Goal: Task Accomplishment & Management: Complete application form

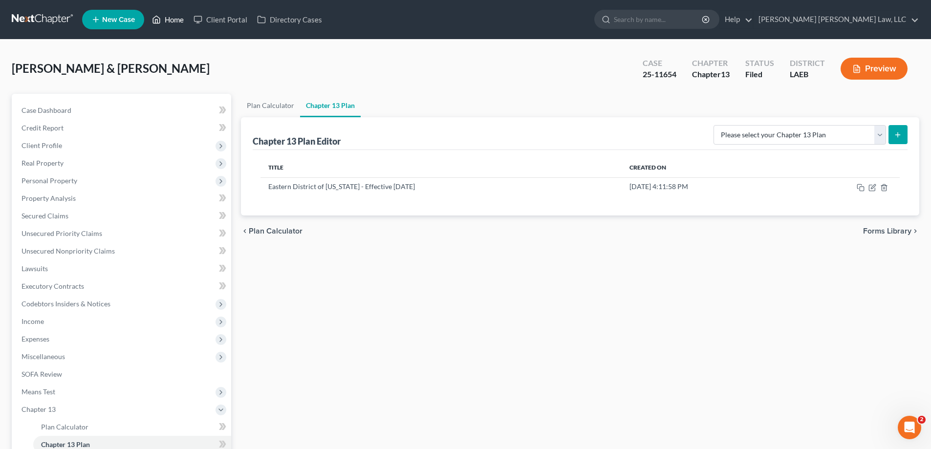
click at [176, 21] on link "Home" at bounding box center [168, 20] width 42 height 18
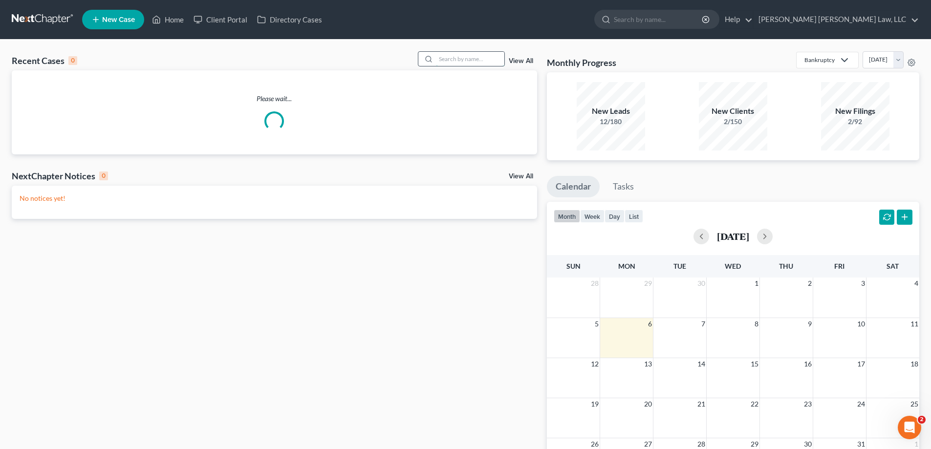
click at [438, 59] on input "search" at bounding box center [470, 59] width 68 height 14
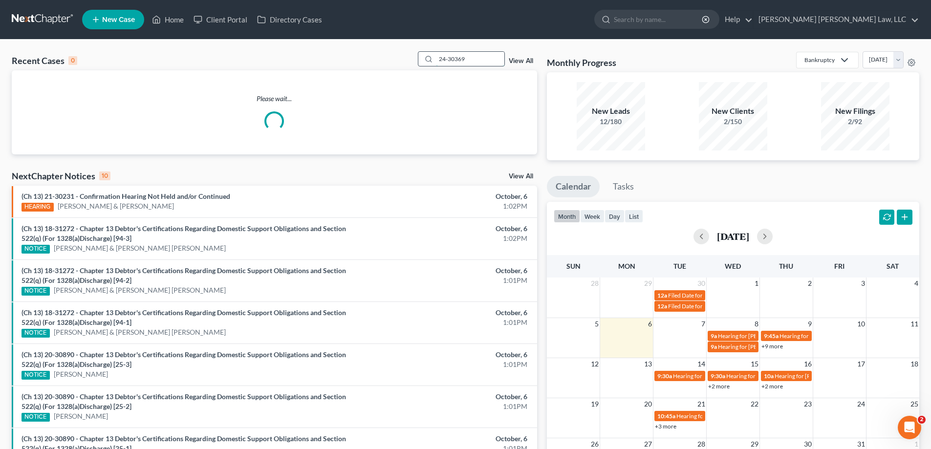
type input "24-30369"
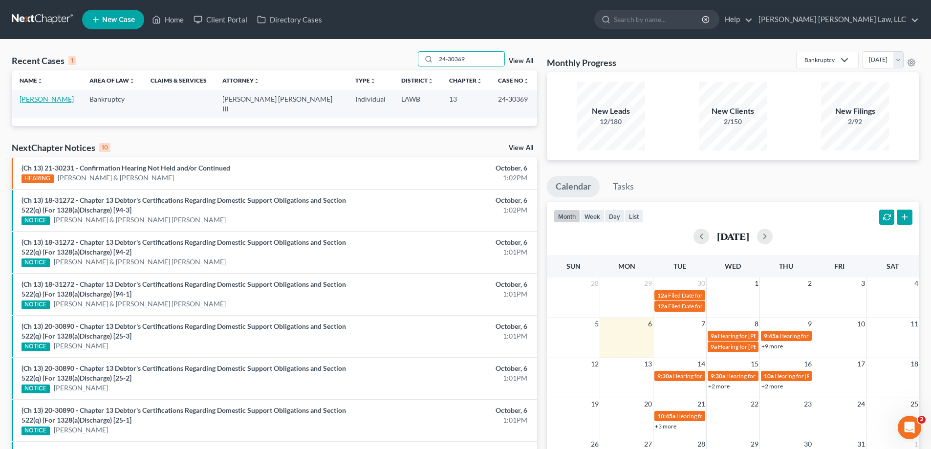
click at [60, 95] on link "[PERSON_NAME]" at bounding box center [47, 99] width 54 height 8
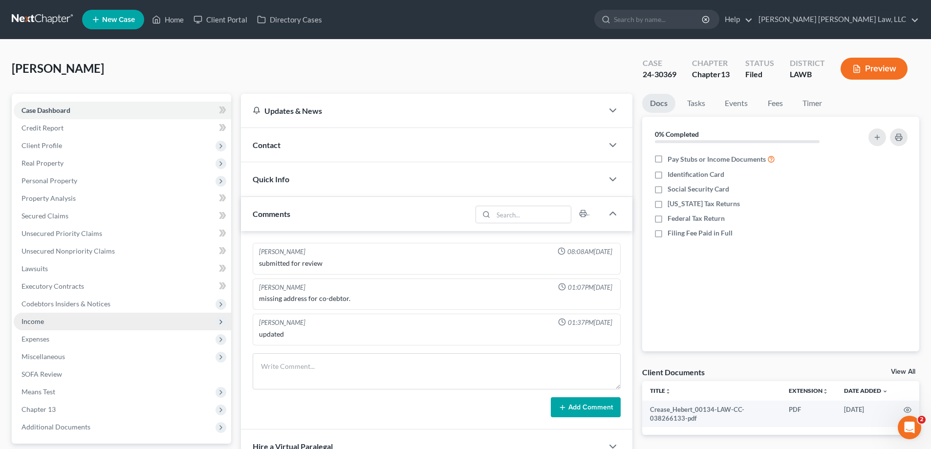
drag, startPoint x: 63, startPoint y: 318, endPoint x: 75, endPoint y: 329, distance: 16.3
click at [63, 318] on span "Income" at bounding box center [123, 322] width 218 height 18
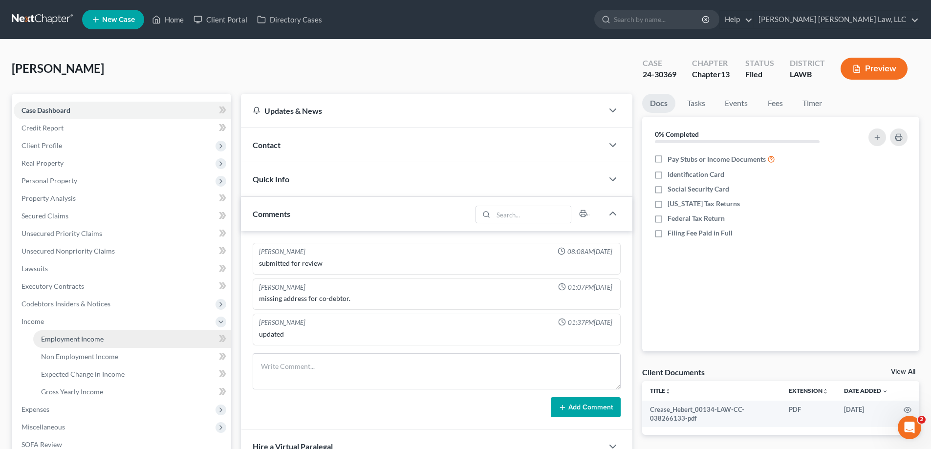
click at [47, 332] on link "Employment Income" at bounding box center [132, 339] width 198 height 18
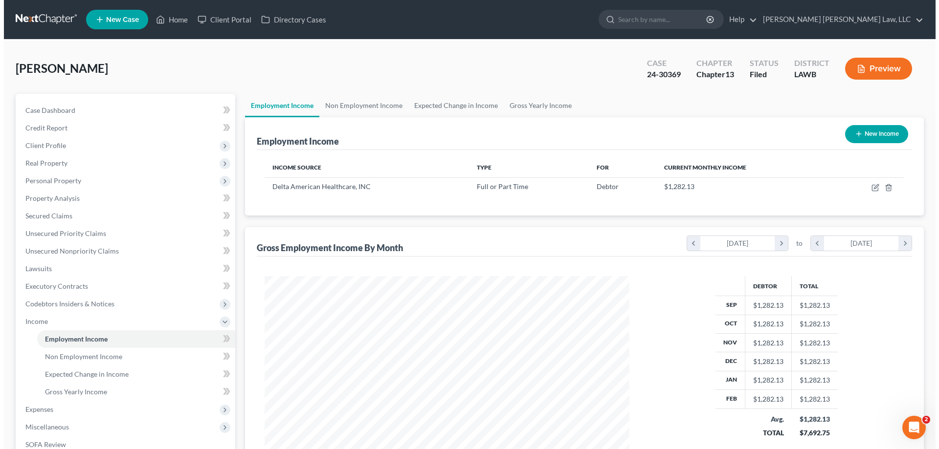
scroll to position [182, 384]
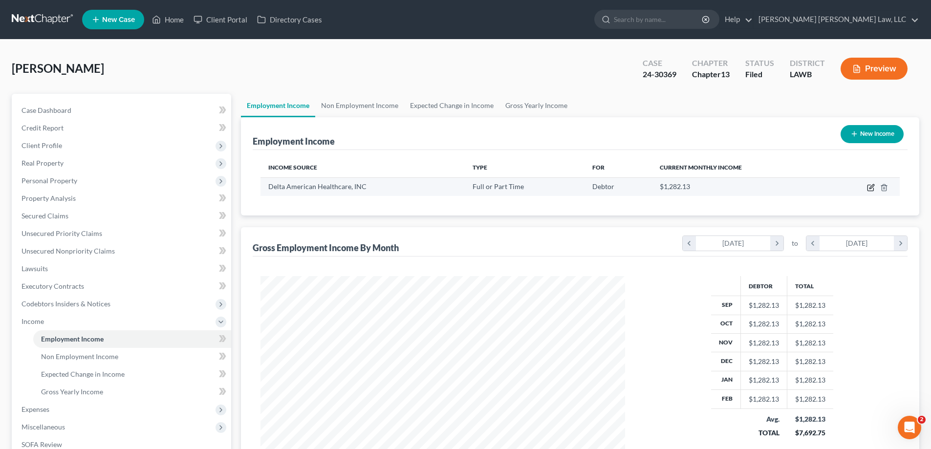
click at [868, 189] on icon "button" at bounding box center [871, 188] width 6 height 6
select select "0"
select select "19"
select select "2"
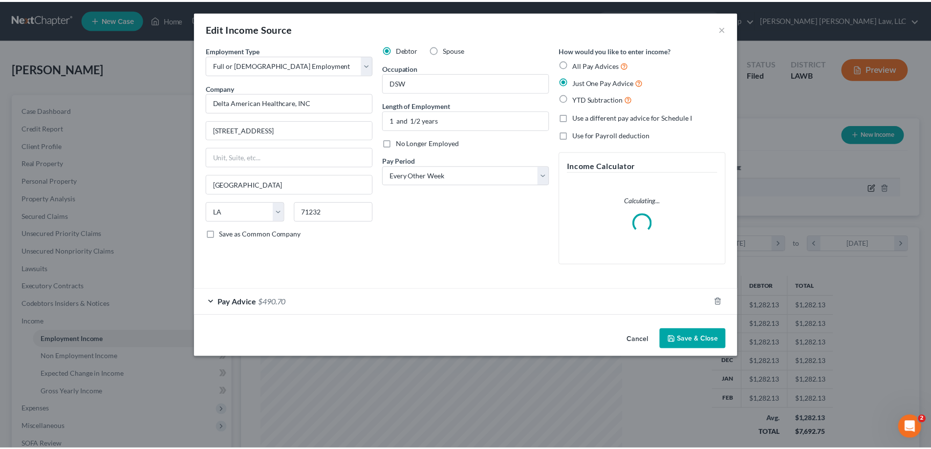
scroll to position [184, 388]
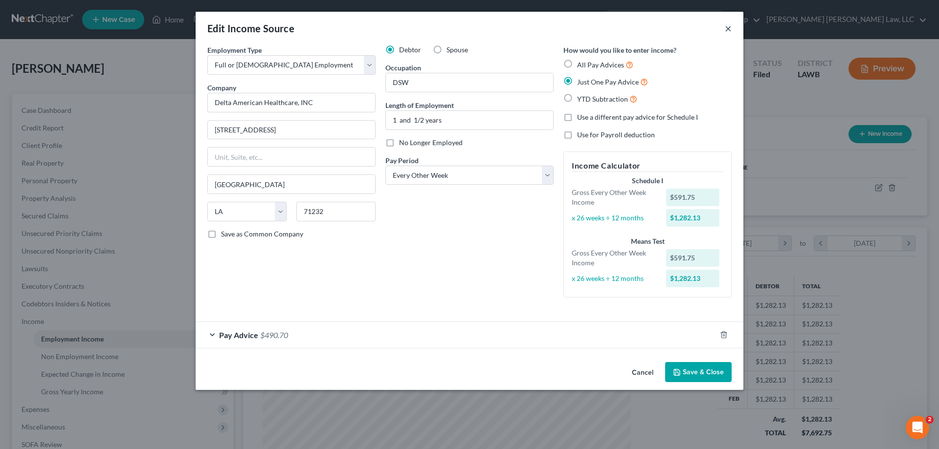
click at [726, 31] on button "×" at bounding box center [728, 28] width 7 height 12
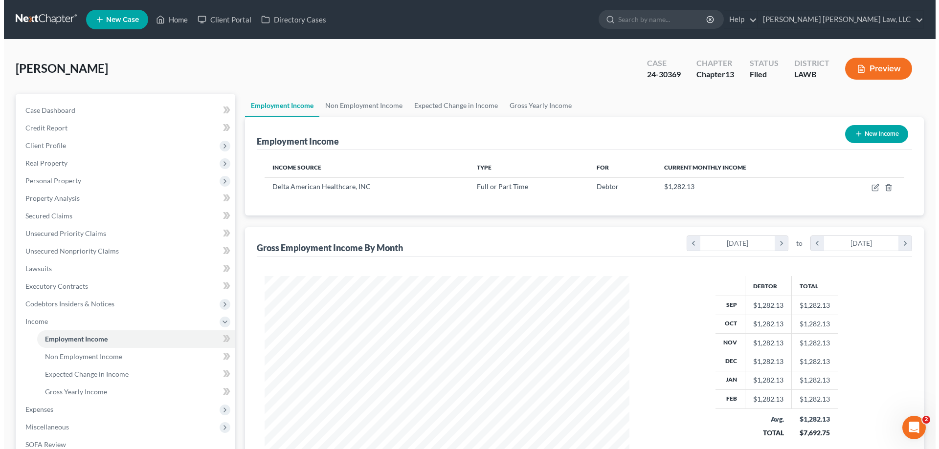
scroll to position [488686, 488484]
click at [877, 67] on button "Preview" at bounding box center [874, 69] width 67 height 22
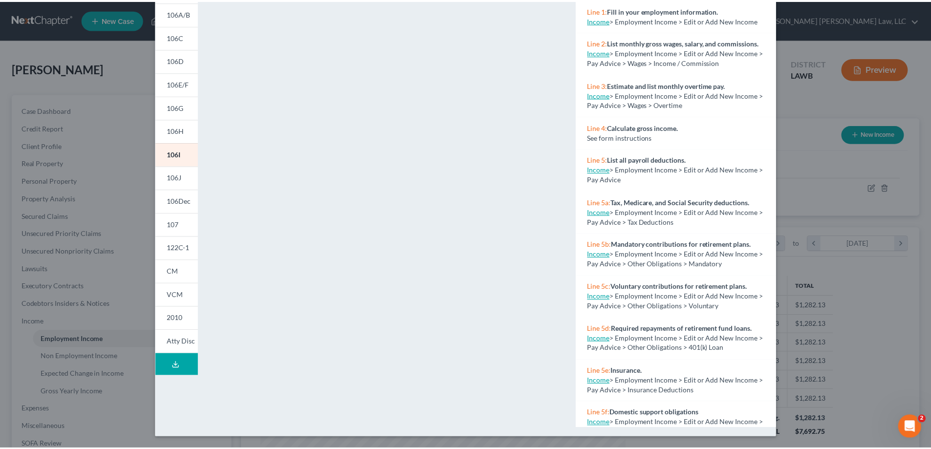
scroll to position [0, 0]
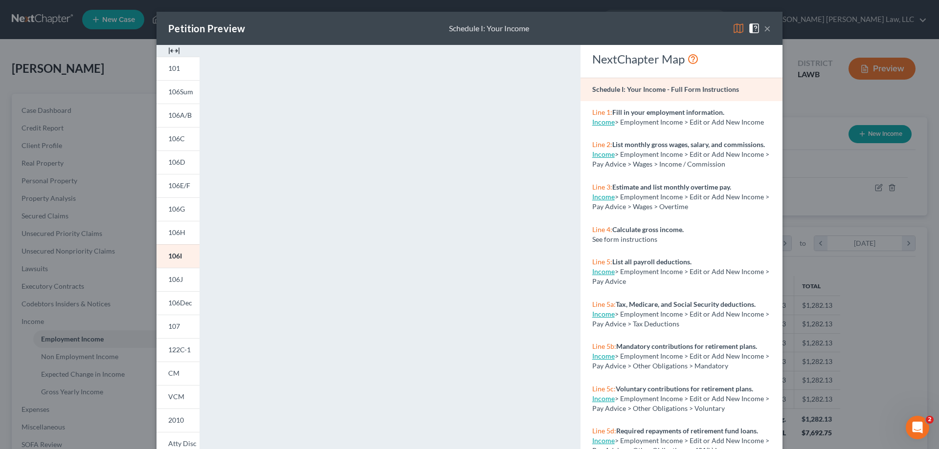
click at [765, 26] on button "×" at bounding box center [767, 28] width 7 height 12
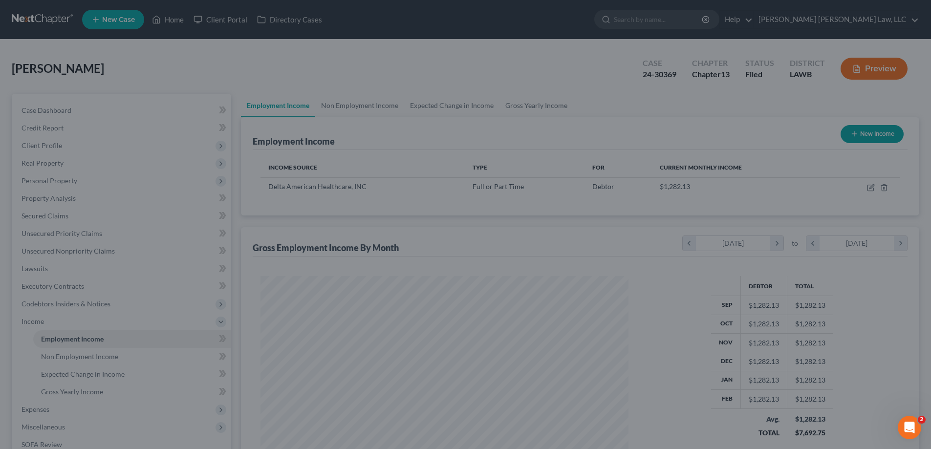
scroll to position [488686, 488484]
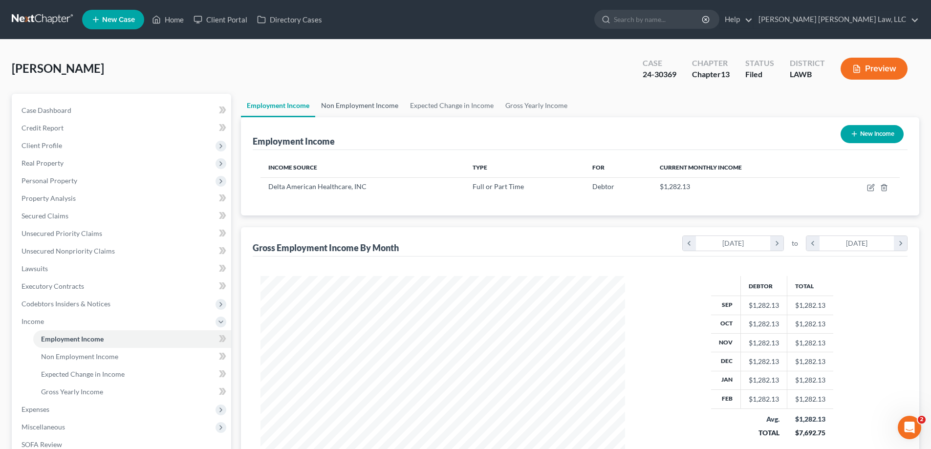
click at [368, 99] on link "Non Employment Income" at bounding box center [359, 105] width 89 height 23
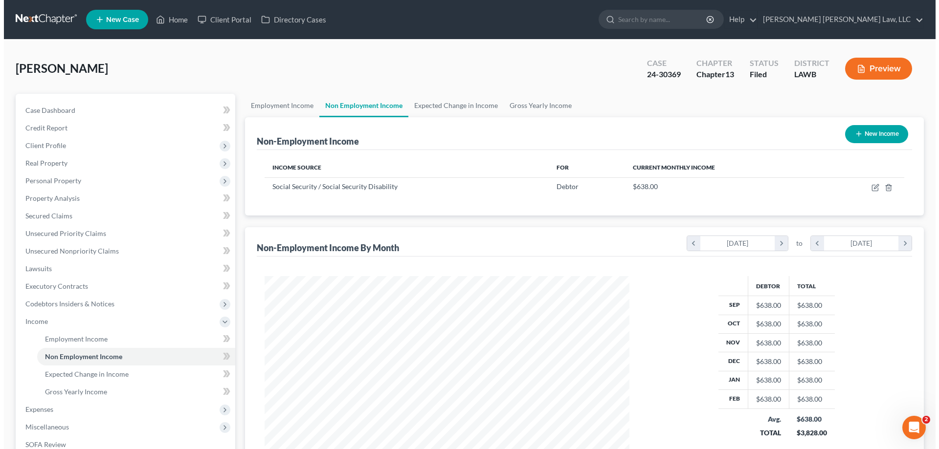
scroll to position [182, 384]
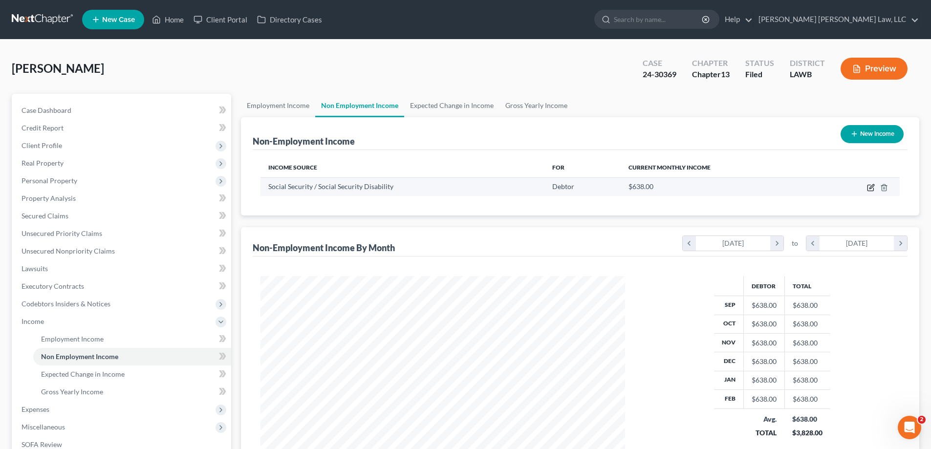
click at [869, 186] on icon "button" at bounding box center [871, 188] width 8 height 8
select select "4"
select select "0"
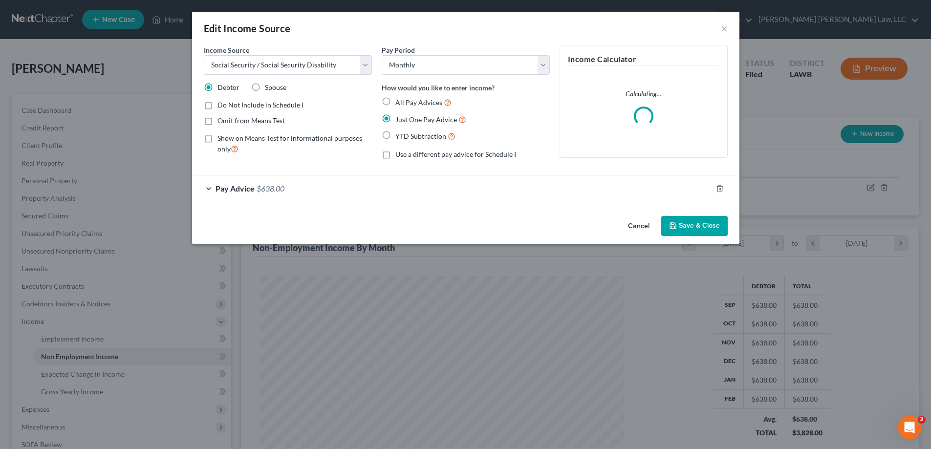
scroll to position [184, 388]
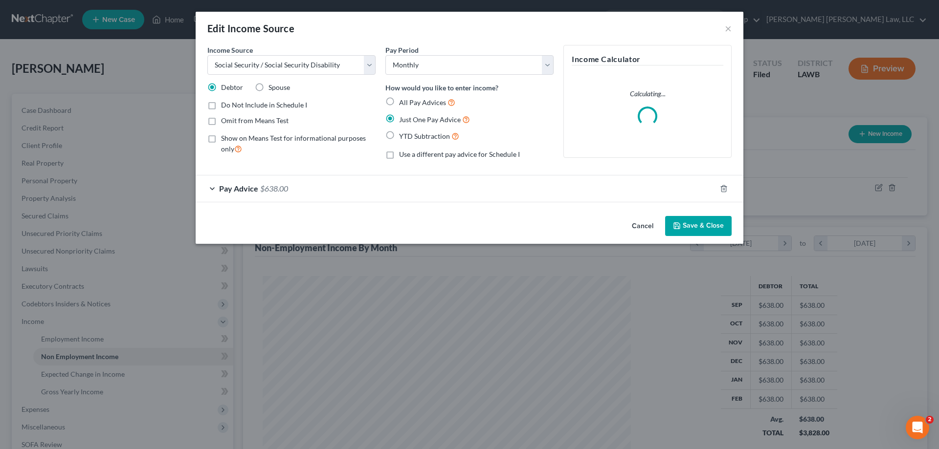
click at [288, 194] on div "Pay Advice $638.00" at bounding box center [456, 189] width 520 height 26
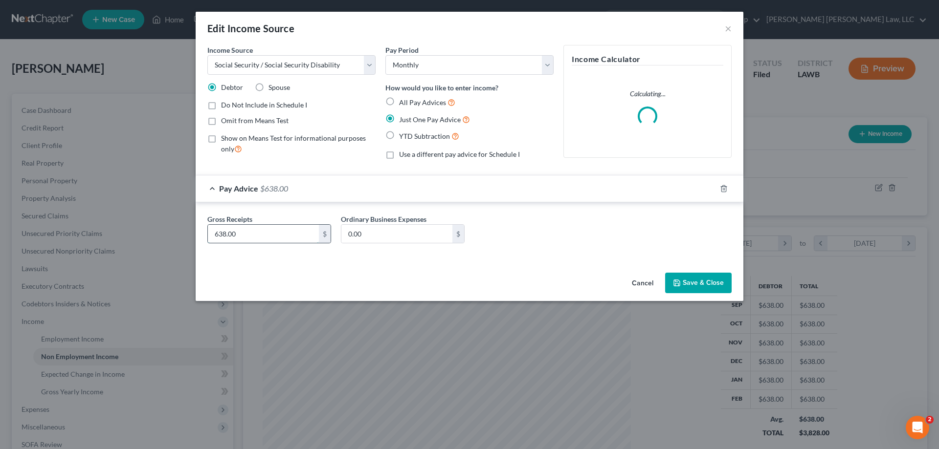
click at [272, 242] on input "638.00" at bounding box center [263, 234] width 111 height 19
type input "859"
click at [719, 284] on button "Save & Close" at bounding box center [698, 283] width 66 height 21
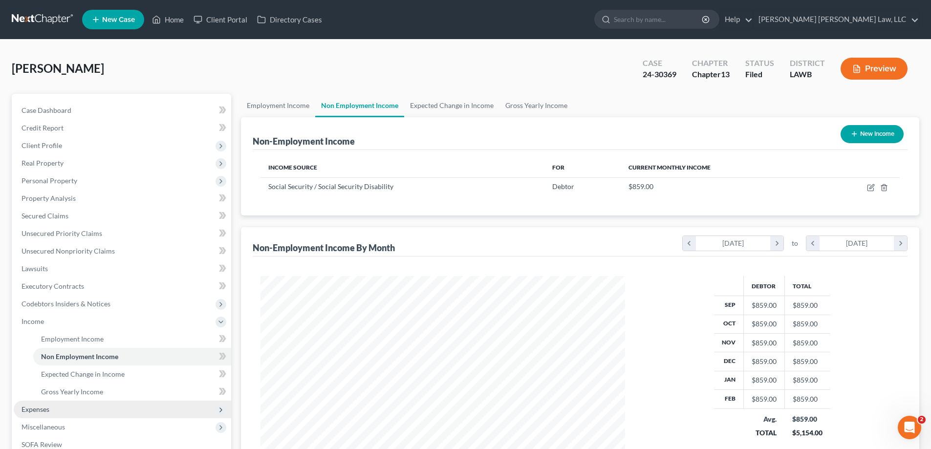
scroll to position [147, 0]
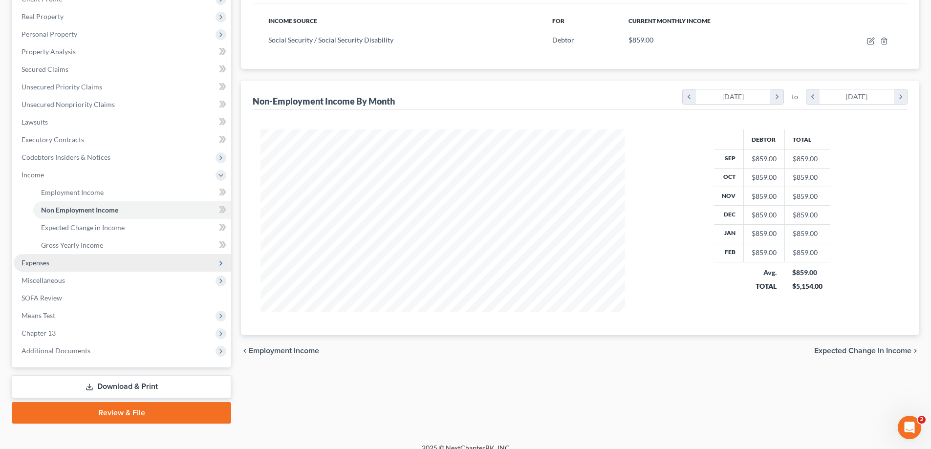
click at [87, 268] on span "Expenses" at bounding box center [123, 263] width 218 height 18
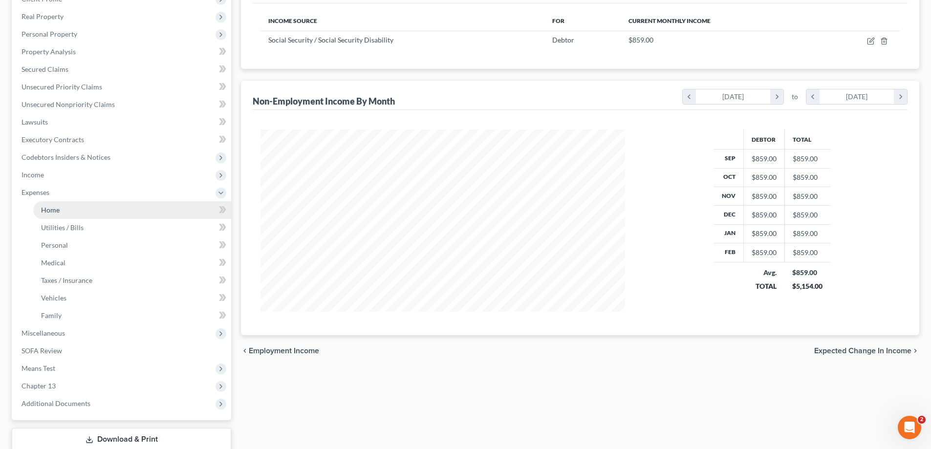
click at [67, 213] on link "Home" at bounding box center [132, 210] width 198 height 18
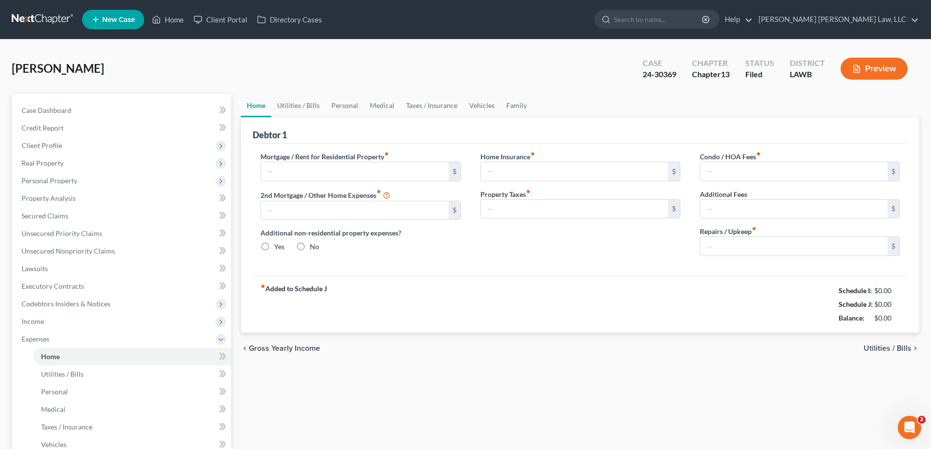
type input "0.00"
radio input "true"
type input "0.00"
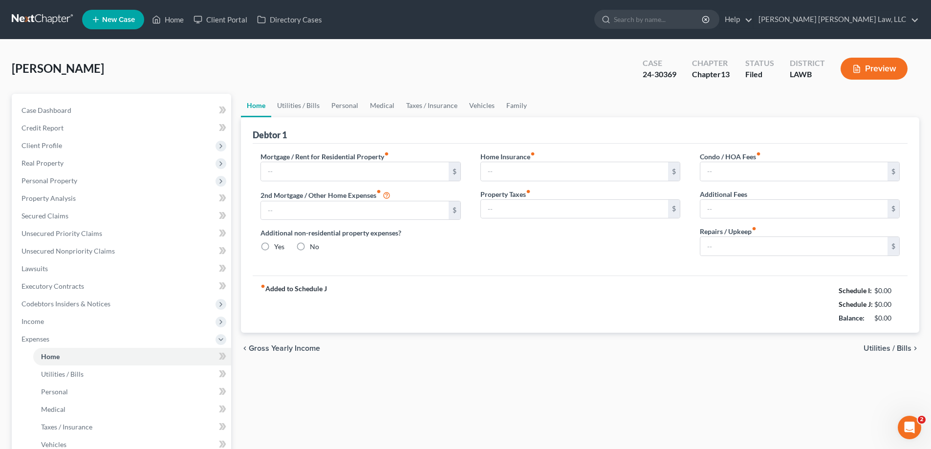
type input "0.00"
click at [311, 173] on input "text" at bounding box center [354, 171] width 187 height 19
type input "800.00"
click at [298, 108] on link "Utilities / Bills" at bounding box center [298, 105] width 54 height 23
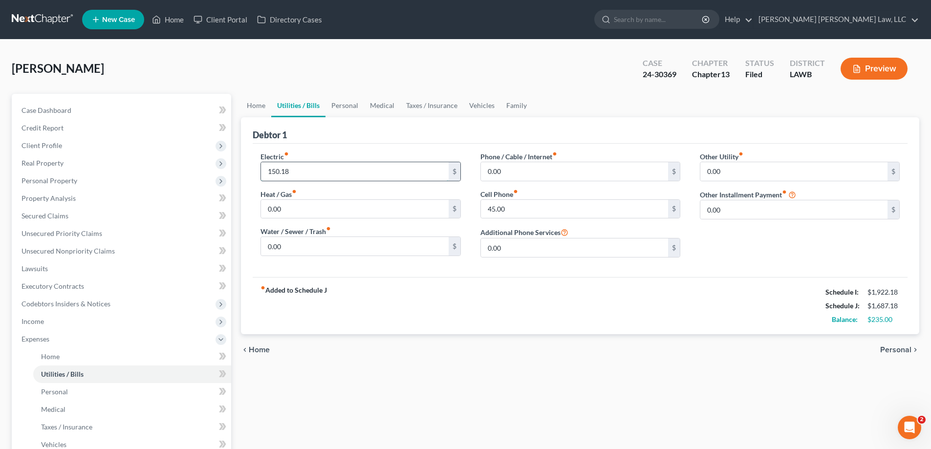
click at [304, 176] on input "150.18" at bounding box center [354, 171] width 187 height 19
type input "150.00"
click at [299, 242] on input "0.00" at bounding box center [354, 246] width 187 height 19
type input "50"
click at [513, 166] on input "0.00" at bounding box center [574, 171] width 187 height 19
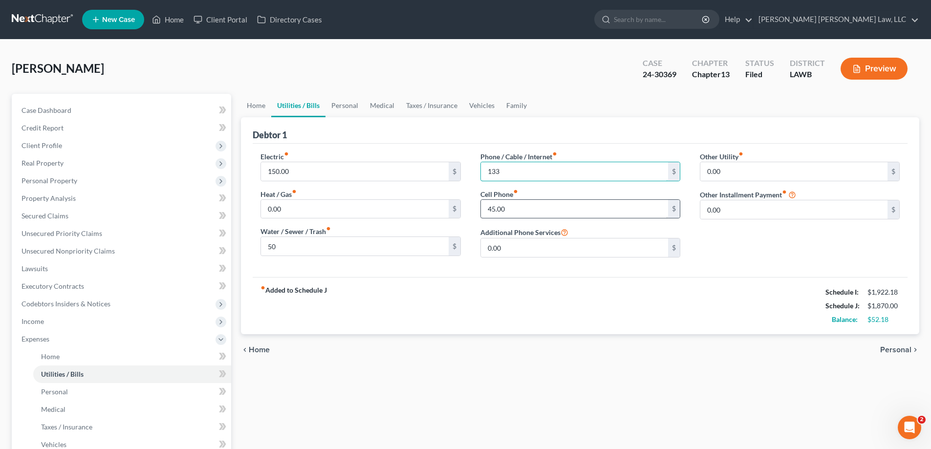
type input "133"
click at [510, 204] on input "45.00" at bounding box center [574, 209] width 187 height 19
type input "55"
click at [349, 110] on link "Personal" at bounding box center [345, 105] width 39 height 23
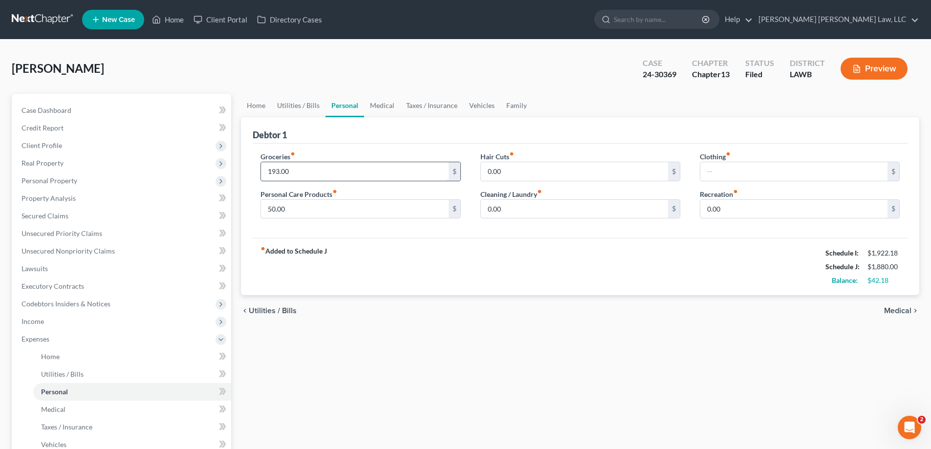
click at [382, 174] on input "193.00" at bounding box center [354, 171] width 187 height 19
click at [388, 106] on link "Medical" at bounding box center [382, 105] width 36 height 23
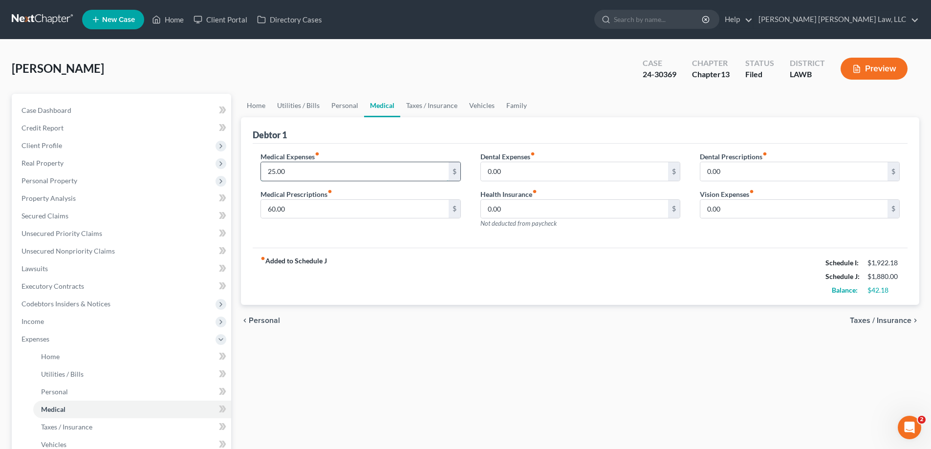
click at [360, 173] on input "25.00" at bounding box center [354, 171] width 187 height 19
click at [429, 105] on link "Taxes / Insurance" at bounding box center [431, 105] width 63 height 23
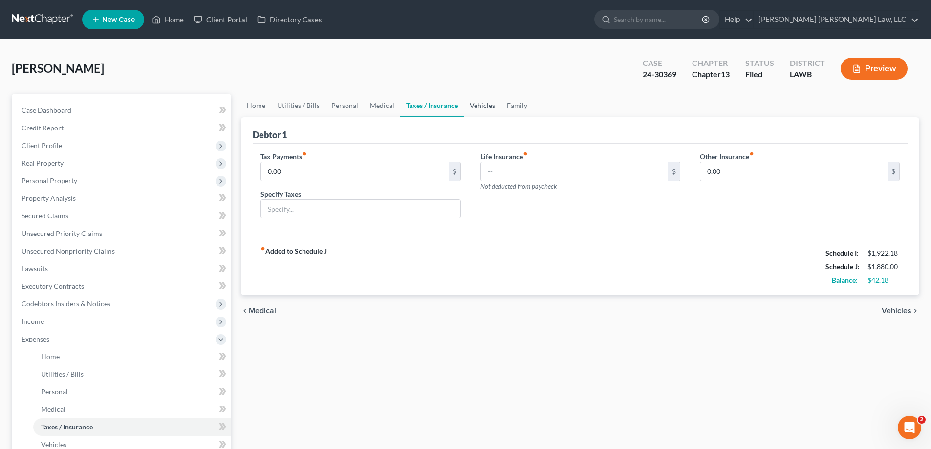
click at [477, 108] on link "Vehicles" at bounding box center [482, 105] width 37 height 23
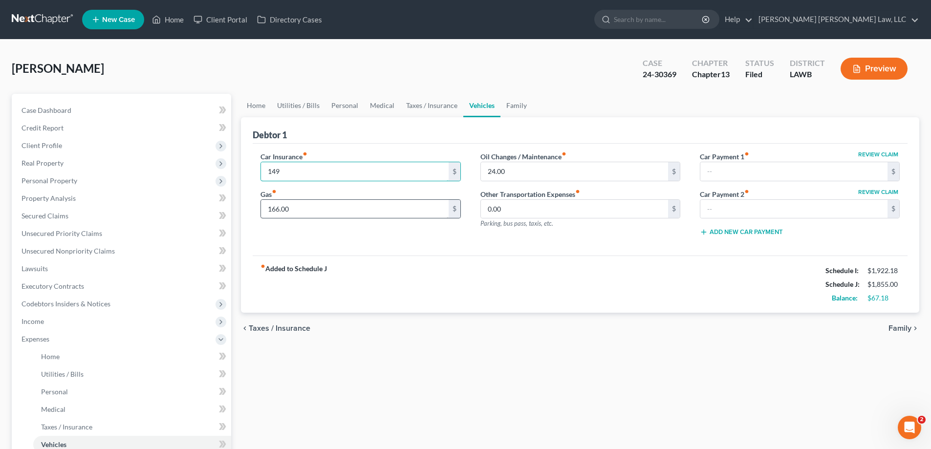
type input "149"
click at [352, 217] on input "166.00" at bounding box center [354, 209] width 187 height 19
type input "175.00"
click at [513, 112] on link "Family" at bounding box center [517, 105] width 32 height 23
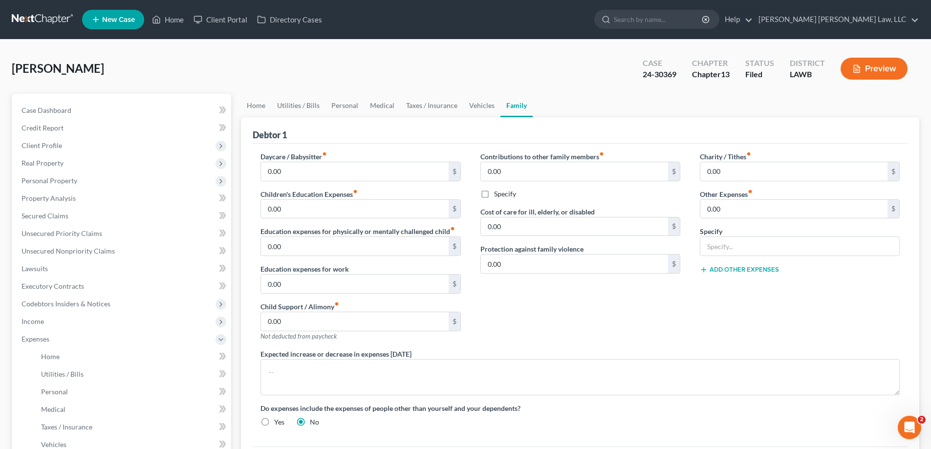
click at [550, 307] on div "Contributions to other family members fiber_manual_record 0.00 $ Specify Cost o…" at bounding box center [581, 251] width 220 height 198
click at [170, 23] on link "Home" at bounding box center [168, 20] width 42 height 18
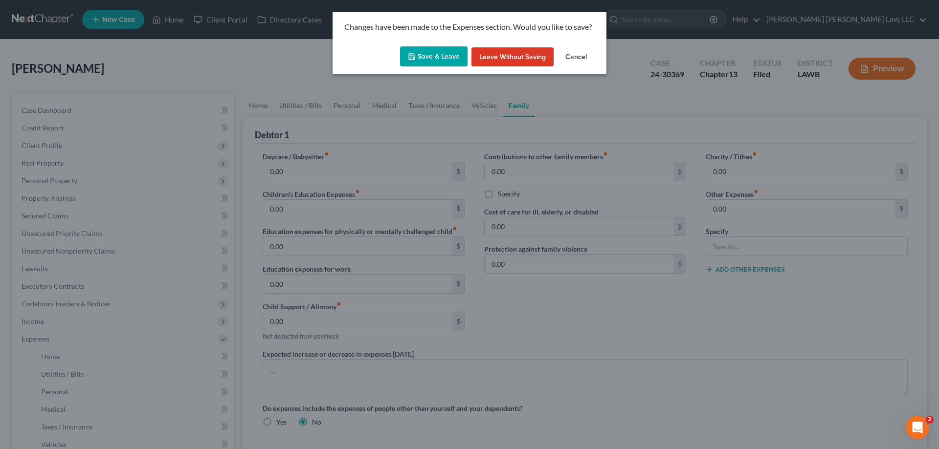
click at [457, 56] on button "Save & Leave" at bounding box center [433, 56] width 67 height 21
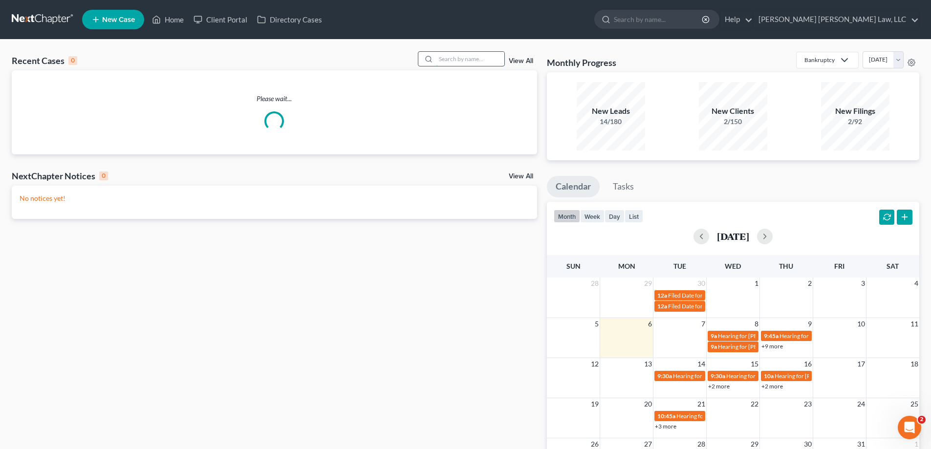
click at [470, 63] on input "search" at bounding box center [470, 59] width 68 height 14
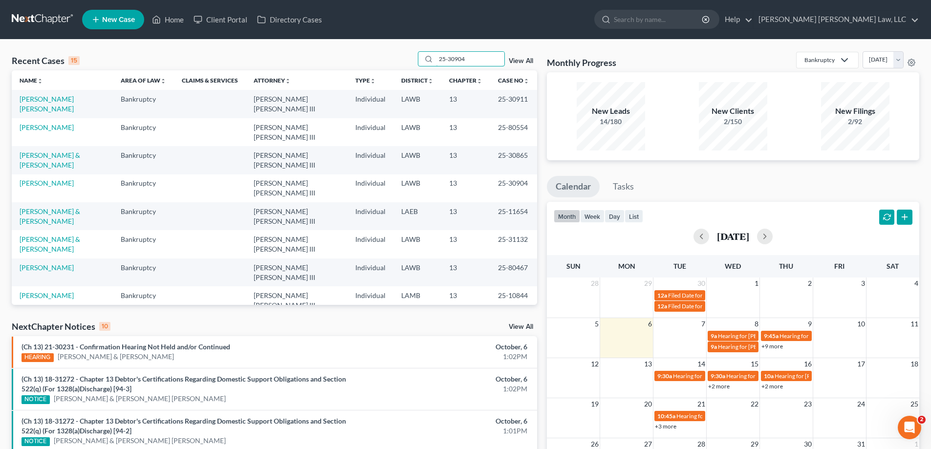
type input "25-30904"
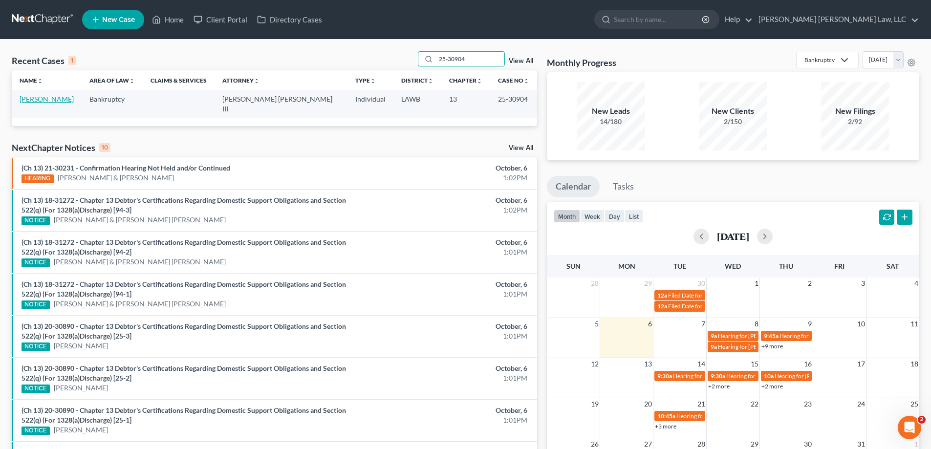
click at [48, 98] on link "[PERSON_NAME]" at bounding box center [47, 99] width 54 height 8
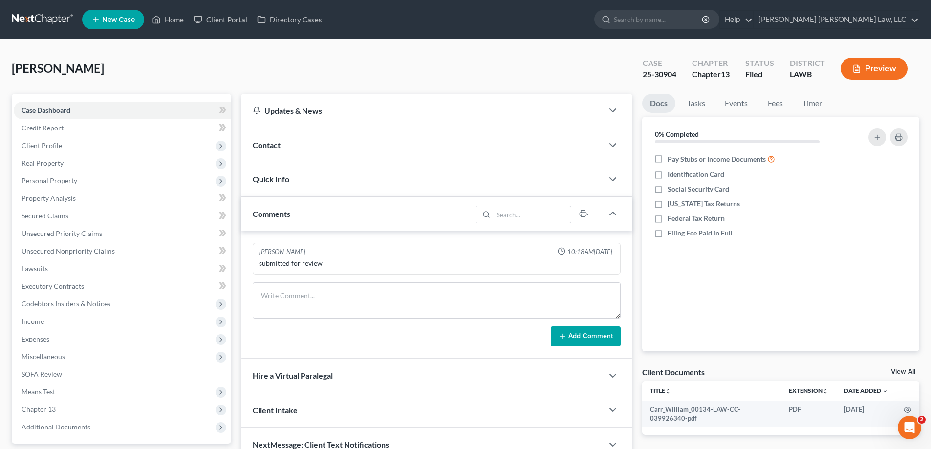
scroll to position [88, 0]
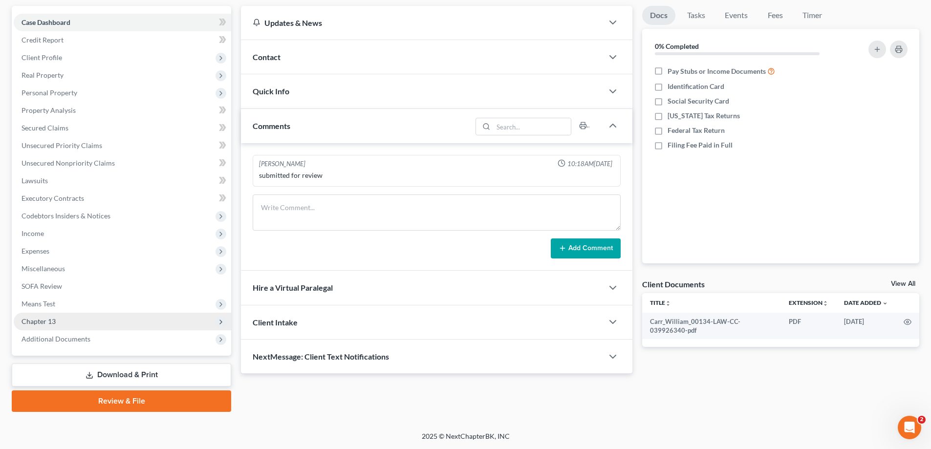
click at [60, 323] on span "Chapter 13" at bounding box center [123, 322] width 218 height 18
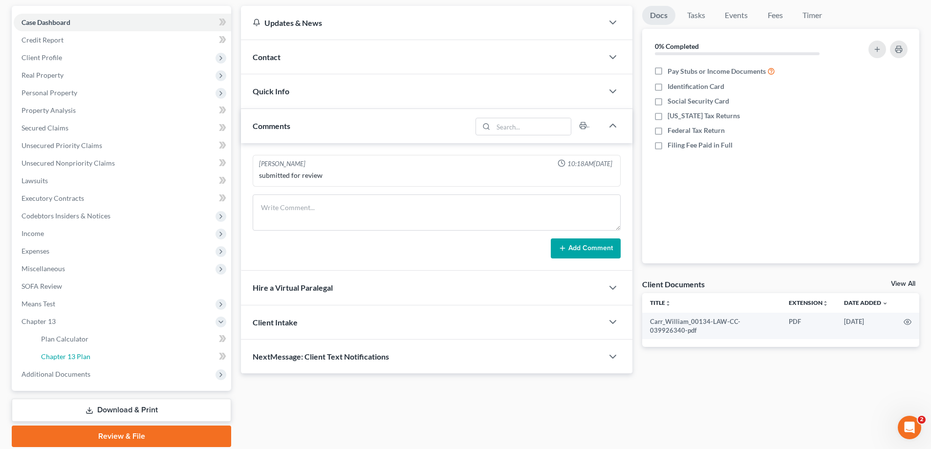
click at [76, 351] on link "Chapter 13 Plan" at bounding box center [132, 357] width 198 height 18
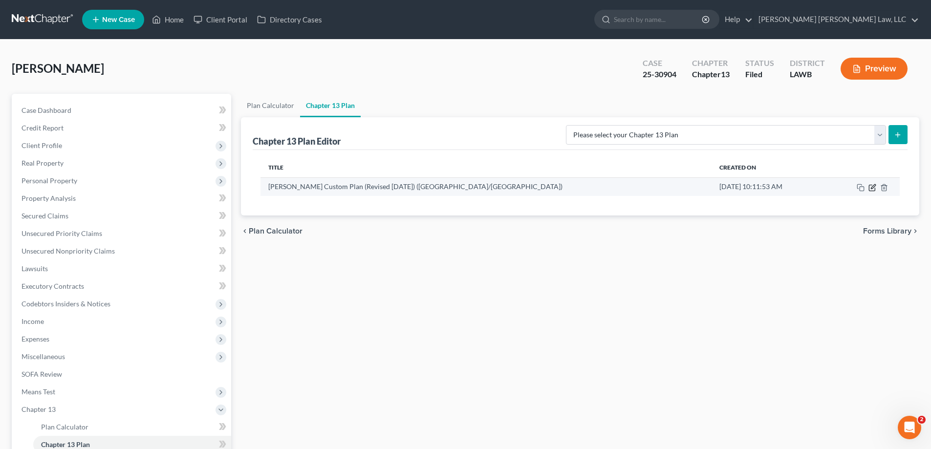
click at [870, 187] on icon "button" at bounding box center [873, 188] width 8 height 8
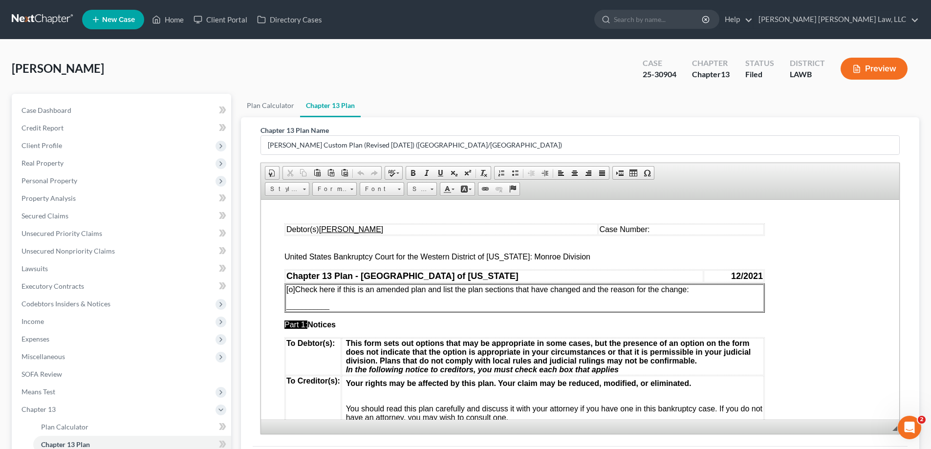
click at [631, 229] on span "Case Number:" at bounding box center [624, 229] width 50 height 8
click at [291, 288] on span "[o]" at bounding box center [290, 289] width 9 height 8
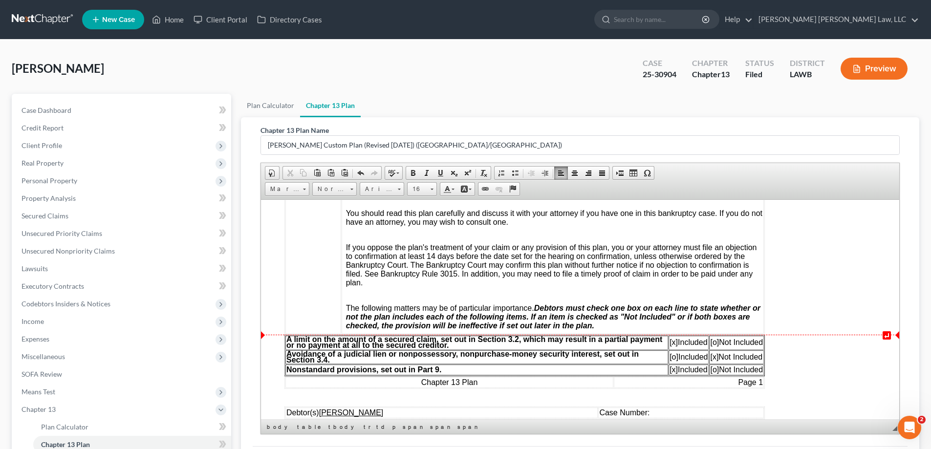
scroll to position [293, 0]
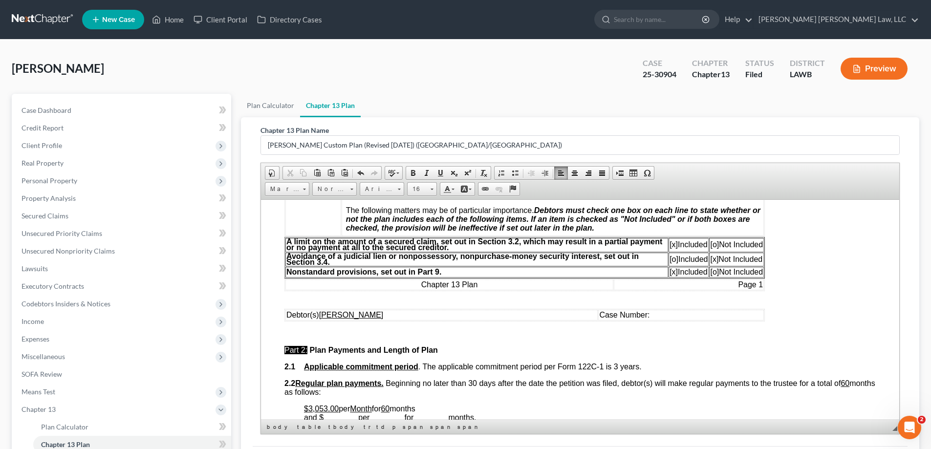
click at [631, 316] on span "Case Number:" at bounding box center [624, 314] width 50 height 8
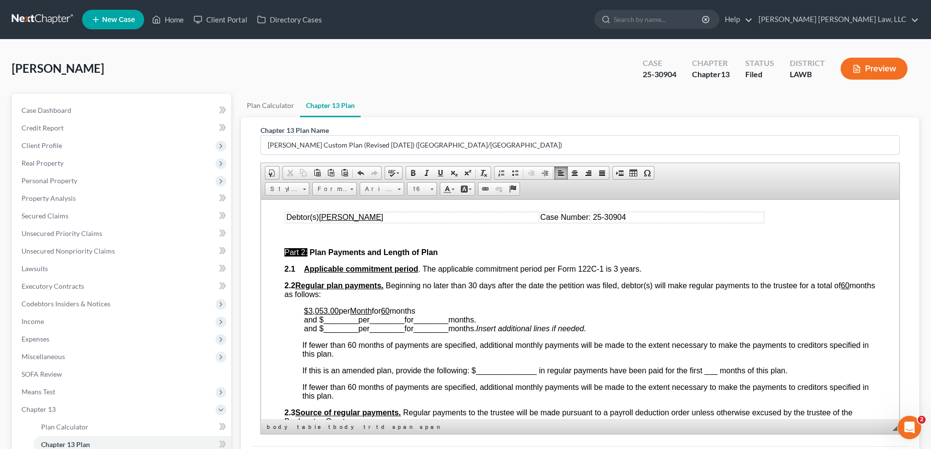
scroll to position [440, 0]
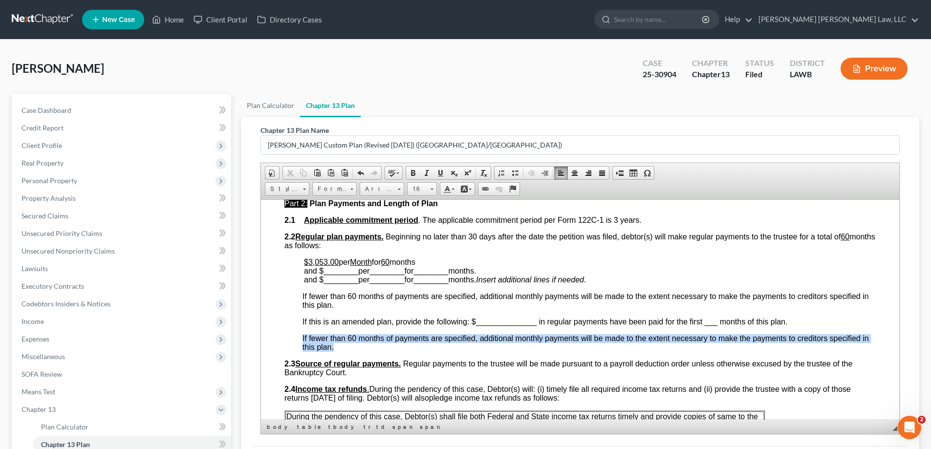
drag, startPoint x: 295, startPoint y: 337, endPoint x: 363, endPoint y: 347, distance: 68.7
click at [370, 349] on p "If fewer than 60 months of payments are specified, additional monthly payments …" at bounding box center [589, 343] width 573 height 18
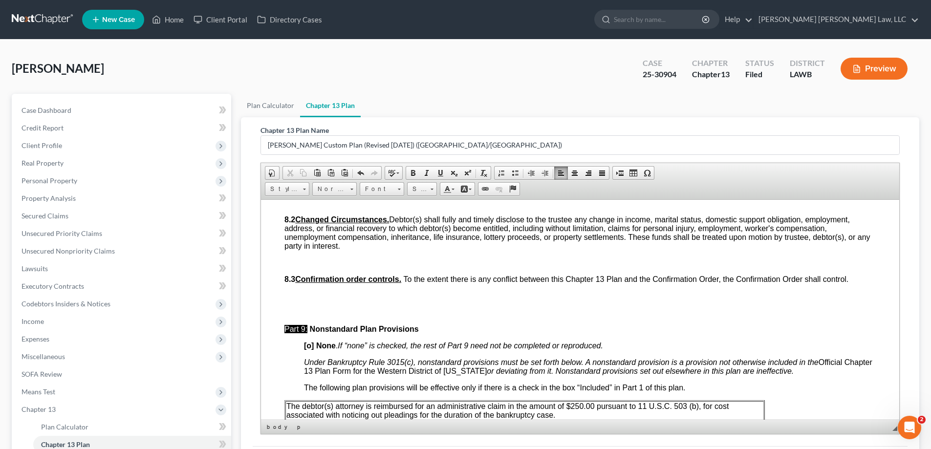
scroll to position [3080, 0]
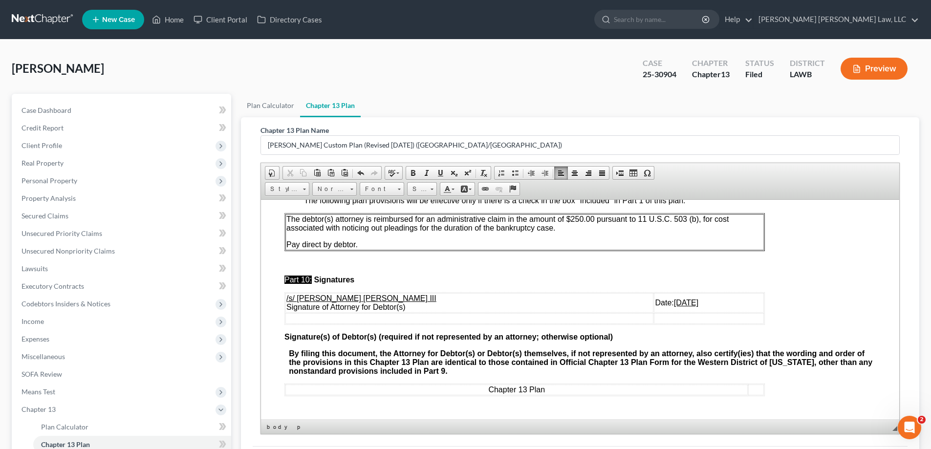
drag, startPoint x: 625, startPoint y: 327, endPoint x: 666, endPoint y: 327, distance: 41.1
click at [666, 312] on td "Date: [DATE]" at bounding box center [709, 303] width 110 height 20
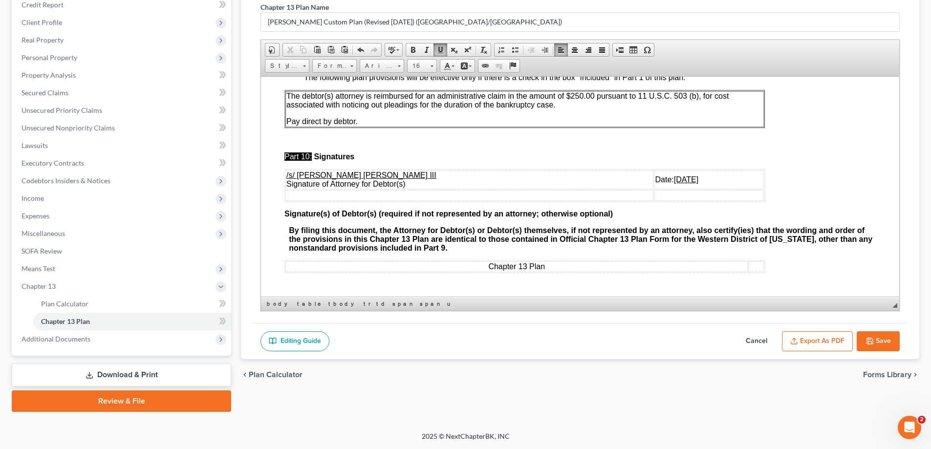
click at [879, 347] on button "Save" at bounding box center [878, 341] width 43 height 21
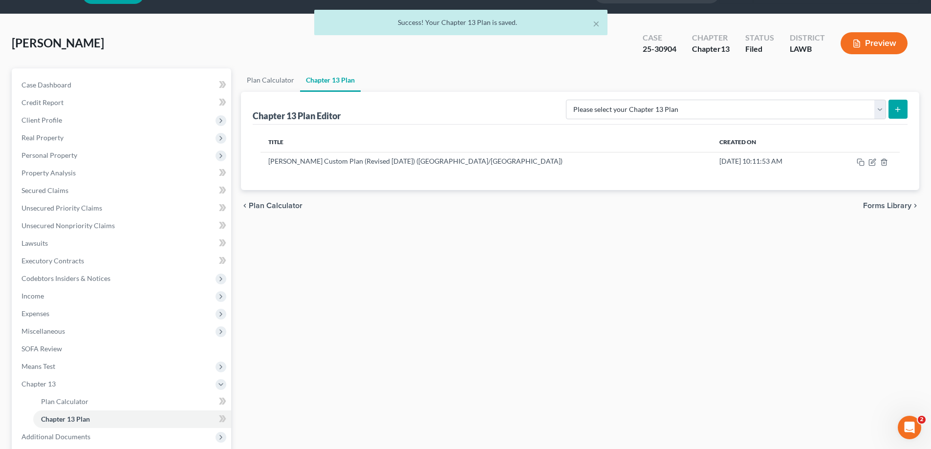
scroll to position [0, 0]
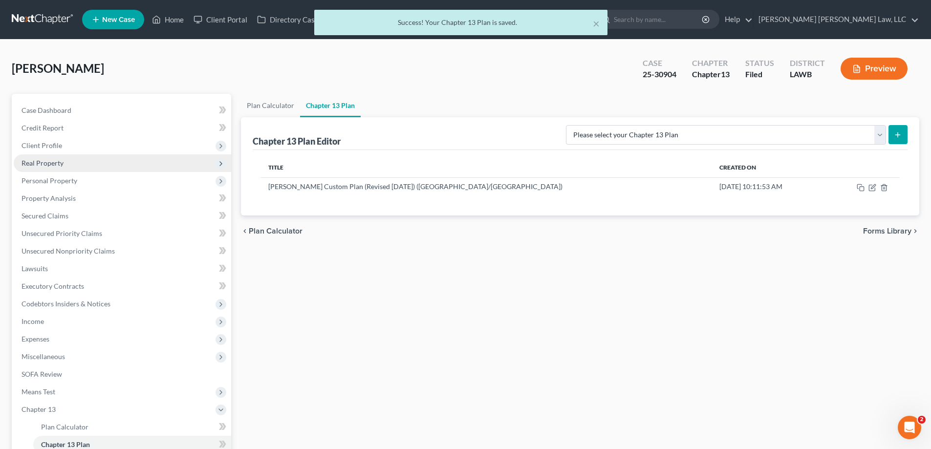
click at [48, 164] on span "Real Property" at bounding box center [43, 163] width 42 height 8
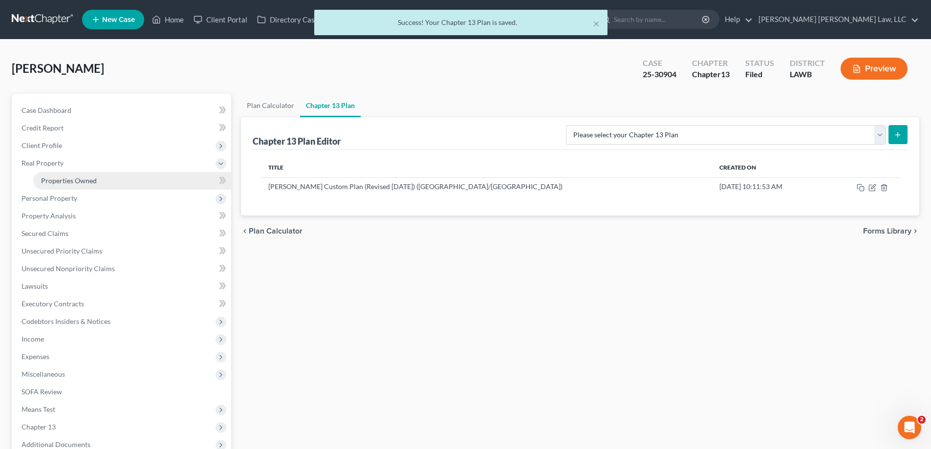
click at [98, 178] on link "Properties Owned" at bounding box center [132, 181] width 198 height 18
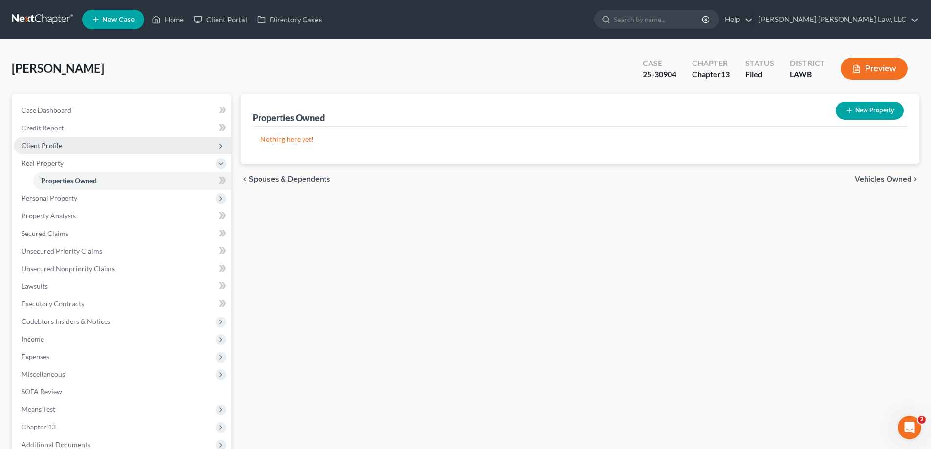
click at [59, 149] on span "Client Profile" at bounding box center [42, 145] width 41 height 8
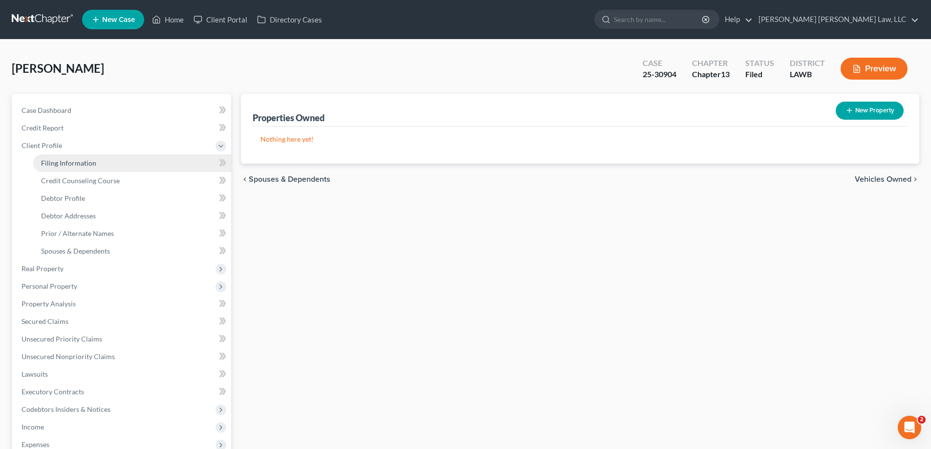
click at [95, 162] on link "Filing Information" at bounding box center [132, 163] width 198 height 18
select select "1"
select select "0"
select select "3"
select select "19"
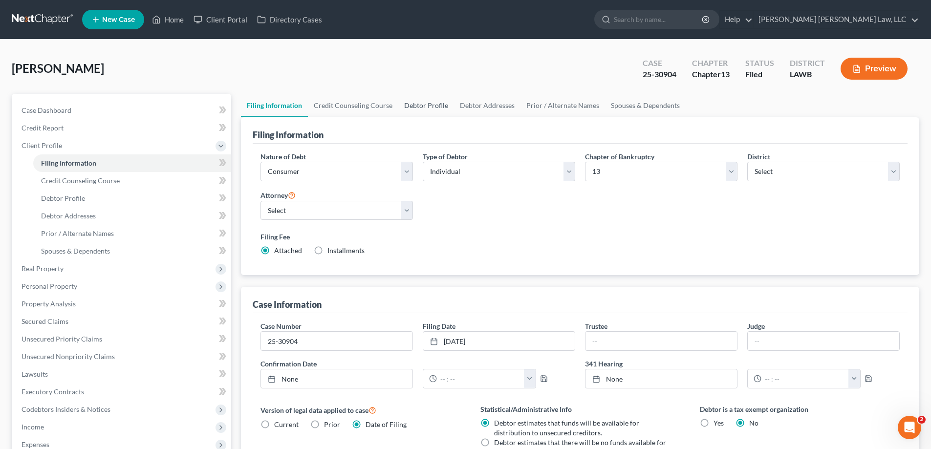
click at [428, 107] on link "Debtor Profile" at bounding box center [426, 105] width 56 height 23
select select "1"
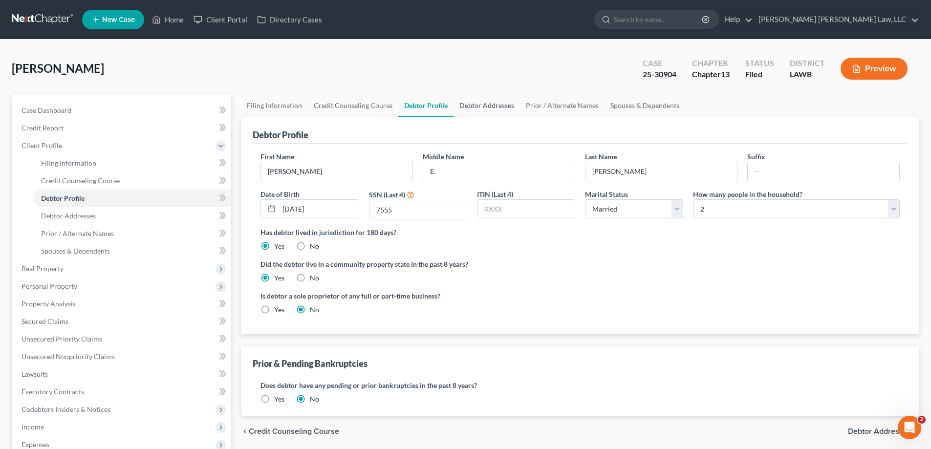
click at [500, 103] on link "Debtor Addresses" at bounding box center [487, 105] width 66 height 23
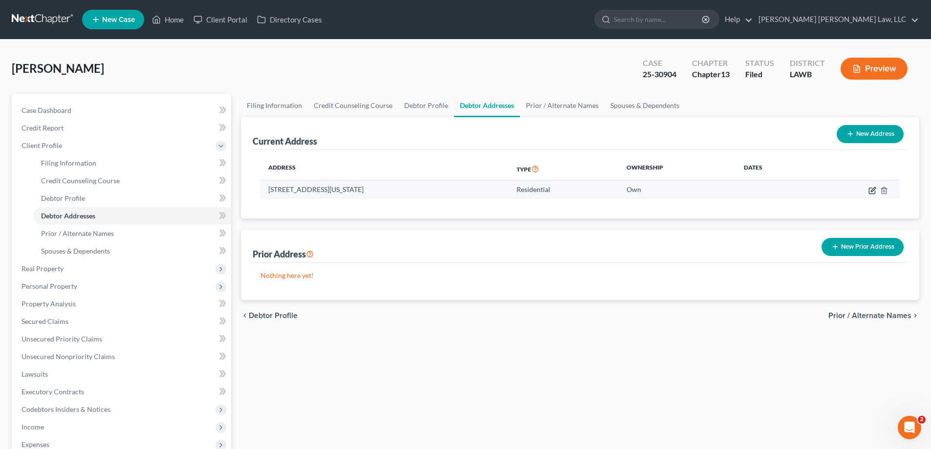
click at [870, 193] on icon "button" at bounding box center [872, 191] width 6 height 6
select select "19"
select select "0"
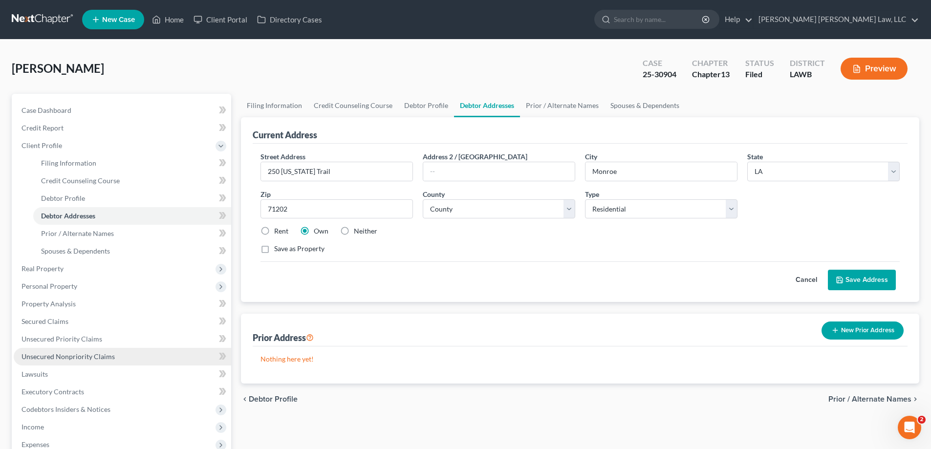
click at [85, 357] on span "Unsecured Nonpriority Claims" at bounding box center [68, 356] width 93 height 8
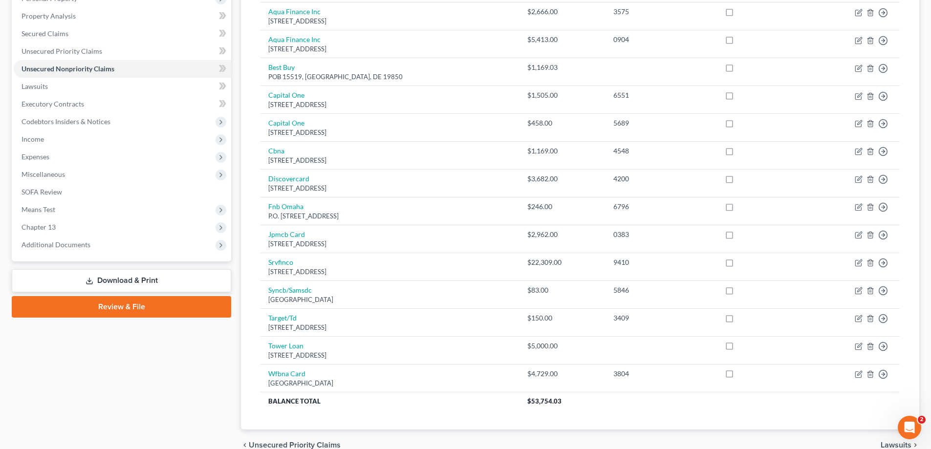
scroll to position [85, 0]
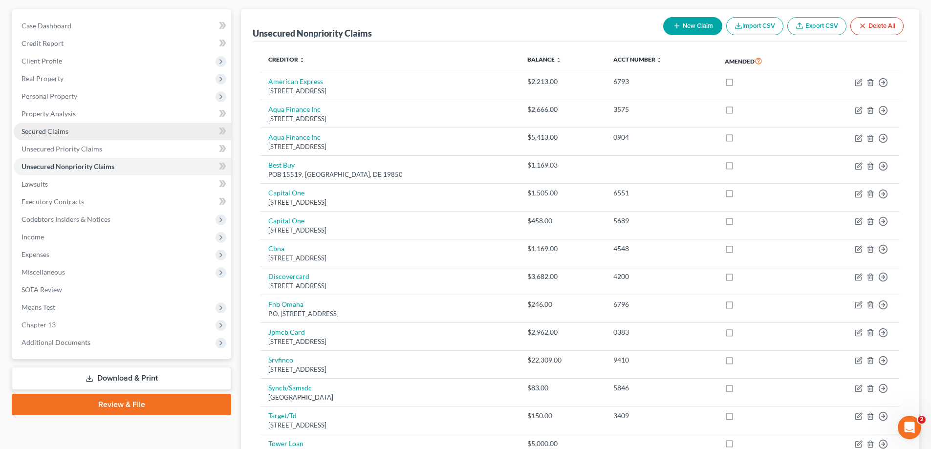
click at [61, 129] on span "Secured Claims" at bounding box center [45, 131] width 47 height 8
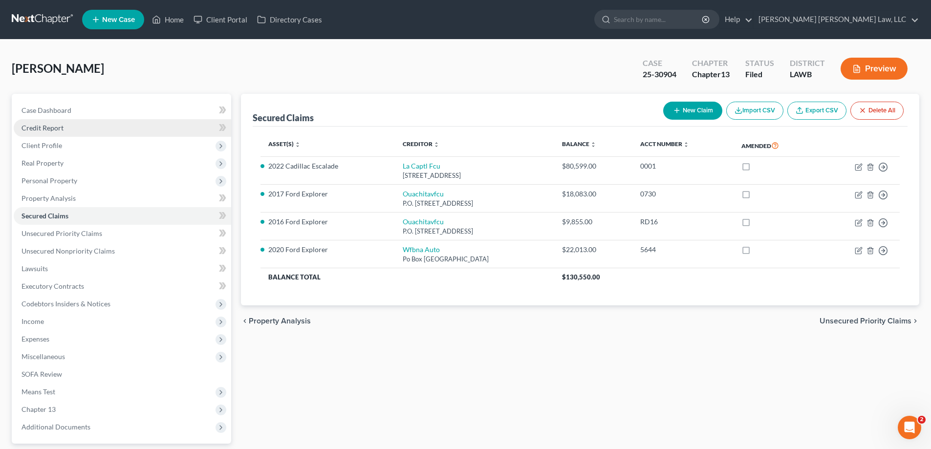
click at [45, 126] on span "Credit Report" at bounding box center [43, 128] width 42 height 8
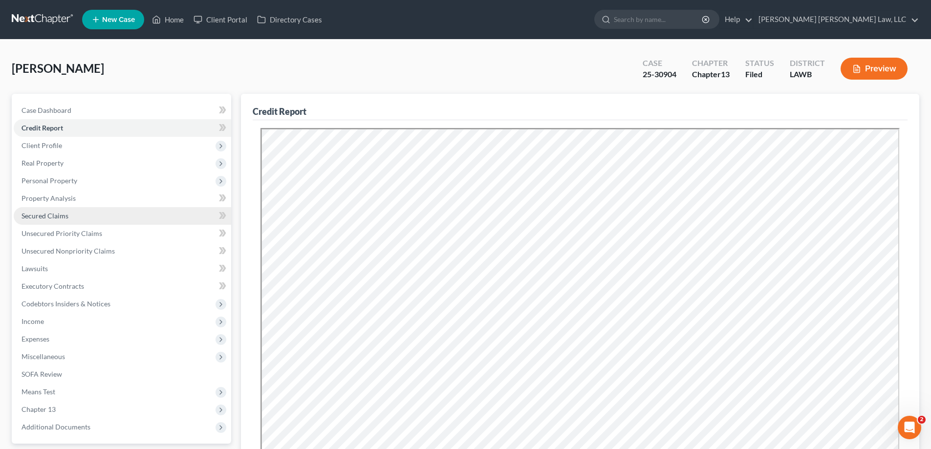
click at [50, 221] on link "Secured Claims" at bounding box center [123, 216] width 218 height 18
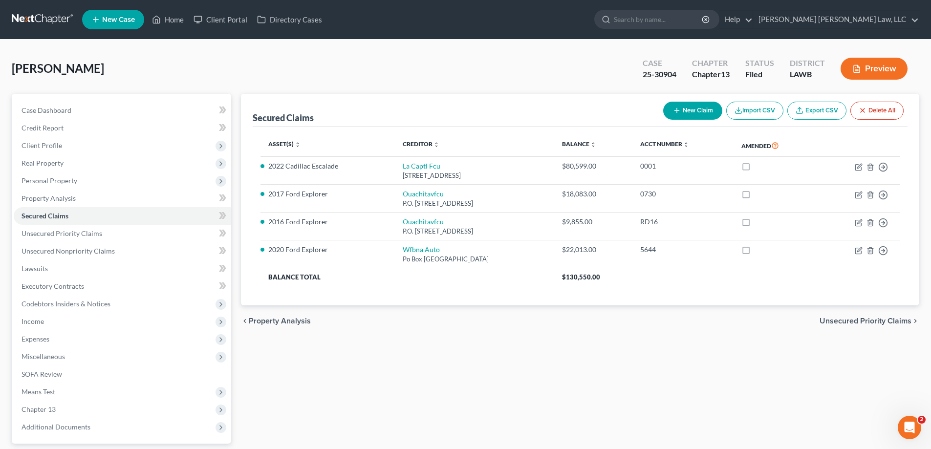
click at [685, 113] on button "New Claim" at bounding box center [692, 111] width 59 height 18
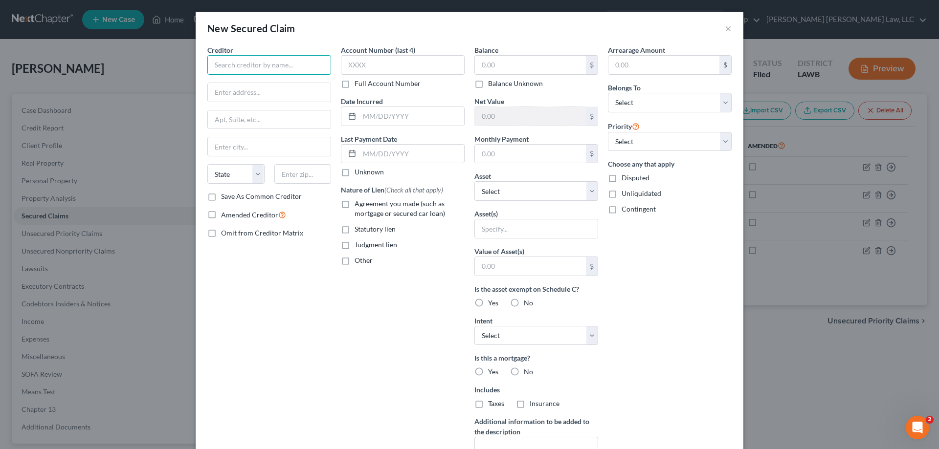
click at [238, 60] on input "text" at bounding box center [269, 65] width 124 height 20
type input "JPMorgan Chase Bank"
type input "[STREET_ADDRESS][US_STATE]"
click at [228, 125] on input "text" at bounding box center [269, 119] width 123 height 19
type input "71203"
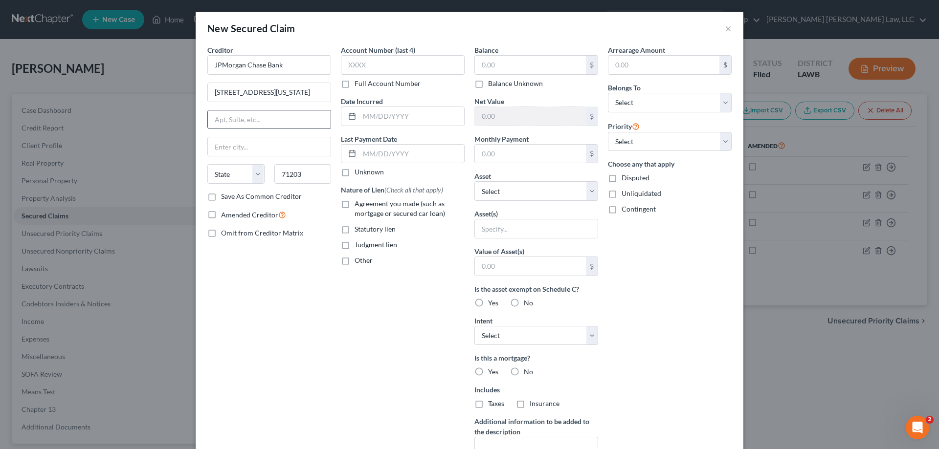
type input "Monroe"
select select "19"
click at [354, 211] on label "Agreement you made (such as mortgage or secured car loan)" at bounding box center [409, 209] width 110 height 20
click at [358, 205] on input "Agreement you made (such as mortgage or secured car loan)" at bounding box center [361, 202] width 6 height 6
click at [354, 204] on label "Agreement you made (such as mortgage or secured car loan)" at bounding box center [409, 209] width 110 height 20
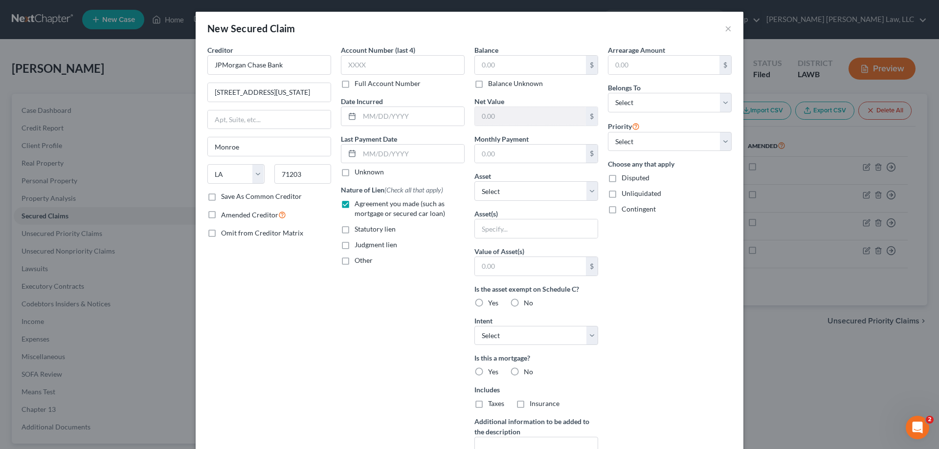
click at [358, 204] on input "Agreement you made (such as mortgage or secured car loan)" at bounding box center [361, 202] width 6 height 6
checkbox input "false"
click at [489, 67] on input "text" at bounding box center [530, 65] width 111 height 19
type input "28,364.53"
drag, startPoint x: 522, startPoint y: 194, endPoint x: 521, endPoint y: 200, distance: 7.0
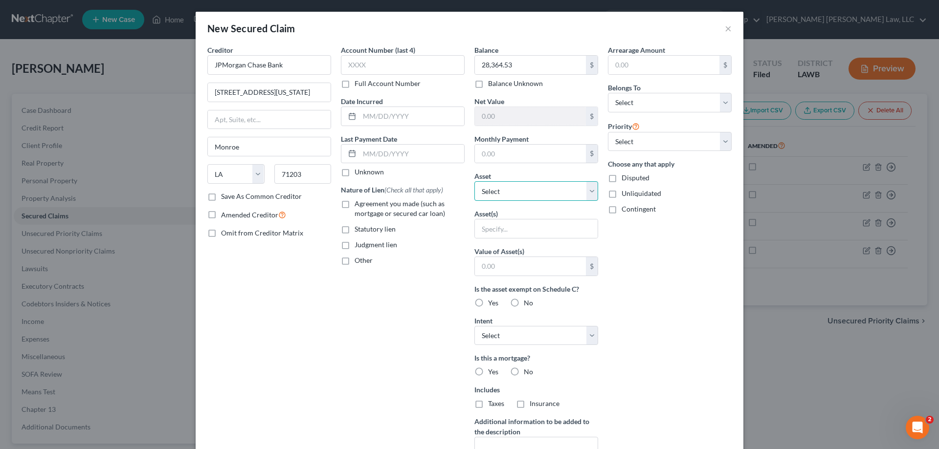
click at [522, 194] on select "Select Other Multiple Assets Clothing - Clothes - $300.0 Household Goods - Furn…" at bounding box center [536, 191] width 124 height 20
drag, startPoint x: 515, startPoint y: 192, endPoint x: 660, endPoint y: 334, distance: 203.3
click at [515, 192] on select "Select Other Multiple Assets Clothing - Clothes - $300.0 Household Goods - Furn…" at bounding box center [536, 191] width 124 height 20
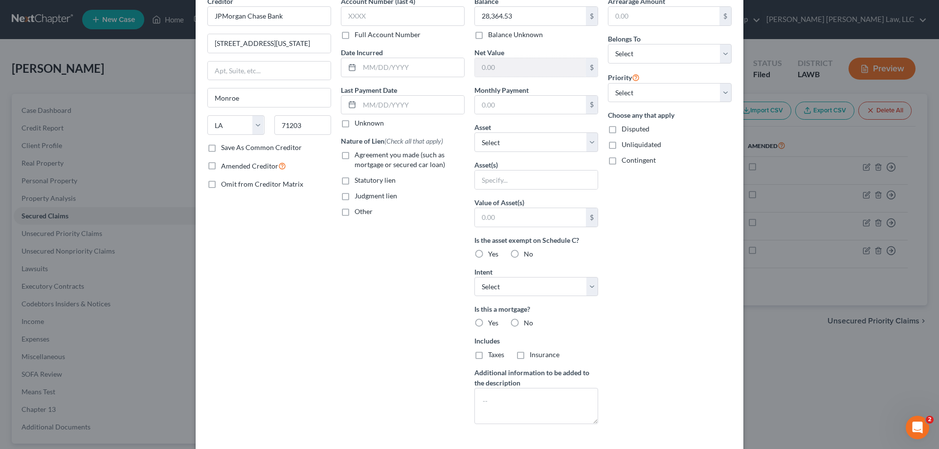
click at [488, 325] on label "Yes" at bounding box center [493, 323] width 10 height 10
click at [492, 325] on input "Yes" at bounding box center [495, 321] width 6 height 6
radio input "true"
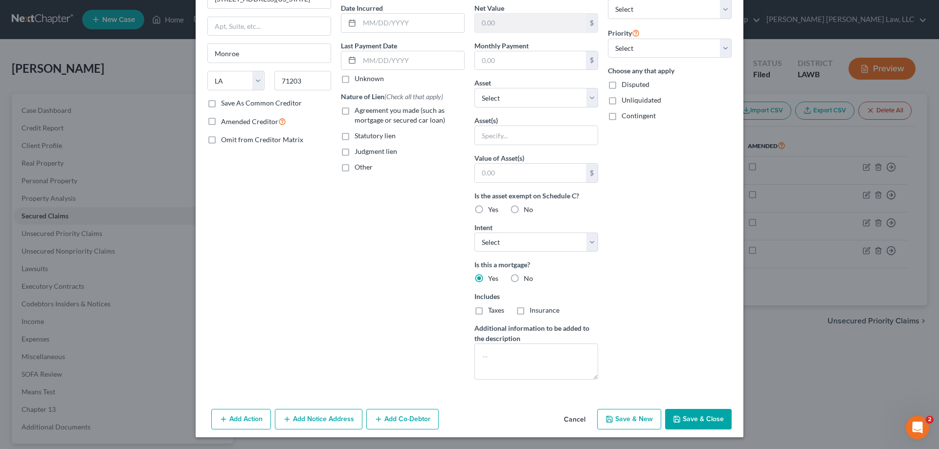
click at [694, 417] on button "Save & Close" at bounding box center [698, 419] width 66 height 21
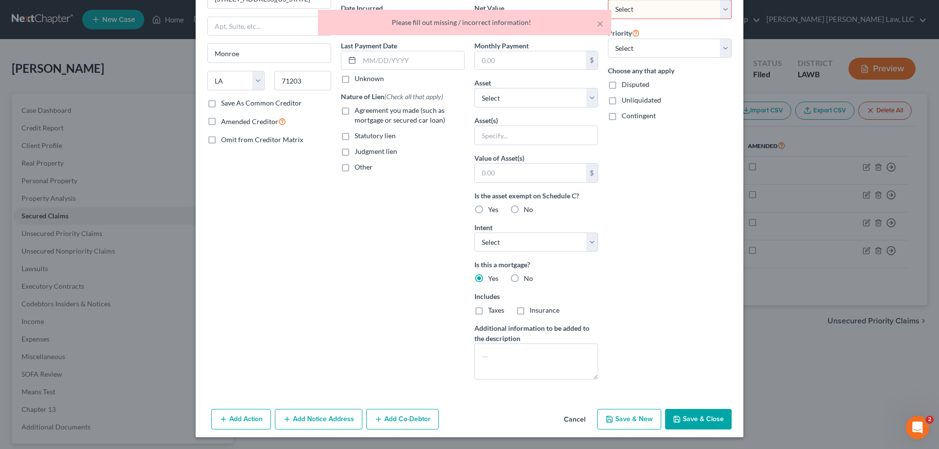
scroll to position [0, 0]
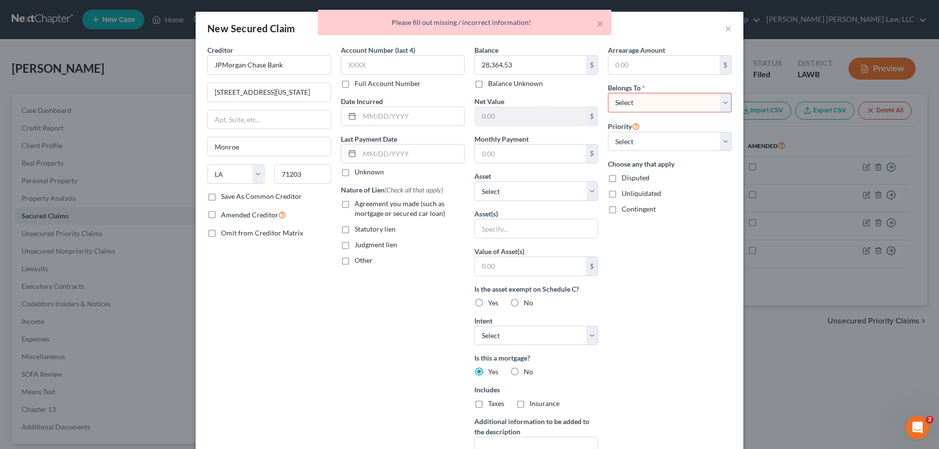
drag, startPoint x: 668, startPoint y: 101, endPoint x: 669, endPoint y: 110, distance: 9.9
click at [667, 101] on select "Select Debtor 1 Only Debtor 2 Only Debtor 1 And Debtor 2 Only At Least One Of T…" at bounding box center [670, 103] width 124 height 20
select select "0"
click at [608, 93] on select "Select Debtor 1 Only Debtor 2 Only Debtor 1 And Debtor 2 Only At Least One Of T…" at bounding box center [670, 103] width 124 height 20
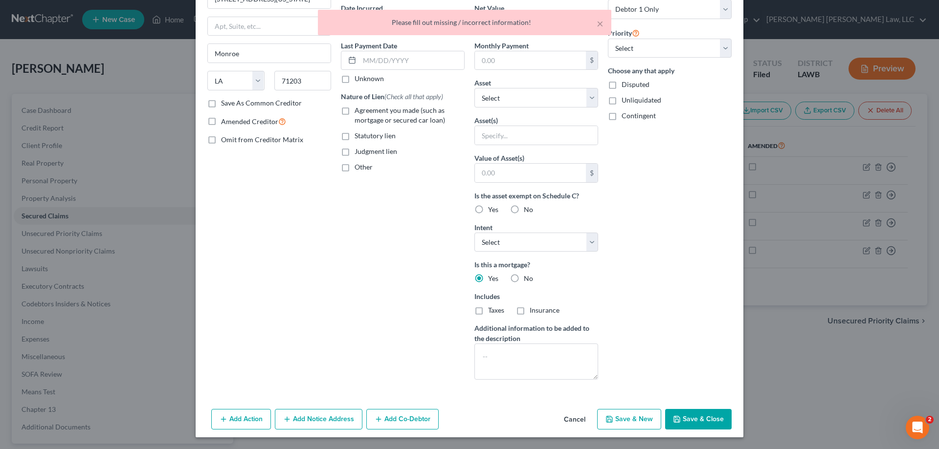
click at [692, 429] on button "Save & Close" at bounding box center [698, 419] width 66 height 21
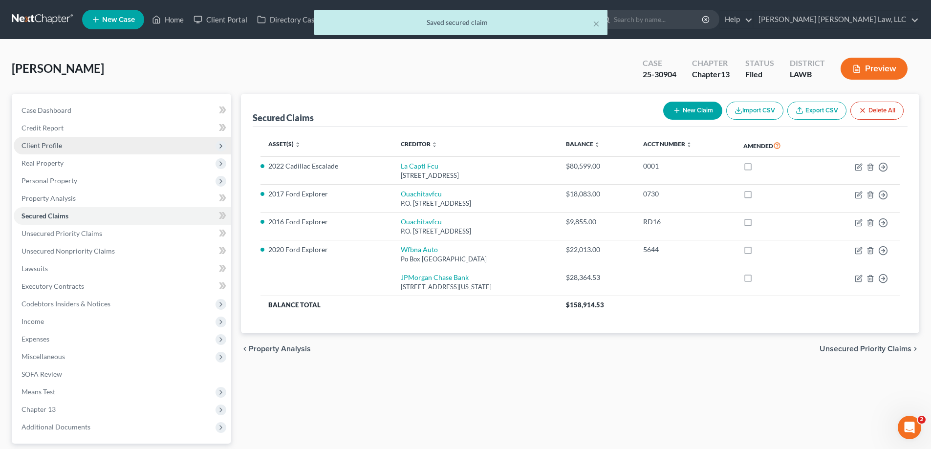
click at [51, 151] on span "Client Profile" at bounding box center [123, 146] width 218 height 18
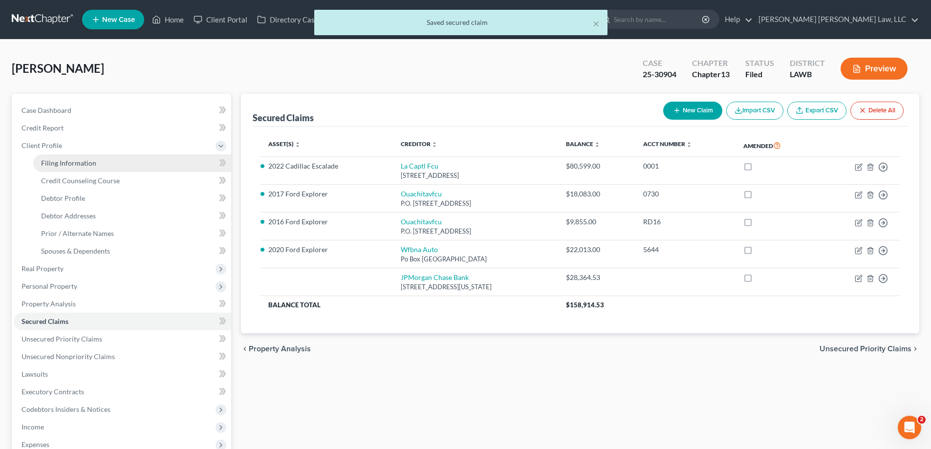
click at [60, 168] on link "Filing Information" at bounding box center [132, 163] width 198 height 18
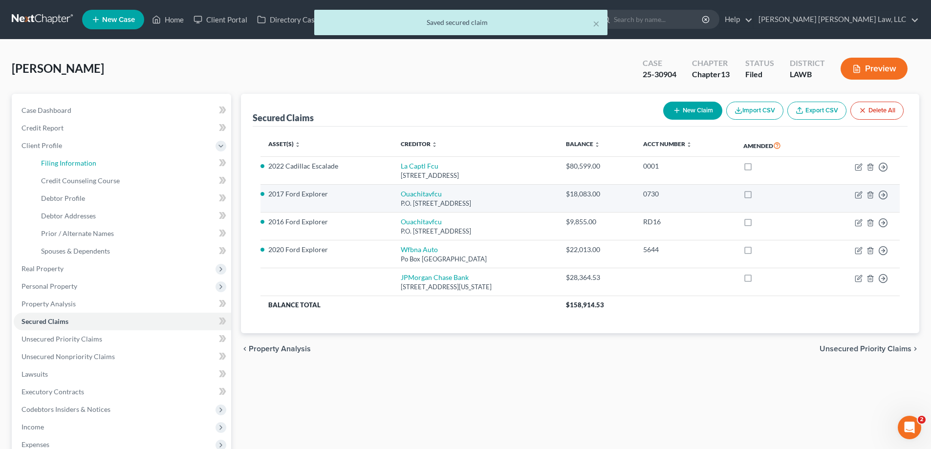
select select "1"
select select "0"
select select "3"
select select "36"
select select "0"
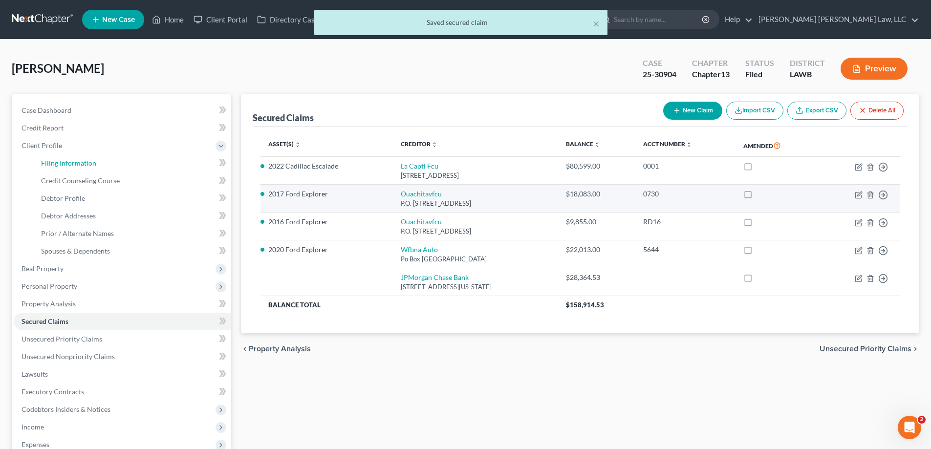
select select "19"
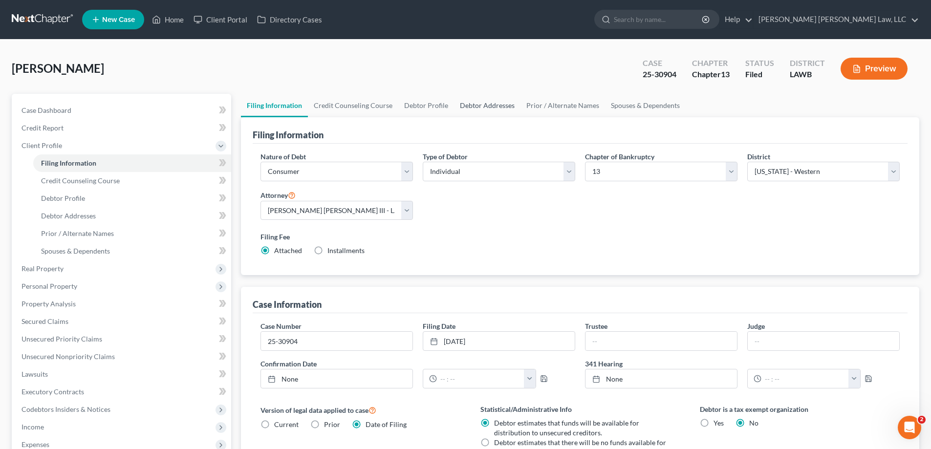
click at [477, 106] on link "Debtor Addresses" at bounding box center [487, 105] width 66 height 23
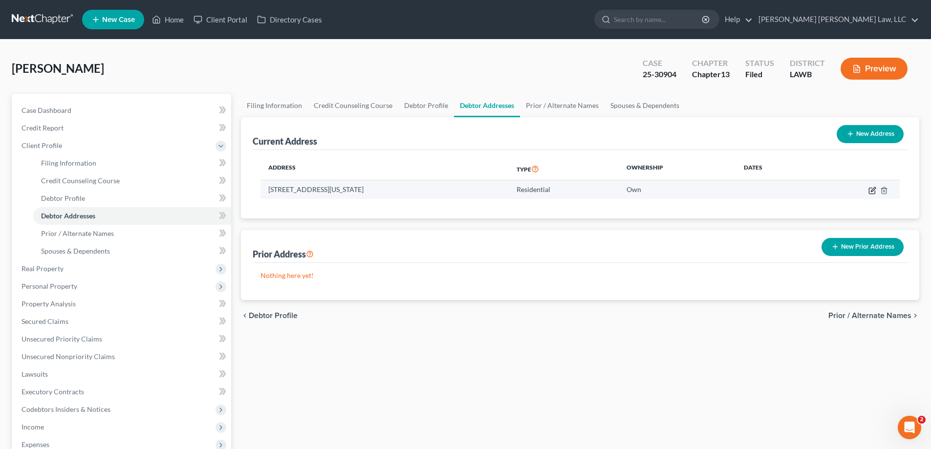
click at [872, 190] on icon "button" at bounding box center [873, 191] width 8 height 8
select select "19"
select select "36"
select select "0"
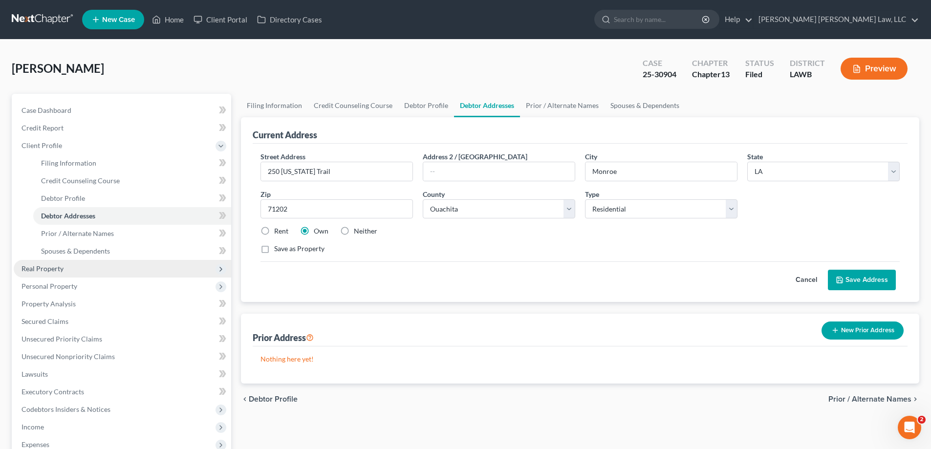
click at [59, 267] on span "Real Property" at bounding box center [43, 268] width 42 height 8
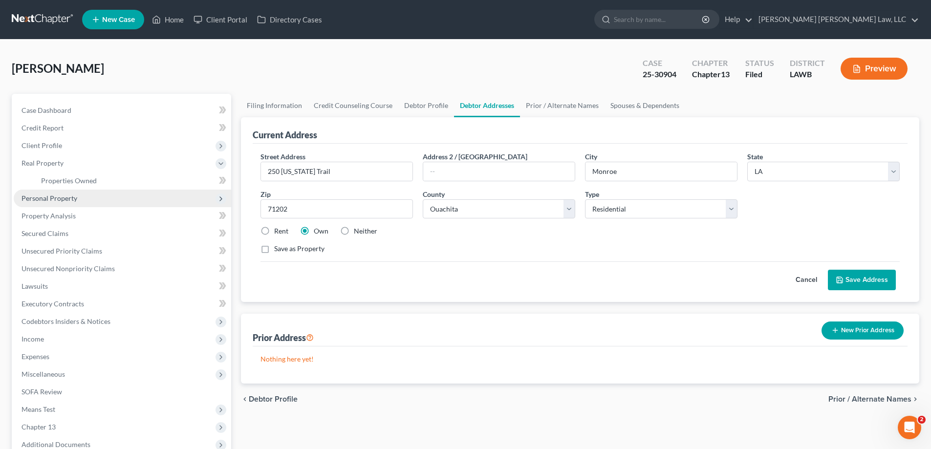
click at [48, 202] on span "Personal Property" at bounding box center [123, 199] width 218 height 18
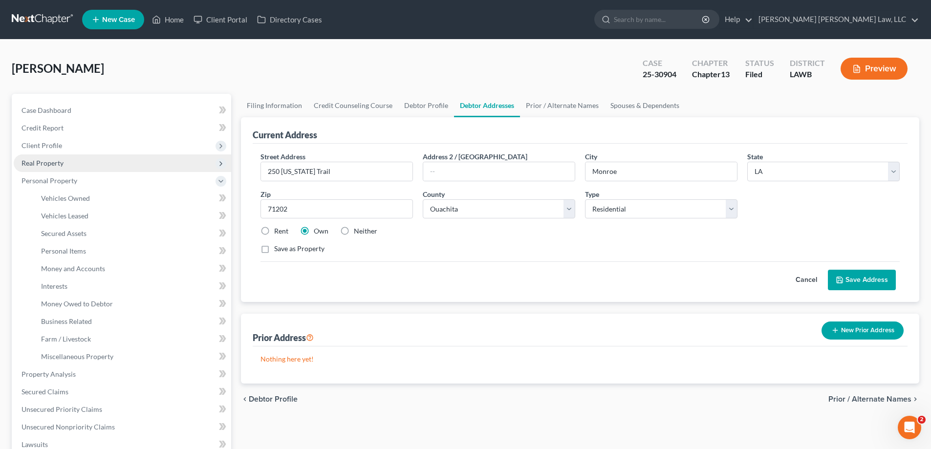
click at [60, 167] on span "Real Property" at bounding box center [43, 163] width 42 height 8
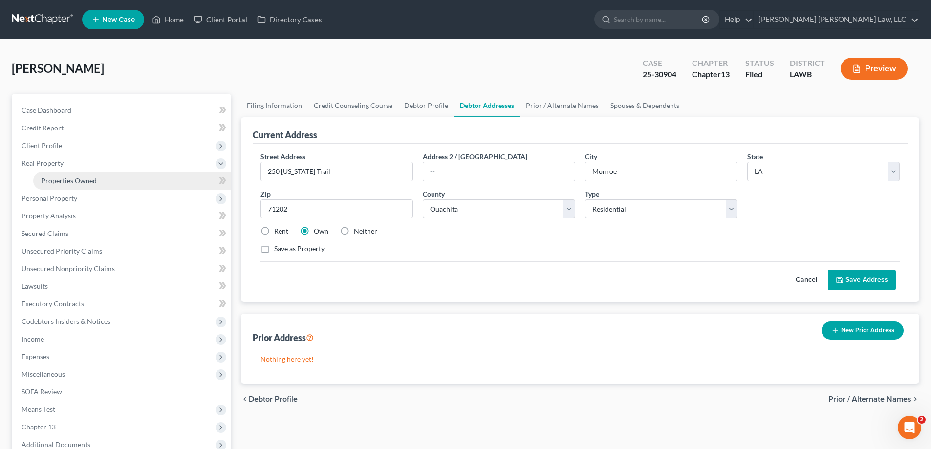
click at [82, 178] on span "Properties Owned" at bounding box center [69, 180] width 56 height 8
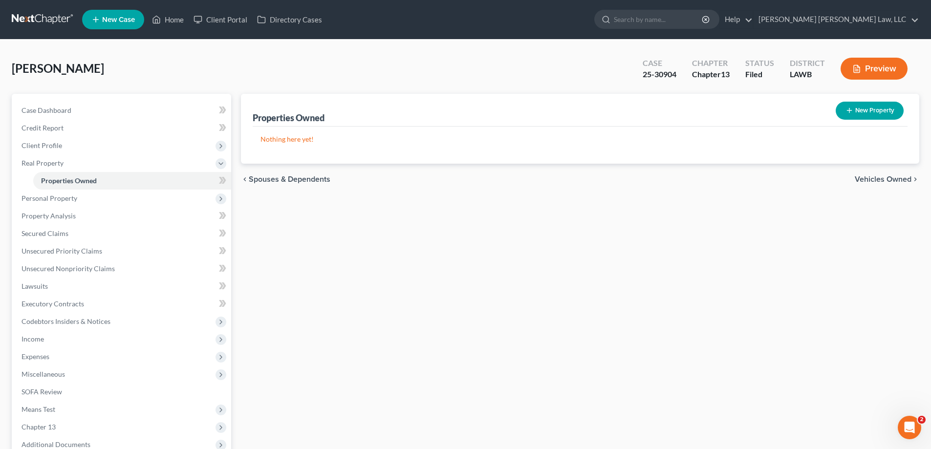
click at [858, 125] on div "Properties Owned New Property" at bounding box center [580, 110] width 655 height 33
click at [858, 119] on button "New Property" at bounding box center [870, 111] width 68 height 18
select select "19"
select select "36"
select select "0"
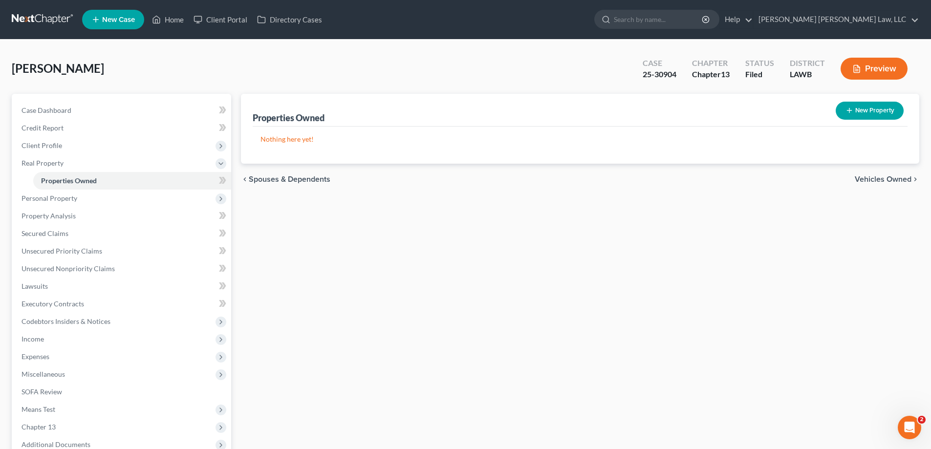
select select "0"
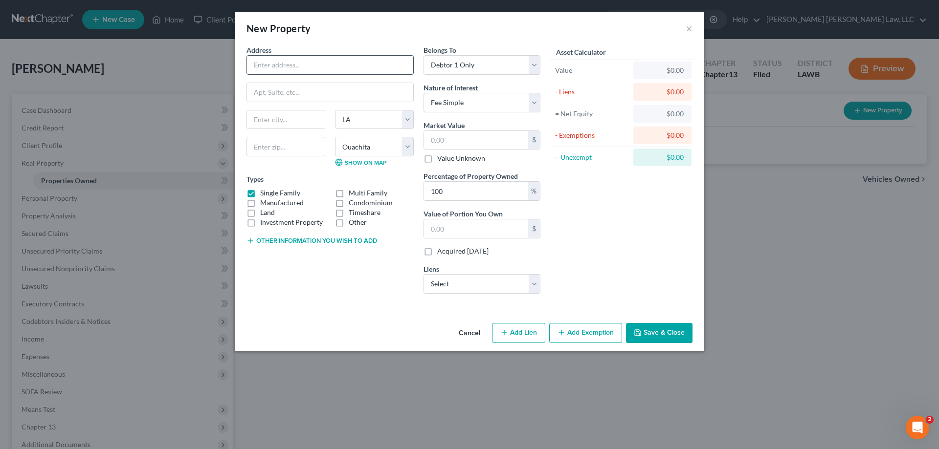
click at [293, 70] on input "text" at bounding box center [330, 65] width 166 height 19
type input "250"
click at [272, 151] on input "text" at bounding box center [285, 147] width 79 height 20
type input "71202"
type input "Monroe"
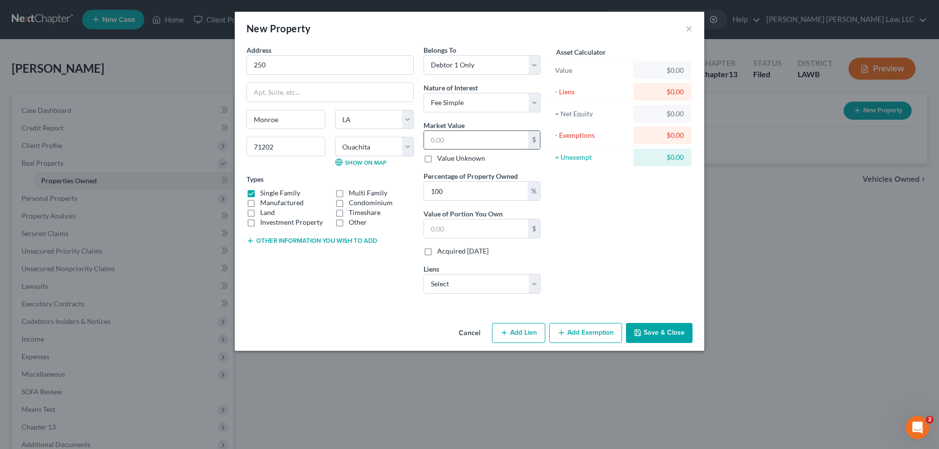
click at [458, 141] on input "text" at bounding box center [476, 140] width 104 height 19
click at [441, 140] on input "text" at bounding box center [476, 140] width 104 height 19
type input "2"
type input "2.00"
type input "28"
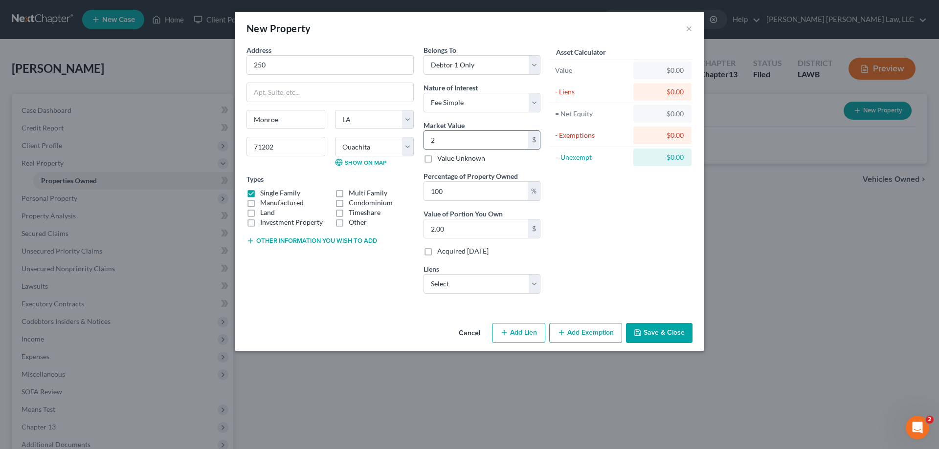
type input "28.00"
type input "280"
type input "280.00"
type input "28"
type input "28.00"
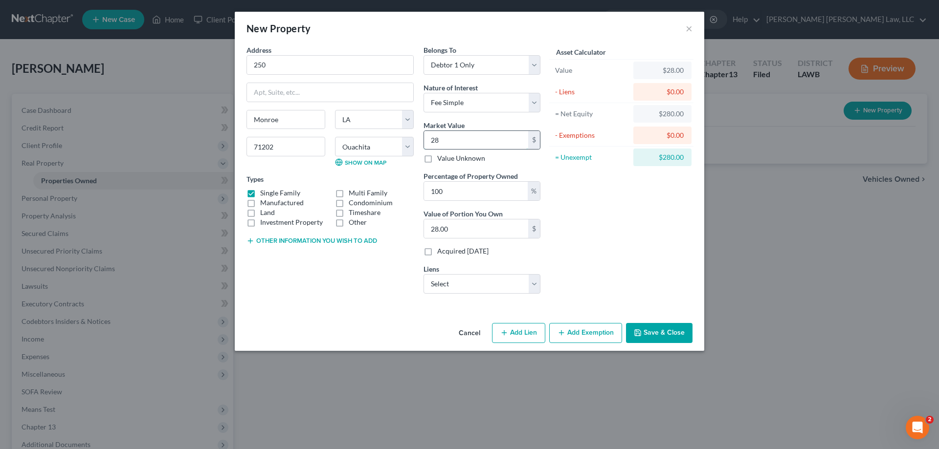
type input "283"
type input "283.00"
type input "2836"
type input "2,836.00"
type input "2,8364"
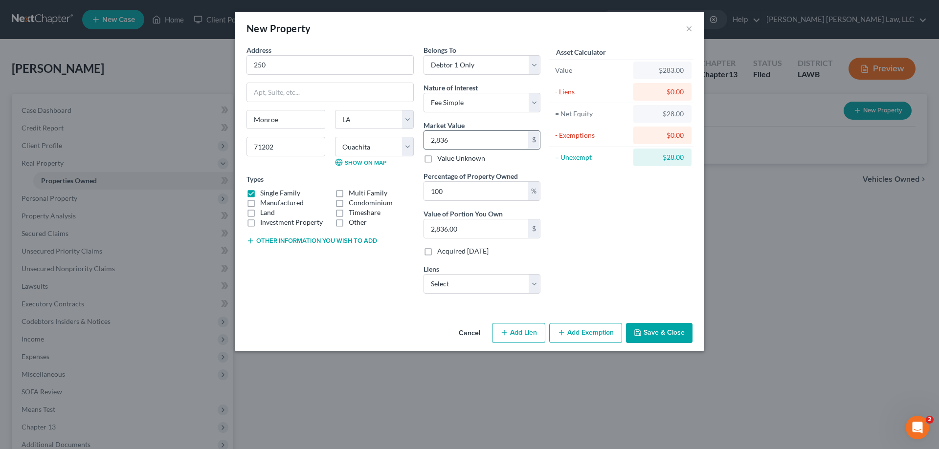
type input "28,364.00"
type input "28,364.5"
type input "28,364.50"
type input "28,364.53"
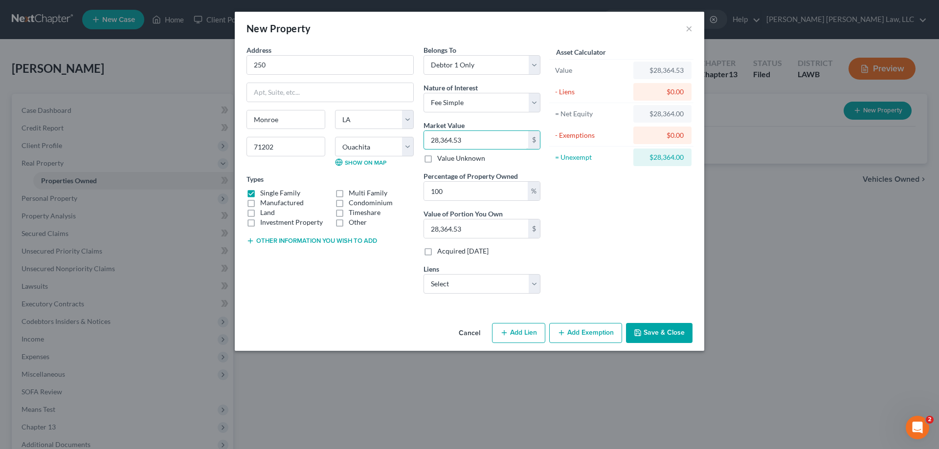
type input "28,364.53"
click at [675, 336] on button "Save & Close" at bounding box center [659, 333] width 66 height 21
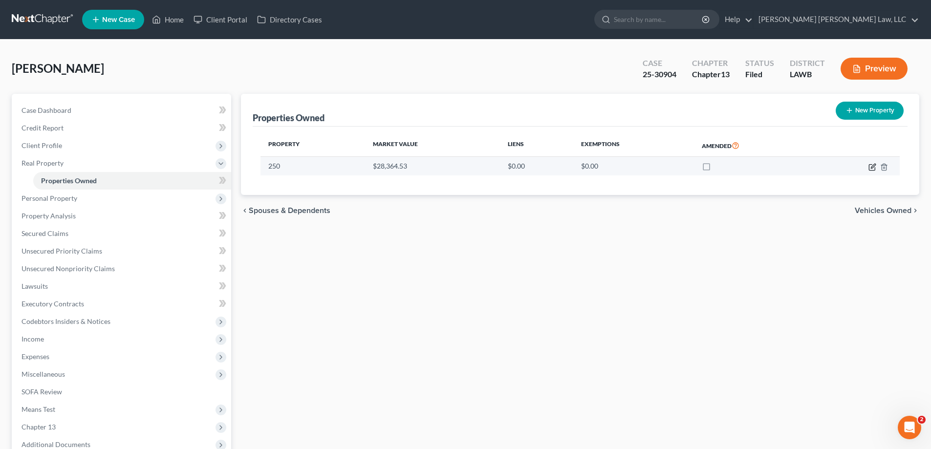
click at [871, 167] on icon "button" at bounding box center [873, 167] width 8 height 8
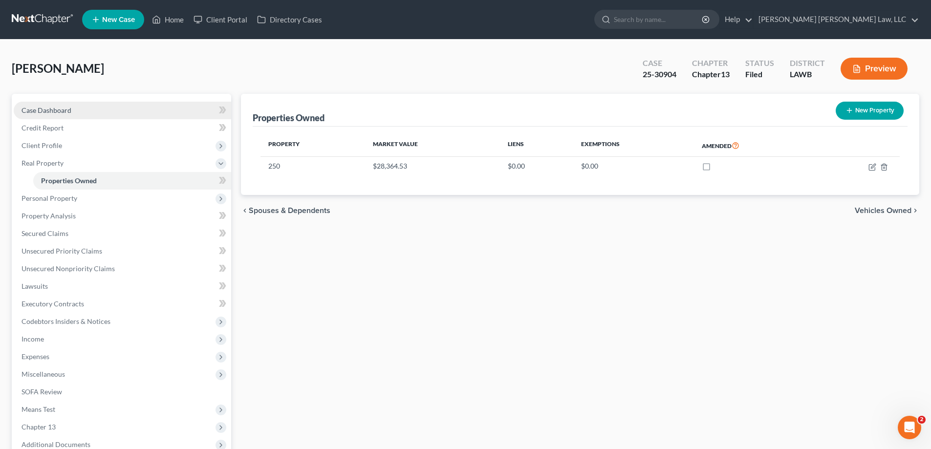
select select "19"
select select "36"
select select "0"
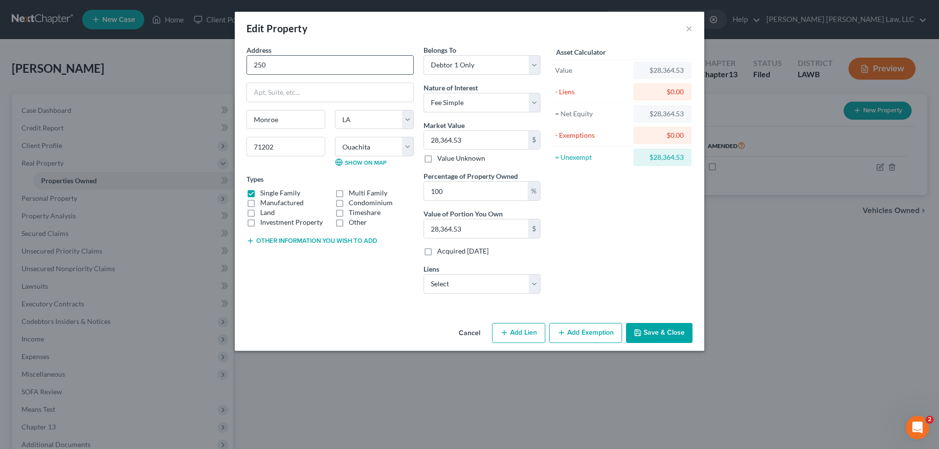
click at [294, 72] on input "250" at bounding box center [330, 65] width 166 height 19
type input "250 [US_STATE] Trail"
click at [660, 331] on button "Save & Close" at bounding box center [659, 333] width 66 height 21
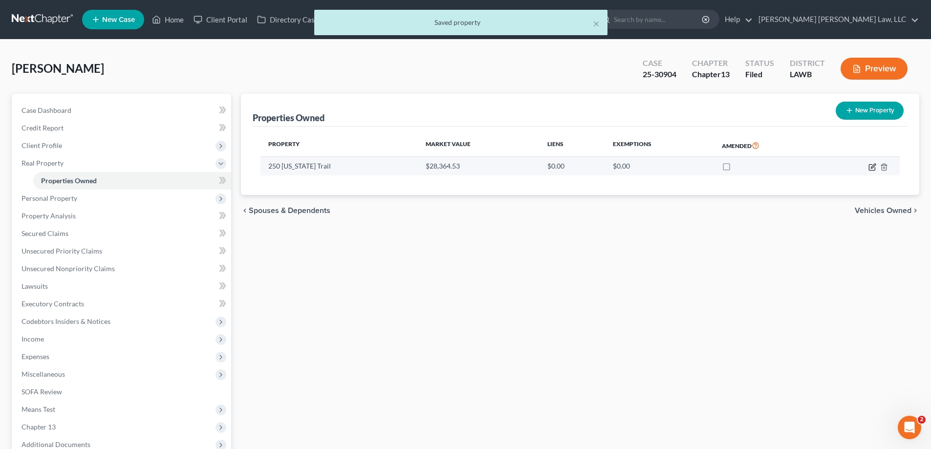
click at [873, 169] on icon "button" at bounding box center [873, 167] width 8 height 8
select select "19"
select select "36"
select select "0"
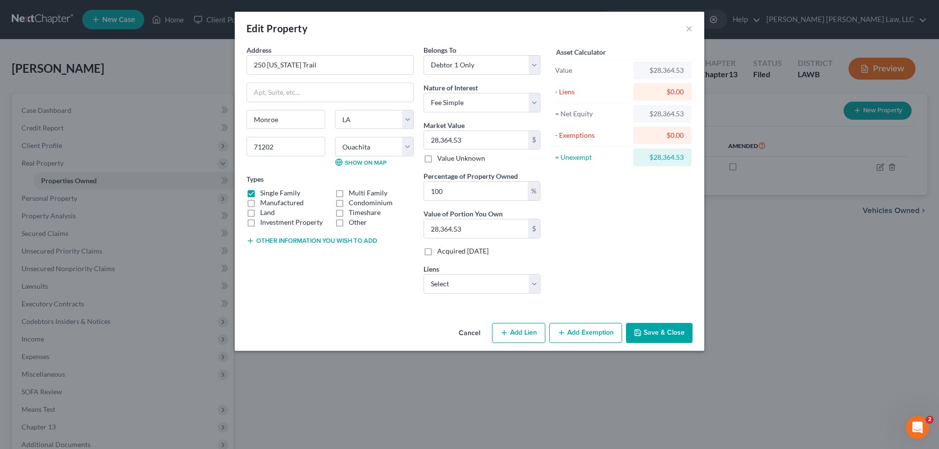
click at [678, 339] on button "Save & Close" at bounding box center [659, 333] width 66 height 21
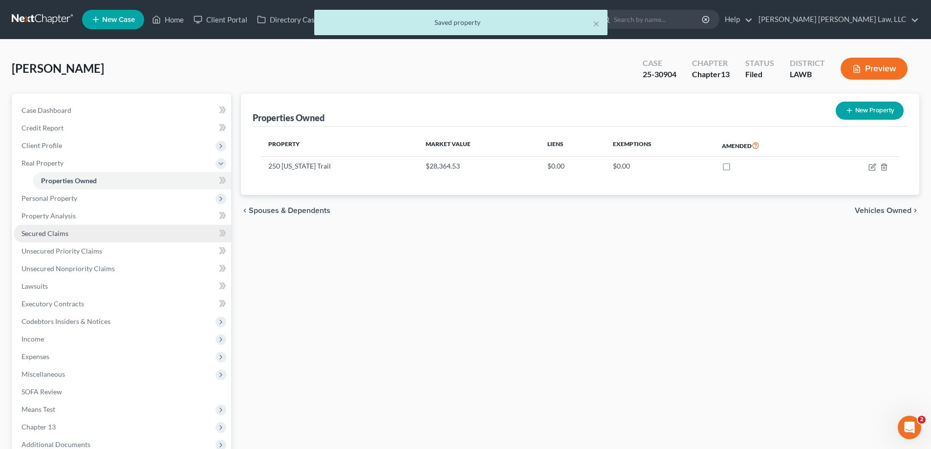
click at [55, 239] on link "Secured Claims" at bounding box center [123, 234] width 218 height 18
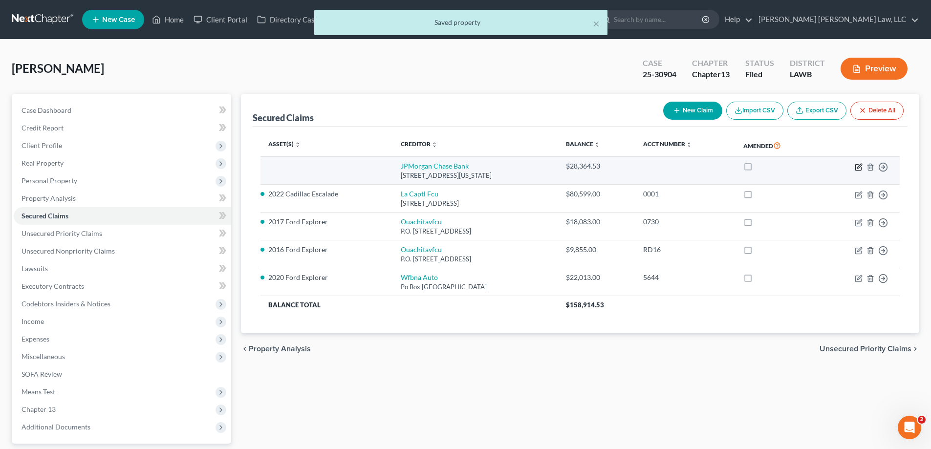
click at [857, 167] on icon "button" at bounding box center [859, 167] width 8 height 8
select select "19"
select select "0"
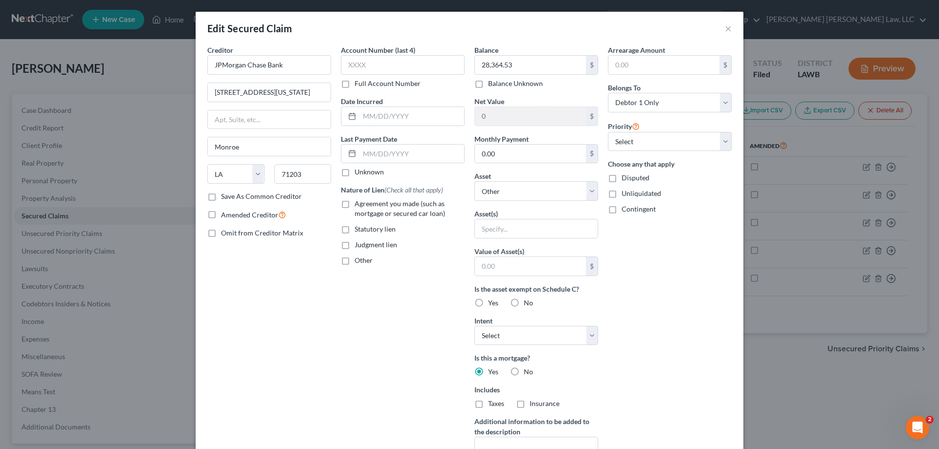
click at [354, 206] on label "Agreement you made (such as mortgage or secured car loan)" at bounding box center [409, 209] width 110 height 20
click at [358, 205] on input "Agreement you made (such as mortgage or secured car loan)" at bounding box center [361, 202] width 6 height 6
checkbox input "true"
click at [534, 197] on select "Select Other Multiple Assets Clothing - Clothes - $300.0 Household Goods - Furn…" at bounding box center [536, 191] width 124 height 20
select select "12"
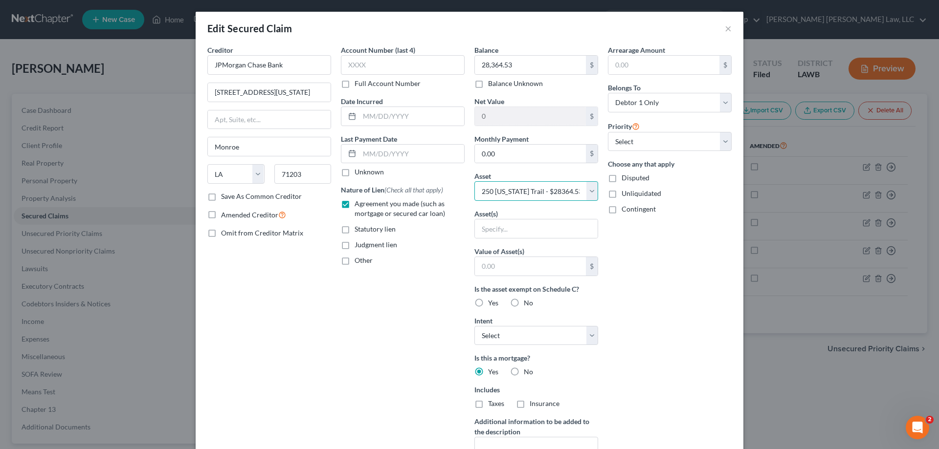
click at [474, 181] on select "Select Other Multiple Assets Clothing - Clothes - $300.0 Household Goods - Furn…" at bounding box center [536, 191] width 124 height 20
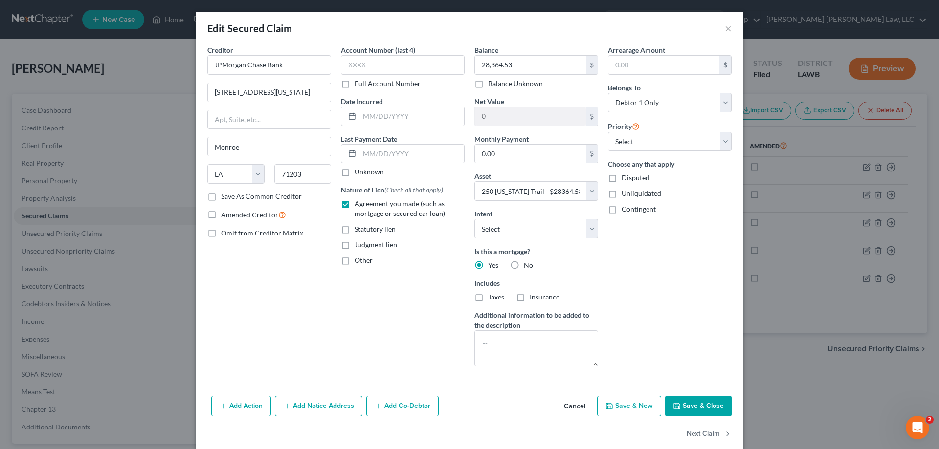
drag, startPoint x: 706, startPoint y: 410, endPoint x: 408, endPoint y: 340, distance: 306.8
click at [705, 411] on button "Save & Close" at bounding box center [698, 406] width 66 height 21
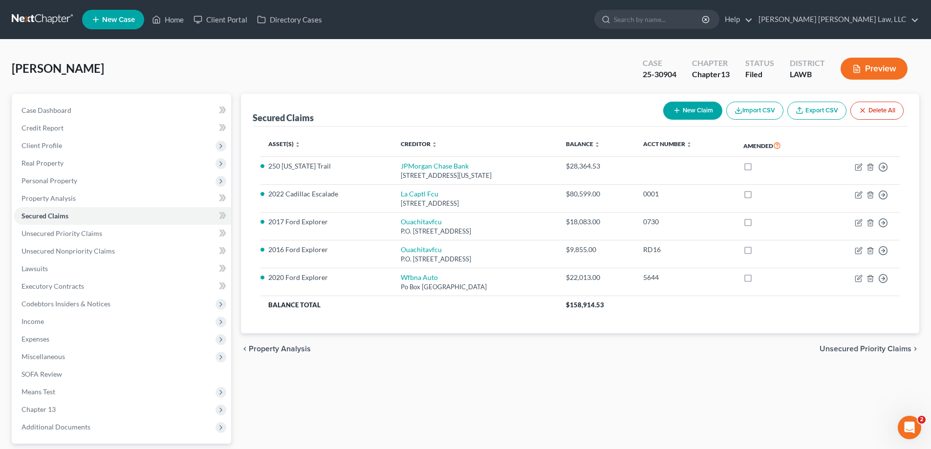
click at [684, 107] on button "New Claim" at bounding box center [692, 111] width 59 height 18
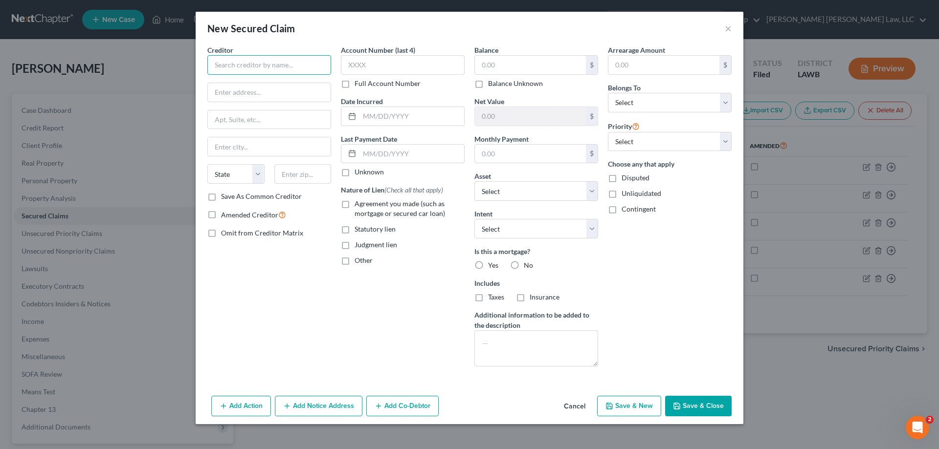
click at [257, 59] on input "text" at bounding box center [269, 65] width 124 height 20
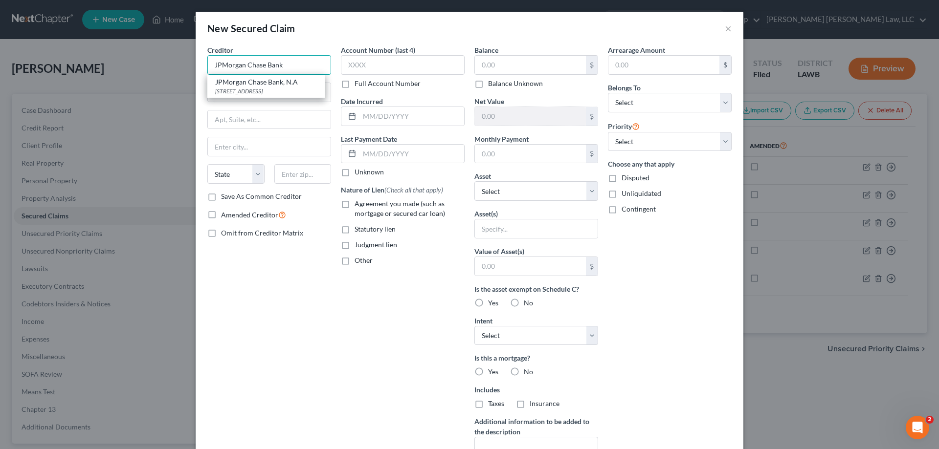
type input "JPMorgan Chase Bank"
click at [277, 106] on div "Creditor * JPMorgan Chase Bank State [US_STATE] AK AR AZ CA CO CT DE DC [GEOGRA…" at bounding box center [269, 118] width 124 height 147
click at [269, 95] on input "text" at bounding box center [269, 92] width 123 height 19
type input "[STREET_ADDRESS]"
type input "71202"
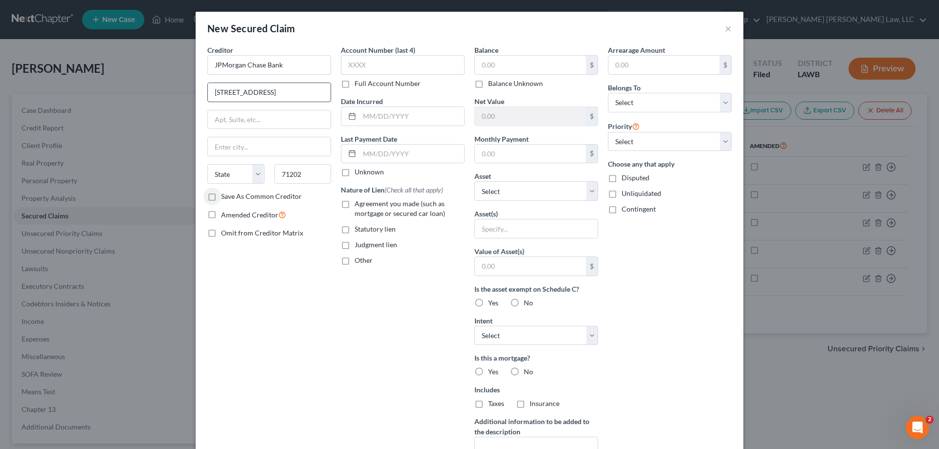
type input "Monroe"
select select "19"
click at [354, 205] on label "Agreement you made (such as mortgage or secured car loan)" at bounding box center [409, 209] width 110 height 20
click at [358, 205] on input "Agreement you made (such as mortgage or secured car loan)" at bounding box center [361, 202] width 6 height 6
checkbox input "true"
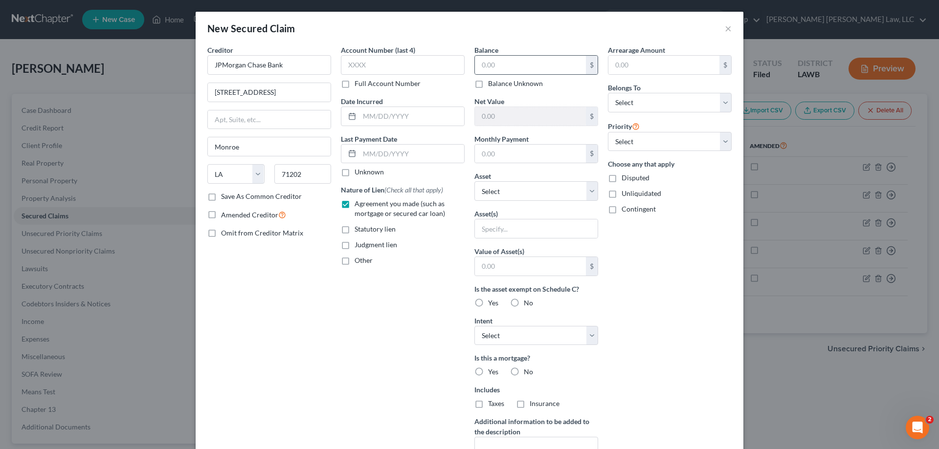
click at [531, 55] on div "$" at bounding box center [536, 65] width 124 height 20
click at [533, 61] on input "text" at bounding box center [530, 65] width 111 height 19
click at [514, 61] on input "text" at bounding box center [530, 65] width 111 height 19
type input "6,553.59"
click at [559, 191] on select "Select Other Multiple Assets Clothing - Clothes - $300.0 Household Goods - Furn…" at bounding box center [536, 191] width 124 height 20
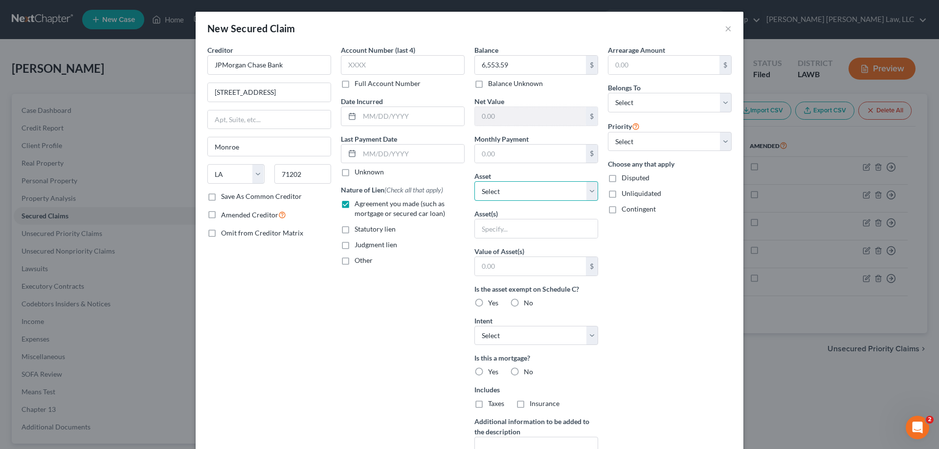
select select "12"
click at [474, 181] on select "Select Other Multiple Assets Clothing - Clothes - $300.0 Household Goods - Furn…" at bounding box center [536, 191] width 124 height 20
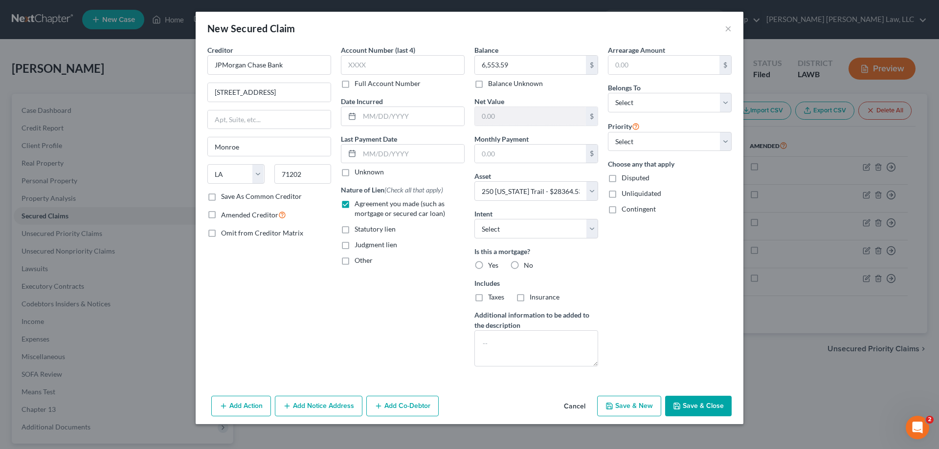
click at [488, 265] on label "Yes" at bounding box center [493, 266] width 10 height 10
click at [492, 265] on input "Yes" at bounding box center [495, 264] width 6 height 6
radio input "true"
click at [488, 265] on label "Yes" at bounding box center [493, 266] width 10 height 10
click at [492, 265] on input "Yes" at bounding box center [495, 264] width 6 height 6
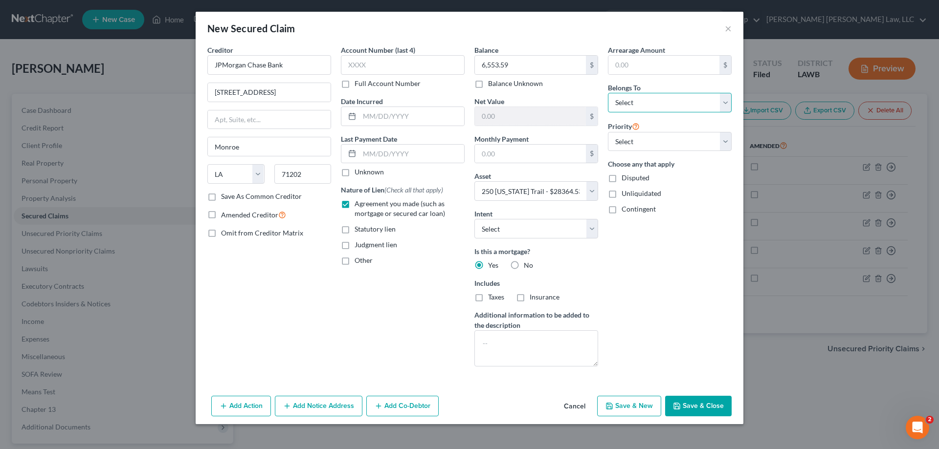
drag, startPoint x: 653, startPoint y: 100, endPoint x: 649, endPoint y: 110, distance: 11.0
click at [653, 100] on select "Select Debtor 1 Only Debtor 2 Only Debtor 1 And Debtor 2 Only At Least One Of T…" at bounding box center [670, 103] width 124 height 20
select select "0"
click at [608, 93] on select "Select Debtor 1 Only Debtor 2 Only Debtor 1 And Debtor 2 Only At Least One Of T…" at bounding box center [670, 103] width 124 height 20
click at [692, 396] on button "Save & Close" at bounding box center [698, 406] width 66 height 21
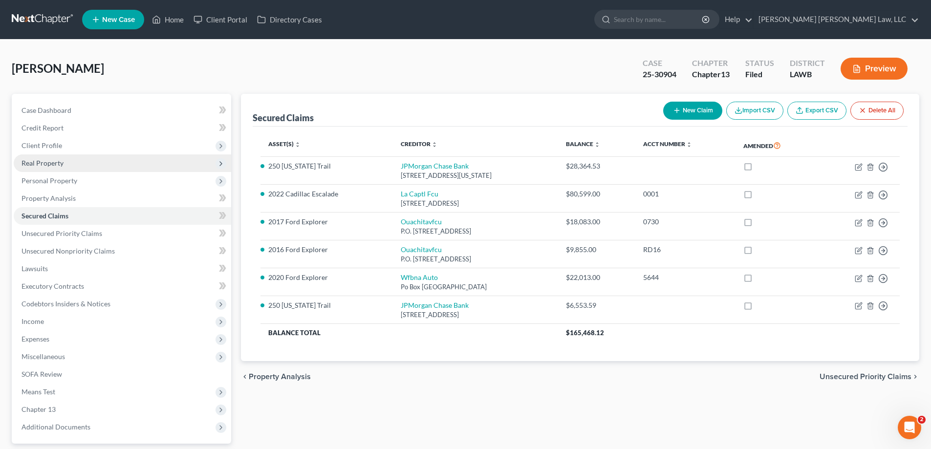
click at [78, 162] on span "Real Property" at bounding box center [123, 163] width 218 height 18
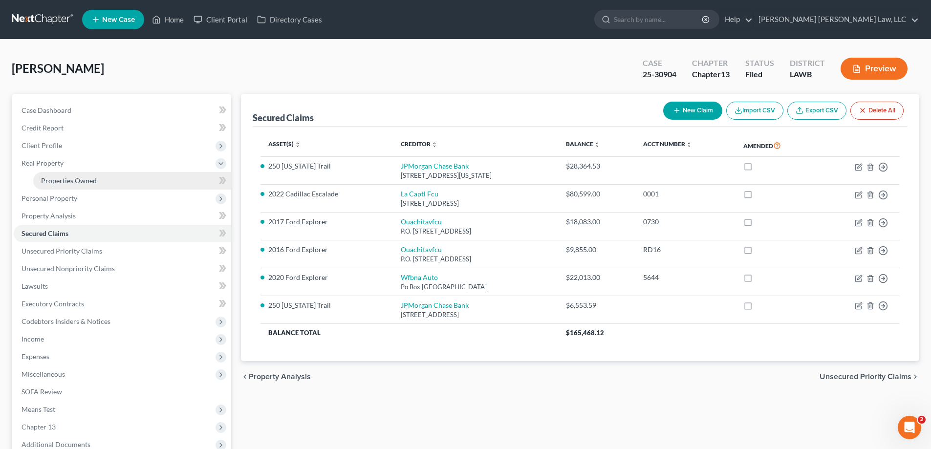
click at [115, 176] on link "Properties Owned" at bounding box center [132, 181] width 198 height 18
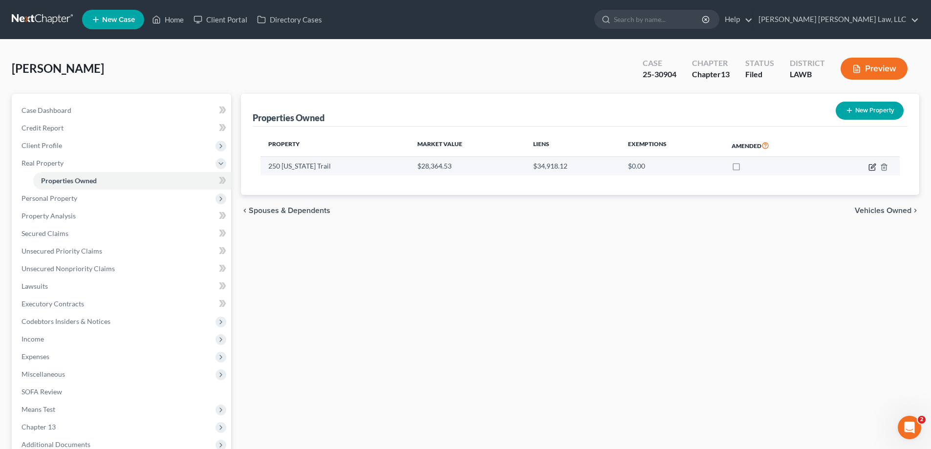
click at [871, 167] on icon "button" at bounding box center [873, 167] width 8 height 8
select select "19"
select select "36"
select select "0"
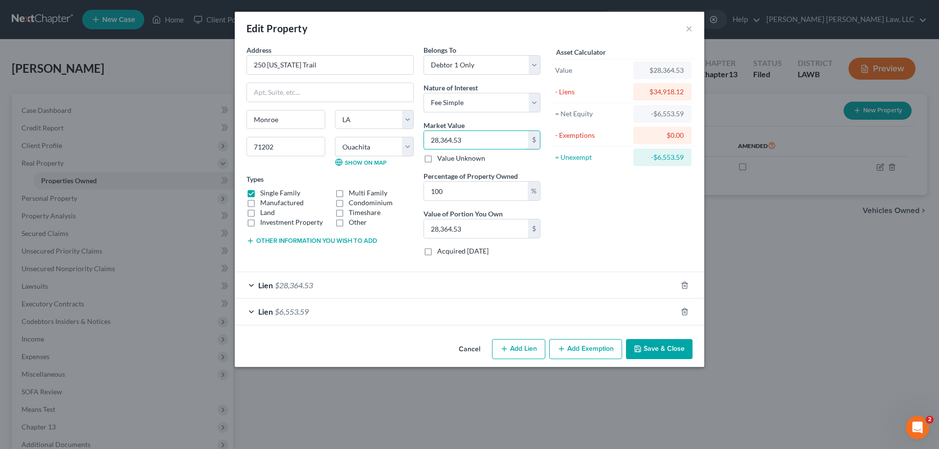
type input "7"
type input "7.00"
type input "77"
type input "77.00"
type input "776"
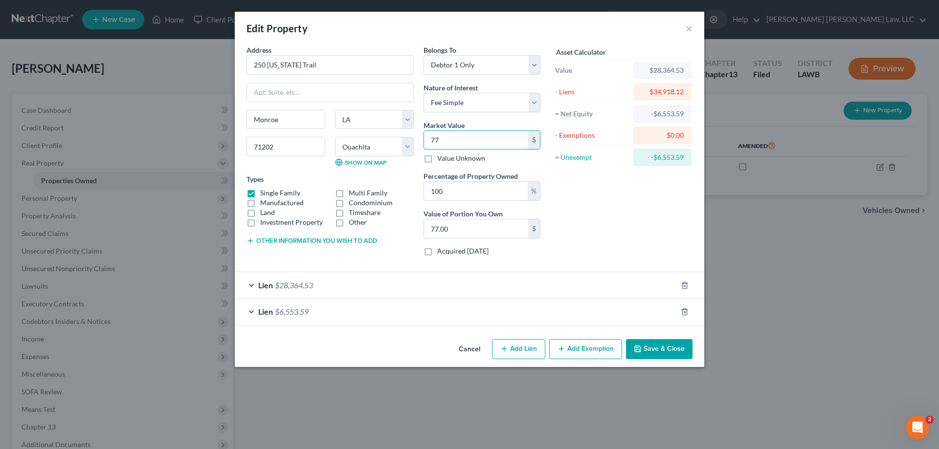
type input "776.00"
type input "7,760"
type input "7,760.00"
type input "7,7600"
type input "77,600.00"
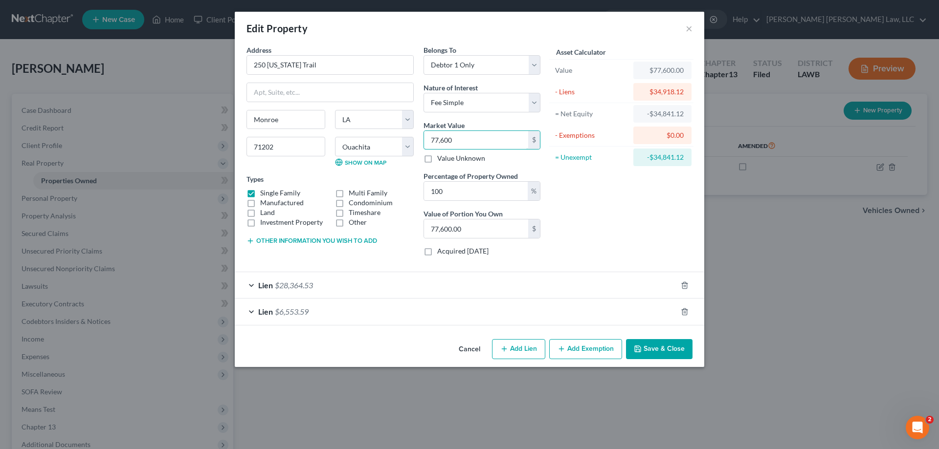
type input "77,600"
click at [703, 360] on div "Cancel Add Lien Add Lease Add Exemption Save & Close" at bounding box center [469, 351] width 469 height 32
click at [606, 321] on div "Lien $6,553.59" at bounding box center [456, 312] width 442 height 26
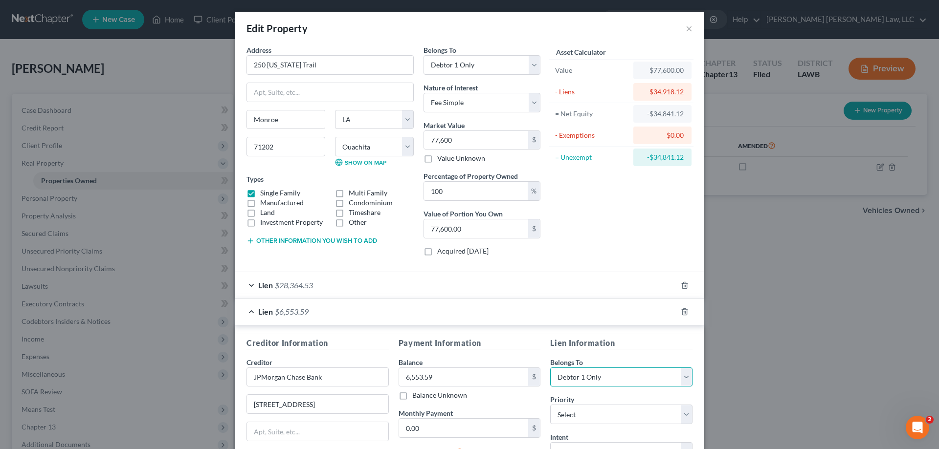
click at [682, 368] on select "Select Debtor 1 Only Debtor 2 Only Debtor 1 And Debtor 2 Only At Least One Of T…" at bounding box center [621, 378] width 142 height 20
click at [794, 326] on div "Edit Property × Address * 250 [US_STATE] Trail [GEOGRAPHIC_DATA] [US_STATE] AK …" at bounding box center [469, 224] width 939 height 449
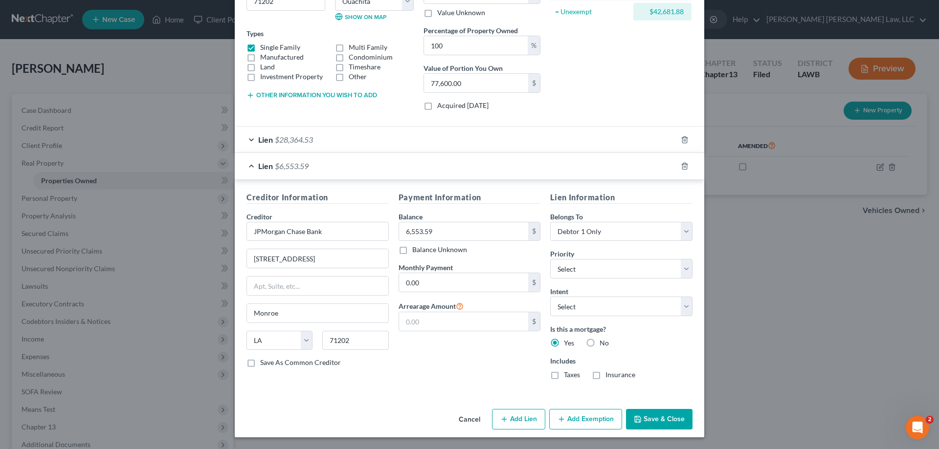
click at [659, 420] on button "Save & Close" at bounding box center [659, 419] width 66 height 21
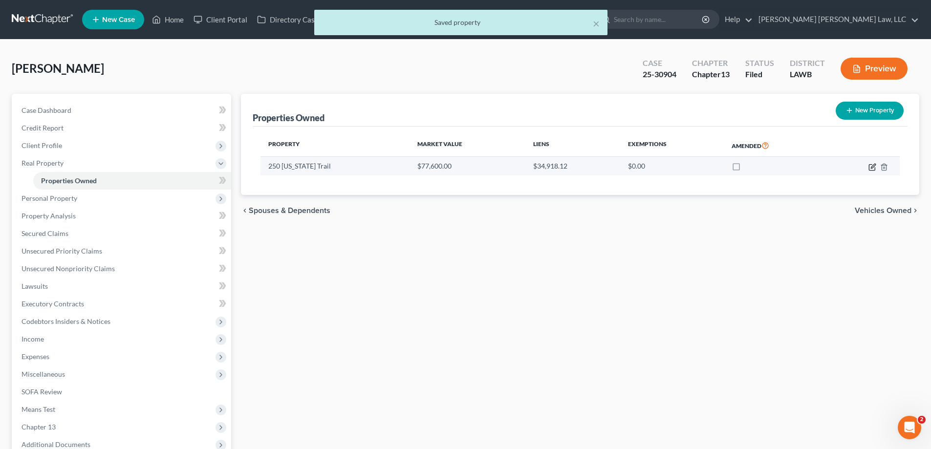
click at [873, 166] on icon "button" at bounding box center [873, 167] width 8 height 8
select select "19"
select select "36"
select select "0"
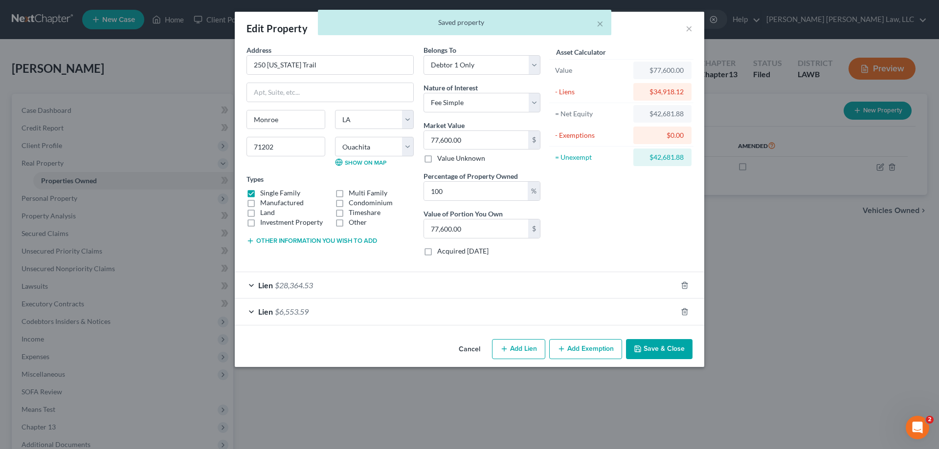
click at [596, 354] on button "Add Exemption" at bounding box center [585, 349] width 73 height 21
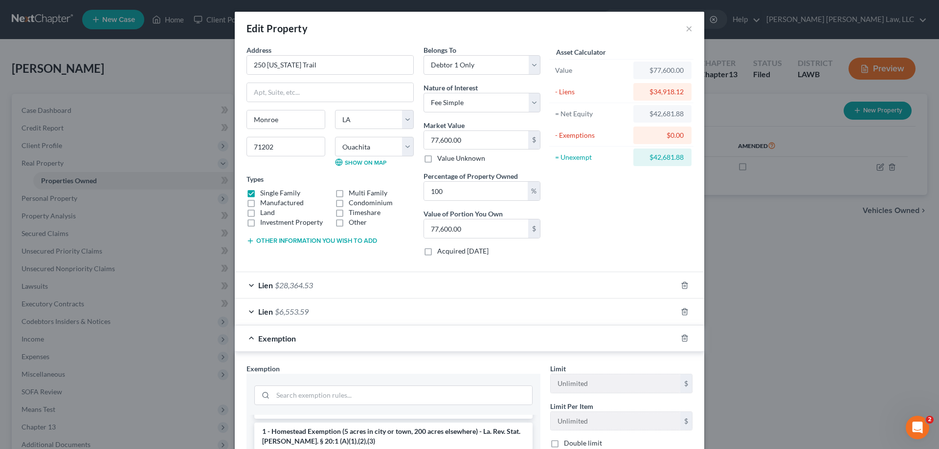
scroll to position [49, 0]
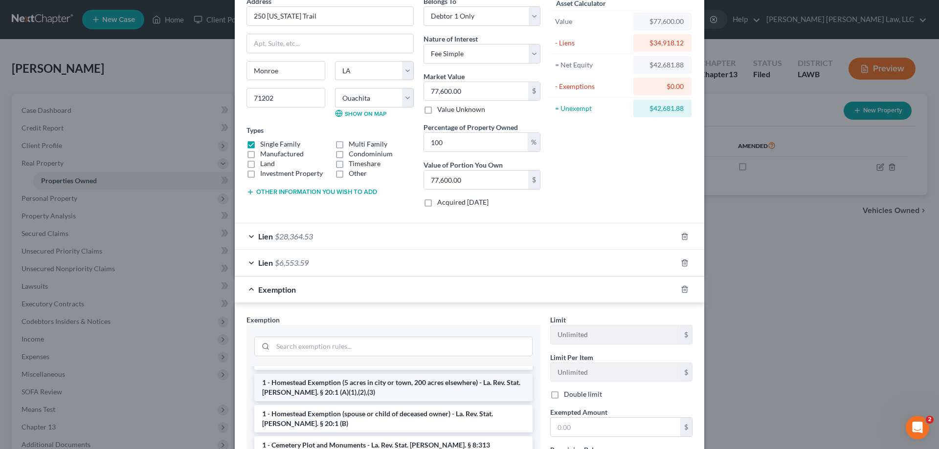
click at [298, 384] on li "1 - Homestead Exemption (5 acres in city or town, 200 acres elsewhere) - La. Re…" at bounding box center [393, 387] width 278 height 27
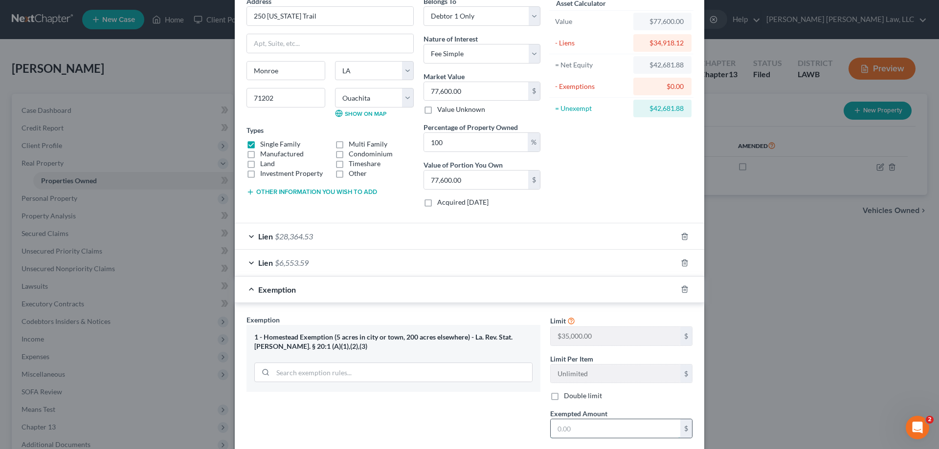
click at [591, 424] on input "text" at bounding box center [615, 428] width 130 height 19
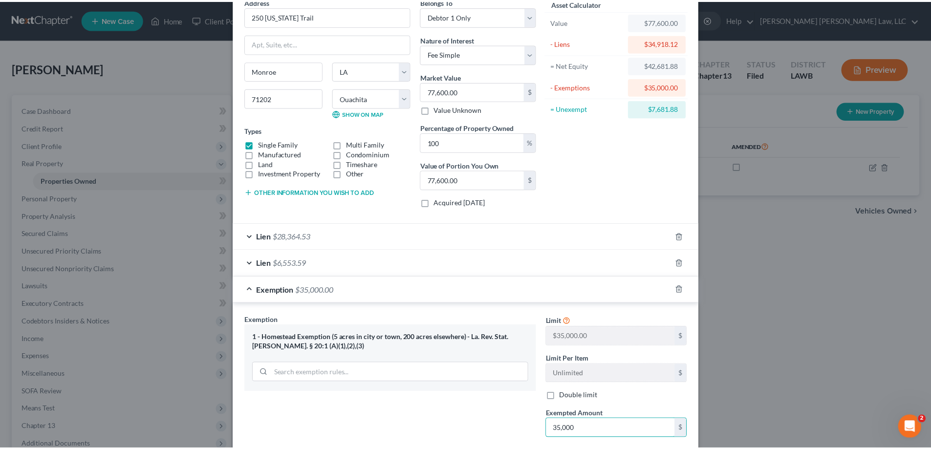
scroll to position [146, 0]
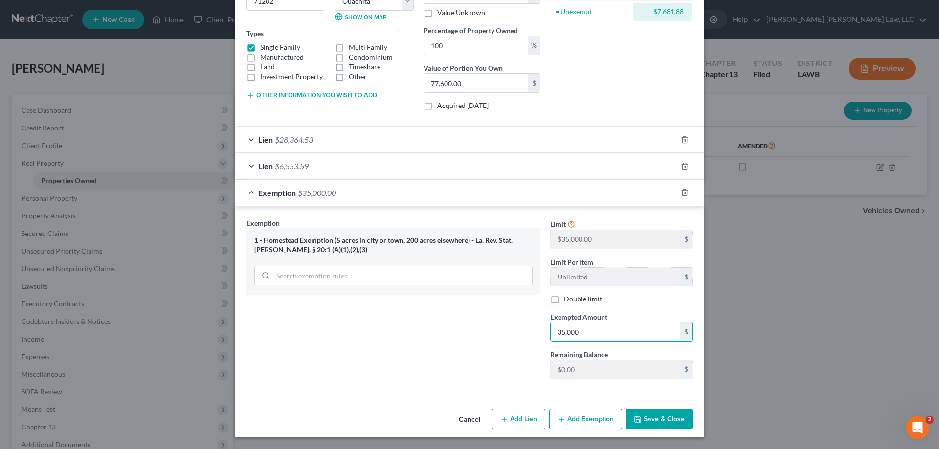
type input "35,000"
click at [672, 413] on button "Save & Close" at bounding box center [659, 419] width 66 height 21
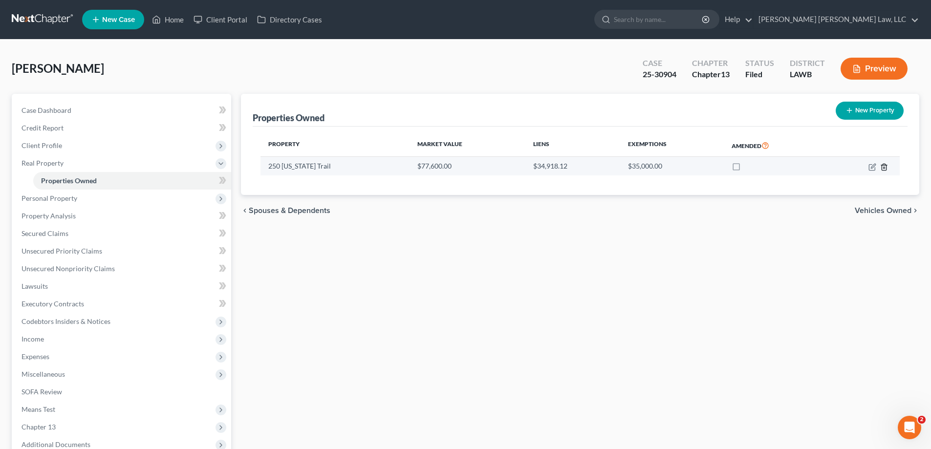
click at [884, 168] on line "button" at bounding box center [884, 168] width 0 height 2
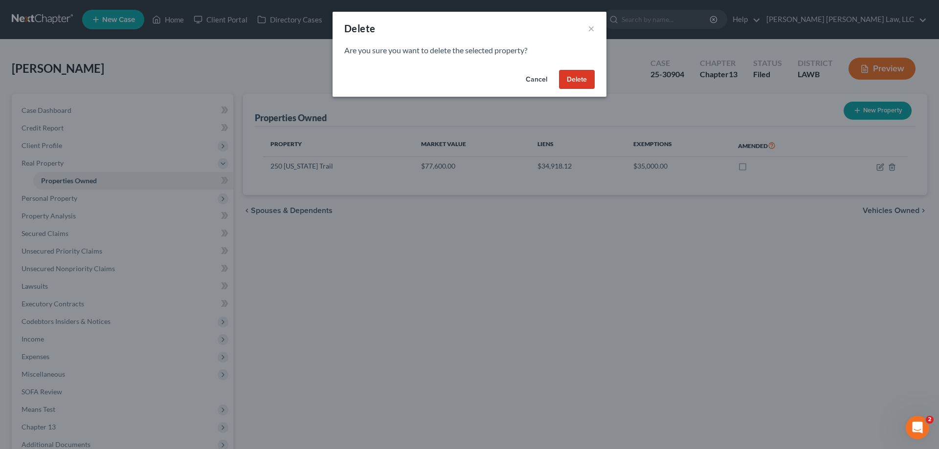
click at [569, 76] on button "Delete" at bounding box center [577, 80] width 36 height 20
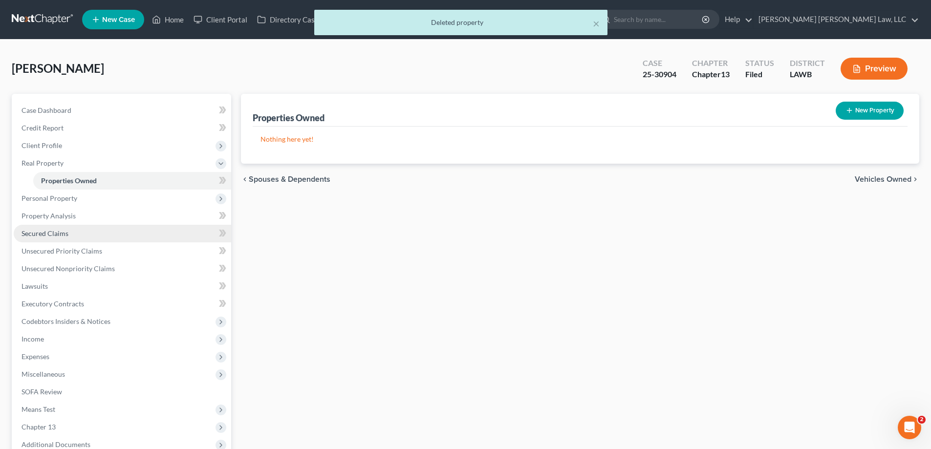
click at [67, 239] on link "Secured Claims" at bounding box center [123, 234] width 218 height 18
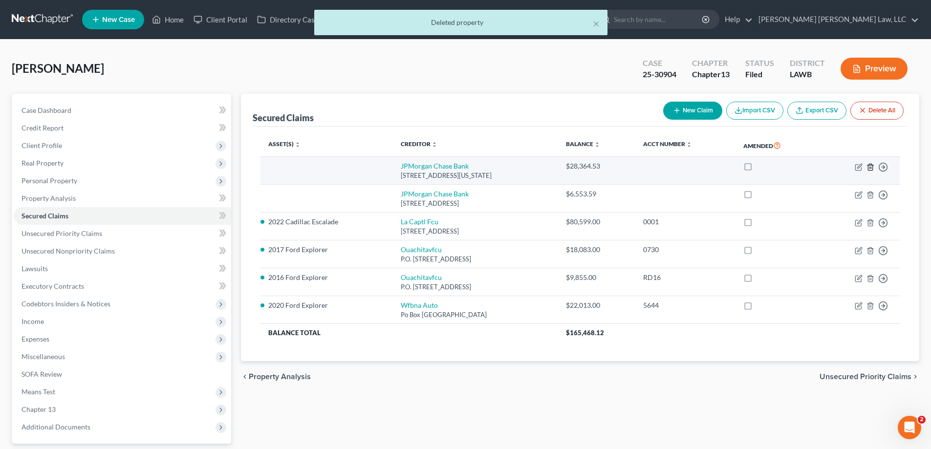
click at [873, 167] on icon "button" at bounding box center [870, 167] width 4 height 6
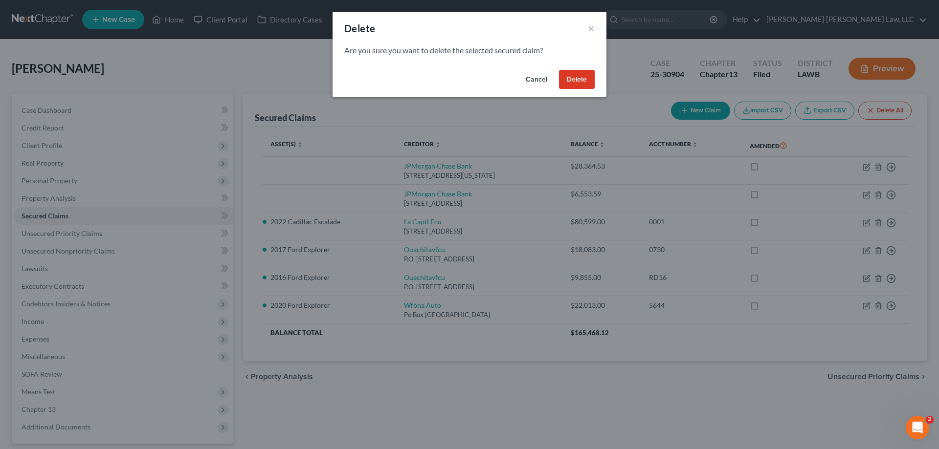
click at [579, 85] on button "Delete" at bounding box center [577, 80] width 36 height 20
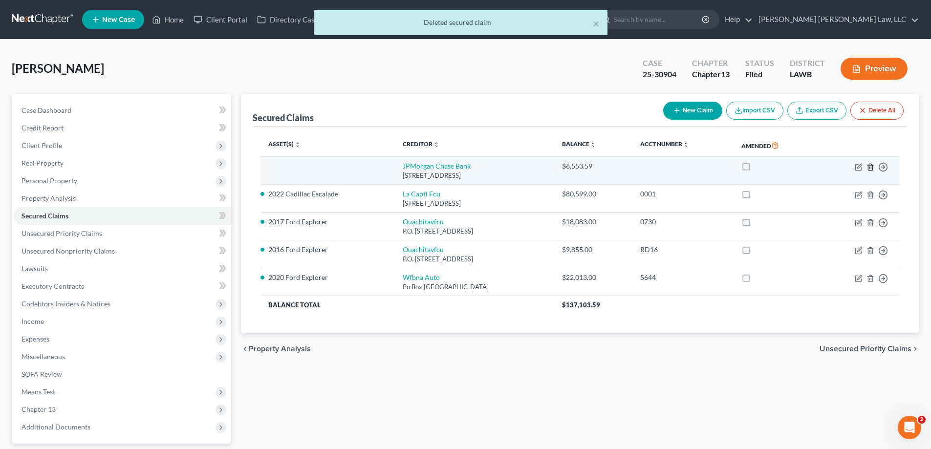
click at [870, 166] on icon "button" at bounding box center [871, 167] width 8 height 8
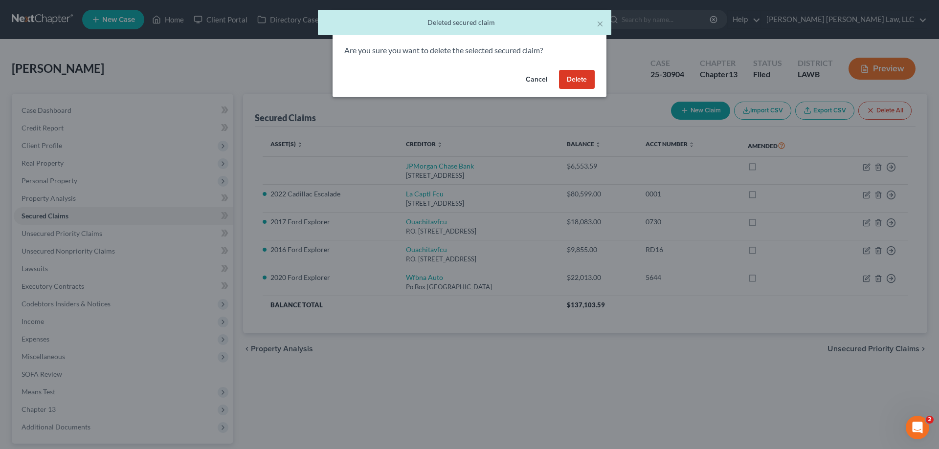
click at [581, 83] on button "Delete" at bounding box center [577, 80] width 36 height 20
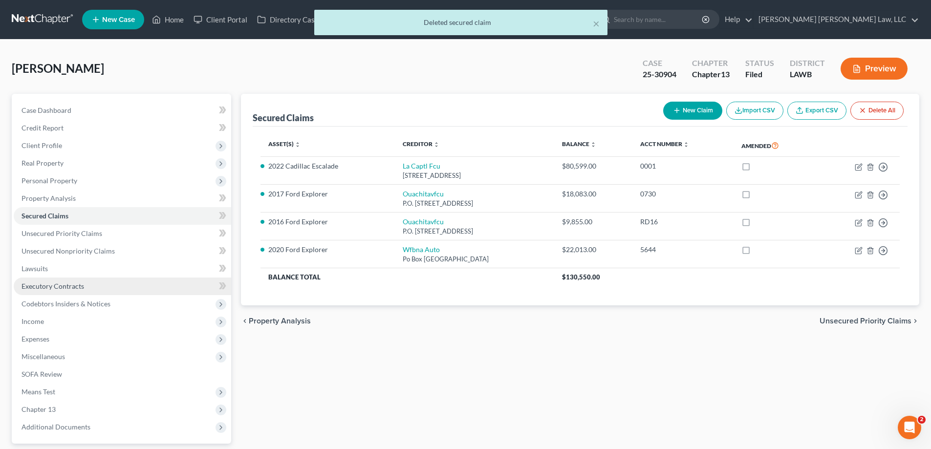
click at [68, 291] on link "Executory Contracts" at bounding box center [123, 287] width 218 height 18
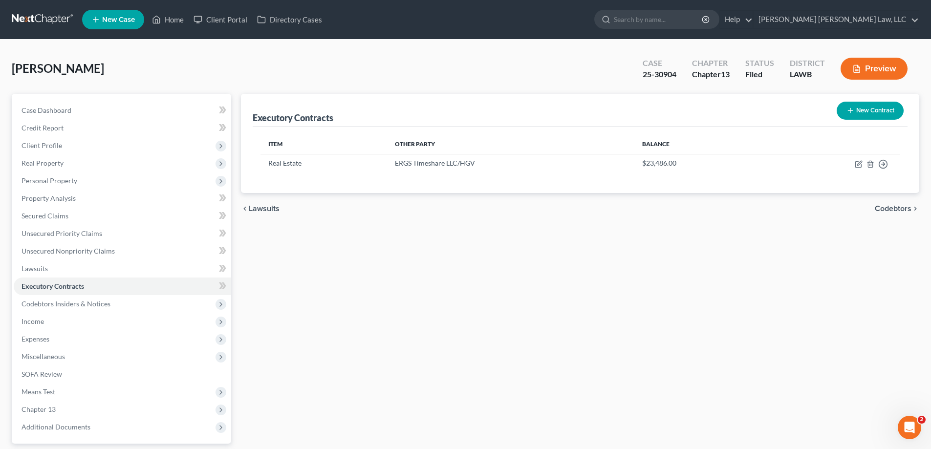
click at [861, 111] on button "New Contract" at bounding box center [870, 111] width 67 height 18
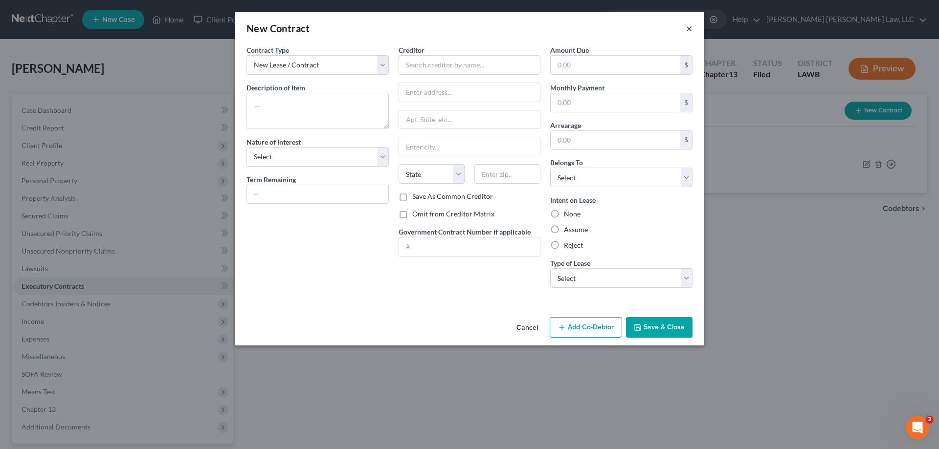
click at [689, 30] on button "×" at bounding box center [688, 28] width 7 height 12
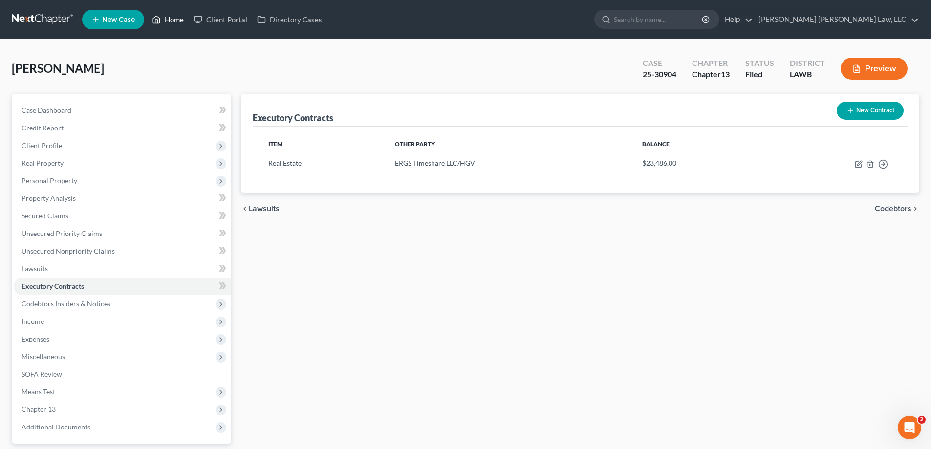
click at [173, 18] on link "Home" at bounding box center [168, 20] width 42 height 18
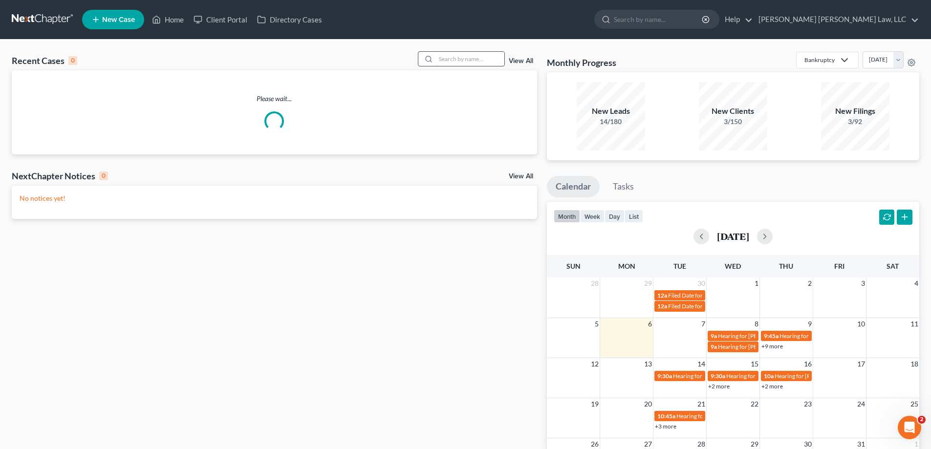
click at [461, 64] on input "search" at bounding box center [470, 59] width 68 height 14
type input "p"
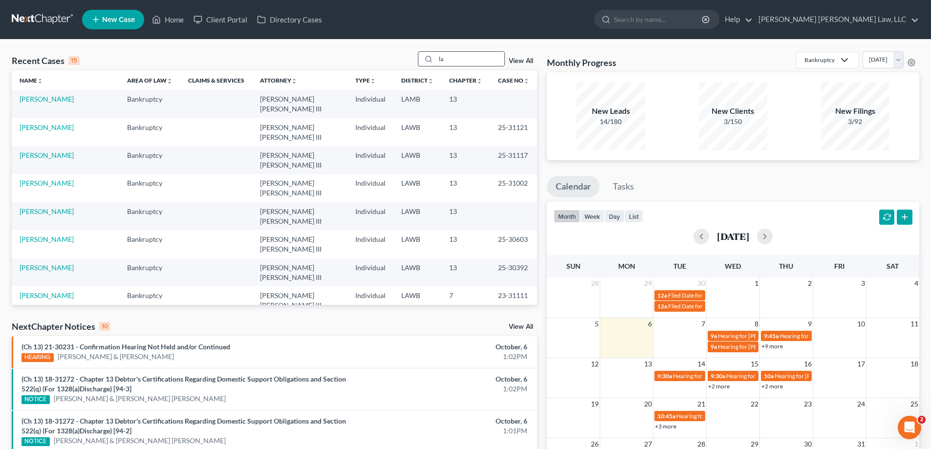
type input "l"
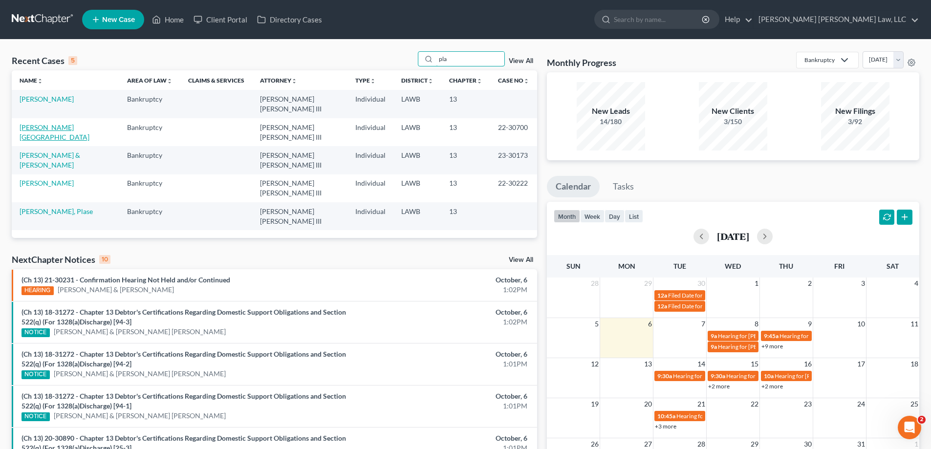
type input "pla"
click at [45, 123] on link "[PERSON_NAME][GEOGRAPHIC_DATA]" at bounding box center [55, 132] width 70 height 18
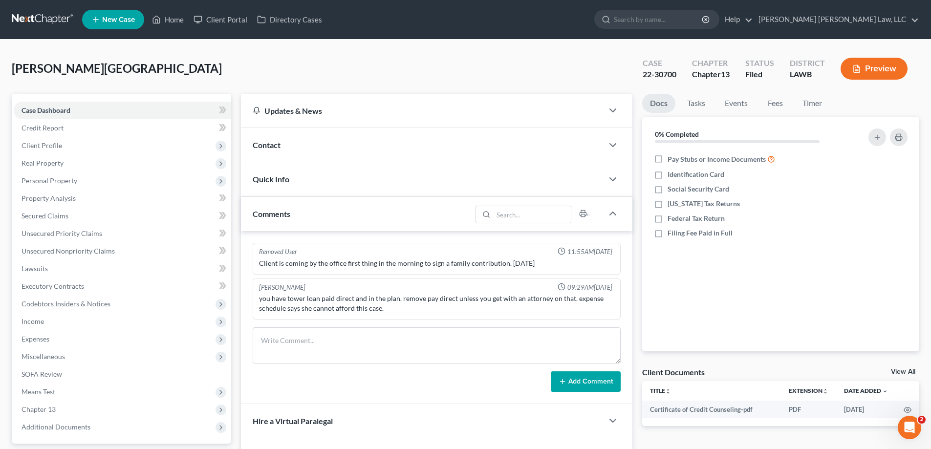
scroll to position [95, 0]
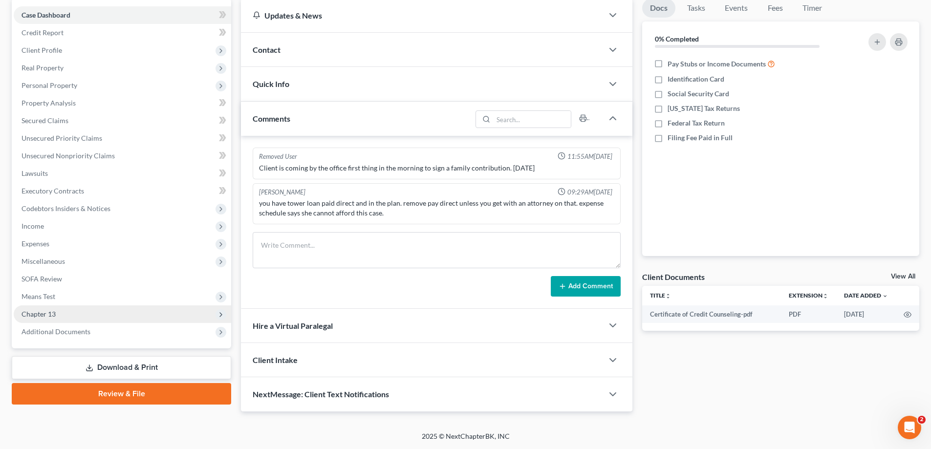
click at [44, 319] on span "Chapter 13" at bounding box center [123, 315] width 218 height 18
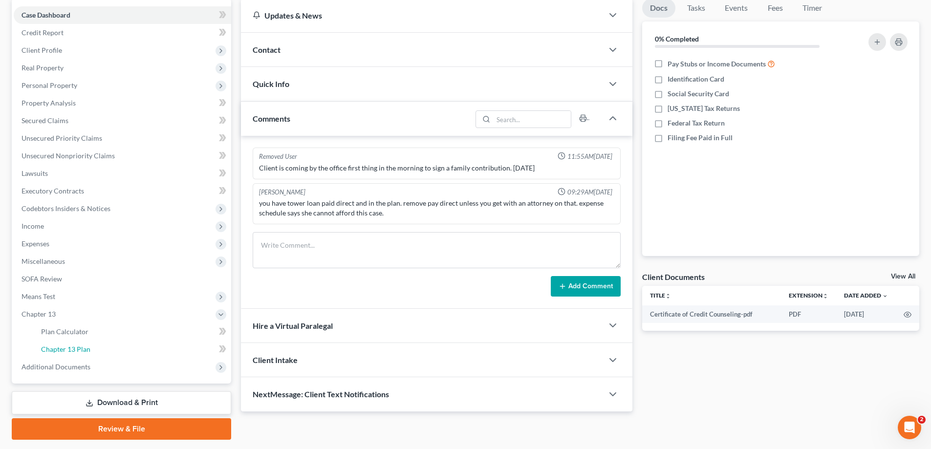
click at [74, 342] on link "Chapter 13 Plan" at bounding box center [132, 350] width 198 height 18
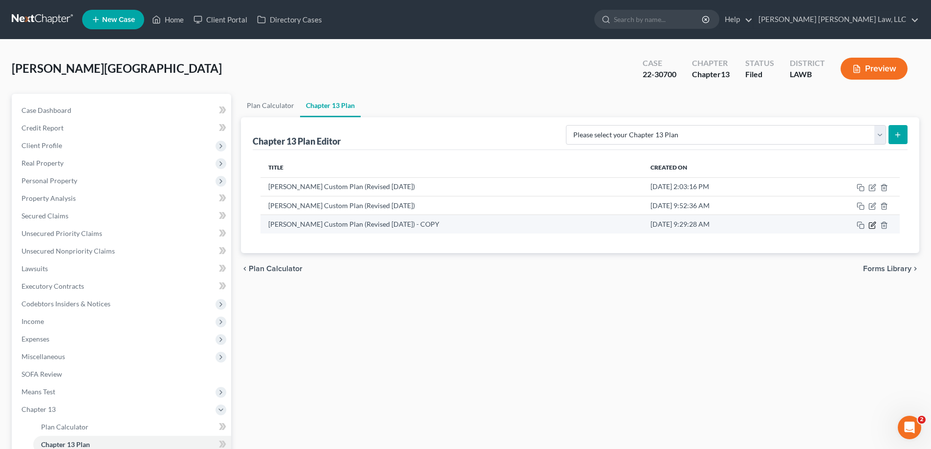
click at [875, 227] on icon "button" at bounding box center [872, 225] width 6 height 6
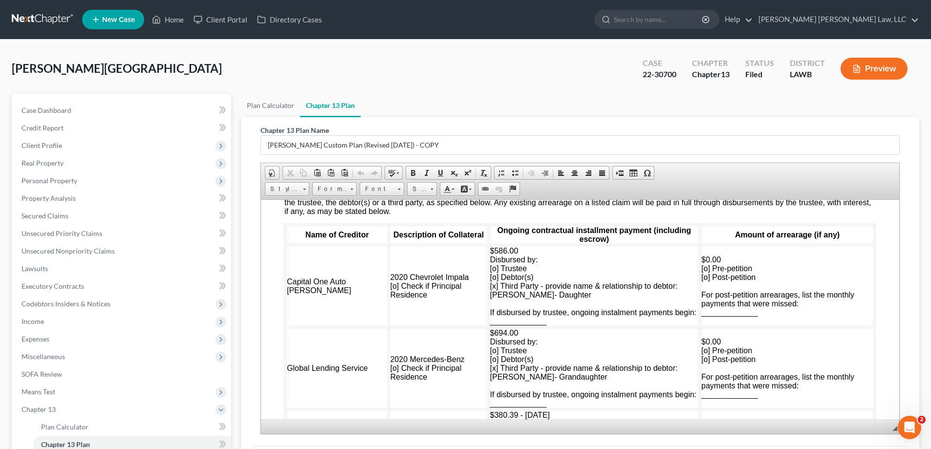
scroll to position [1027, 0]
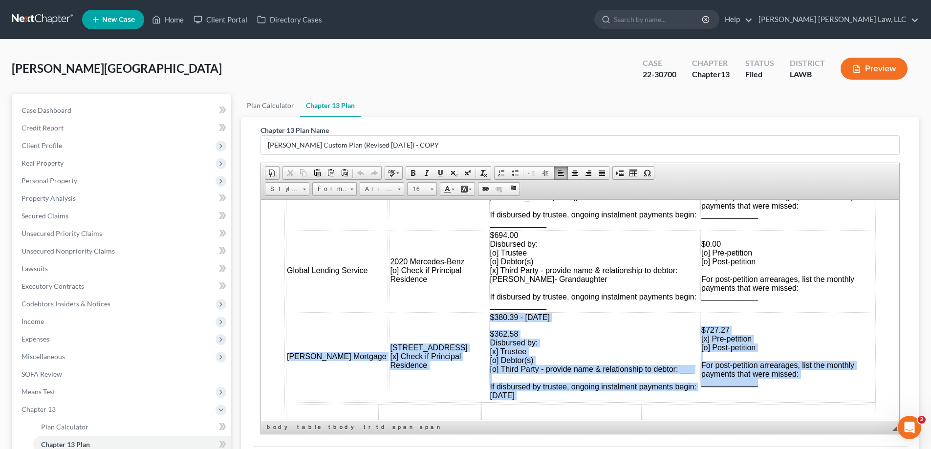
drag, startPoint x: 295, startPoint y: 323, endPoint x: 831, endPoint y: 399, distance: 541.1
click at [831, 399] on tr "[PERSON_NAME] Mortgage [STREET_ADDRESS] [x] Check if Principal Residence $380.3…" at bounding box center [580, 356] width 589 height 89
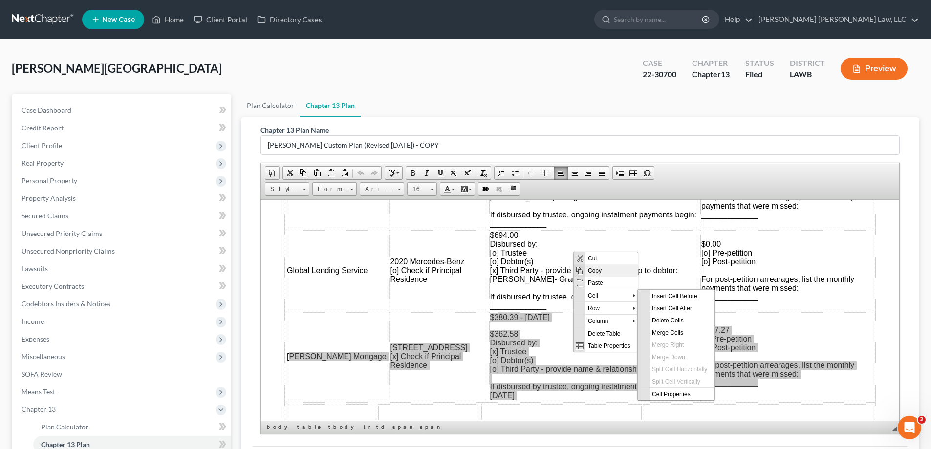
scroll to position [0, 0]
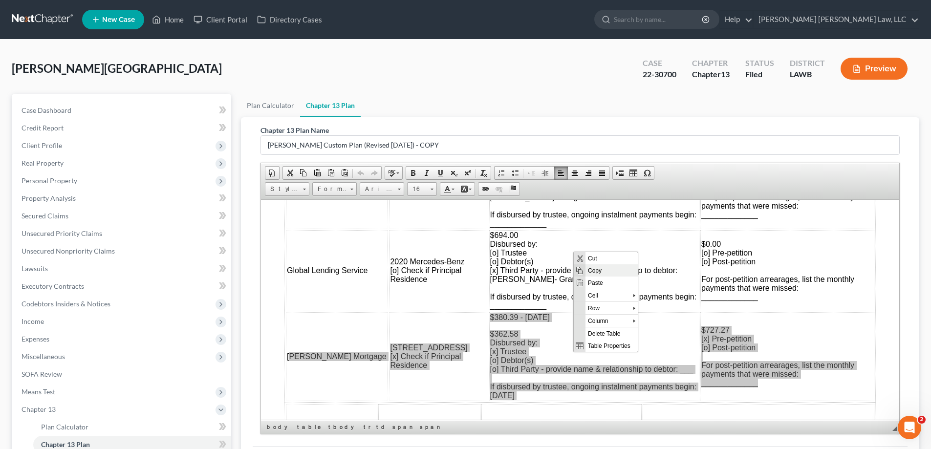
click at [607, 273] on span "Copy" at bounding box center [612, 270] width 52 height 12
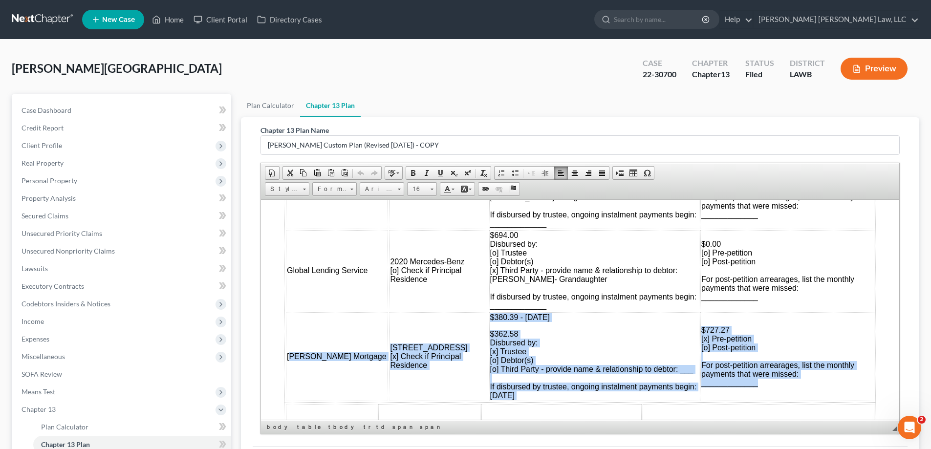
scroll to position [123, 0]
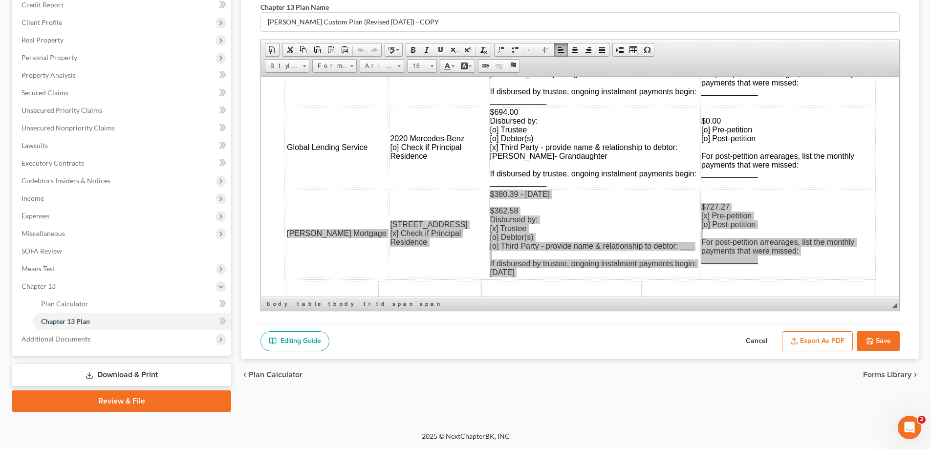
click at [754, 343] on button "Cancel" at bounding box center [756, 341] width 43 height 21
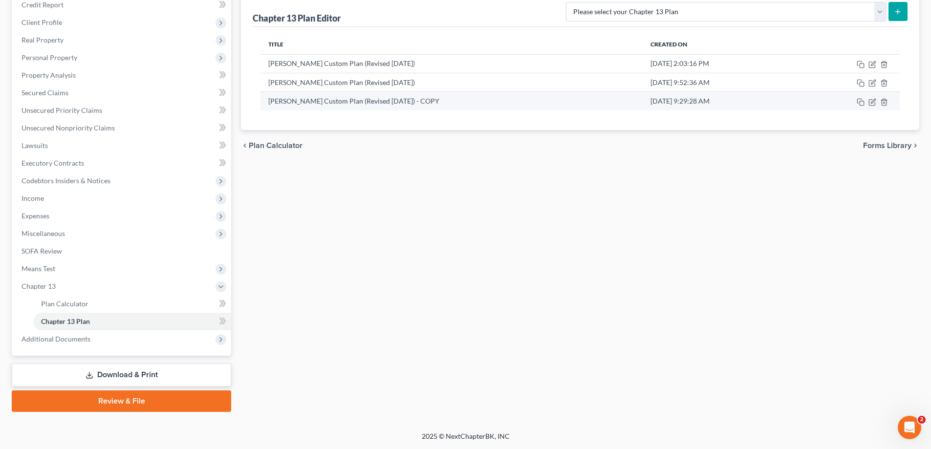
scroll to position [0, 0]
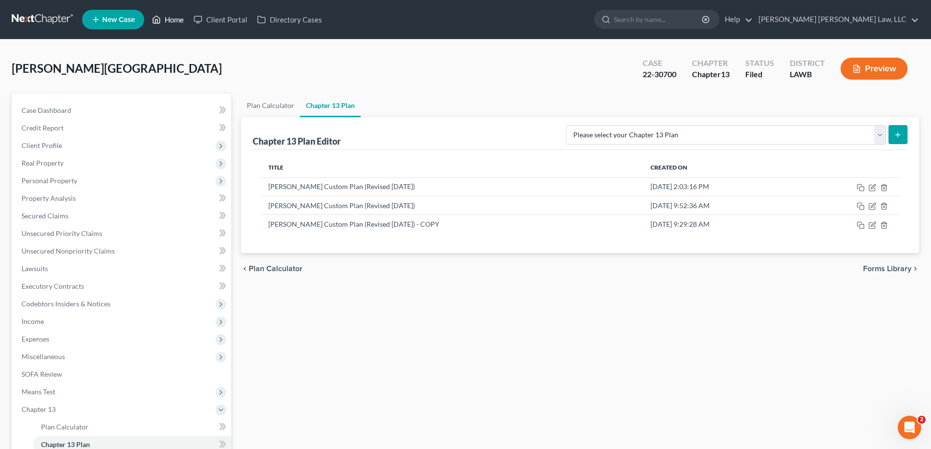
click at [181, 17] on link "Home" at bounding box center [168, 20] width 42 height 18
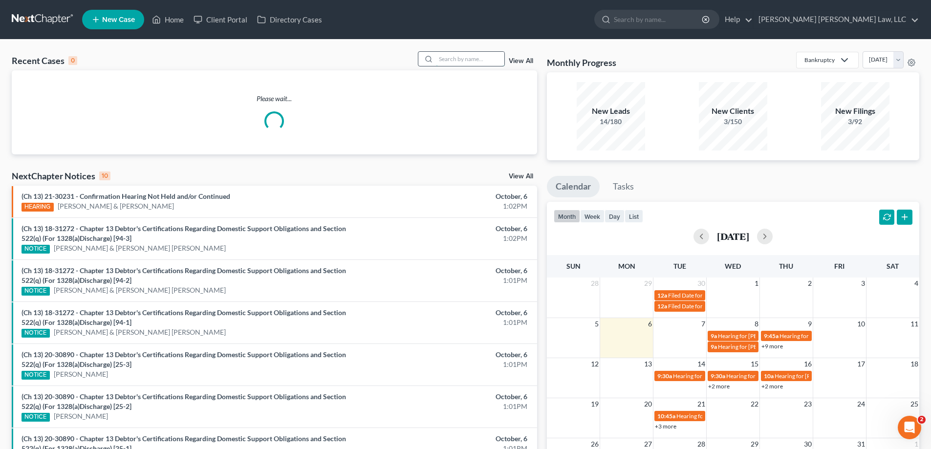
click at [472, 54] on input "search" at bounding box center [470, 59] width 68 height 14
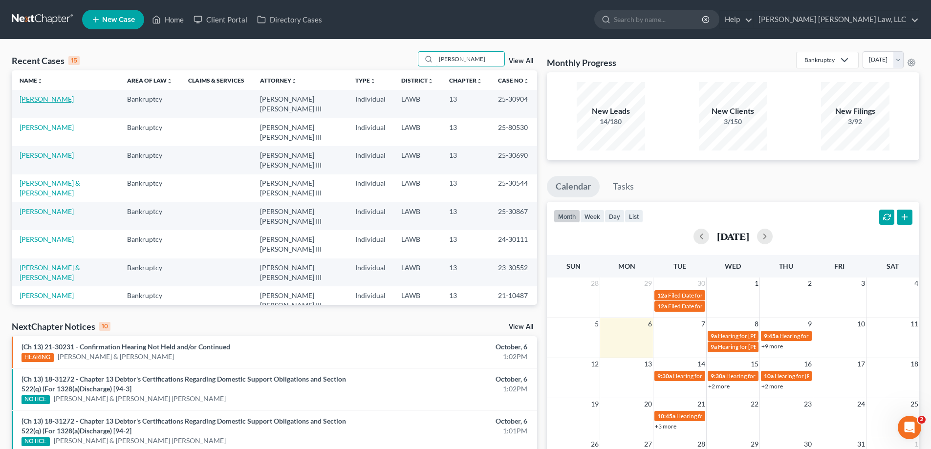
type input "[PERSON_NAME]"
click at [35, 98] on link "[PERSON_NAME]" at bounding box center [47, 99] width 54 height 8
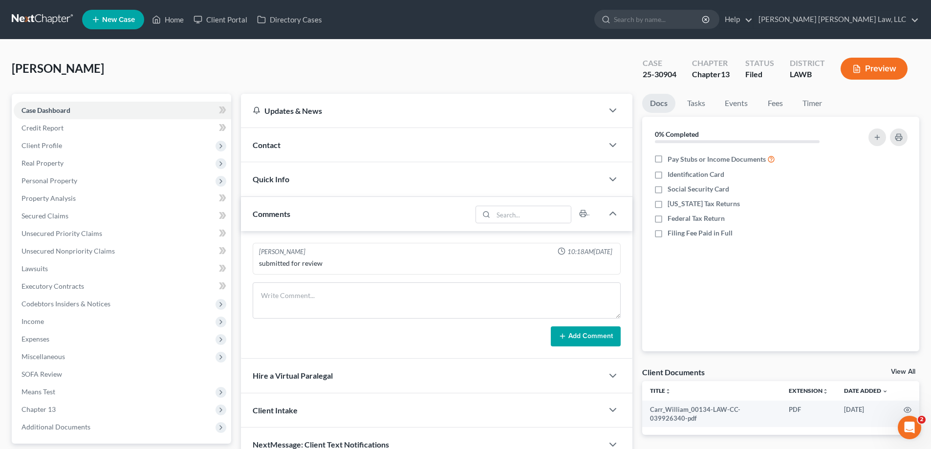
scroll to position [88, 0]
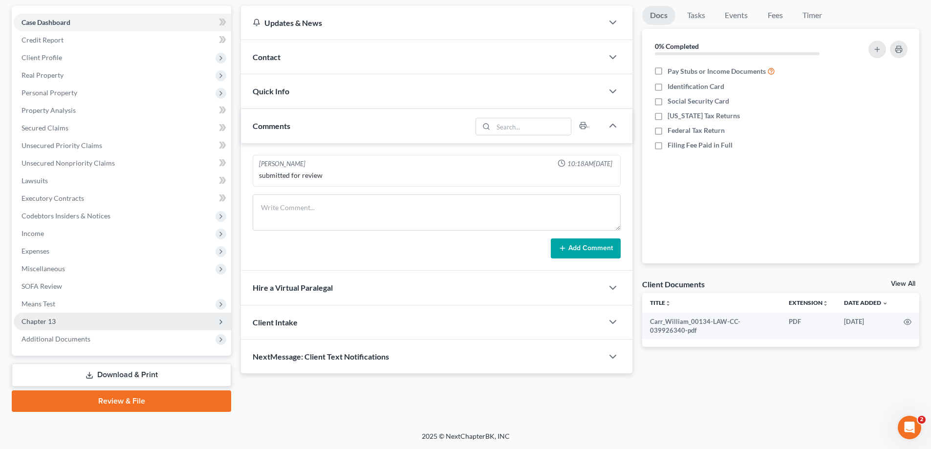
click at [54, 320] on span "Chapter 13" at bounding box center [39, 321] width 34 height 8
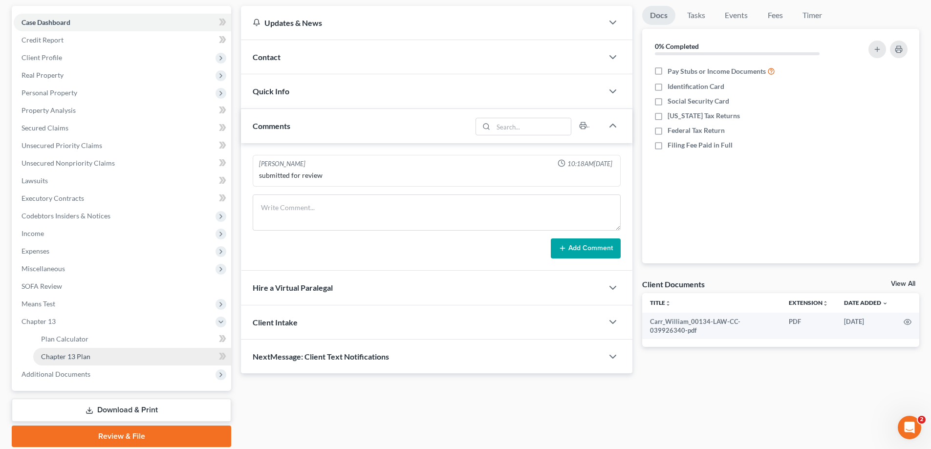
click at [72, 356] on span "Chapter 13 Plan" at bounding box center [65, 356] width 49 height 8
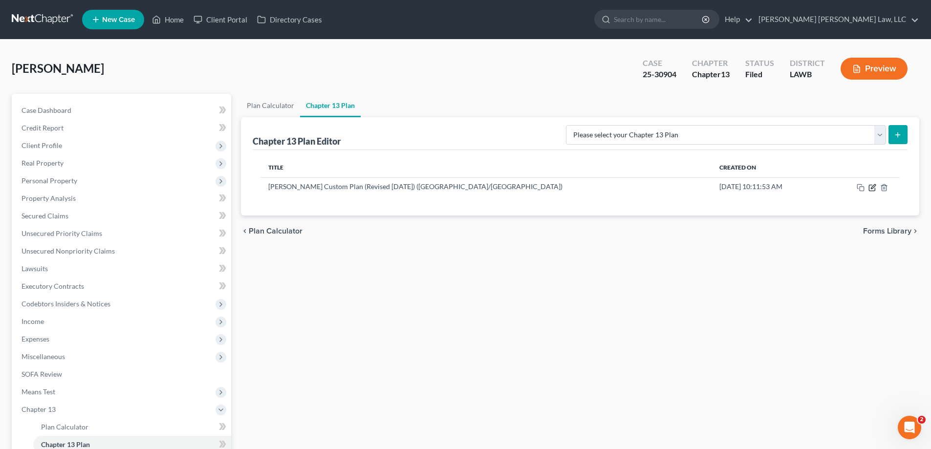
click at [874, 186] on icon "button" at bounding box center [873, 188] width 8 height 8
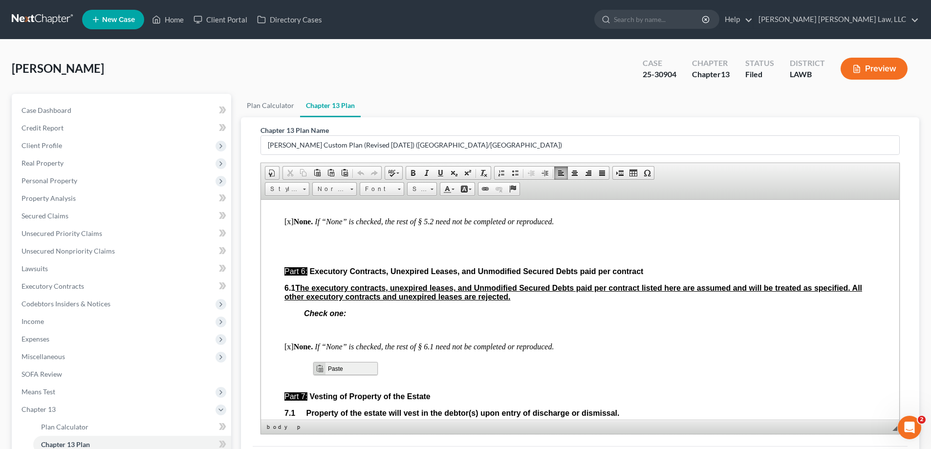
drag, startPoint x: 366, startPoint y: 525, endPoint x: 340, endPoint y: 368, distance: 159.1
click at [340, 368] on span "Paste" at bounding box center [352, 368] width 52 height 12
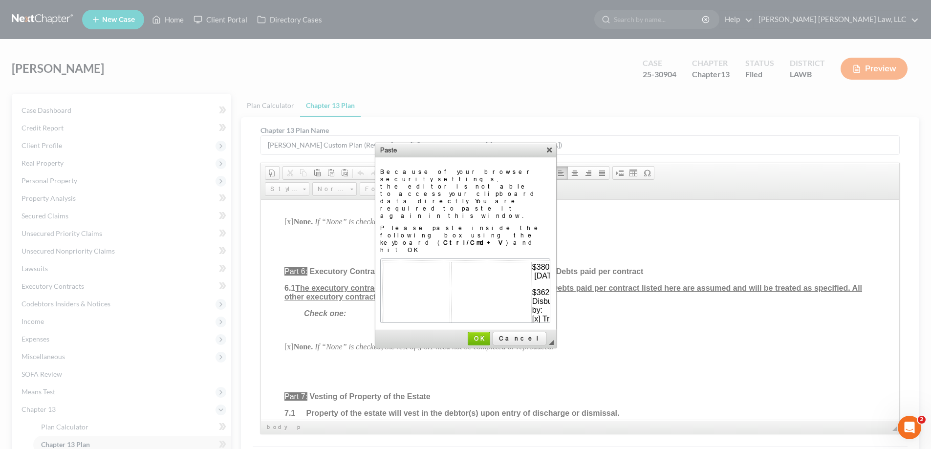
scroll to position [105, 18]
click at [489, 335] on span "OK" at bounding box center [479, 338] width 21 height 7
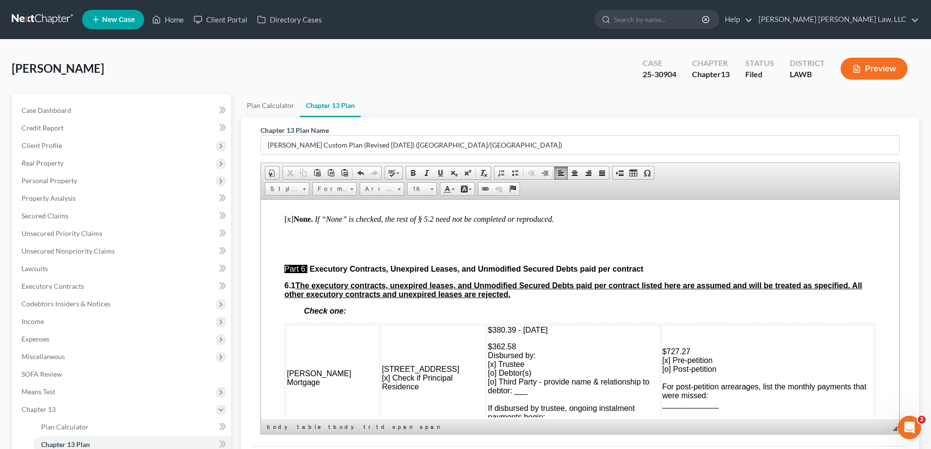
scroll to position [2738, 0]
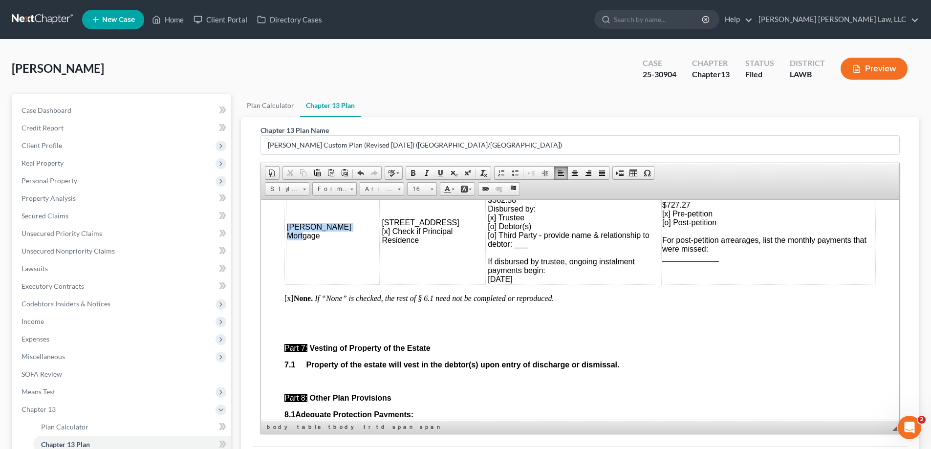
drag, startPoint x: 324, startPoint y: 276, endPoint x: 285, endPoint y: 258, distance: 42.4
click at [286, 258] on td "[PERSON_NAME] Mortgage" at bounding box center [333, 231] width 94 height 107
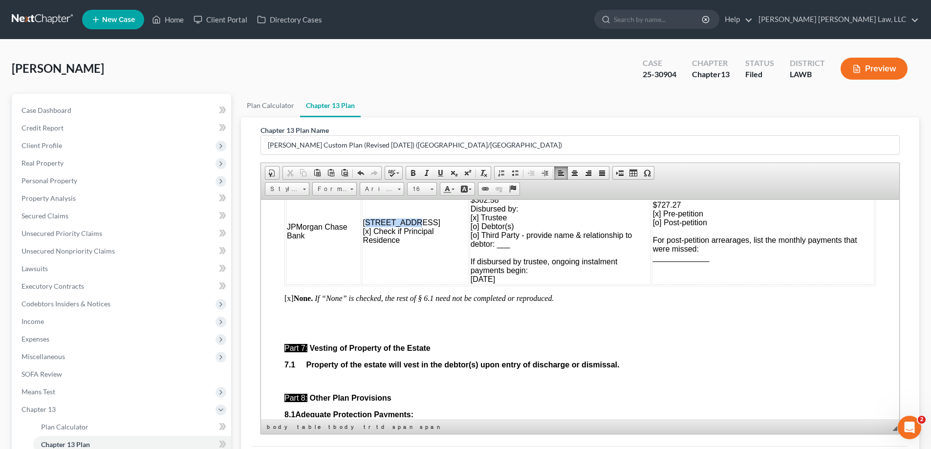
drag, startPoint x: 409, startPoint y: 257, endPoint x: 365, endPoint y: 254, distance: 44.1
click at [365, 244] on span "[STREET_ADDRESS] [x] Check if Principal Residence" at bounding box center [401, 231] width 77 height 26
drag, startPoint x: 419, startPoint y: 256, endPoint x: 363, endPoint y: 256, distance: 55.7
click at [363, 256] on td "[STREET_ADDRESS] [x] Check if Principal Residence" at bounding box center [415, 231] width 107 height 107
click at [369, 244] on span "250 [US_STATE] Trl [x] Check if Principal Residence" at bounding box center [399, 231] width 71 height 26
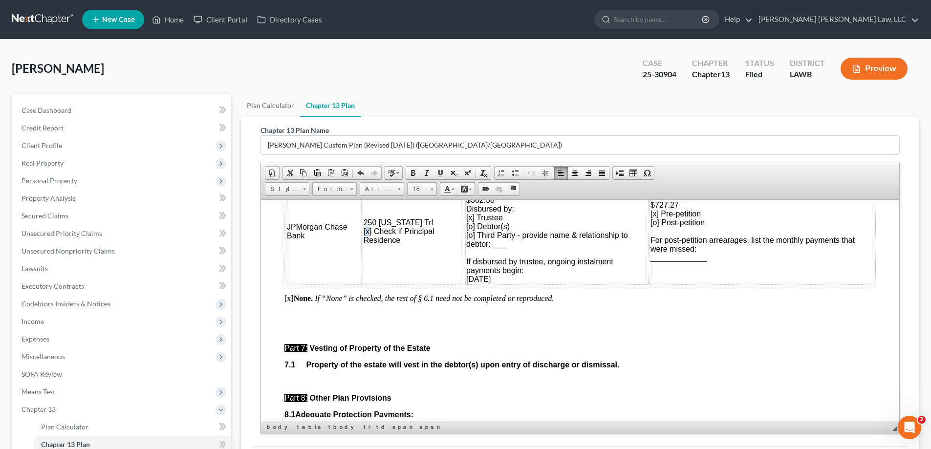
click at [369, 244] on span "250 [US_STATE] Trl [x] Check if Principal Residence" at bounding box center [399, 231] width 71 height 26
drag, startPoint x: 542, startPoint y: 219, endPoint x: 463, endPoint y: 219, distance: 78.7
click at [467, 188] on p "$380.39 - [DATE]" at bounding box center [557, 183] width 181 height 9
drag, startPoint x: 524, startPoint y: 319, endPoint x: 462, endPoint y: 297, distance: 64.9
click at [466, 285] on td "$362.58 Disbursed by: [x] Trustee [o] Debtor(s) [o] Third Party - provide name …" at bounding box center [557, 231] width 183 height 107
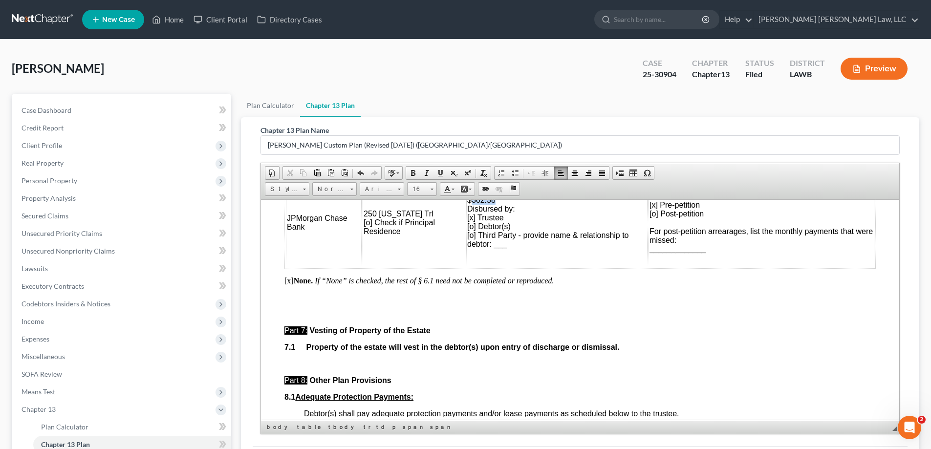
drag, startPoint x: 469, startPoint y: 235, endPoint x: 500, endPoint y: 233, distance: 30.9
click at [500, 233] on p "$362.58 Disbursed by: [x] Trustee [o] Debtor(s) [o] Third Party - provide name …" at bounding box center [556, 231] width 179 height 70
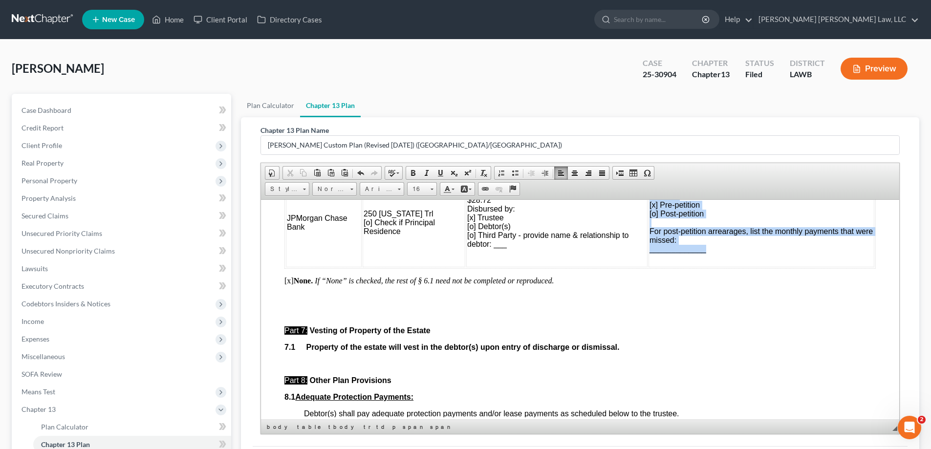
drag, startPoint x: 765, startPoint y: 286, endPoint x: 645, endPoint y: 231, distance: 132.3
click at [649, 231] on td "$727.27 [x] Pre-petition [o] Post-petition For post-petition arrearages, list t…" at bounding box center [762, 222] width 226 height 89
click at [706, 260] on td "$727.27 [x] Pre-petition [o] Post-petition For post-petition arrearages, list t…" at bounding box center [762, 222] width 226 height 89
drag, startPoint x: 714, startPoint y: 280, endPoint x: 646, endPoint y: 268, distance: 69.5
click at [649, 267] on td "$727.27 [x] Pre-petition [o] Post-petition For post-petition arrearages, list t…" at bounding box center [762, 222] width 226 height 89
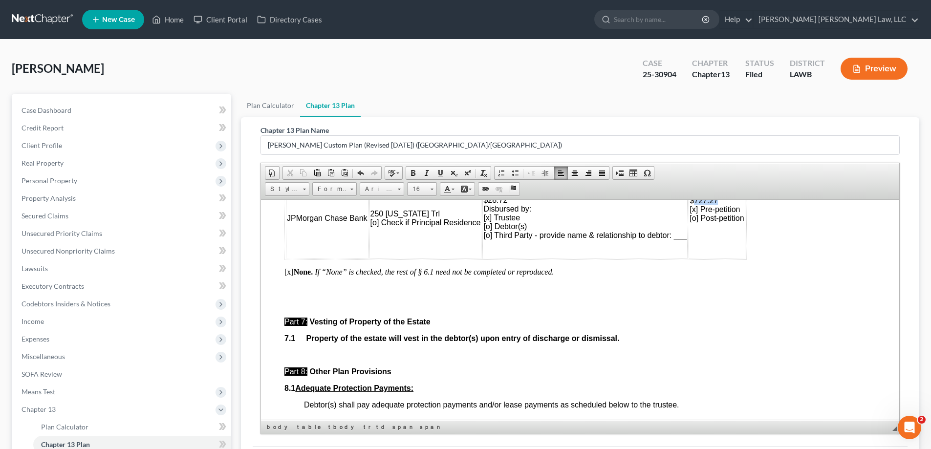
drag, startPoint x: 693, startPoint y: 233, endPoint x: 718, endPoint y: 236, distance: 25.6
click at [718, 236] on td "$727.27 [x] Pre-petition [o] Post-petition" at bounding box center [717, 218] width 56 height 80
drag, startPoint x: 695, startPoint y: 245, endPoint x: 746, endPoint y: 259, distance: 53.1
click at [746, 259] on table "JPMorgan Chase Bank [STREET_ADDRESS][US_STATE] [o] Check if Principal Residence…" at bounding box center [516, 217] width 462 height 83
click at [389, 258] on td "250 [US_STATE] Trl [o] Check if Principal Residence" at bounding box center [426, 218] width 112 height 80
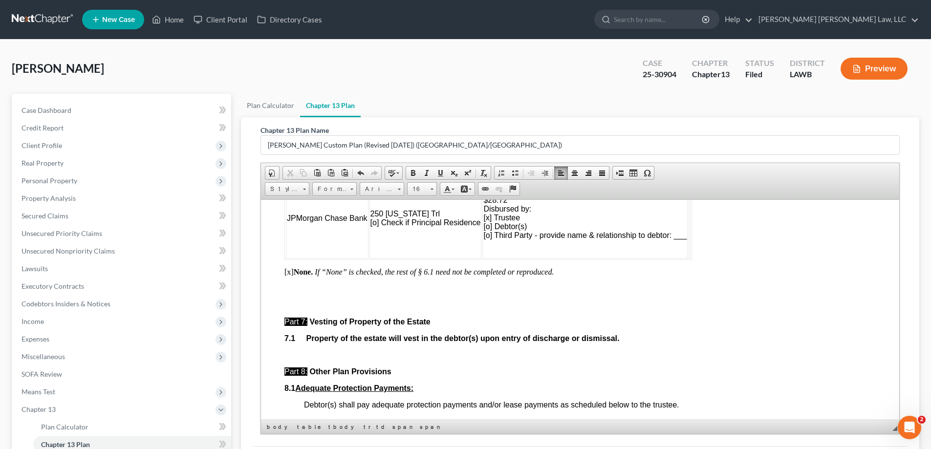
click at [445, 248] on td "250 [US_STATE] Trl [o] Check if Principal Residence" at bounding box center [426, 218] width 112 height 80
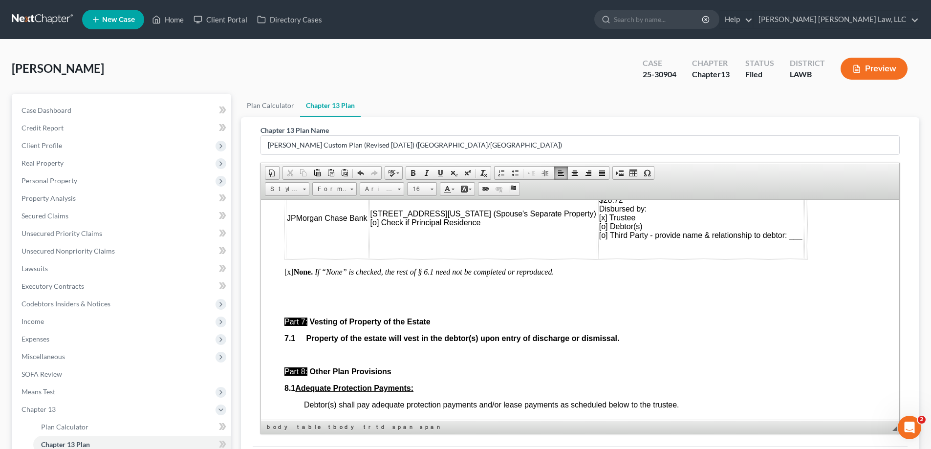
click at [304, 258] on td "JPMorgan Chase Bank" at bounding box center [327, 218] width 83 height 80
click at [313, 223] on td "JPMorgan Chase Bank" at bounding box center [327, 218] width 83 height 80
click at [599, 188] on p at bounding box center [700, 183] width 203 height 9
click at [468, 258] on td "250 [US_STATE] Trl (Spouse's Separate Property) [o] Check if Principal Residence" at bounding box center [484, 218] width 228 height 80
click at [599, 257] on p "$28.72 Disbursed by: [x] Trustee [o] Debtor(s) [o] Third Party - provide name &…" at bounding box center [700, 227] width 203 height 62
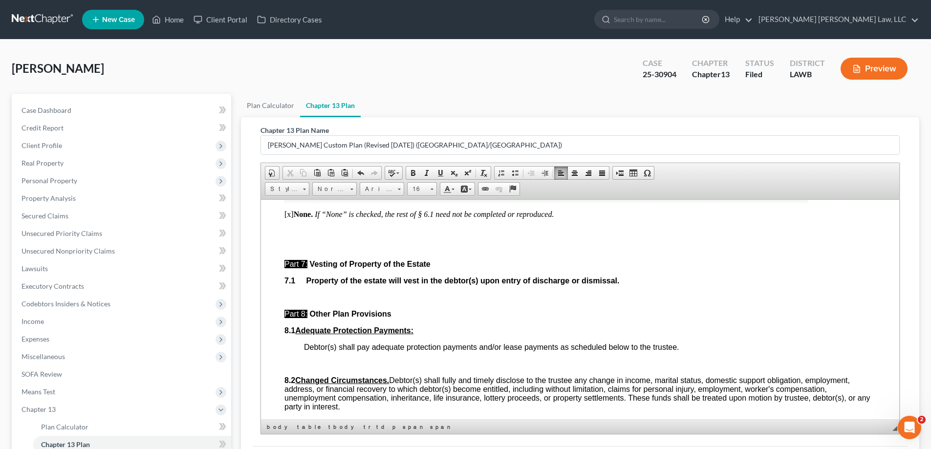
scroll to position [2640, 0]
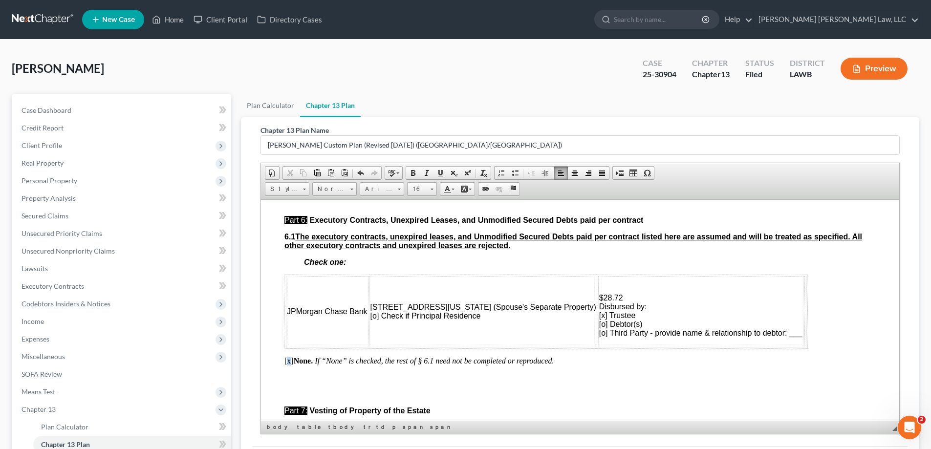
click at [289, 365] on p "[x] None. If “None” is checked, the rest of § 6.1 need not be completed or repr…" at bounding box center [581, 360] width 592 height 9
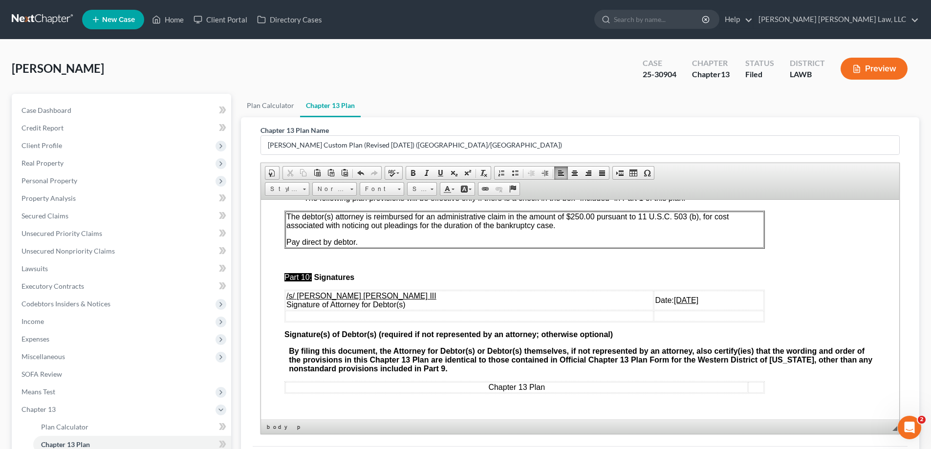
scroll to position [98, 0]
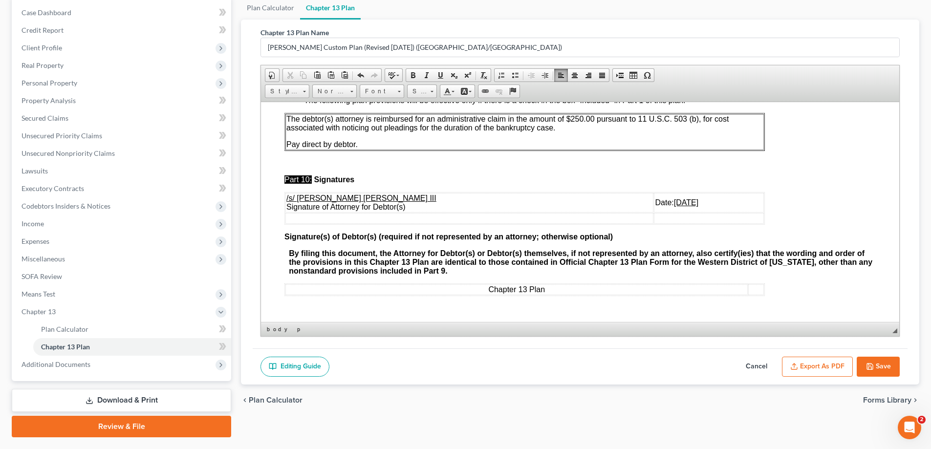
click at [893, 361] on button "Save" at bounding box center [878, 367] width 43 height 21
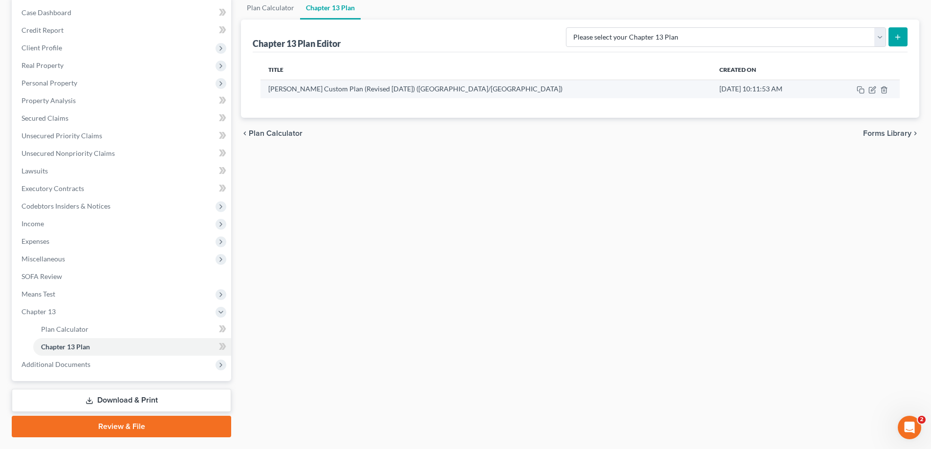
scroll to position [0, 0]
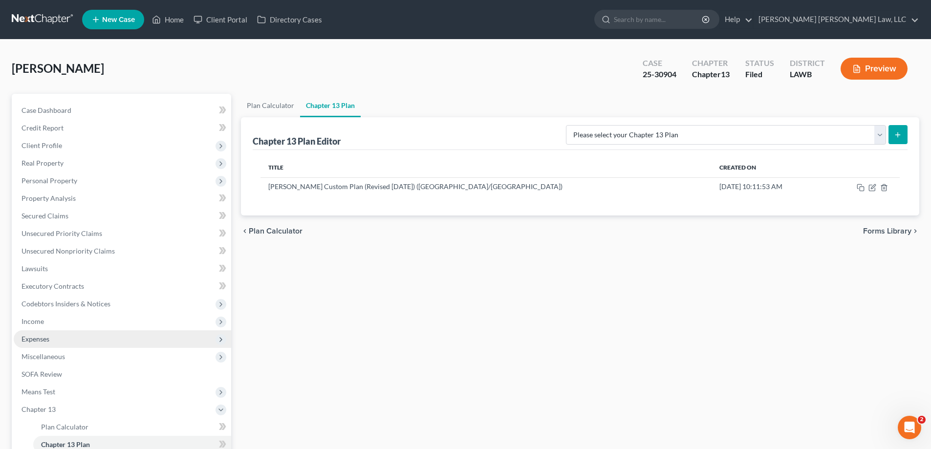
drag, startPoint x: 57, startPoint y: 327, endPoint x: 59, endPoint y: 334, distance: 8.2
click at [57, 327] on span "Income" at bounding box center [123, 322] width 218 height 18
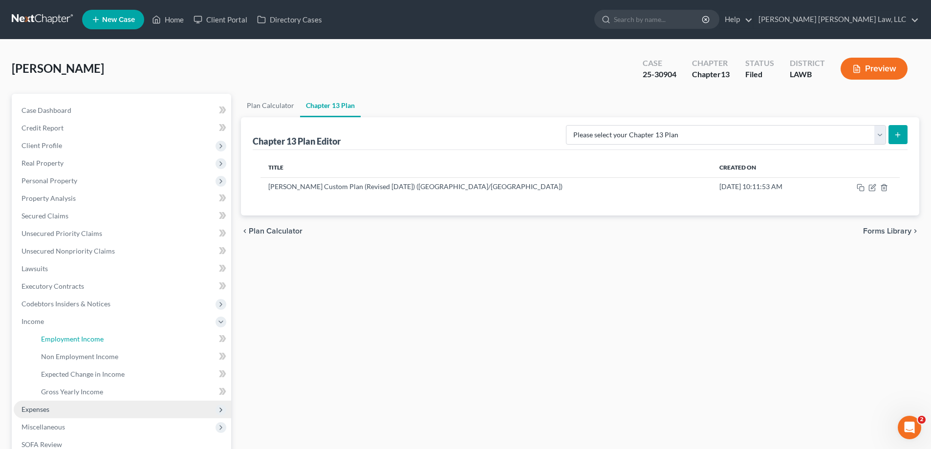
click at [59, 335] on span "Employment Income" at bounding box center [72, 339] width 63 height 8
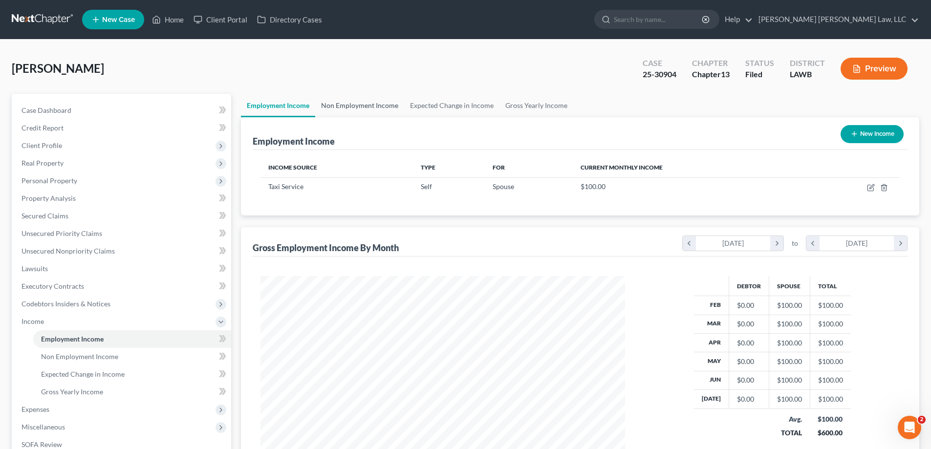
scroll to position [182, 384]
click at [374, 104] on link "Non Employment Income" at bounding box center [359, 105] width 89 height 23
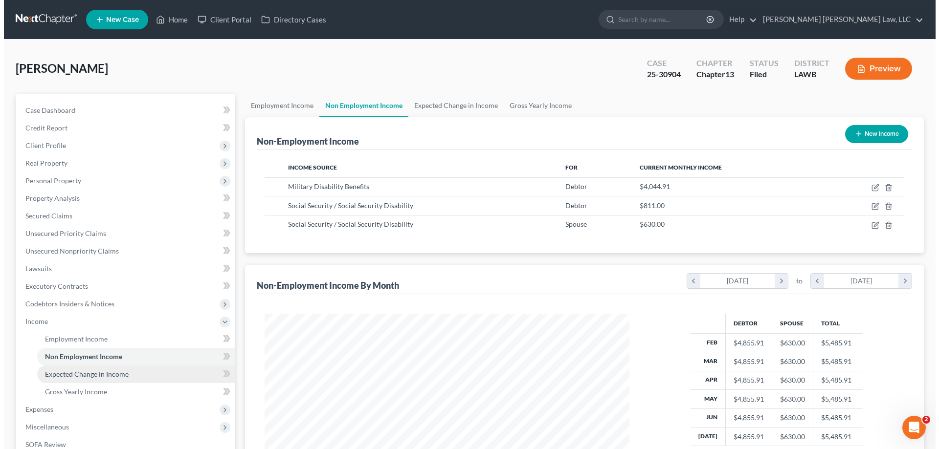
scroll to position [98, 0]
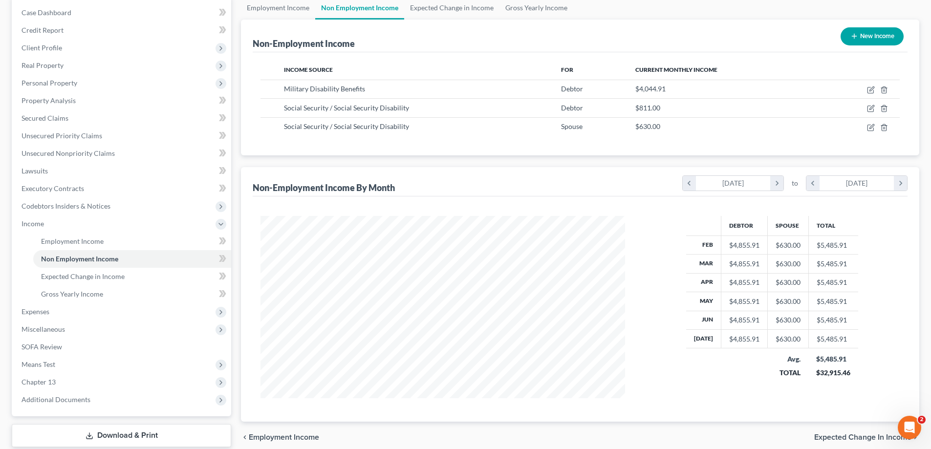
click at [857, 33] on button "New Income" at bounding box center [872, 36] width 63 height 18
select select "0"
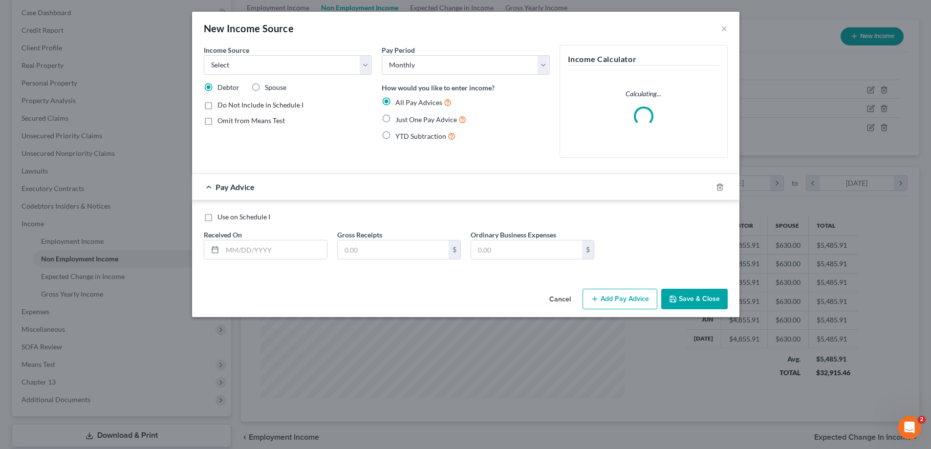
scroll to position [184, 388]
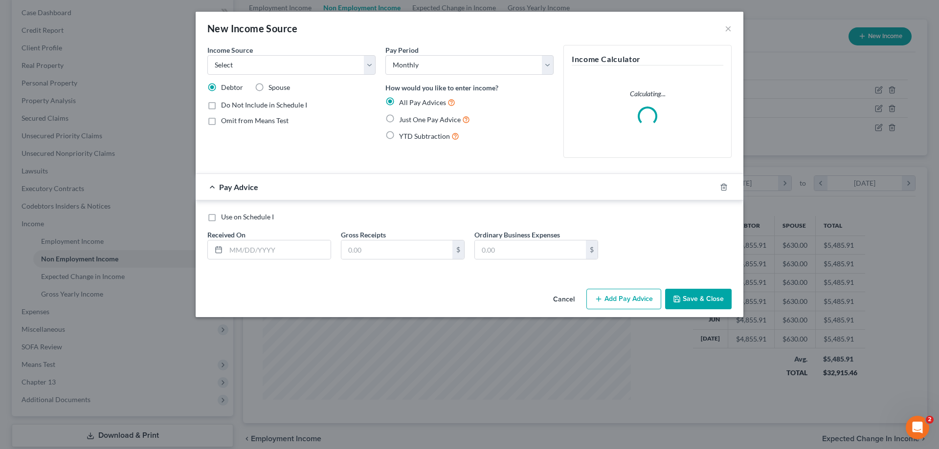
click at [263, 76] on div "Income Source * Select Unemployment Disability (from employer) Pension Retireme…" at bounding box center [291, 105] width 178 height 121
click at [262, 71] on select "Select Unemployment Disability (from employer) Pension Retirement Social Securi…" at bounding box center [291, 65] width 168 height 20
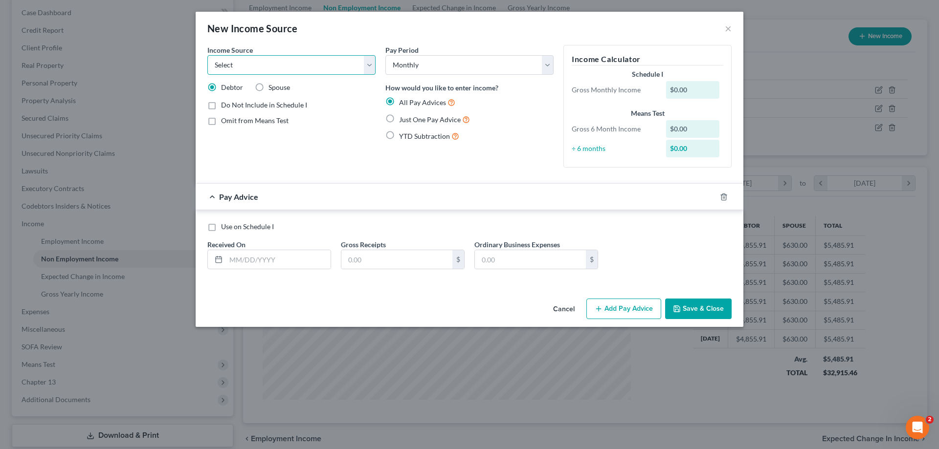
select select "8"
click at [207, 55] on select "Select Unemployment Disability (from employer) Pension Retirement Social Securi…" at bounding box center [291, 65] width 168 height 20
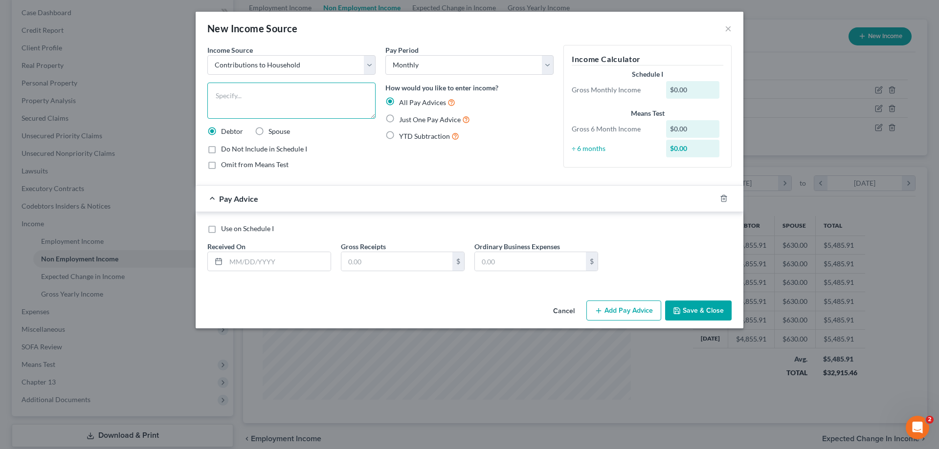
click at [238, 90] on textarea at bounding box center [291, 101] width 168 height 36
type textarea "Daughter's contribution for 2017 Ford Explorer"
click at [379, 261] on input "text" at bounding box center [396, 261] width 111 height 19
type input "379.78"
click at [701, 308] on button "Save & Close" at bounding box center [698, 311] width 66 height 21
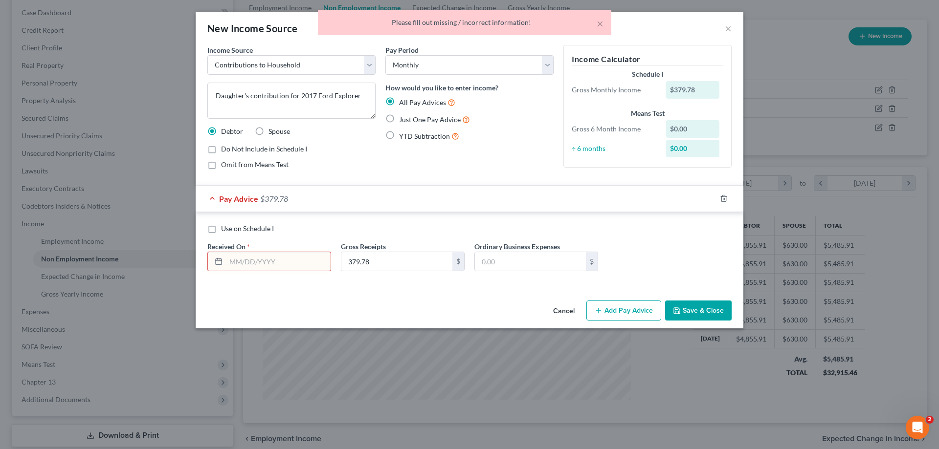
click at [420, 117] on span "Just One Pay Advice" at bounding box center [430, 119] width 62 height 8
click at [409, 117] on input "Just One Pay Advice" at bounding box center [406, 117] width 6 height 6
radio input "true"
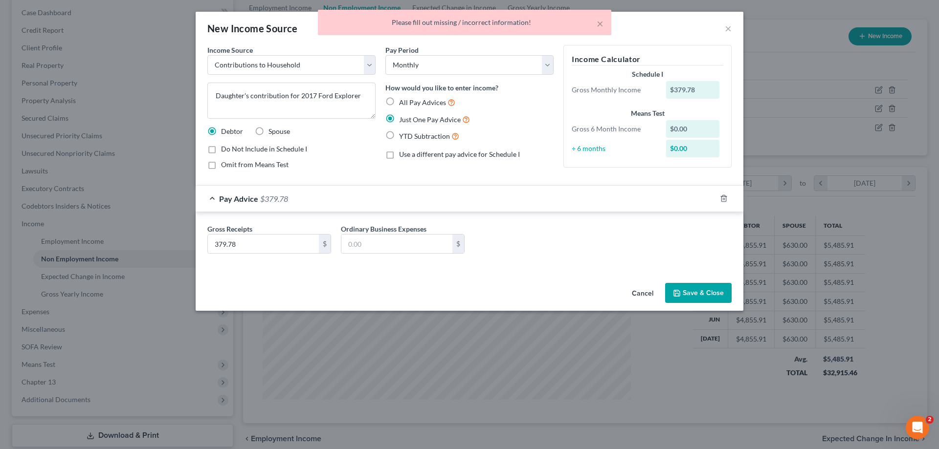
click at [717, 295] on button "Save & Close" at bounding box center [698, 293] width 66 height 21
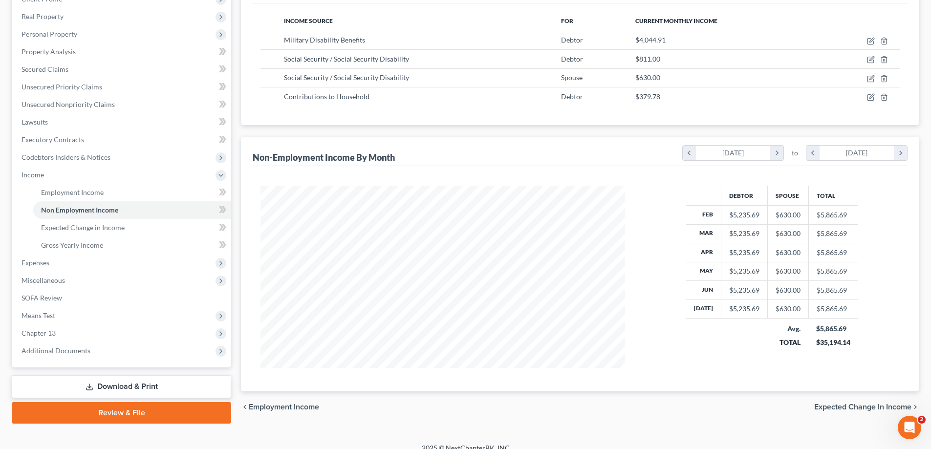
scroll to position [158, 0]
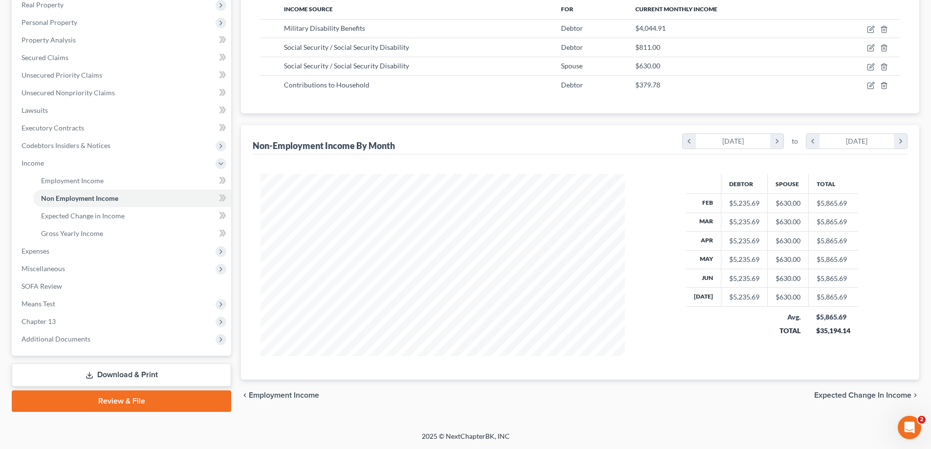
click at [106, 379] on link "Download & Print" at bounding box center [122, 375] width 220 height 23
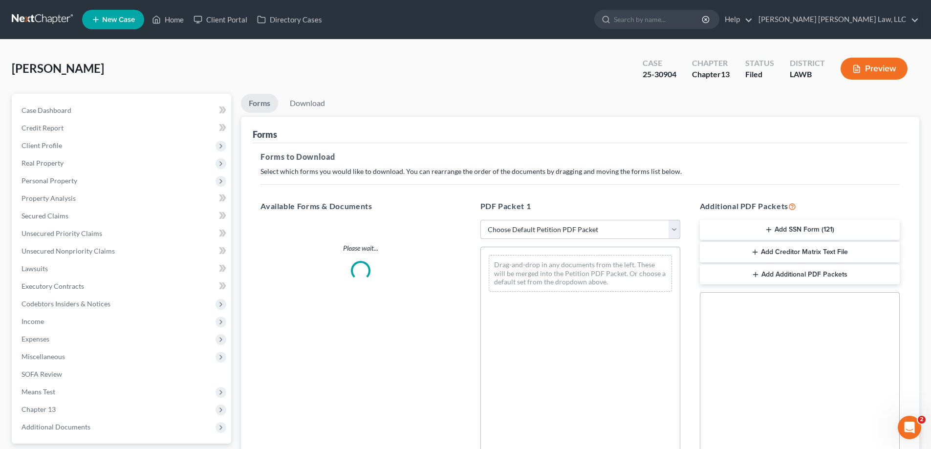
click at [570, 230] on select "Choose Default Petition PDF Packet Complete Bankruptcy Petition (all forms and …" at bounding box center [581, 230] width 200 height 20
select select "2"
click at [481, 220] on select "Choose Default Petition PDF Packet Complete Bankruptcy Petition (all forms and …" at bounding box center [581, 230] width 200 height 20
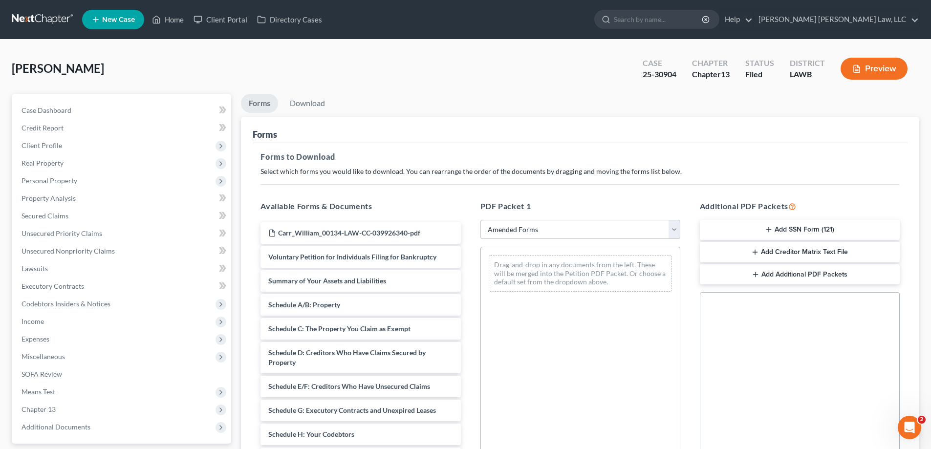
scroll to position [98, 0]
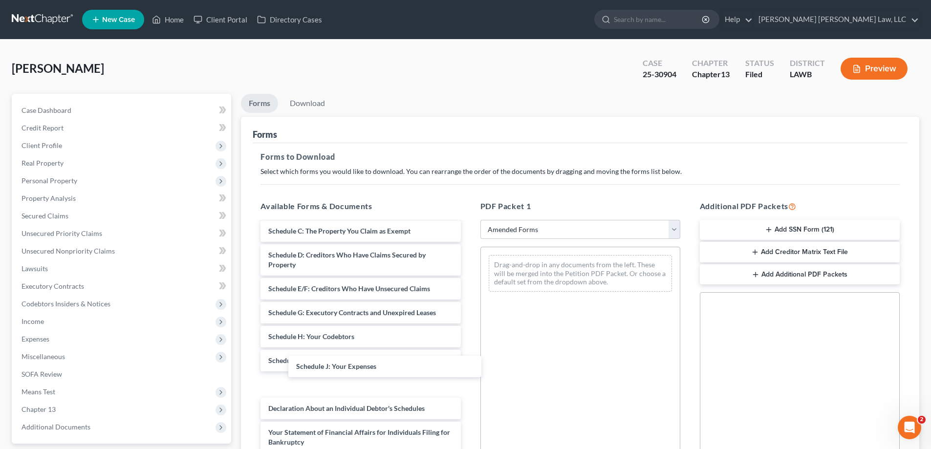
drag, startPoint x: 316, startPoint y: 386, endPoint x: 305, endPoint y: 394, distance: 13.4
click at [328, 364] on div "Schedule J: Your Expenses Carr_William_00134-LAW-CC-039926340-pdf Voluntary Pet…" at bounding box center [361, 354] width 216 height 458
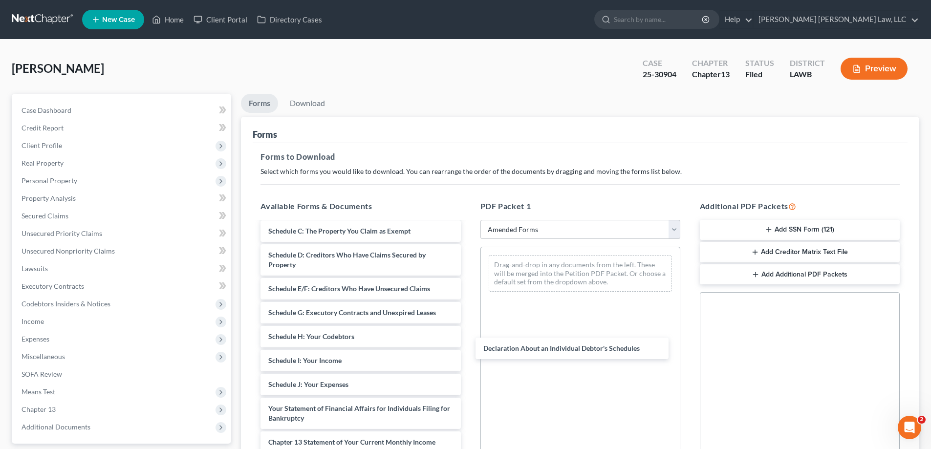
drag, startPoint x: 322, startPoint y: 406, endPoint x: 652, endPoint y: 299, distance: 346.9
click at [468, 329] on div "Declaration About an Individual Debtor's Schedules Carr_William_00134-LAW-CC-03…" at bounding box center [361, 342] width 216 height 434
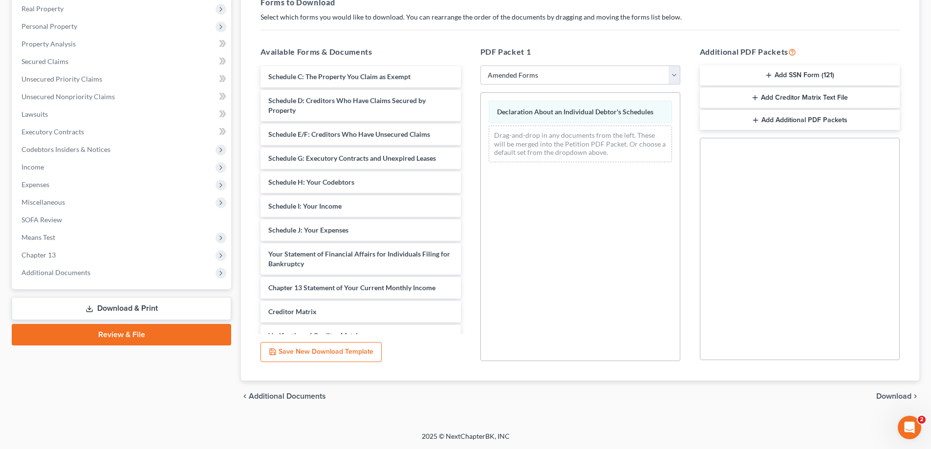
click at [902, 397] on span "Download" at bounding box center [894, 397] width 35 height 8
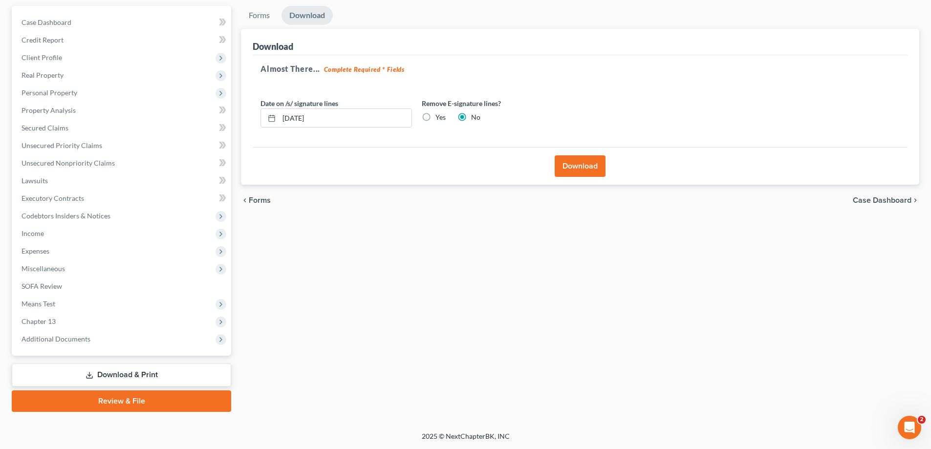
scroll to position [88, 0]
click at [586, 165] on button "Download" at bounding box center [580, 166] width 51 height 22
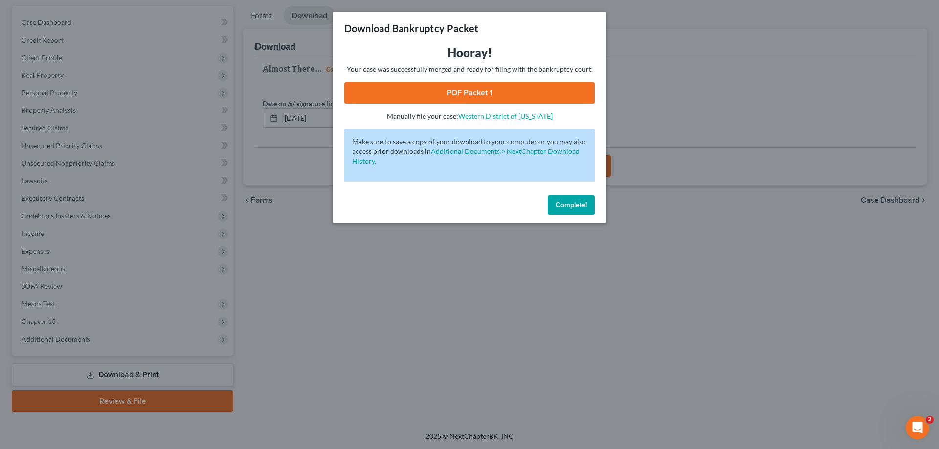
click at [467, 92] on link "PDF Packet 1" at bounding box center [469, 93] width 250 height 22
click at [578, 202] on span "Complete!" at bounding box center [570, 205] width 31 height 8
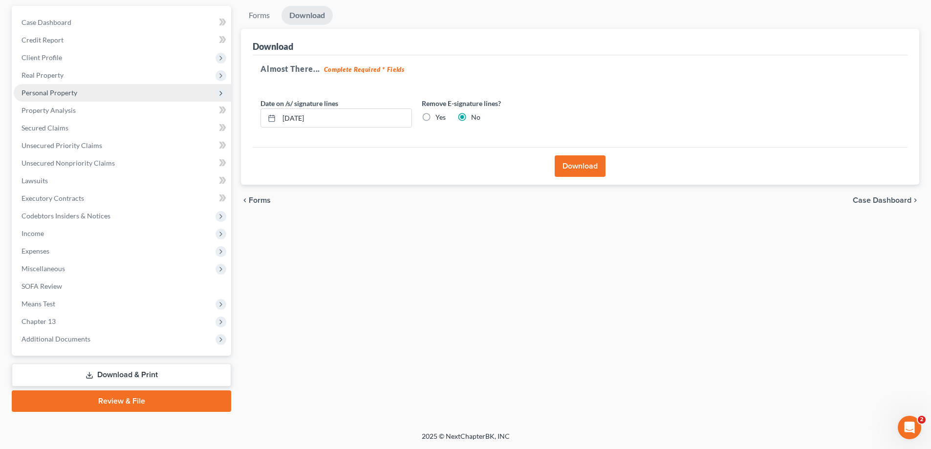
scroll to position [0, 0]
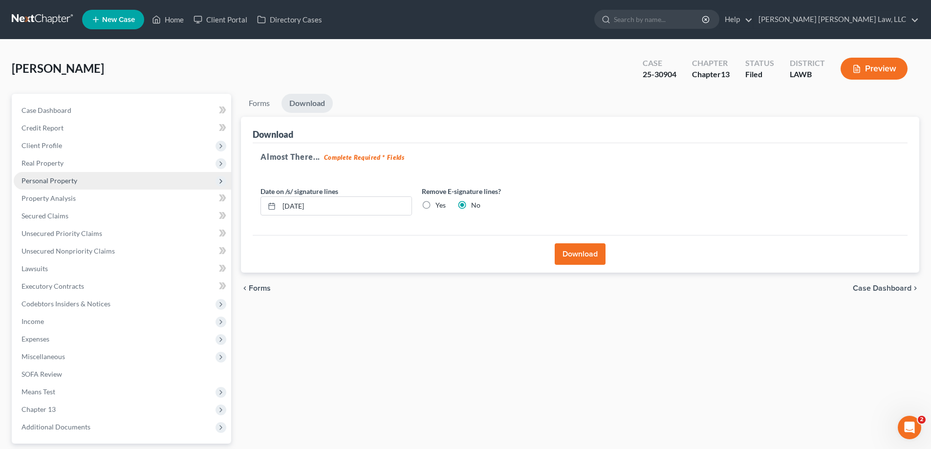
click at [51, 181] on span "Personal Property" at bounding box center [50, 180] width 56 height 8
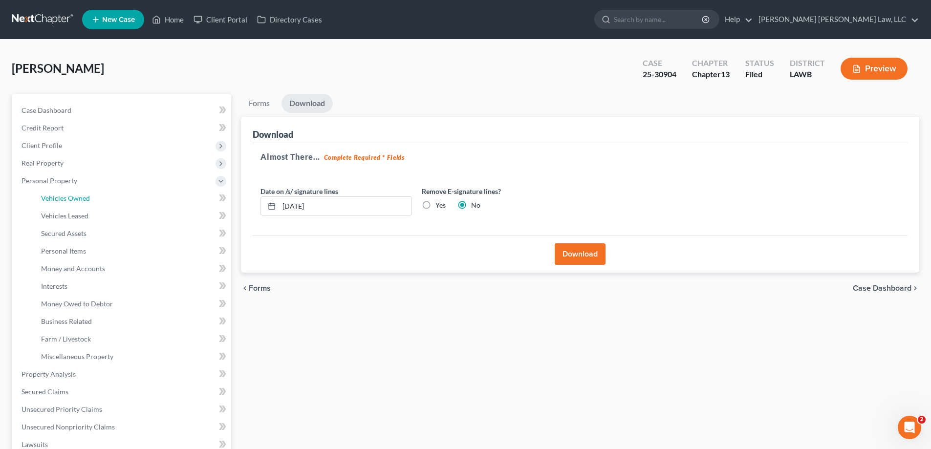
drag, startPoint x: 66, startPoint y: 204, endPoint x: 699, endPoint y: 268, distance: 636.3
click at [66, 204] on link "Vehicles Owned" at bounding box center [132, 199] width 198 height 18
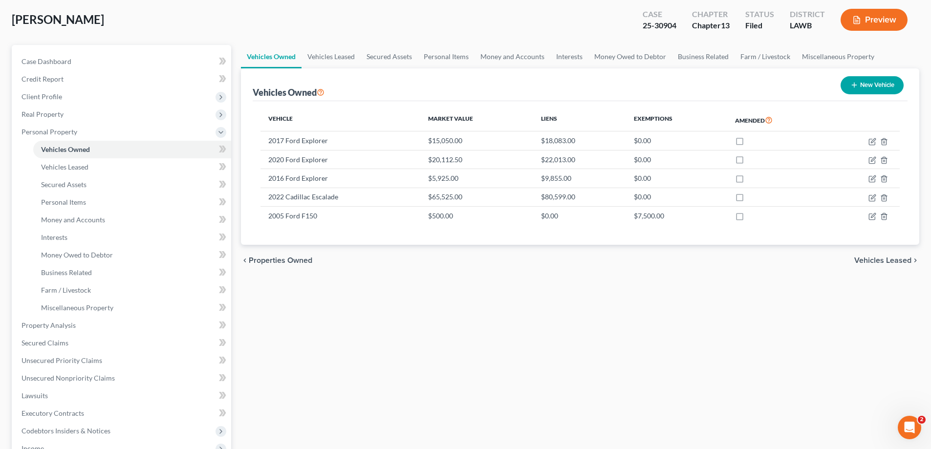
scroll to position [147, 0]
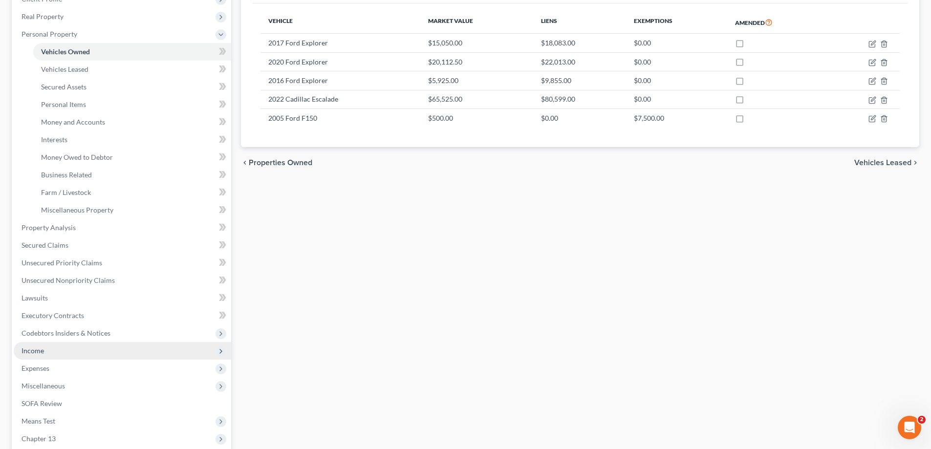
click at [49, 352] on span "Income" at bounding box center [123, 351] width 218 height 18
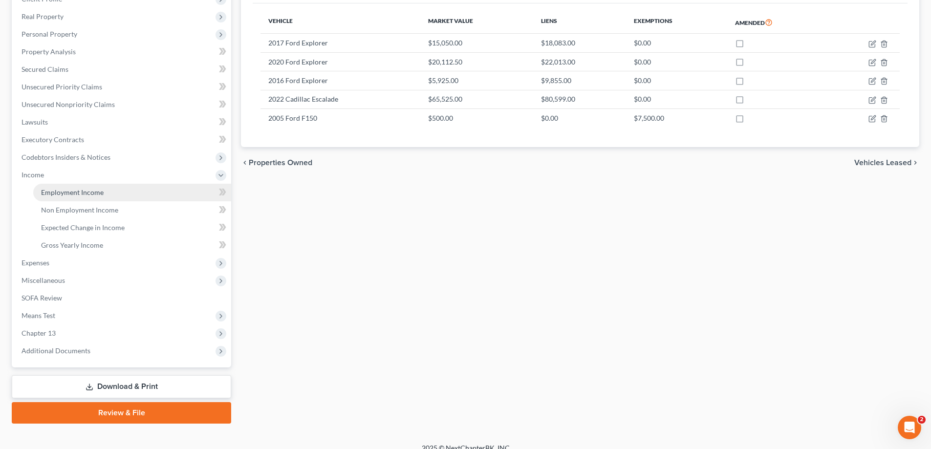
click at [92, 193] on span "Employment Income" at bounding box center [72, 192] width 63 height 8
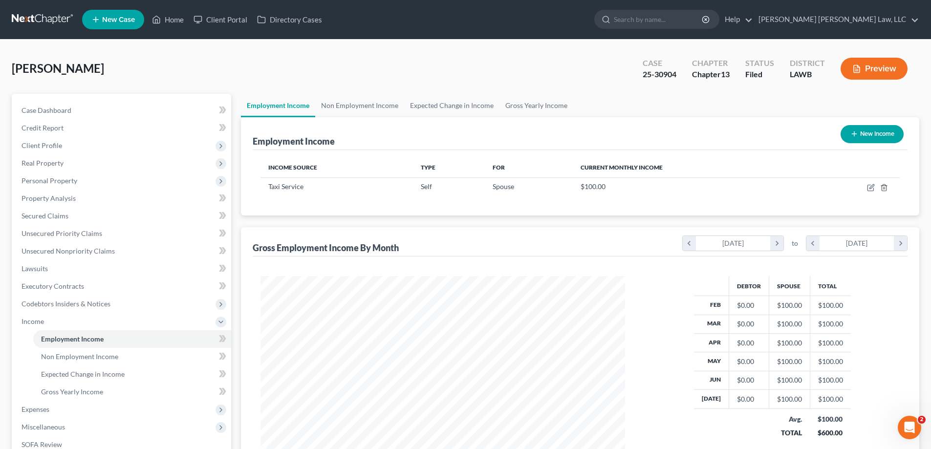
scroll to position [182, 384]
click at [358, 105] on link "Non Employment Income" at bounding box center [359, 105] width 89 height 23
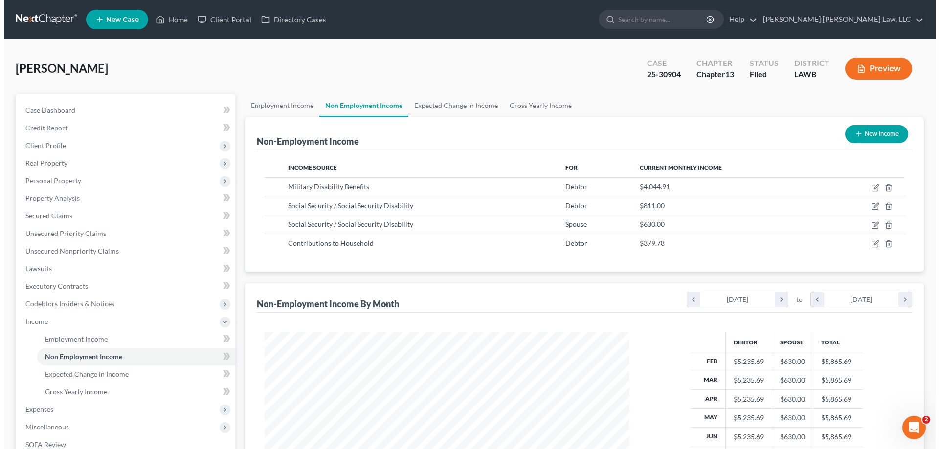
scroll to position [182, 384]
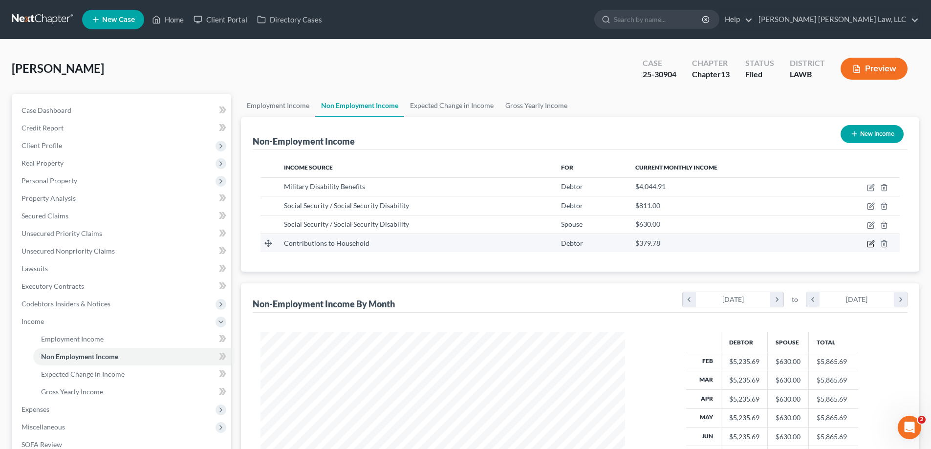
drag, startPoint x: 867, startPoint y: 240, endPoint x: 869, endPoint y: 244, distance: 5.0
click at [868, 243] on td at bounding box center [860, 243] width 80 height 19
click at [869, 244] on icon "button" at bounding box center [871, 244] width 8 height 8
select select "8"
select select "0"
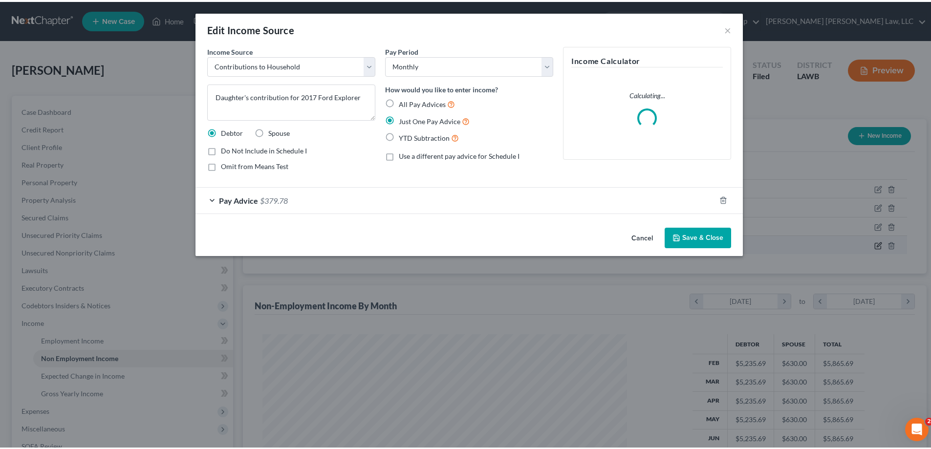
scroll to position [184, 388]
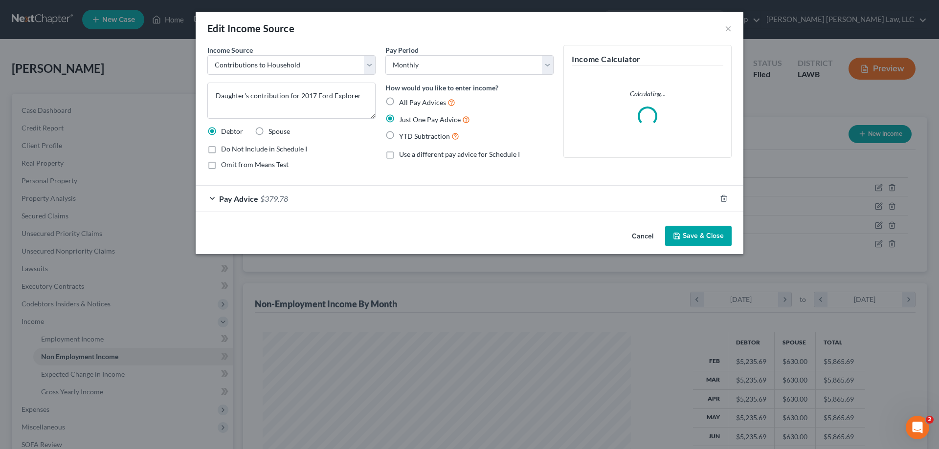
click at [258, 197] on div "Pay Advice $379.78" at bounding box center [456, 199] width 520 height 26
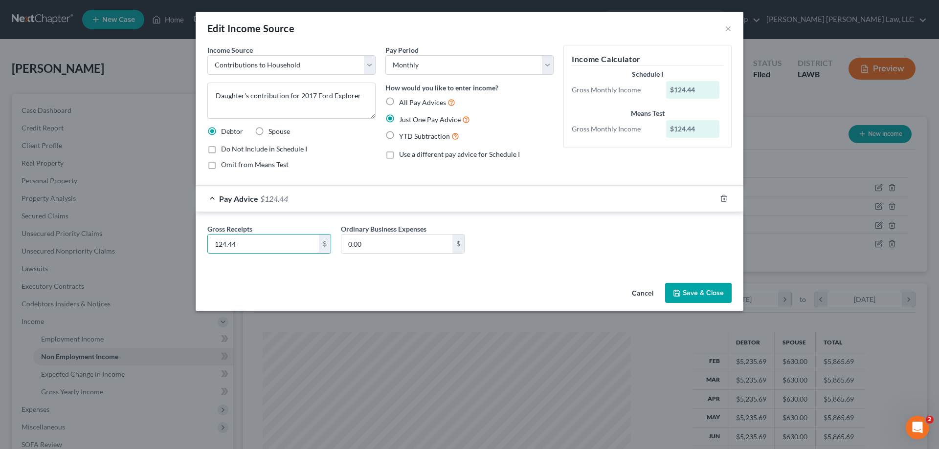
type input "124.44"
drag, startPoint x: 695, startPoint y: 288, endPoint x: 691, endPoint y: 292, distance: 5.2
click at [692, 292] on button "Save & Close" at bounding box center [698, 293] width 66 height 21
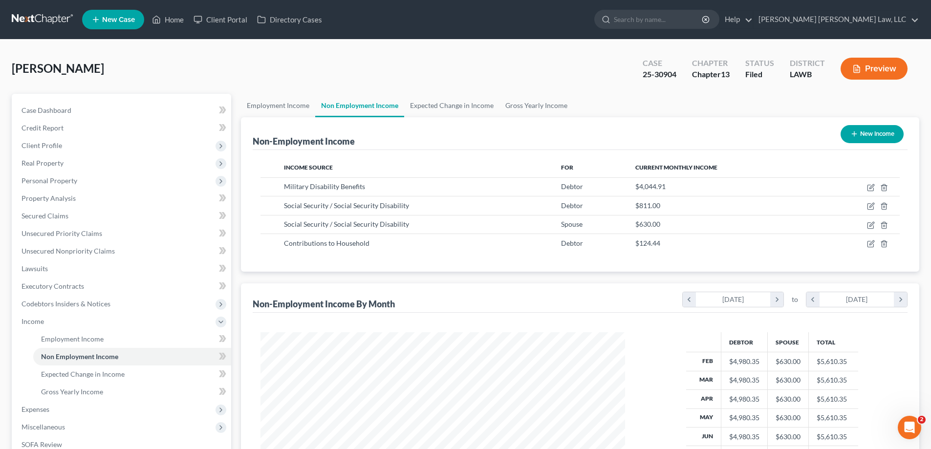
scroll to position [158, 0]
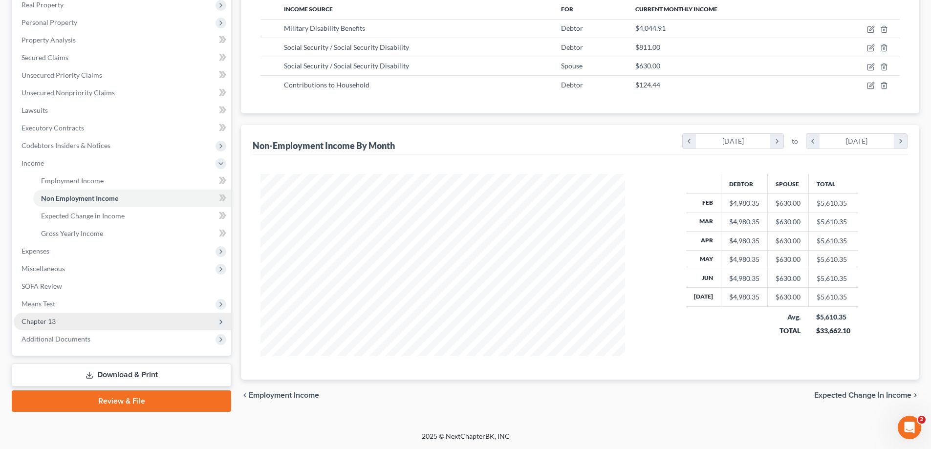
click at [56, 325] on span "Chapter 13" at bounding box center [123, 322] width 218 height 18
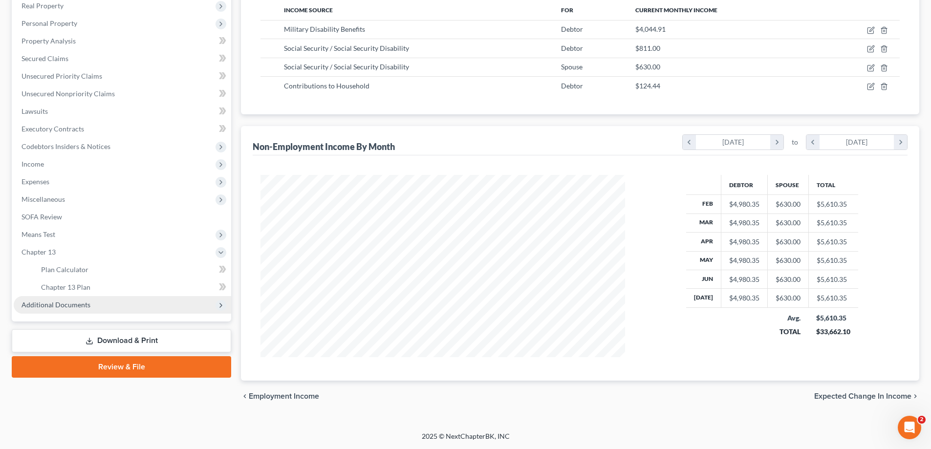
scroll to position [157, 0]
click at [88, 280] on link "Chapter 13 Plan" at bounding box center [132, 288] width 198 height 18
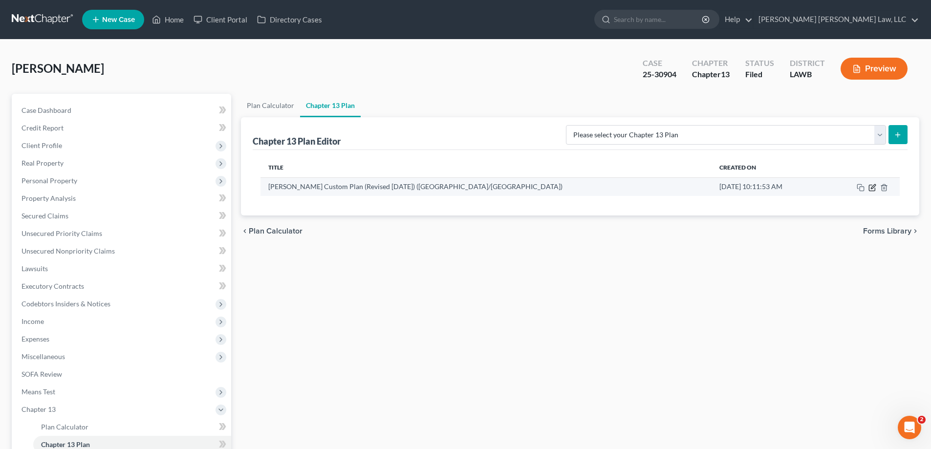
click at [872, 191] on icon "button" at bounding box center [872, 188] width 6 height 6
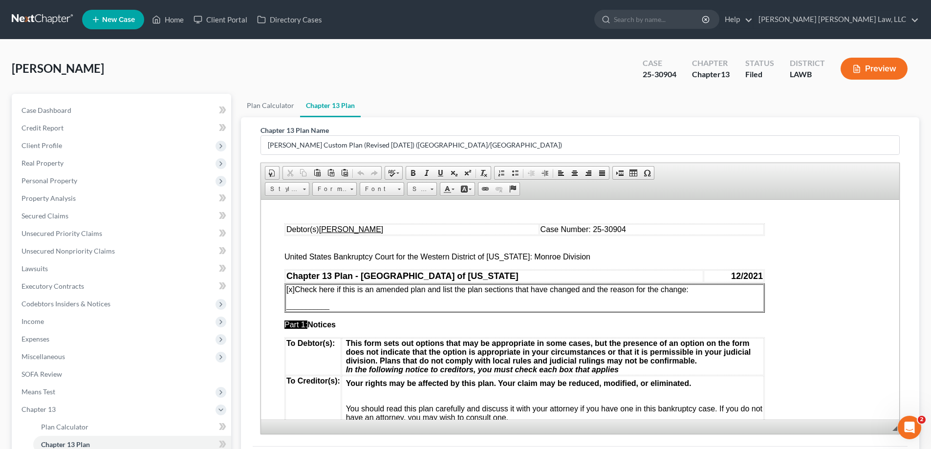
click at [718, 288] on p "[x] Check here if this is an amended plan and list the plan sections that have …" at bounding box center [524, 289] width 477 height 9
drag, startPoint x: 333, startPoint y: 306, endPoint x: 285, endPoint y: 309, distance: 48.0
click at [285, 309] on td "[x] Check here if this is an amended plan and list the plan sections that have …" at bounding box center [524, 297] width 479 height 27
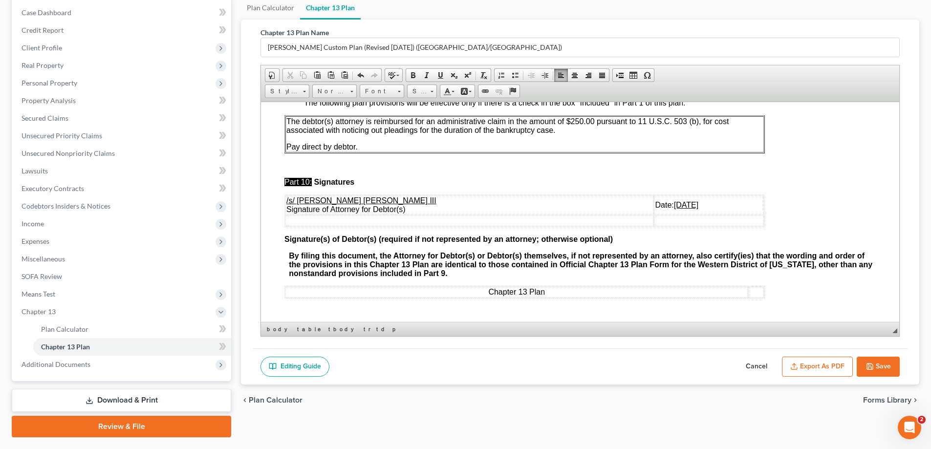
scroll to position [123, 0]
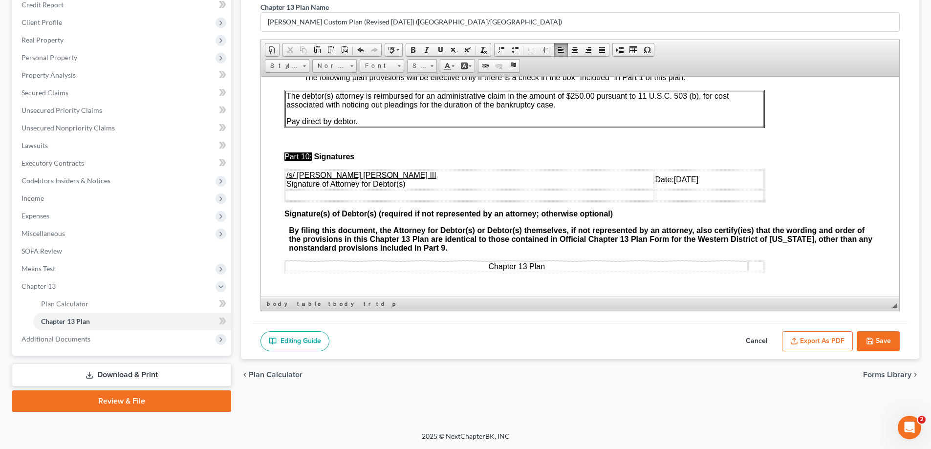
click at [886, 339] on button "Save" at bounding box center [878, 341] width 43 height 21
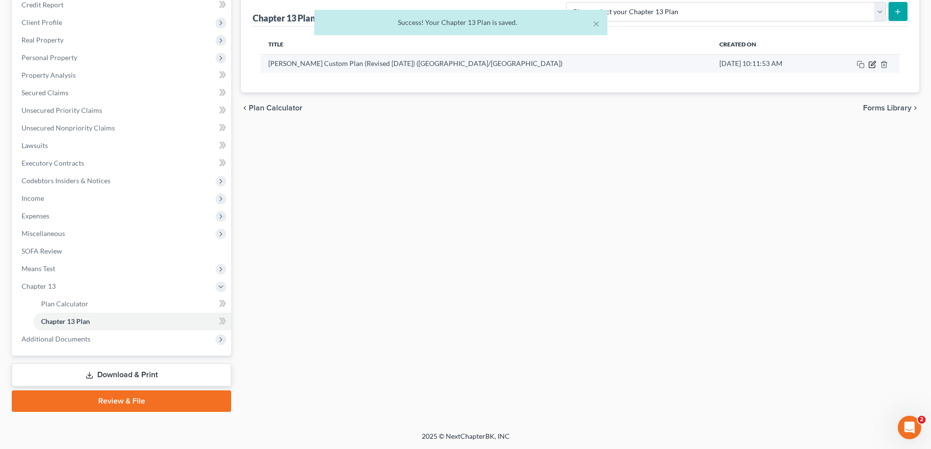
click at [876, 68] on icon "button" at bounding box center [873, 65] width 8 height 8
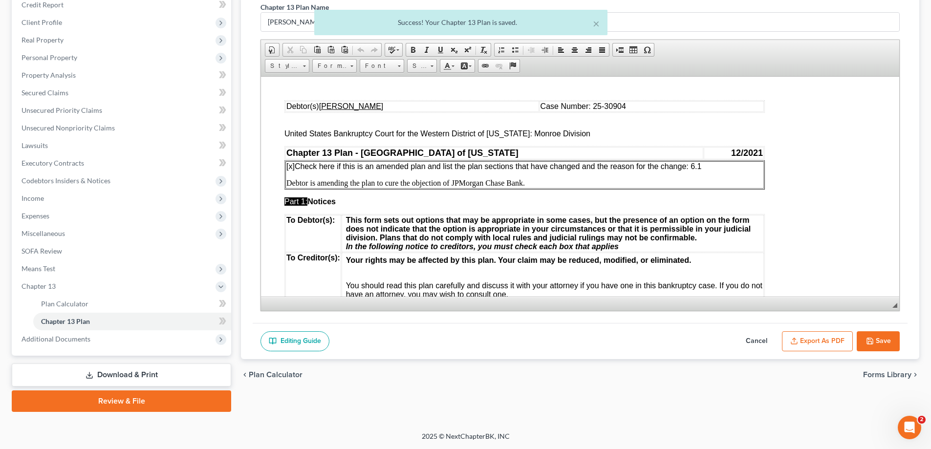
scroll to position [0, 0]
drag, startPoint x: 824, startPoint y: 346, endPoint x: 502, endPoint y: 120, distance: 393.3
click at [824, 346] on button "Export as PDF" at bounding box center [817, 341] width 71 height 21
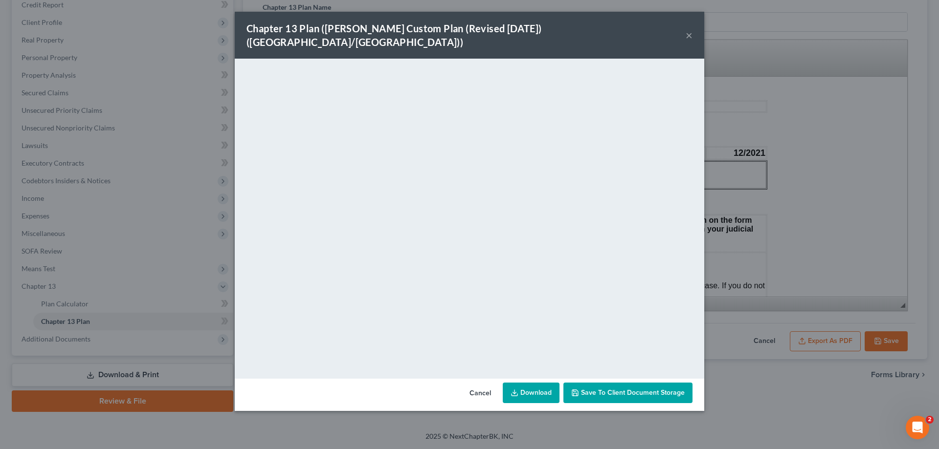
drag, startPoint x: 689, startPoint y: 30, endPoint x: 748, endPoint y: 172, distance: 153.6
click at [690, 30] on button "×" at bounding box center [688, 35] width 7 height 12
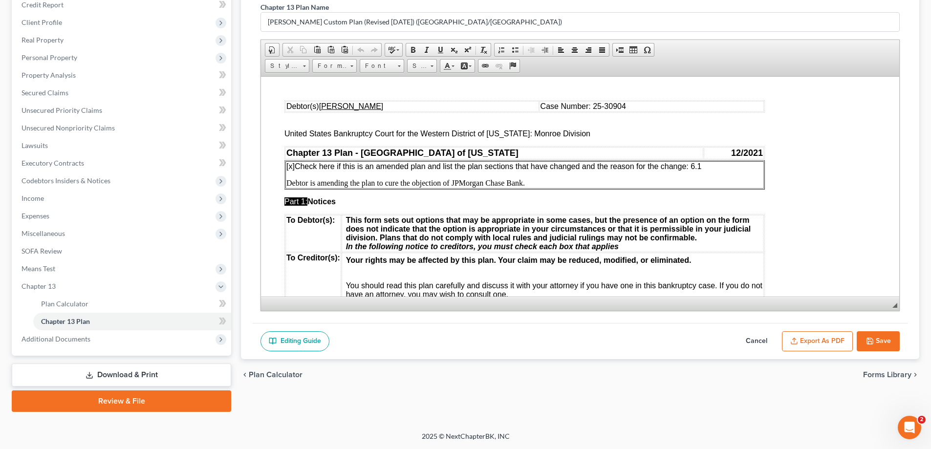
click at [885, 337] on button "Save" at bounding box center [878, 341] width 43 height 21
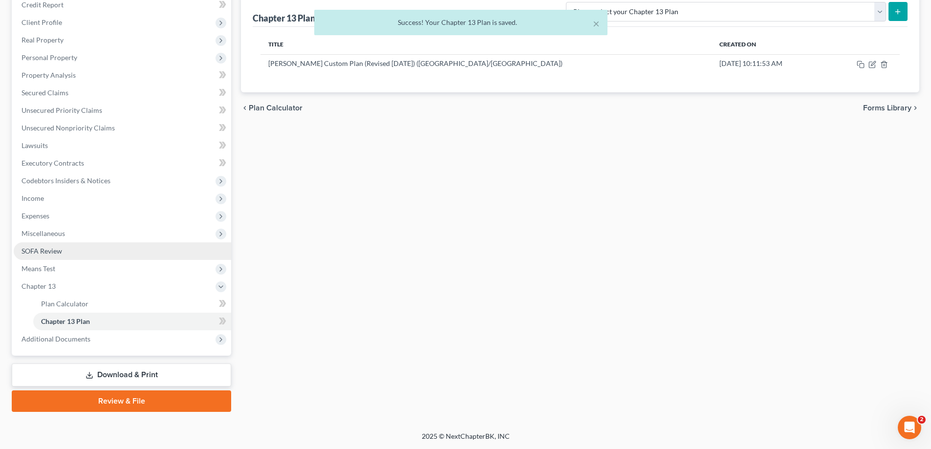
drag, startPoint x: 110, startPoint y: 364, endPoint x: 118, endPoint y: 373, distance: 12.4
click at [110, 365] on link "Download & Print" at bounding box center [122, 375] width 220 height 23
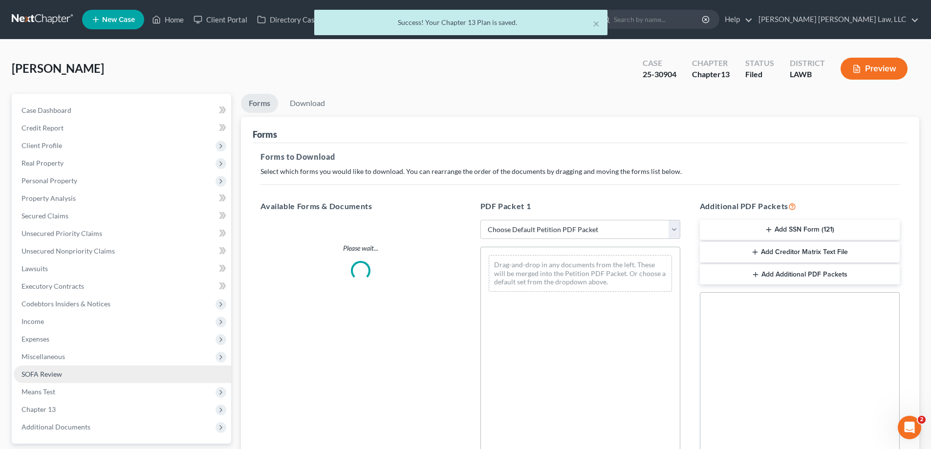
click at [118, 373] on link "SOFA Review" at bounding box center [123, 375] width 218 height 18
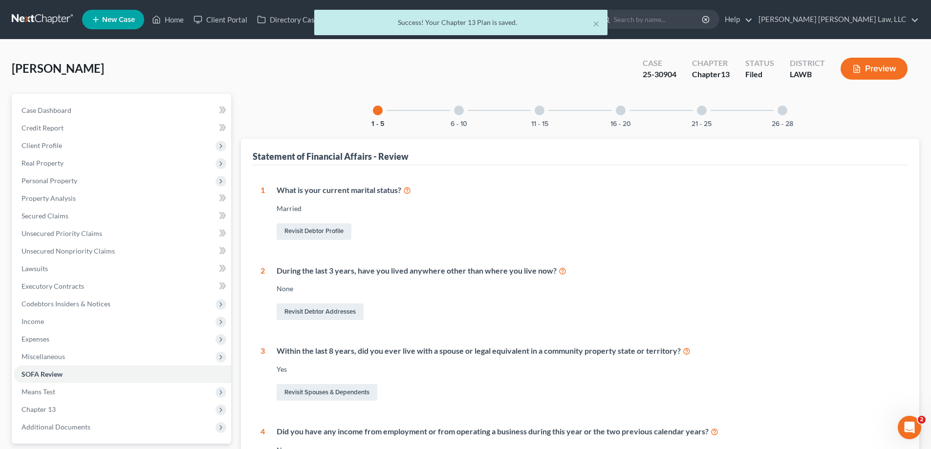
scroll to position [147, 0]
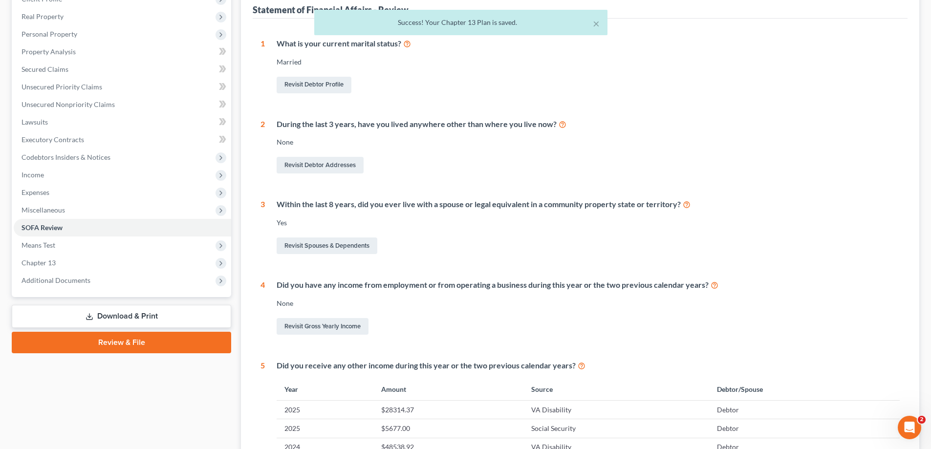
click at [76, 316] on link "Download & Print" at bounding box center [122, 316] width 220 height 23
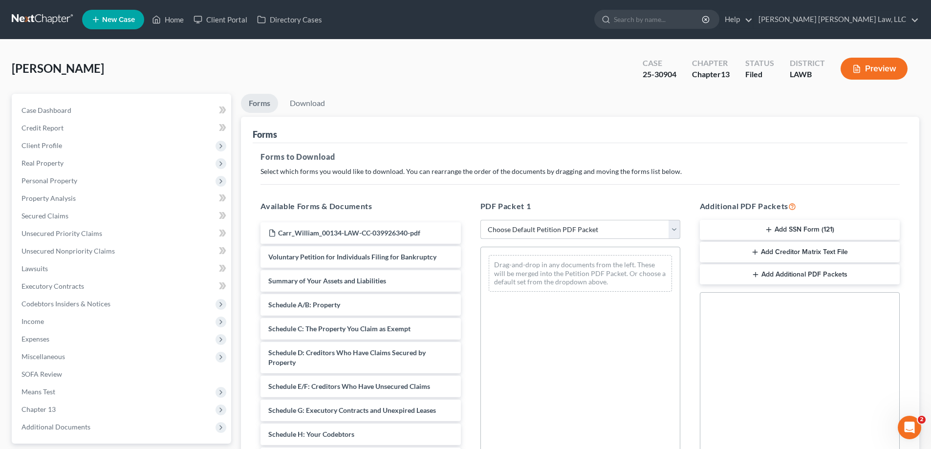
drag, startPoint x: 592, startPoint y: 222, endPoint x: 591, endPoint y: 227, distance: 5.5
click at [592, 222] on select "Choose Default Petition PDF Packet Complete Bankruptcy Petition (all forms and …" at bounding box center [581, 230] width 200 height 20
select select "2"
click at [481, 220] on select "Choose Default Petition PDF Packet Complete Bankruptcy Petition (all forms and …" at bounding box center [581, 230] width 200 height 20
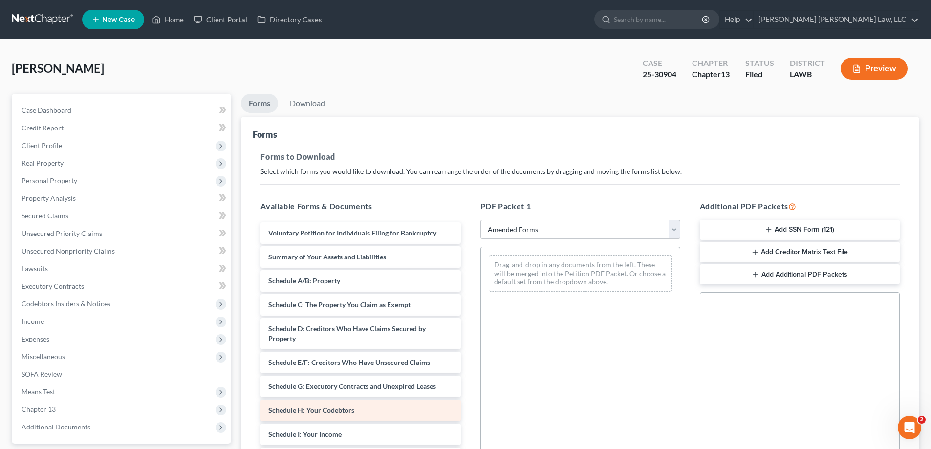
scroll to position [49, 0]
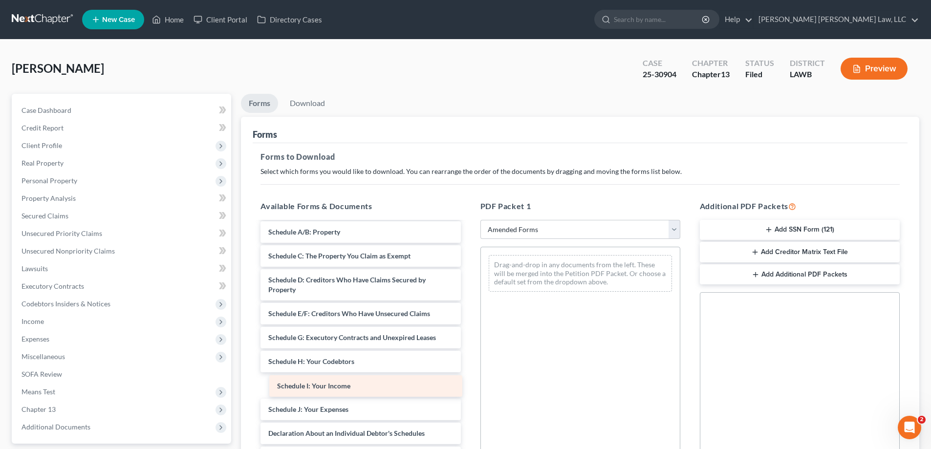
drag, startPoint x: 336, startPoint y: 391, endPoint x: 598, endPoint y: 318, distance: 272.0
click at [468, 331] on div "Schedule I: Your Income Voluntary Petition for Individuals Filing for Bankruptc…" at bounding box center [361, 391] width 216 height 434
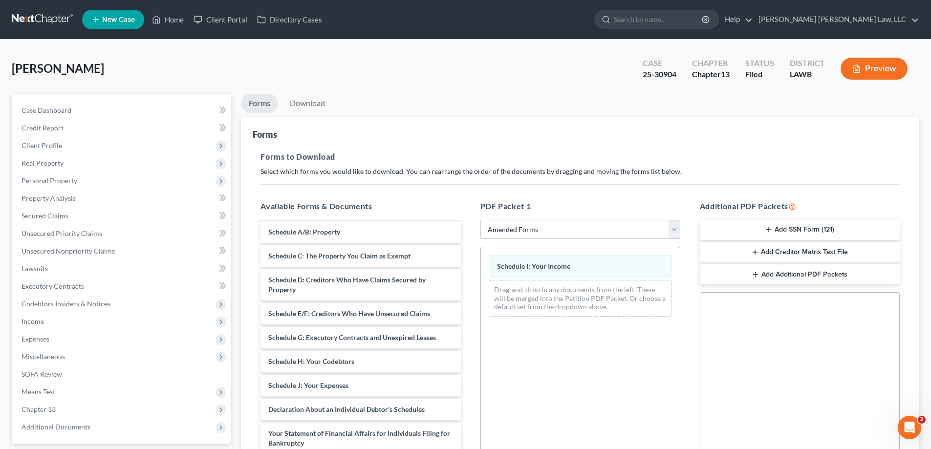
scroll to position [154, 0]
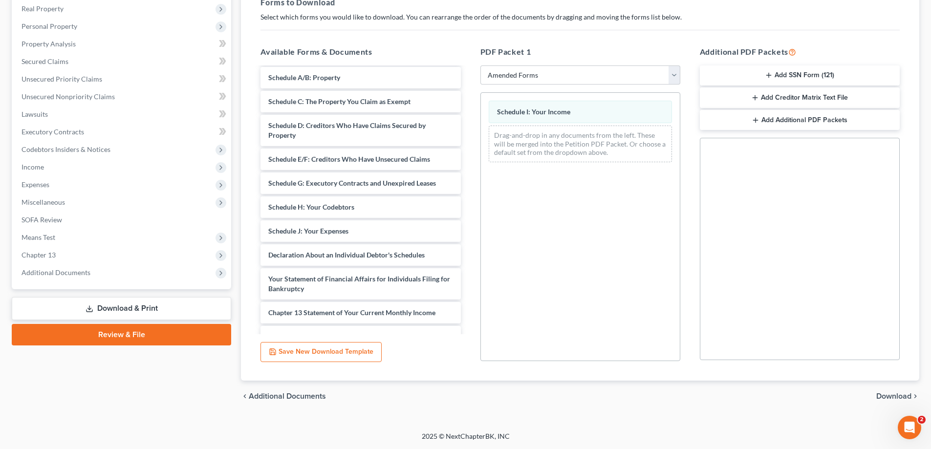
click at [887, 394] on span "Download" at bounding box center [894, 397] width 35 height 8
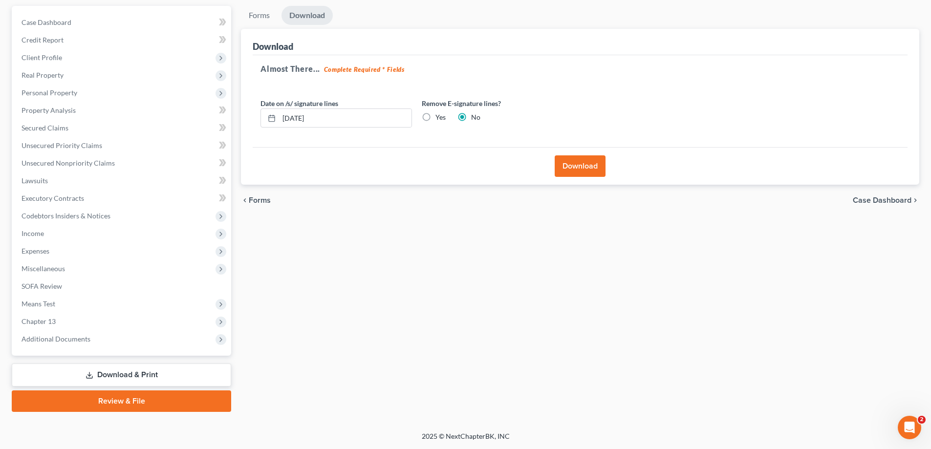
scroll to position [88, 0]
click at [576, 171] on button "Download" at bounding box center [580, 166] width 51 height 22
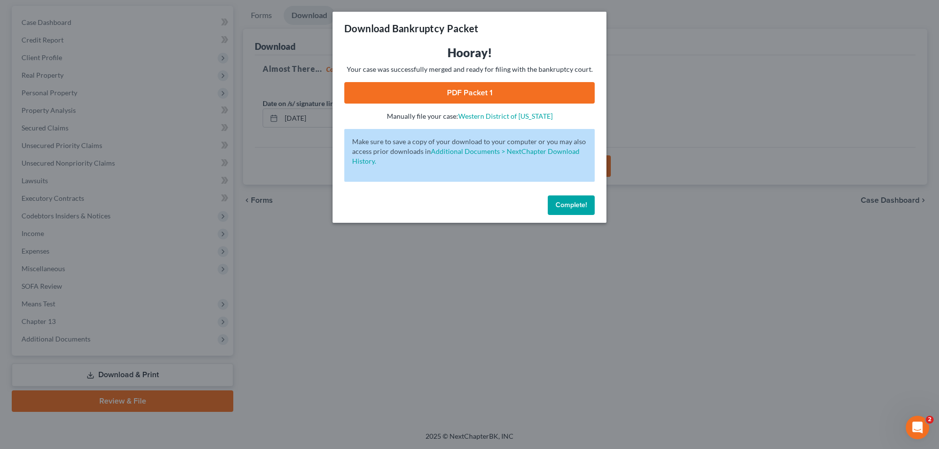
click at [450, 100] on link "PDF Packet 1" at bounding box center [469, 93] width 250 height 22
drag, startPoint x: 563, startPoint y: 199, endPoint x: 145, endPoint y: 263, distance: 422.8
click at [563, 199] on button "Complete!" at bounding box center [571, 206] width 47 height 20
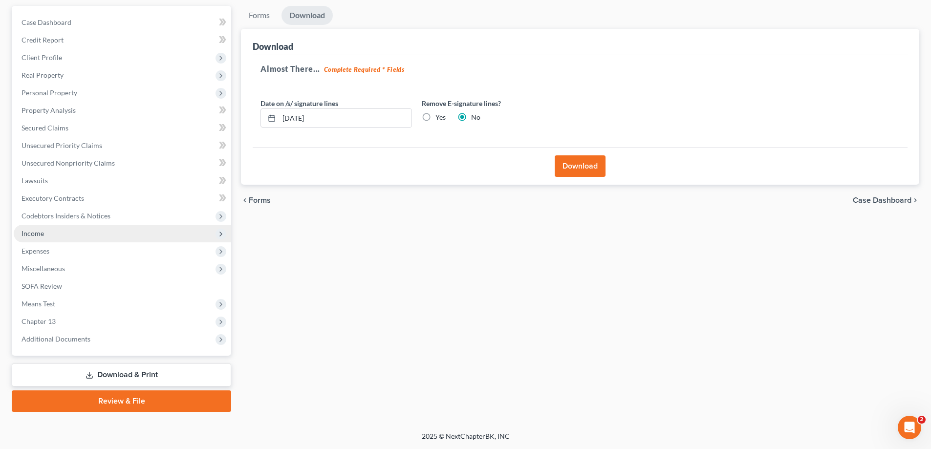
click at [48, 233] on span "Income" at bounding box center [123, 234] width 218 height 18
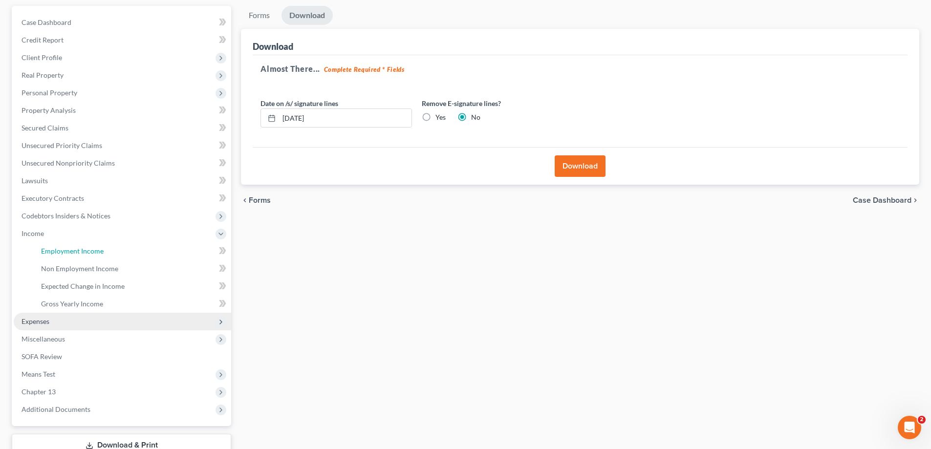
click at [66, 253] on span "Employment Income" at bounding box center [72, 251] width 63 height 8
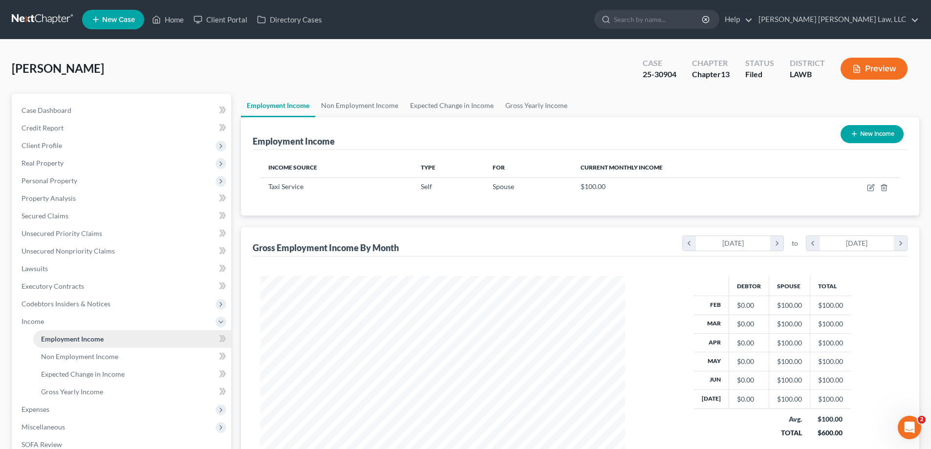
scroll to position [182, 384]
click at [389, 104] on link "Non Employment Income" at bounding box center [359, 105] width 89 height 23
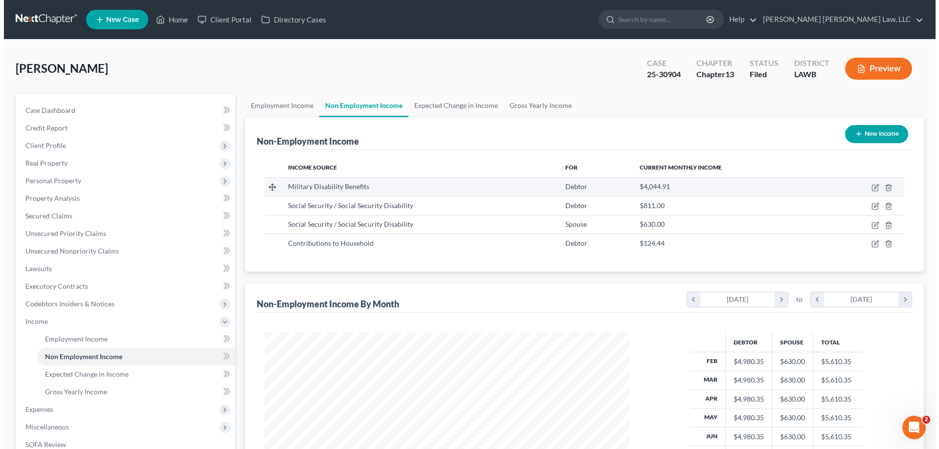
scroll to position [182, 384]
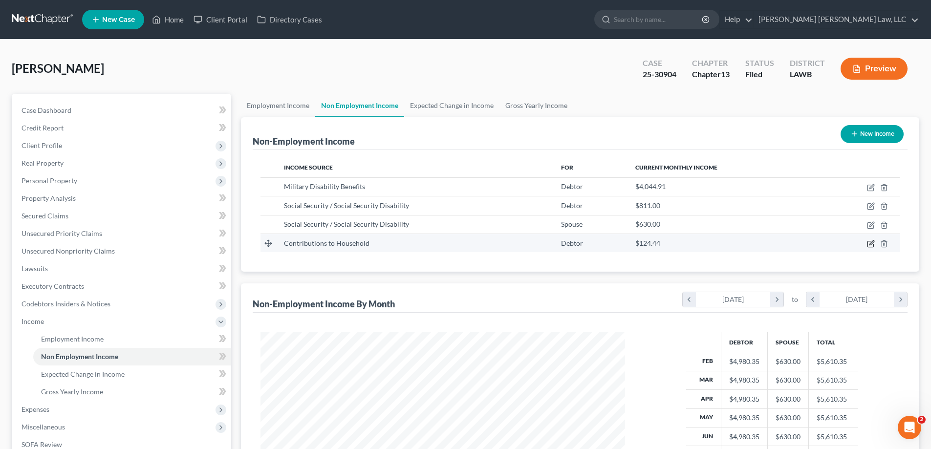
click at [870, 247] on icon "button" at bounding box center [871, 244] width 8 height 8
select select "8"
select select "0"
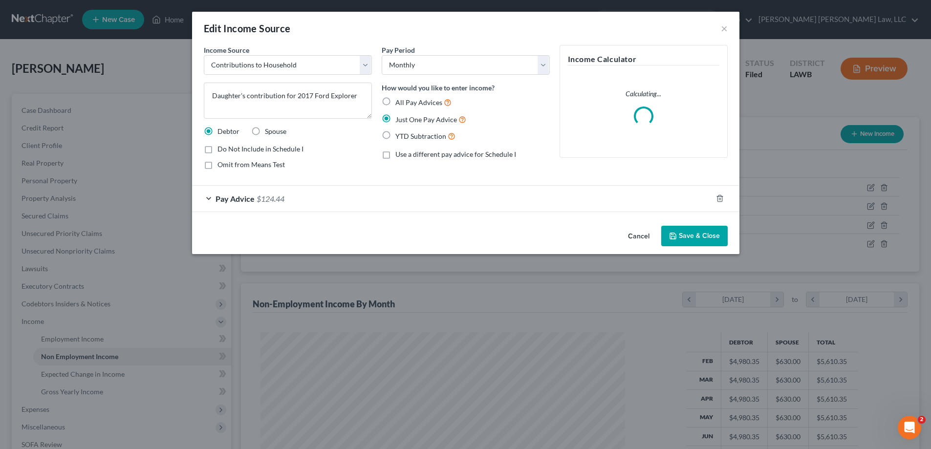
scroll to position [184, 388]
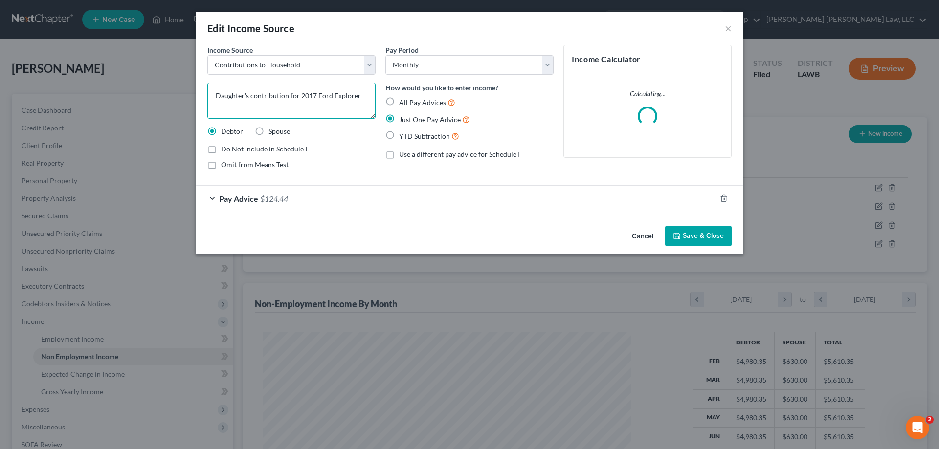
click at [313, 94] on textarea "Daughter's contribution for 2017 Ford Explorer" at bounding box center [291, 101] width 168 height 36
type textarea "Daughter's contribution for 2016 Ford Explorer"
drag, startPoint x: 691, startPoint y: 238, endPoint x: 51, endPoint y: 368, distance: 653.6
click at [691, 238] on button "Save & Close" at bounding box center [698, 236] width 66 height 21
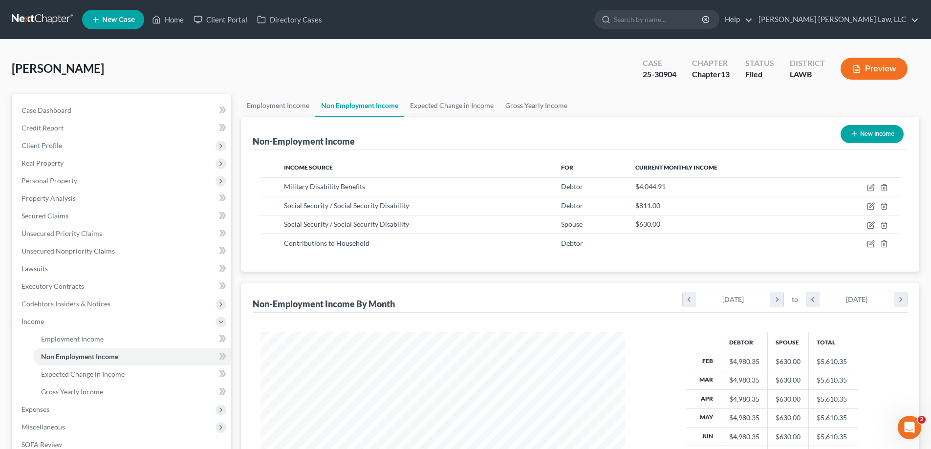
scroll to position [158, 0]
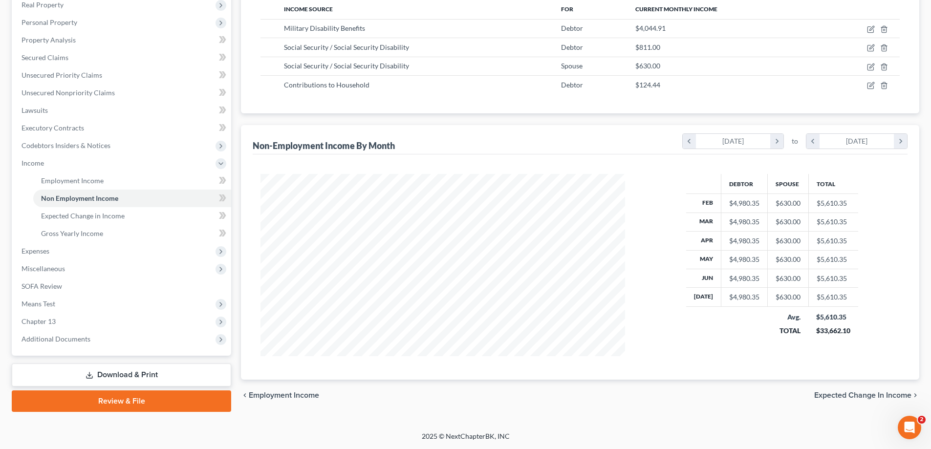
click at [126, 370] on link "Download & Print" at bounding box center [122, 375] width 220 height 23
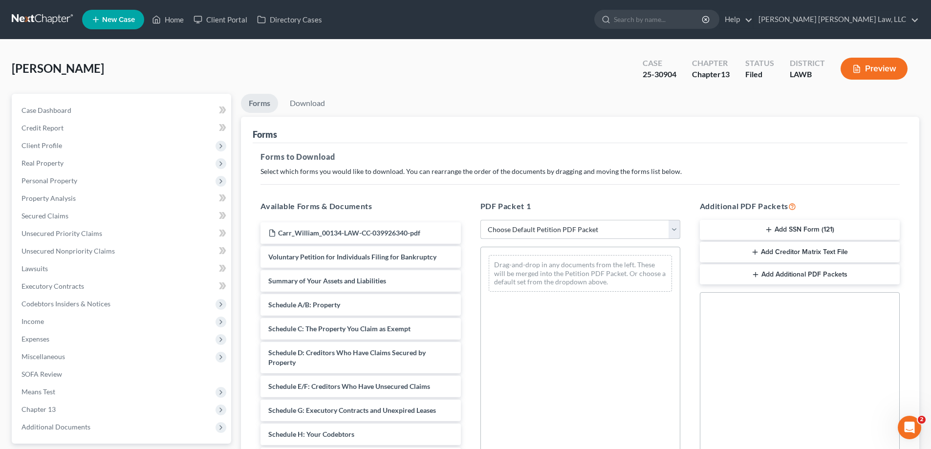
drag, startPoint x: 553, startPoint y: 225, endPoint x: 547, endPoint y: 238, distance: 13.6
click at [553, 226] on select "Choose Default Petition PDF Packet Complete Bankruptcy Petition (all forms and …" at bounding box center [581, 230] width 200 height 20
select select "2"
click at [481, 220] on select "Choose Default Petition PDF Packet Complete Bankruptcy Petition (all forms and …" at bounding box center [581, 230] width 200 height 20
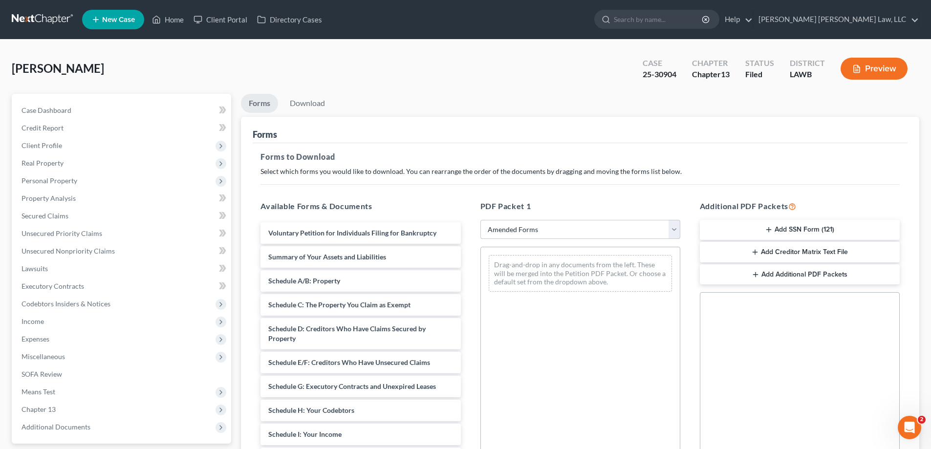
scroll to position [98, 0]
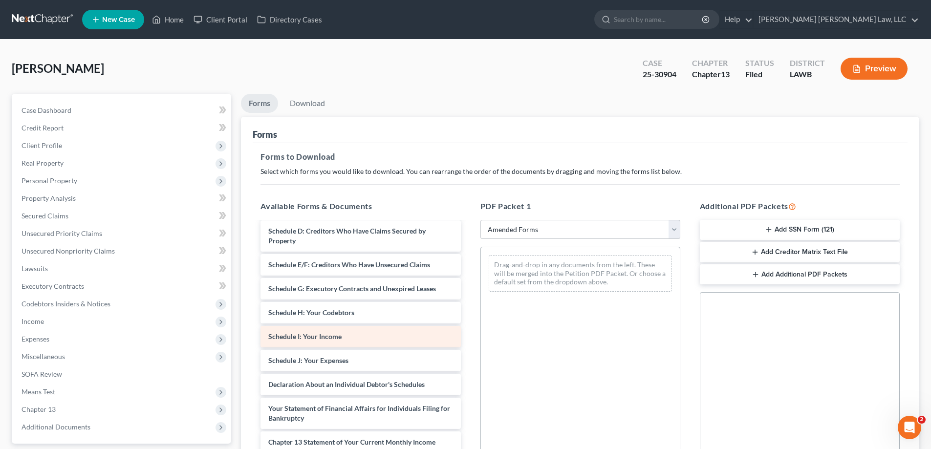
click at [468, 314] on div "Voluntary Petition for Individuals Filing for Bankruptcy Summary of Your Assets…" at bounding box center [361, 342] width 216 height 434
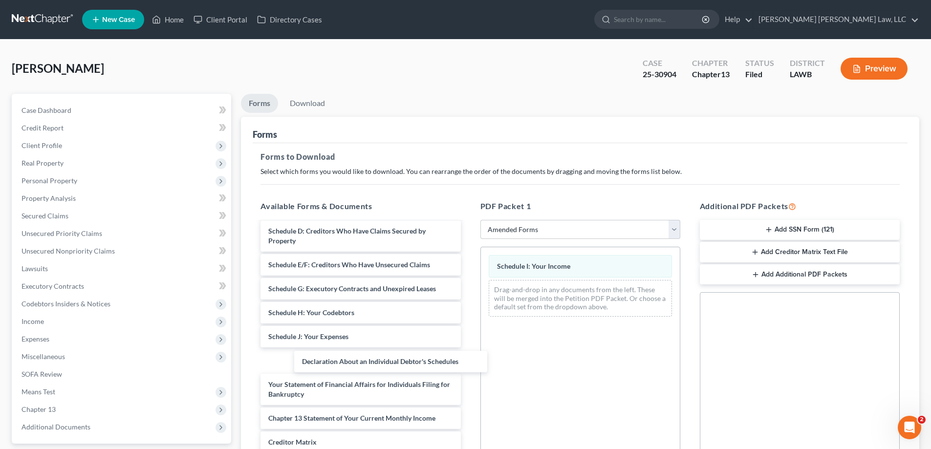
drag, startPoint x: 359, startPoint y: 362, endPoint x: 938, endPoint y: 373, distance: 579.4
click at [468, 310] on div "Declaration About an Individual Debtor's Schedules Voluntary Petition for Indiv…" at bounding box center [361, 330] width 216 height 410
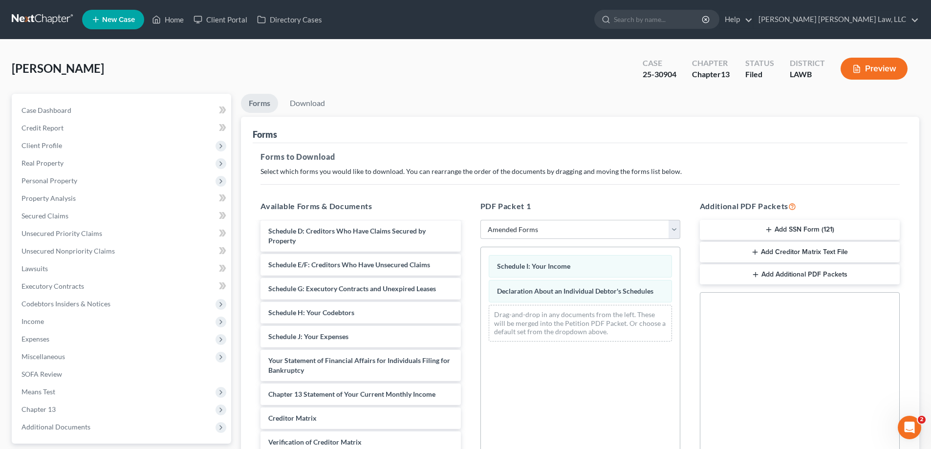
scroll to position [154, 0]
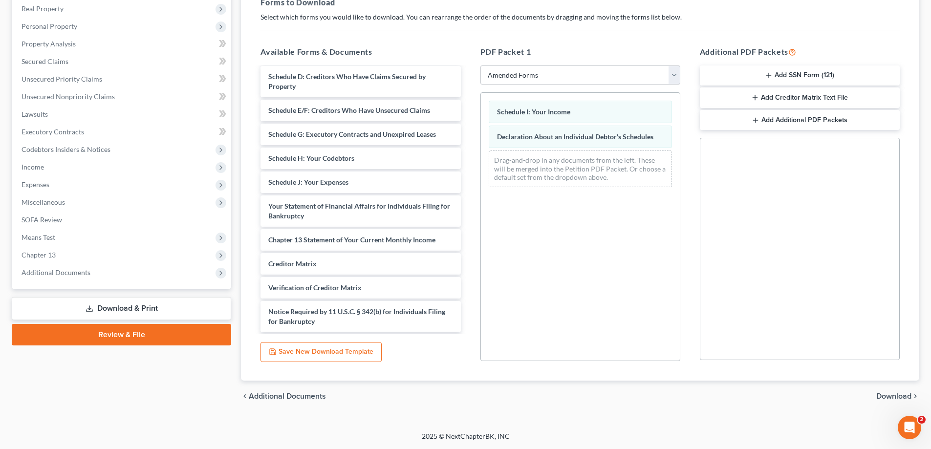
click at [902, 399] on span "Download" at bounding box center [894, 397] width 35 height 8
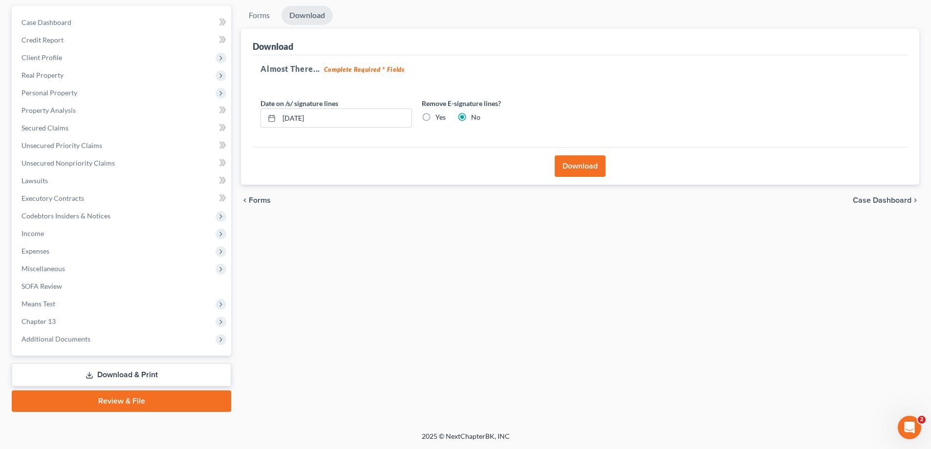
scroll to position [88, 0]
click at [577, 171] on button "Download" at bounding box center [580, 166] width 51 height 22
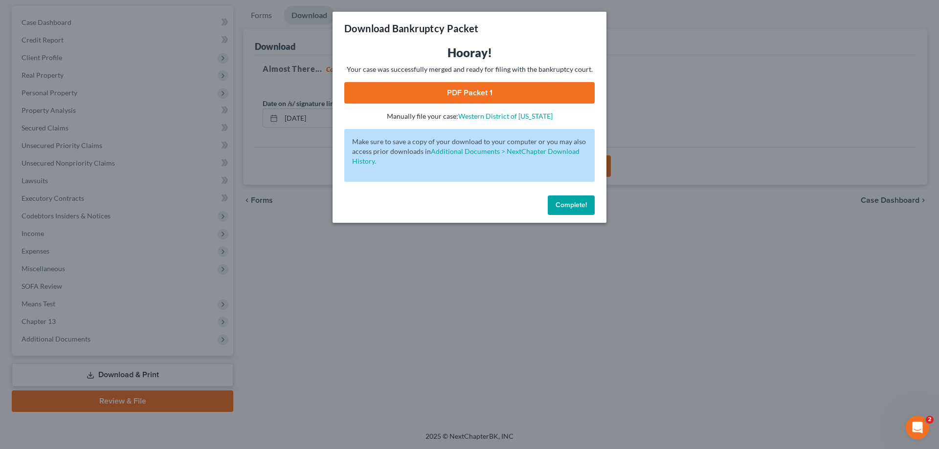
click at [689, 128] on div "Download Bankruptcy Packet Hooray! Your case was successfully merged and ready …" at bounding box center [469, 224] width 939 height 449
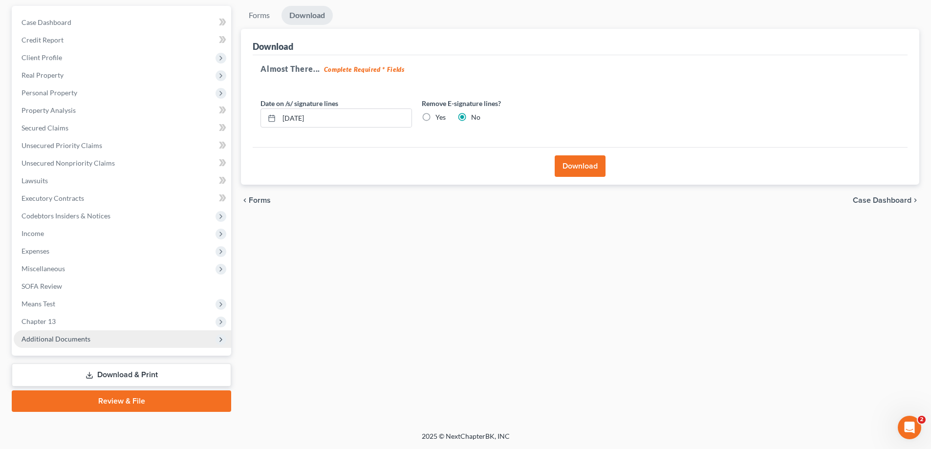
drag, startPoint x: 44, startPoint y: 324, endPoint x: 84, endPoint y: 347, distance: 45.8
click at [44, 324] on span "Chapter 13" at bounding box center [39, 321] width 34 height 8
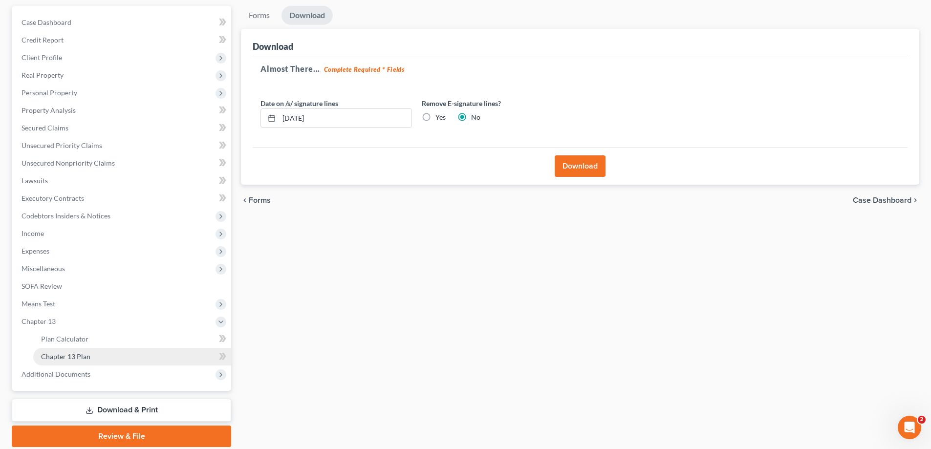
click at [83, 358] on span "Chapter 13 Plan" at bounding box center [65, 356] width 49 height 8
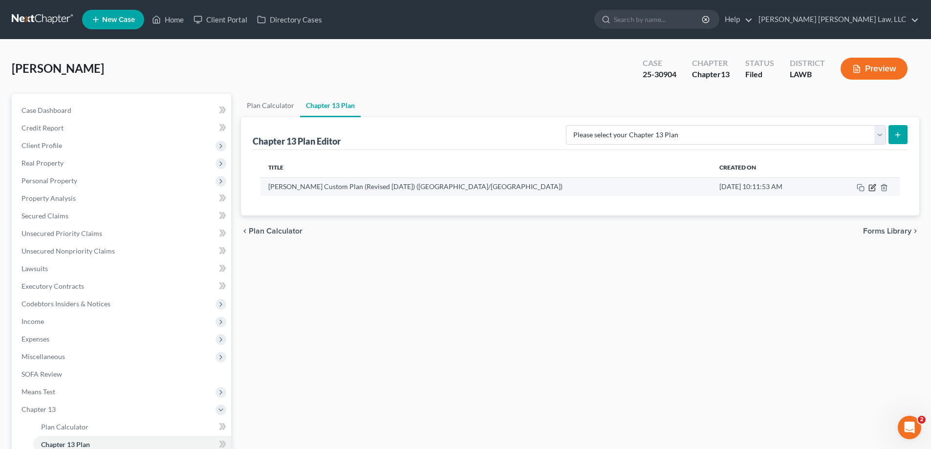
click at [873, 188] on icon "button" at bounding box center [873, 186] width 4 height 4
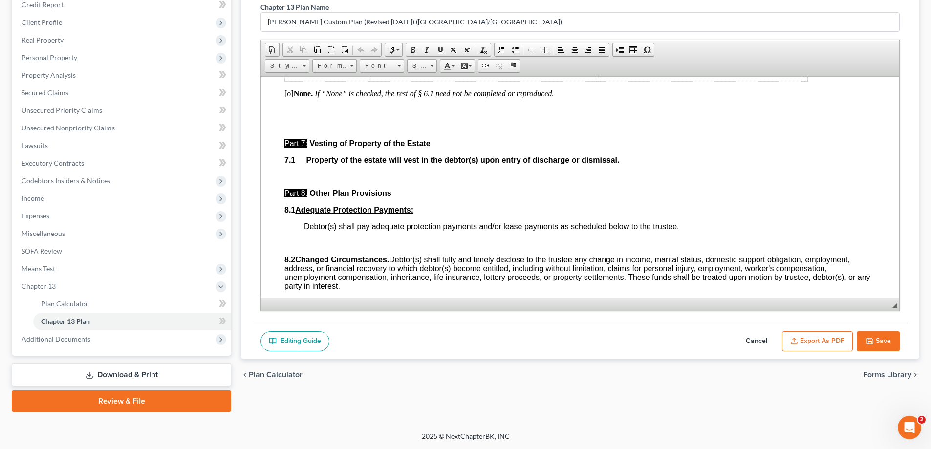
scroll to position [2640, 0]
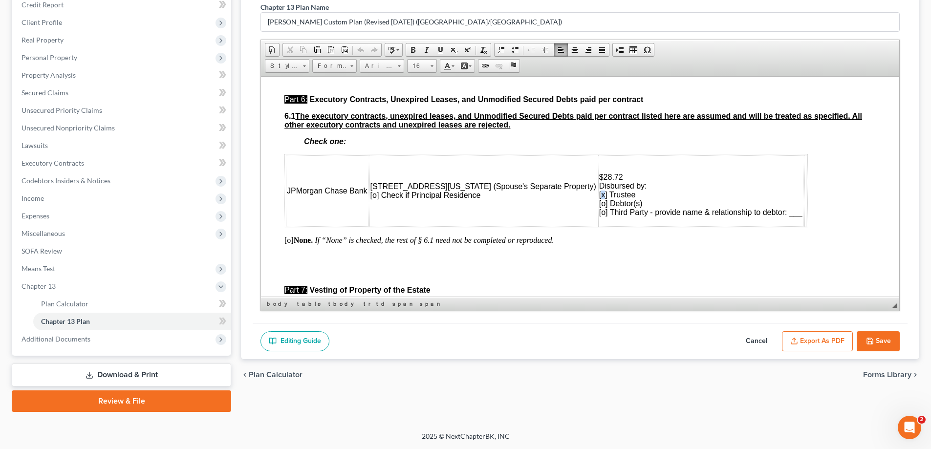
click at [599, 216] on span "$28.72 Disbursed by: [x] Trustee [o] Debtor(s) [o] Third Party - provide name &…" at bounding box center [700, 195] width 203 height 44
click at [599, 216] on span "$28.72 Disbursed by: [o] Trustee [o] Debtor(s) [o] Third Party - provide name &…" at bounding box center [700, 195] width 203 height 44
click at [719, 216] on span "$28.72 Disbursed by: [o] Trustee [o] Debtor(s) [x] Third Party - provide name &…" at bounding box center [700, 195] width 203 height 44
click at [723, 216] on span "$28.72 Disbursed by: [o] Trustee [o] Debtor(s) [x] Third Party - provide name &…" at bounding box center [700, 195] width 203 height 44
drag, startPoint x: 719, startPoint y: 249, endPoint x: 732, endPoint y: 249, distance: 13.2
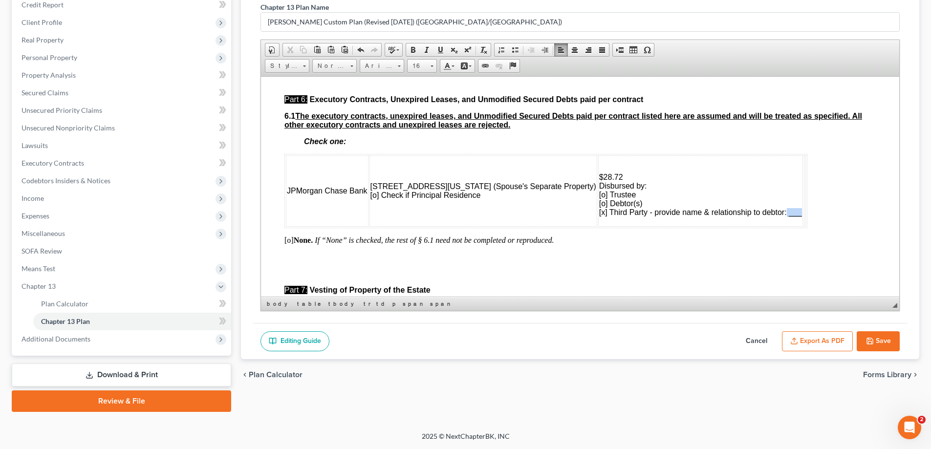
click at [732, 216] on span "$28.72 Disbursed by: [o] Trustee [o] Debtor(s) [x] Third Party - provide name &…" at bounding box center [700, 195] width 203 height 44
click at [724, 225] on p "$28.72 Disbursed by: [o] Trustee [o] Debtor(s) [x] Third Party - provide name &…" at bounding box center [700, 199] width 203 height 53
drag, startPoint x: 718, startPoint y: 247, endPoint x: 729, endPoint y: 249, distance: 11.9
click at [735, 226] on tr "JPMorgan Chase Bank [STREET_ADDRESS][US_STATE] (Spouse's Separate Property) [o]…" at bounding box center [546, 190] width 520 height 71
click at [719, 225] on p "$28.72 Disbursed by: [o] Trustee [o] Debtor(s) [x] Third Party - provide name &…" at bounding box center [700, 199] width 203 height 53
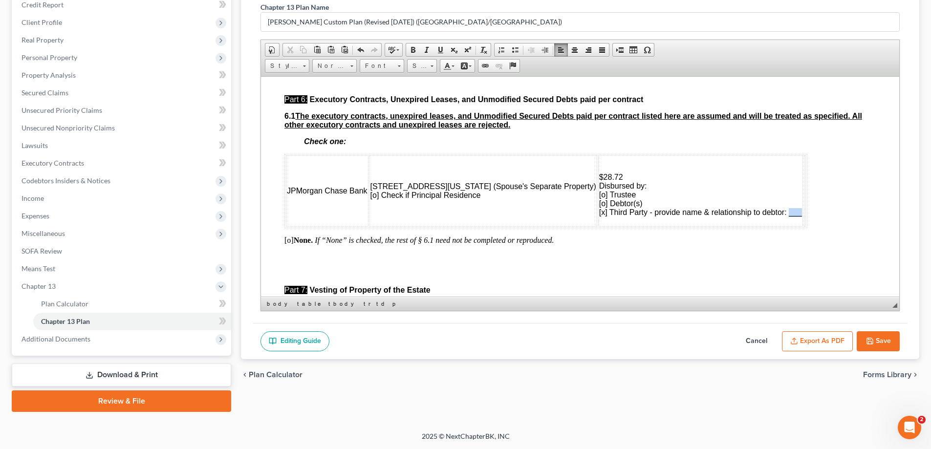
drag, startPoint x: 719, startPoint y: 246, endPoint x: 732, endPoint y: 247, distance: 12.7
click at [732, 216] on span "$28.72 Disbursed by: [o] Trustee [o] Debtor(s) [x] Third Party - provide name &…" at bounding box center [700, 195] width 203 height 44
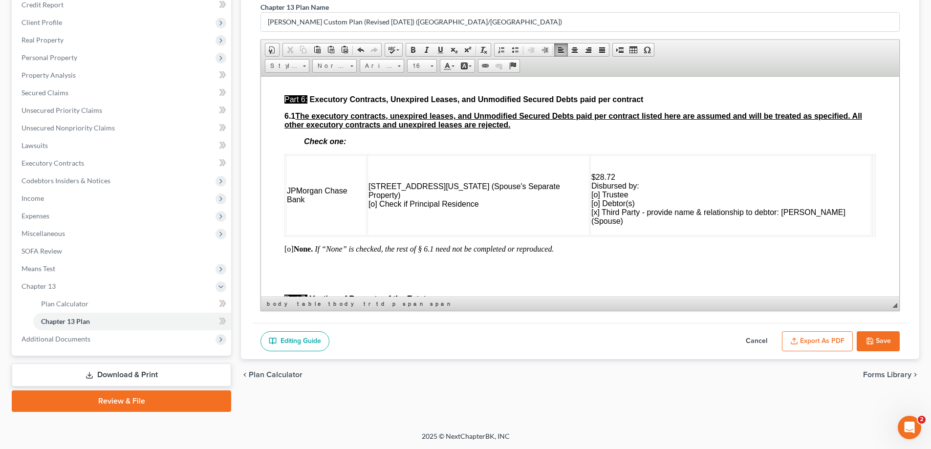
scroll to position [2738, 0]
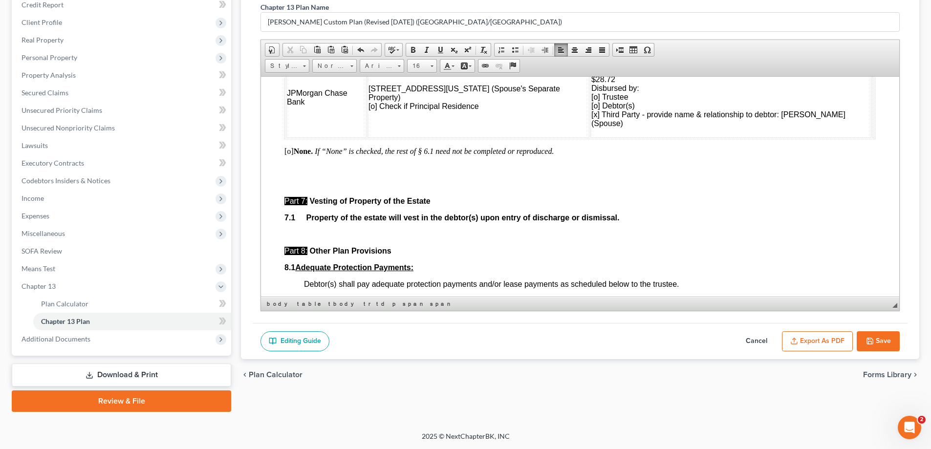
drag, startPoint x: 869, startPoint y: 346, endPoint x: 742, endPoint y: 330, distance: 127.6
click at [868, 349] on button "Save" at bounding box center [878, 341] width 43 height 21
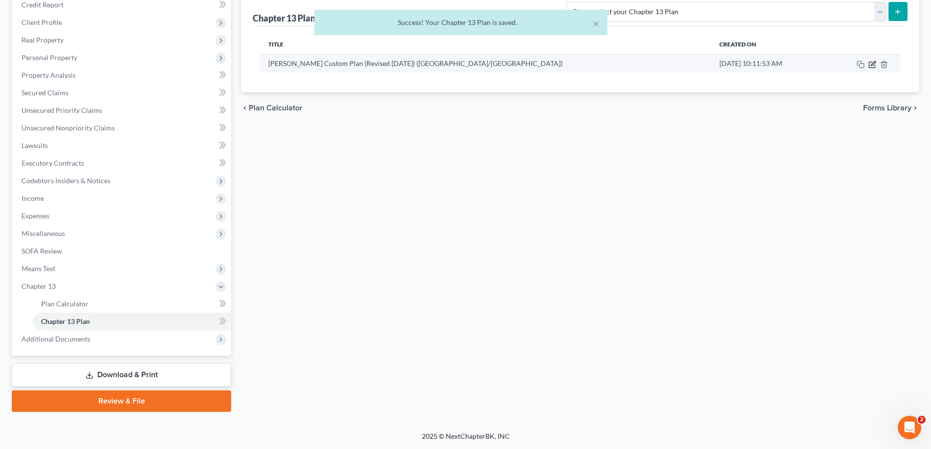
click at [876, 62] on icon "button" at bounding box center [873, 63] width 4 height 4
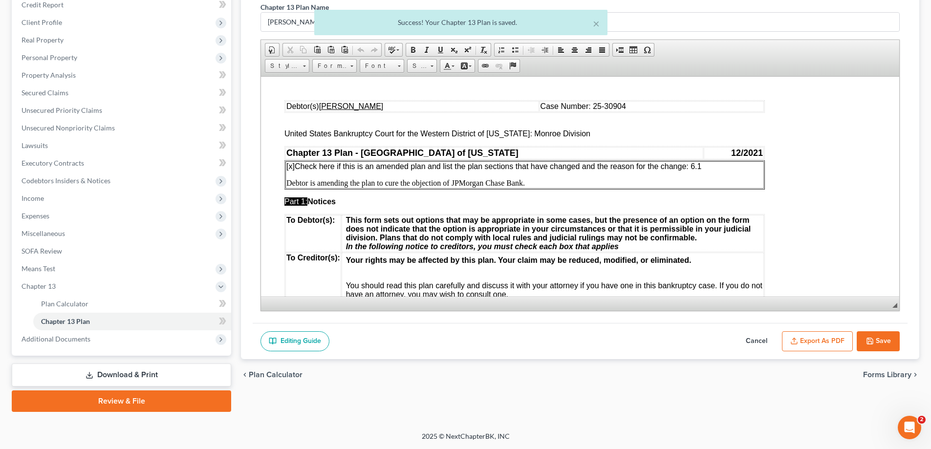
scroll to position [0, 0]
drag, startPoint x: 835, startPoint y: 340, endPoint x: 714, endPoint y: 306, distance: 126.6
click at [835, 340] on button "Export as PDF" at bounding box center [817, 341] width 71 height 21
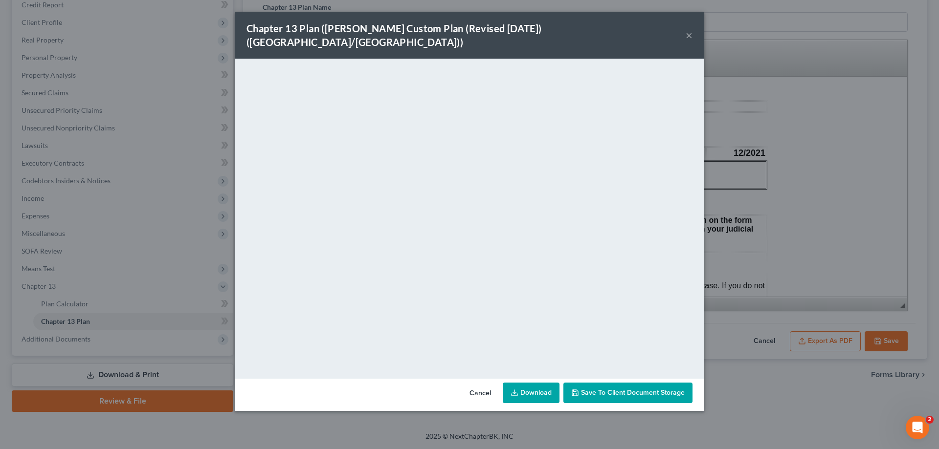
click at [692, 29] on button "×" at bounding box center [688, 35] width 7 height 12
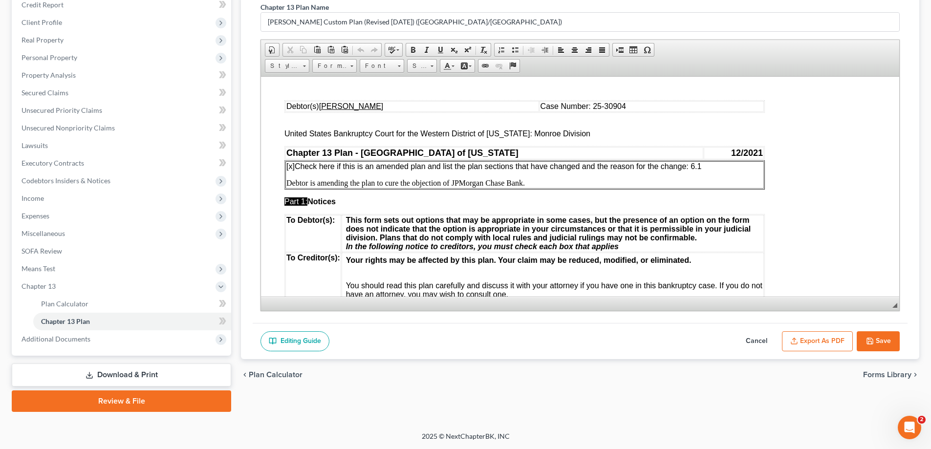
click at [869, 340] on icon "button" at bounding box center [870, 341] width 8 height 8
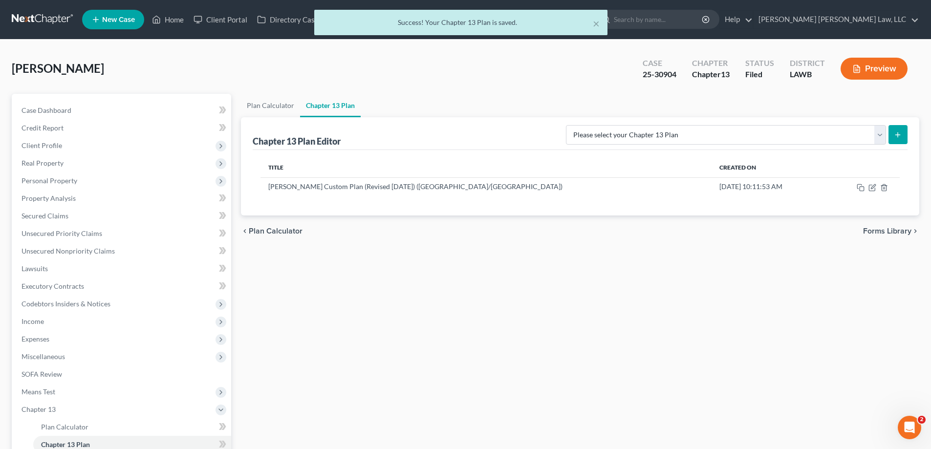
click at [882, 66] on button "Preview" at bounding box center [874, 69] width 67 height 22
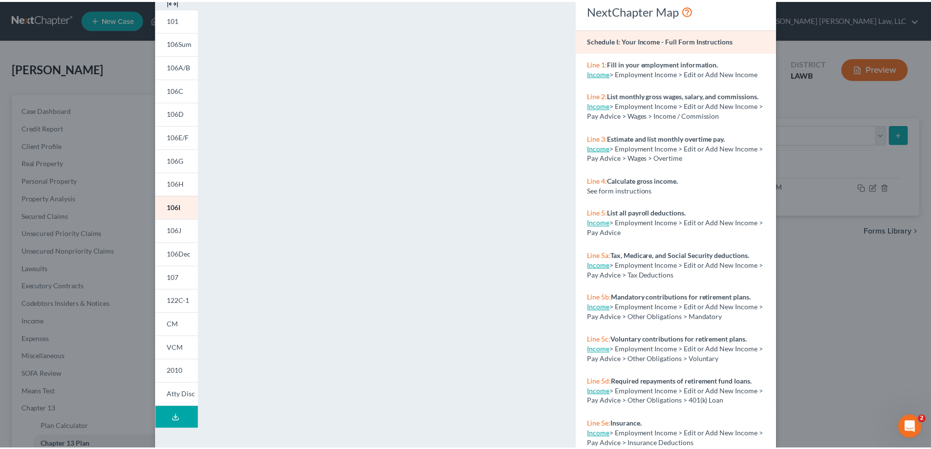
scroll to position [102, 0]
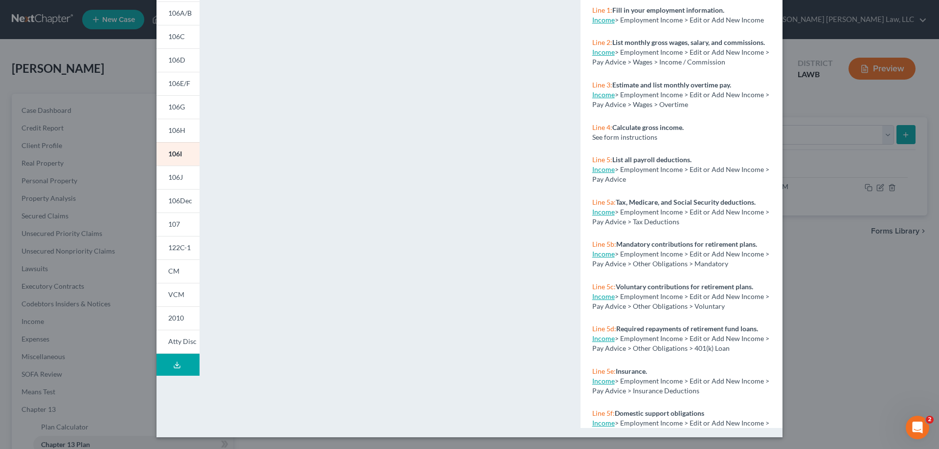
click at [840, 256] on div "Petition Preview Schedule I: Your Income × 101 106Sum 106A/B 106C 106D 106E/F 1…" at bounding box center [469, 224] width 939 height 449
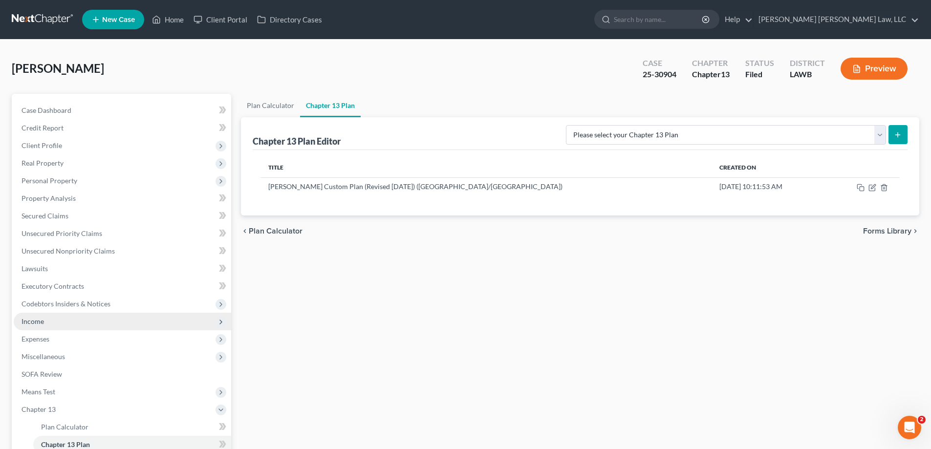
click at [47, 316] on span "Income" at bounding box center [123, 322] width 218 height 18
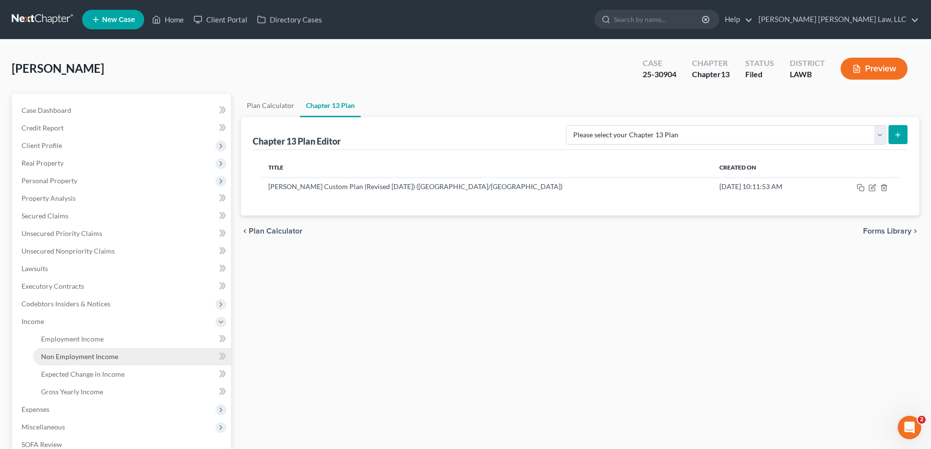
click at [67, 359] on span "Non Employment Income" at bounding box center [79, 356] width 77 height 8
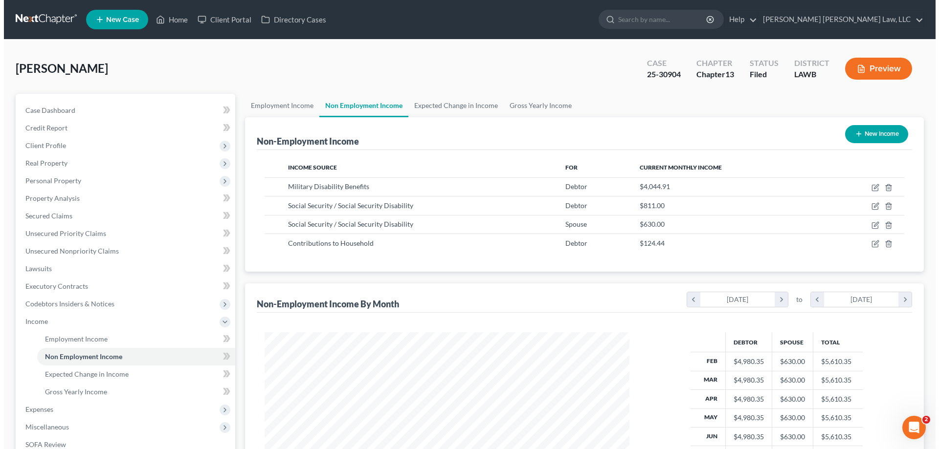
scroll to position [182, 384]
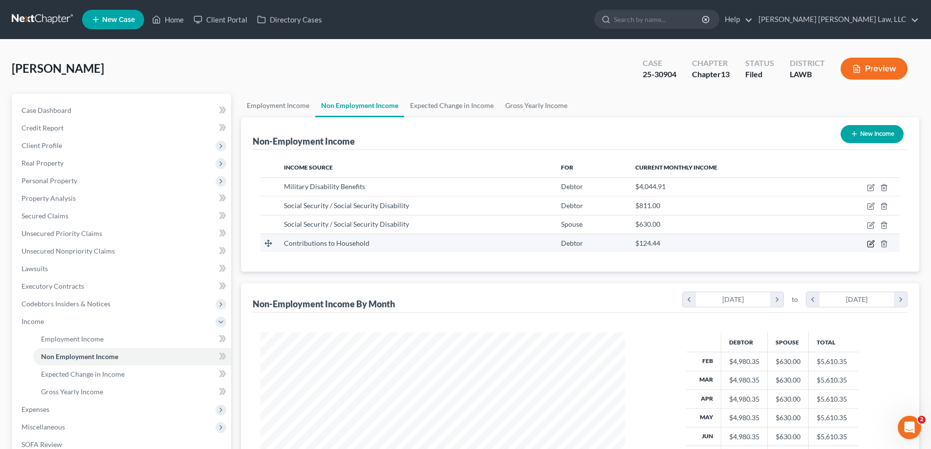
click at [871, 243] on icon "button" at bounding box center [872, 243] width 4 height 4
select select "8"
select select "0"
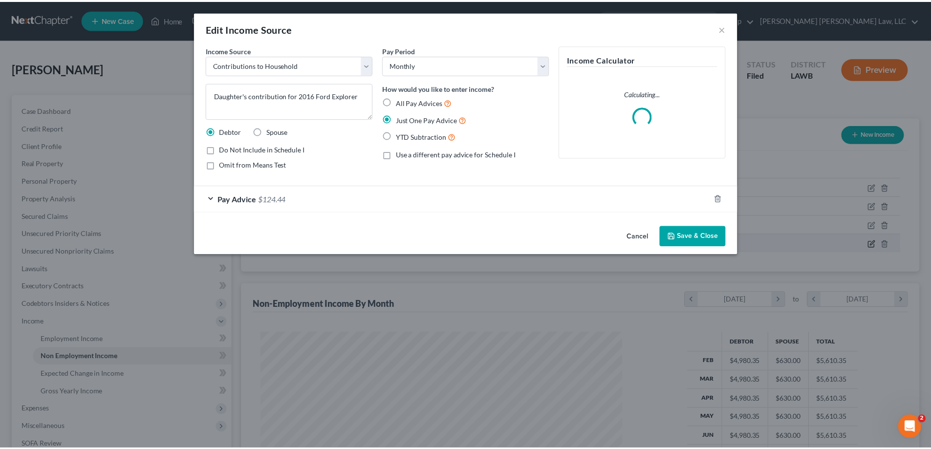
scroll to position [184, 388]
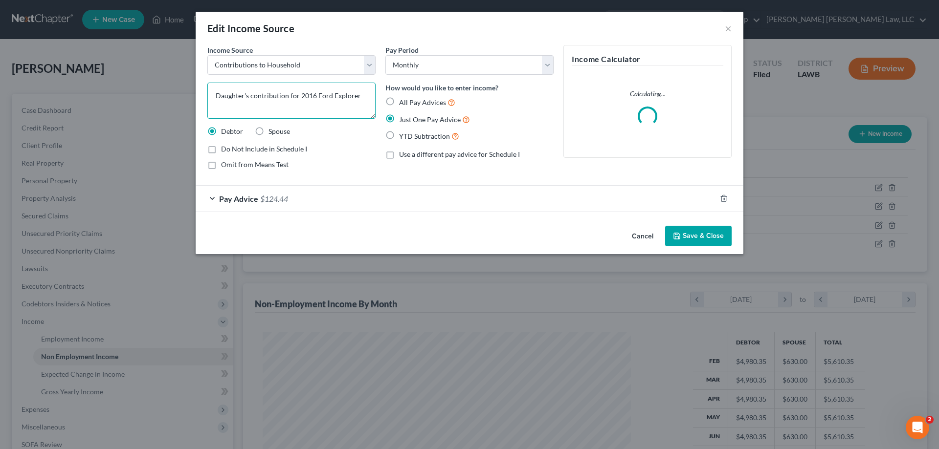
click at [361, 95] on textarea "Daughter's contribution for 2016 Ford Explorer" at bounding box center [291, 101] width 168 height 36
type textarea "Daughter's contribution for 2016 Ford Explorer ($124.44)"
click at [700, 242] on button "Save & Close" at bounding box center [698, 236] width 66 height 21
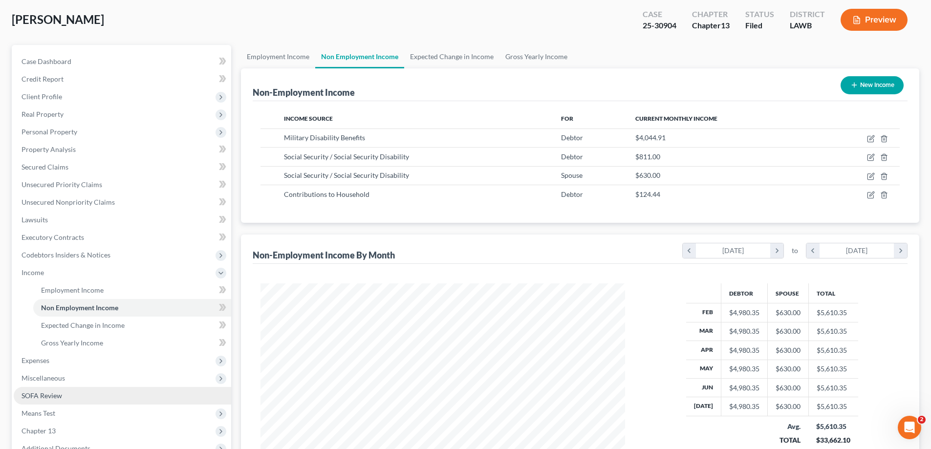
scroll to position [158, 0]
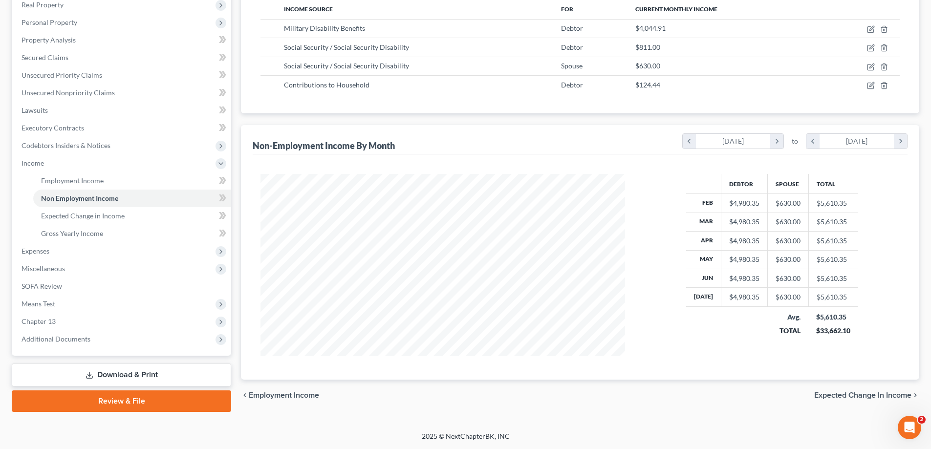
click at [130, 380] on link "Download & Print" at bounding box center [122, 375] width 220 height 23
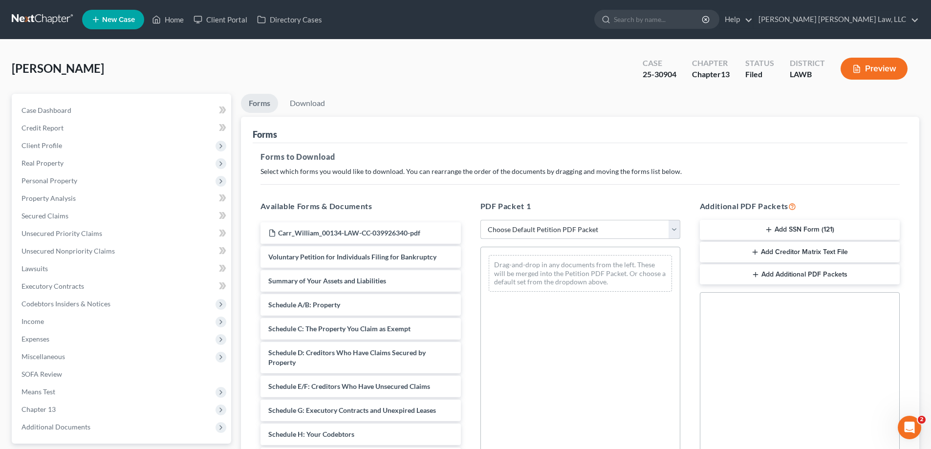
click at [569, 234] on select "Choose Default Petition PDF Packet Complete Bankruptcy Petition (all forms and …" at bounding box center [581, 230] width 200 height 20
select select "2"
click at [481, 220] on select "Choose Default Petition PDF Packet Complete Bankruptcy Petition (all forms and …" at bounding box center [581, 230] width 200 height 20
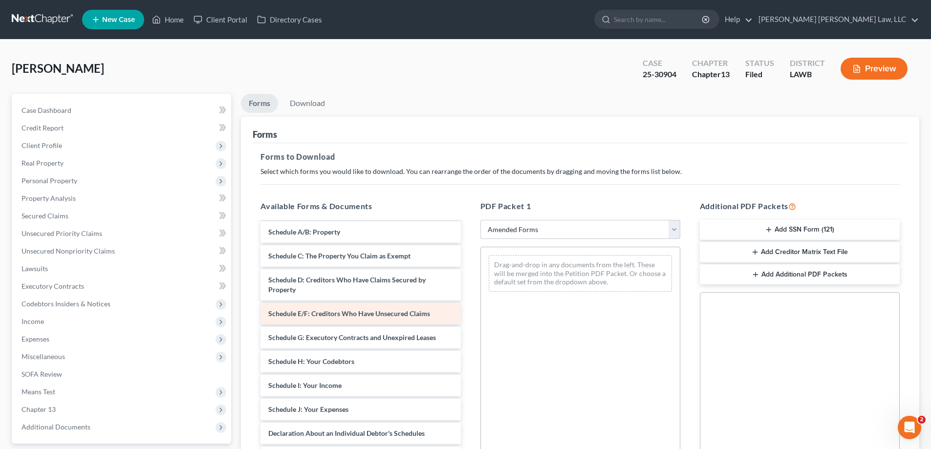
scroll to position [98, 0]
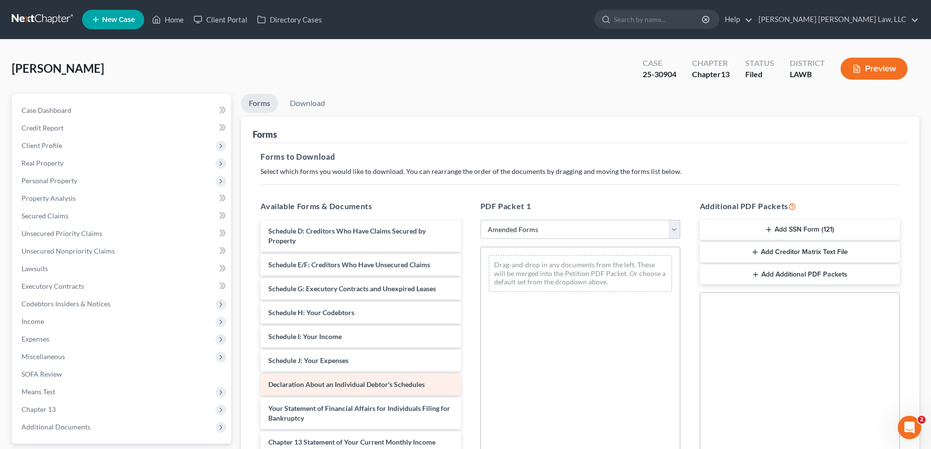
click at [468, 293] on div "Voluntary Petition for Individuals Filing for Bankruptcy Summary of Your Assets…" at bounding box center [361, 342] width 216 height 434
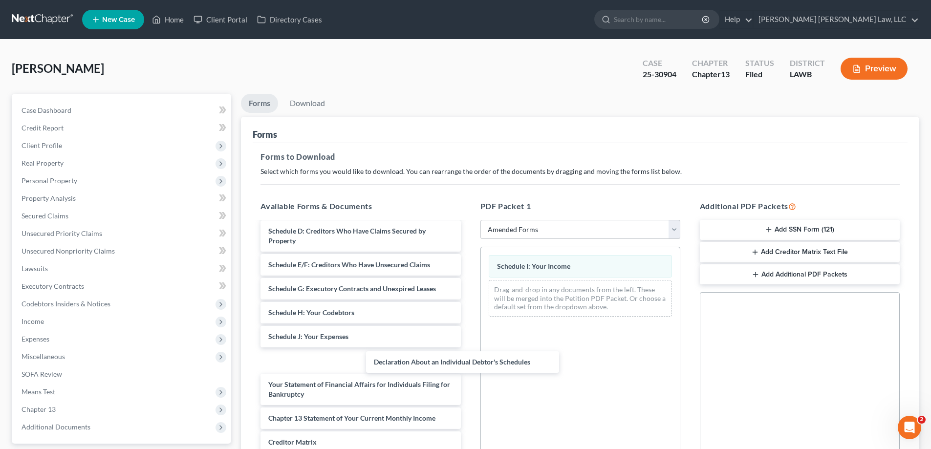
drag, startPoint x: 368, startPoint y: 358, endPoint x: 797, endPoint y: 335, distance: 429.8
click at [468, 350] on div "Declaration About an Individual Debtor's Schedules Voluntary Petition for Indiv…" at bounding box center [361, 330] width 216 height 410
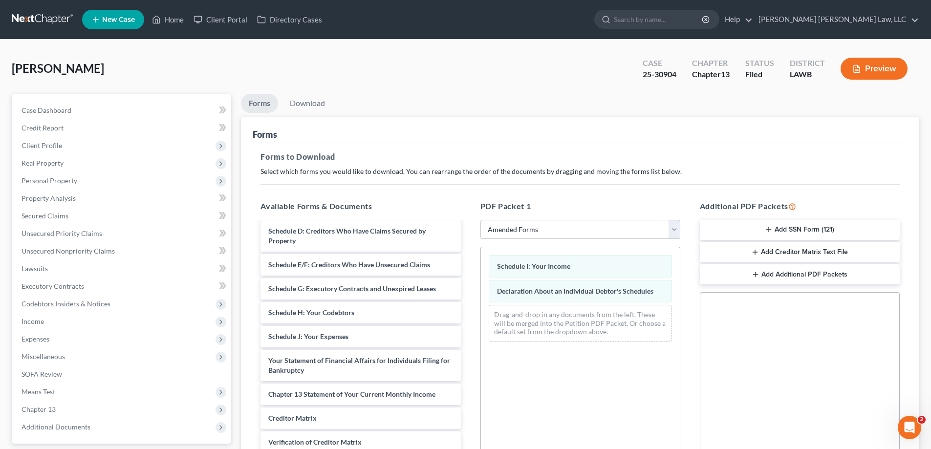
scroll to position [154, 0]
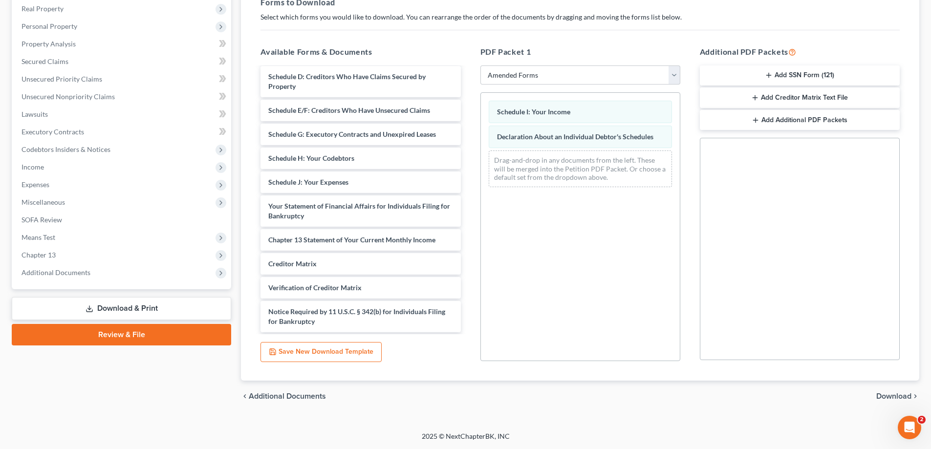
click at [887, 397] on span "Download" at bounding box center [894, 397] width 35 height 8
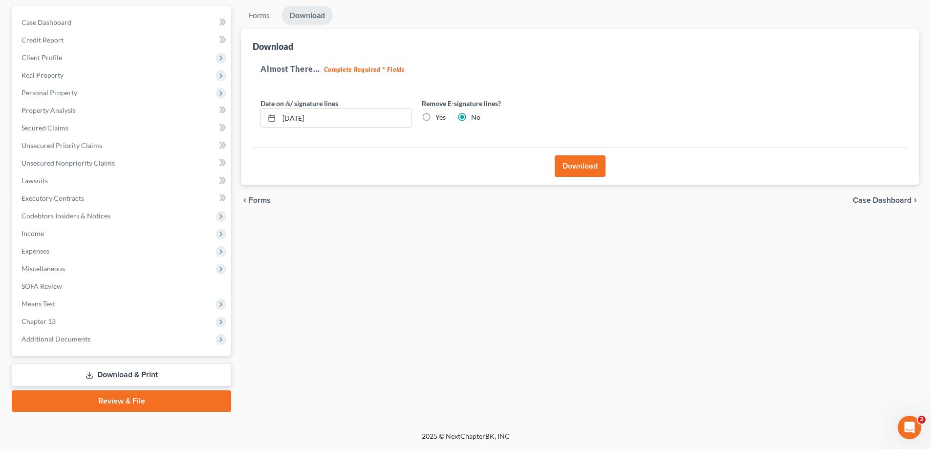
scroll to position [88, 0]
click at [572, 155] on div "Download" at bounding box center [580, 166] width 655 height 38
click at [584, 168] on button "Download" at bounding box center [580, 166] width 51 height 22
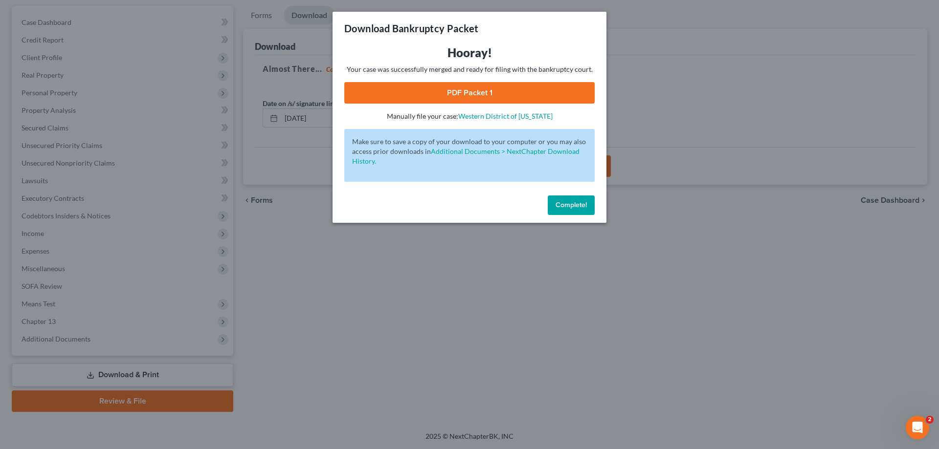
click at [542, 100] on link "PDF Packet 1" at bounding box center [469, 93] width 250 height 22
drag, startPoint x: 579, startPoint y: 218, endPoint x: 573, endPoint y: 213, distance: 8.0
click at [577, 218] on div "Complete!" at bounding box center [469, 207] width 274 height 31
drag, startPoint x: 573, startPoint y: 213, endPoint x: 80, endPoint y: 187, distance: 493.9
click at [572, 213] on button "Complete!" at bounding box center [571, 206] width 47 height 20
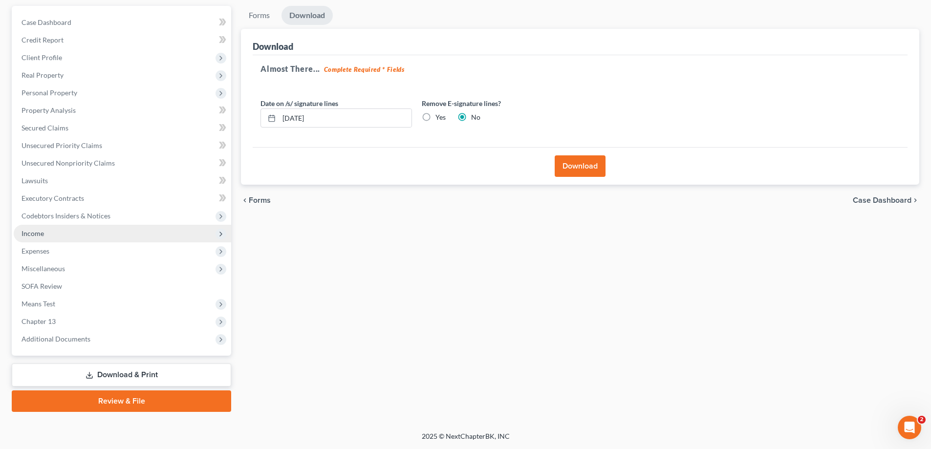
click at [42, 235] on span "Income" at bounding box center [33, 233] width 22 height 8
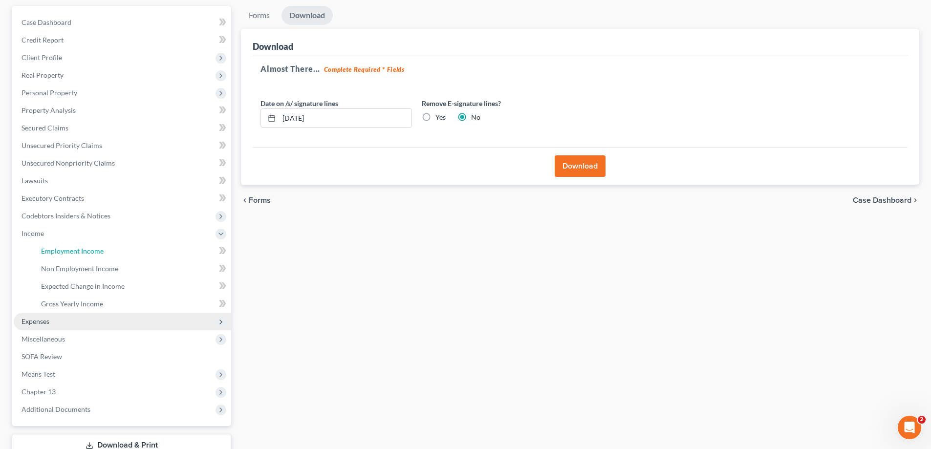
click at [66, 253] on span "Employment Income" at bounding box center [72, 251] width 63 height 8
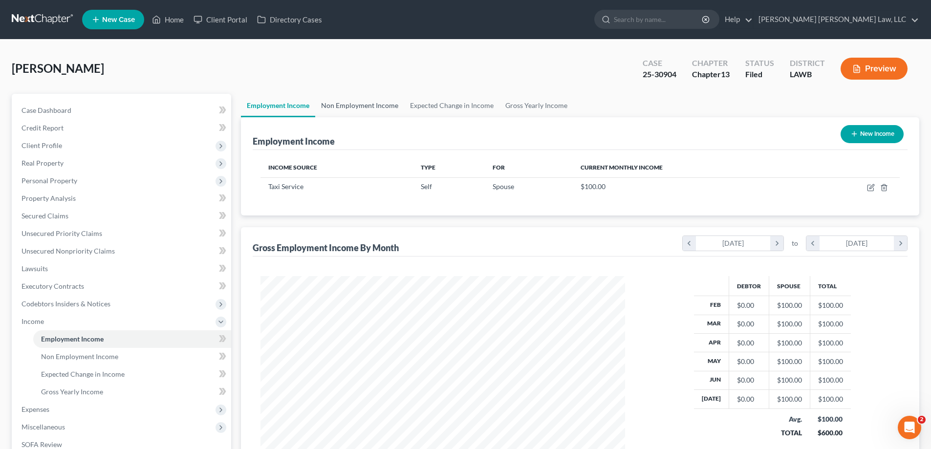
scroll to position [182, 384]
click at [355, 104] on link "Non Employment Income" at bounding box center [359, 105] width 89 height 23
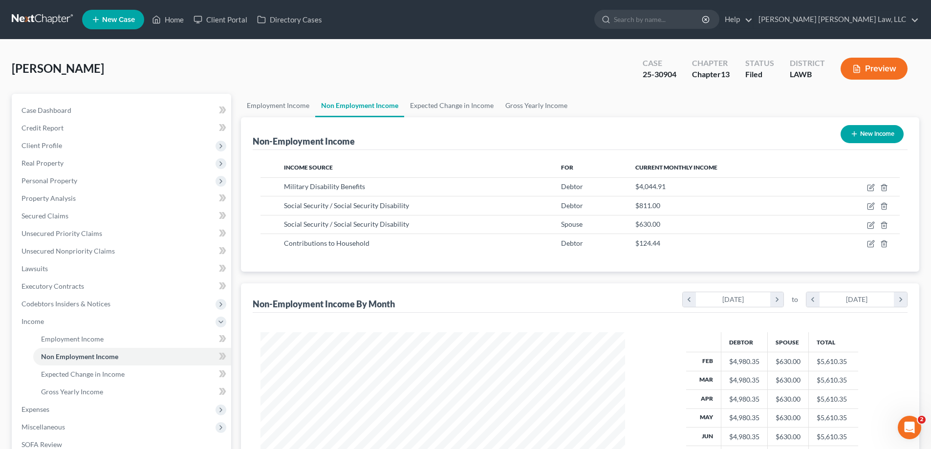
scroll to position [182, 384]
click at [270, 104] on link "Employment Income" at bounding box center [278, 105] width 74 height 23
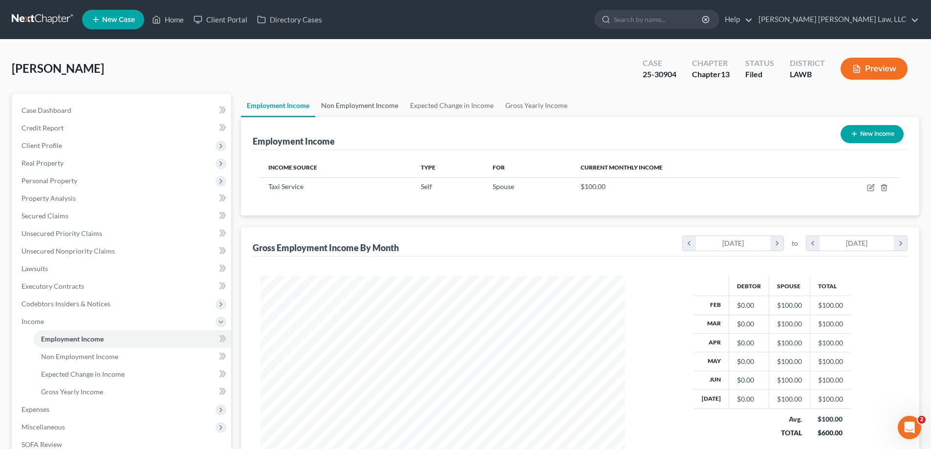
scroll to position [182, 384]
click at [885, 192] on td at bounding box center [852, 186] width 96 height 19
click at [367, 105] on link "Non Employment Income" at bounding box center [359, 105] width 89 height 23
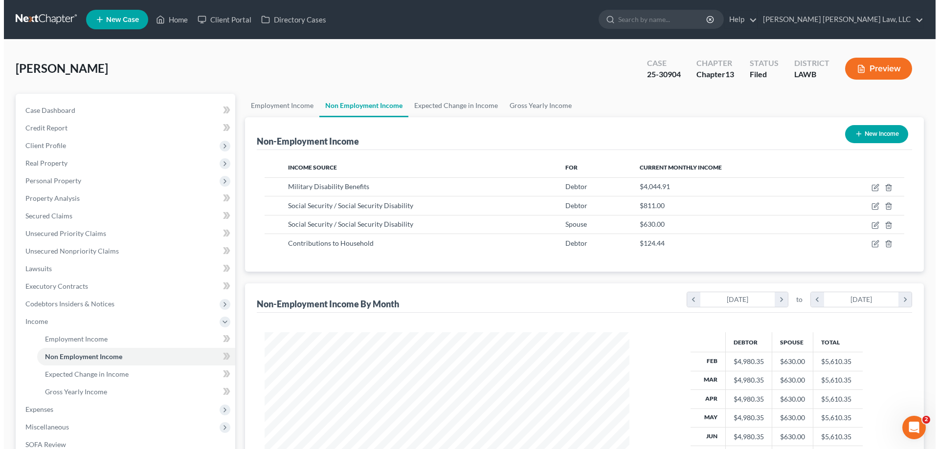
scroll to position [182, 384]
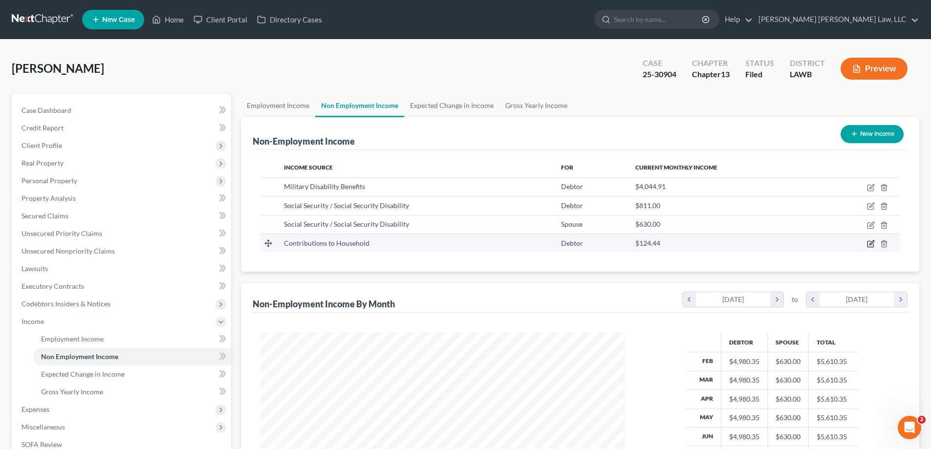
click at [869, 246] on icon "button" at bounding box center [871, 244] width 8 height 8
select select "8"
select select "0"
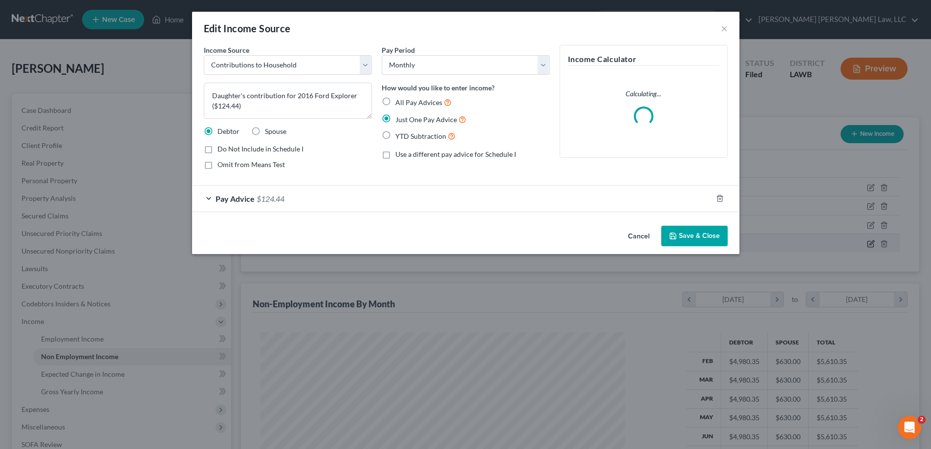
scroll to position [184, 388]
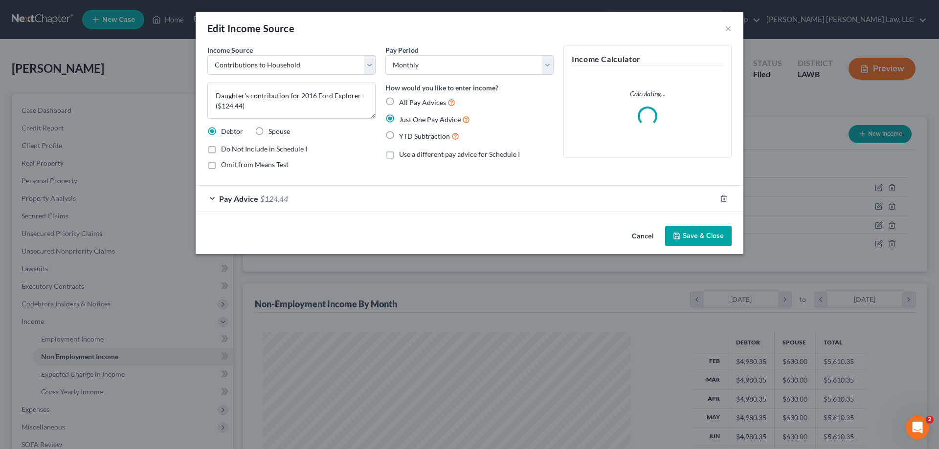
click at [709, 238] on button "Save & Close" at bounding box center [698, 236] width 66 height 21
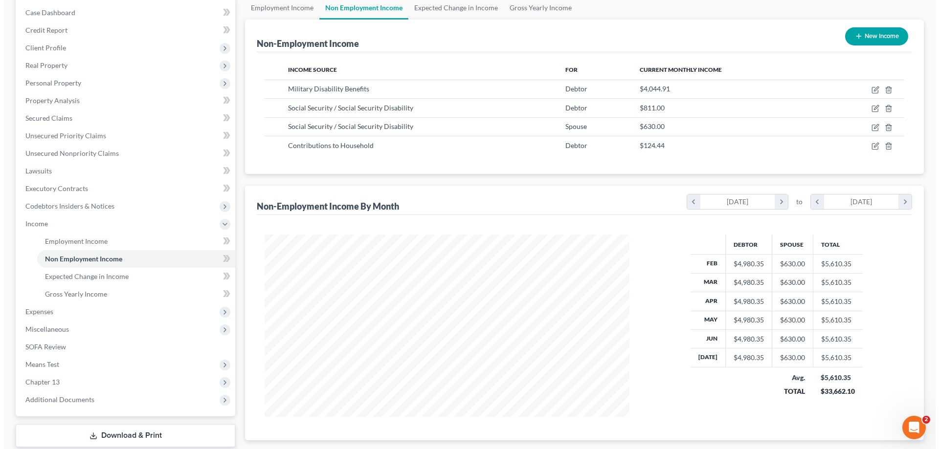
scroll to position [0, 0]
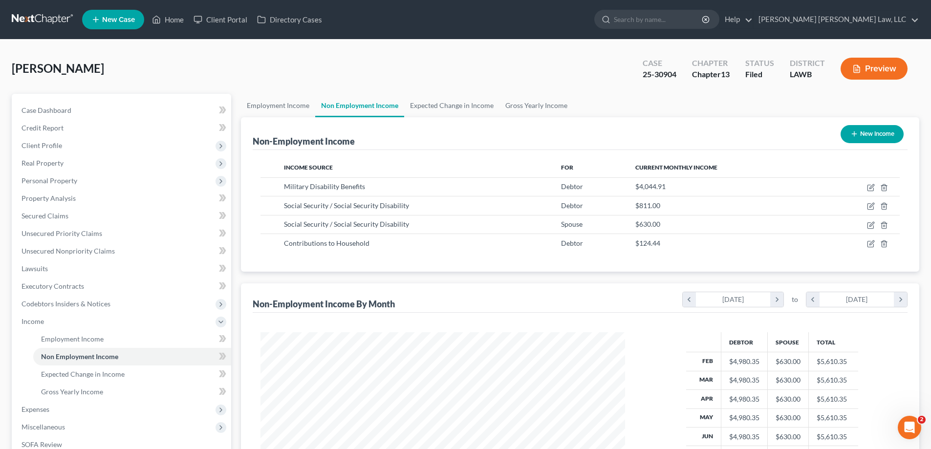
click at [858, 70] on icon "button" at bounding box center [857, 69] width 9 height 9
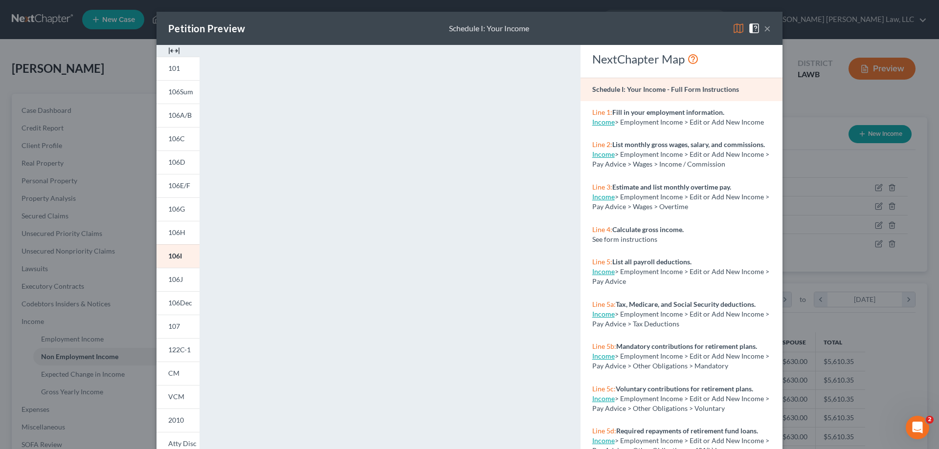
click at [767, 33] on div "Petition Preview Schedule I: Your Income ×" at bounding box center [469, 28] width 626 height 33
click at [764, 32] on button "×" at bounding box center [767, 28] width 7 height 12
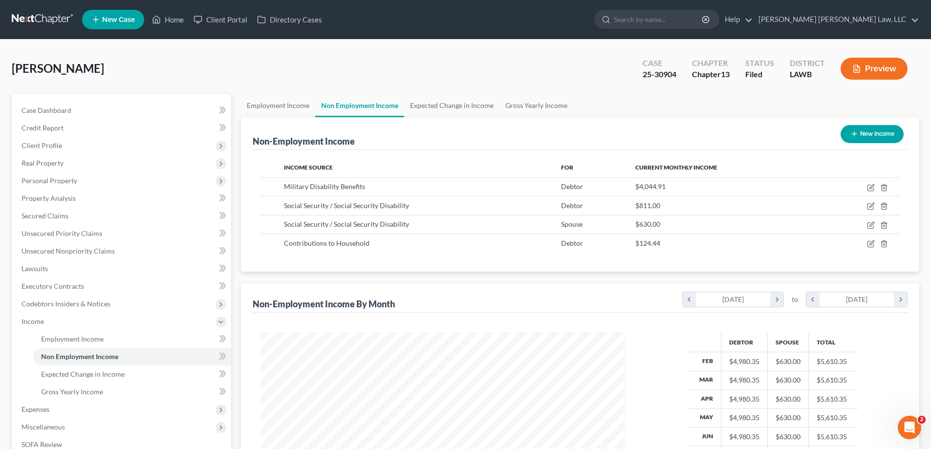
scroll to position [488686, 488484]
click at [175, 21] on link "Home" at bounding box center [168, 20] width 42 height 18
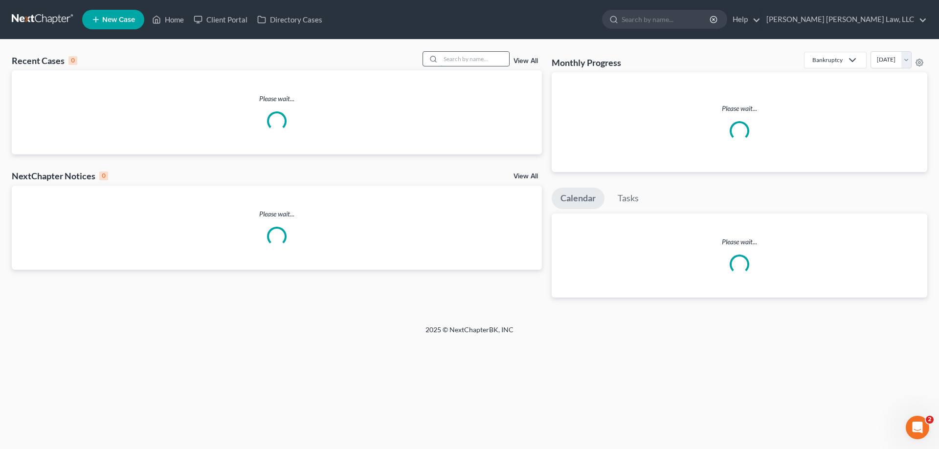
click at [475, 61] on input "search" at bounding box center [474, 59] width 68 height 14
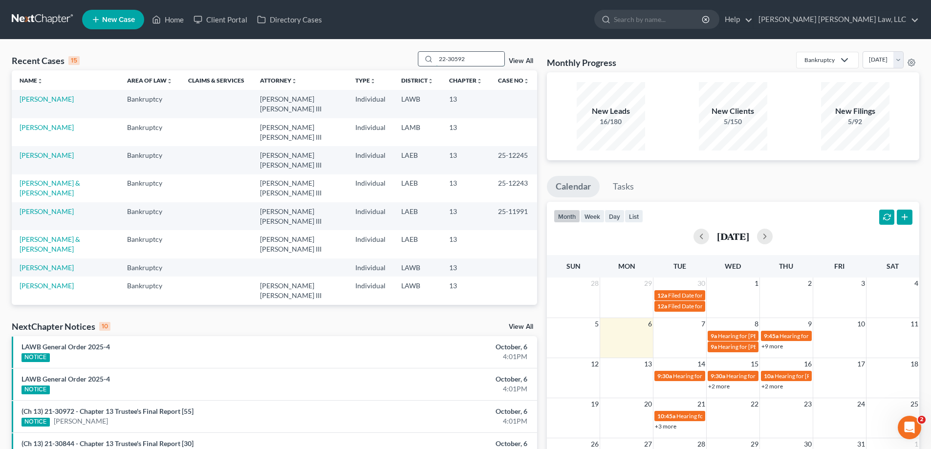
click at [486, 58] on input "22-30592" at bounding box center [470, 59] width 68 height 14
drag, startPoint x: 477, startPoint y: 64, endPoint x: 303, endPoint y: 18, distance: 180.1
click at [315, 51] on div "Recent Cases 15 22-30592 View All" at bounding box center [275, 60] width 526 height 19
type input "22-30592"
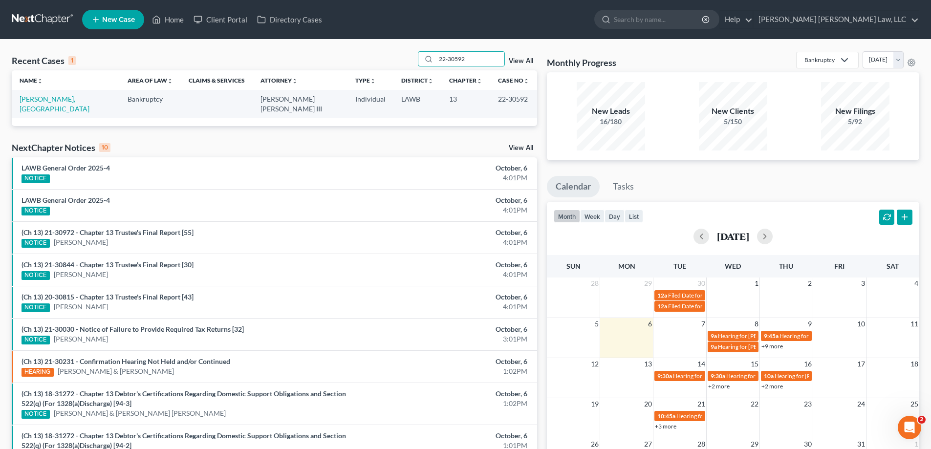
click at [31, 105] on td "[PERSON_NAME], [GEOGRAPHIC_DATA]" at bounding box center [66, 104] width 108 height 28
click at [31, 97] on link "[PERSON_NAME], [GEOGRAPHIC_DATA]" at bounding box center [55, 104] width 70 height 18
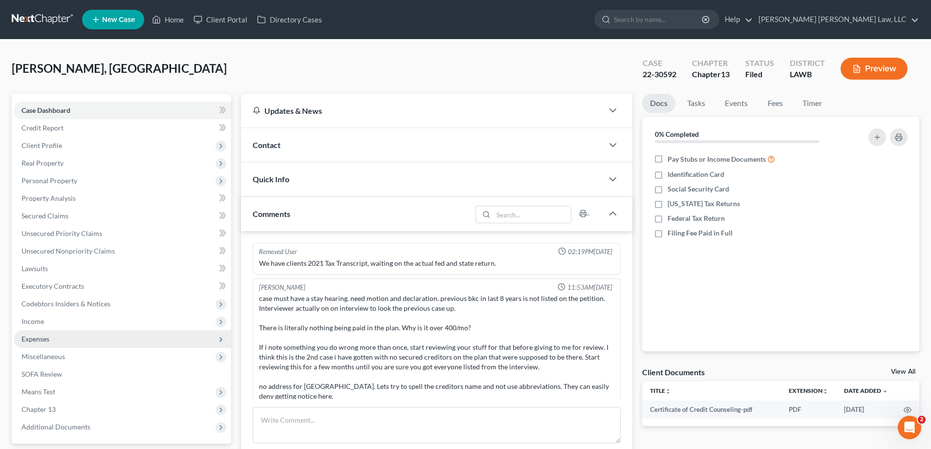
drag, startPoint x: 48, startPoint y: 321, endPoint x: 58, endPoint y: 332, distance: 14.9
click at [48, 321] on span "Income" at bounding box center [123, 322] width 218 height 18
click at [58, 335] on span "Employment Income" at bounding box center [72, 339] width 63 height 8
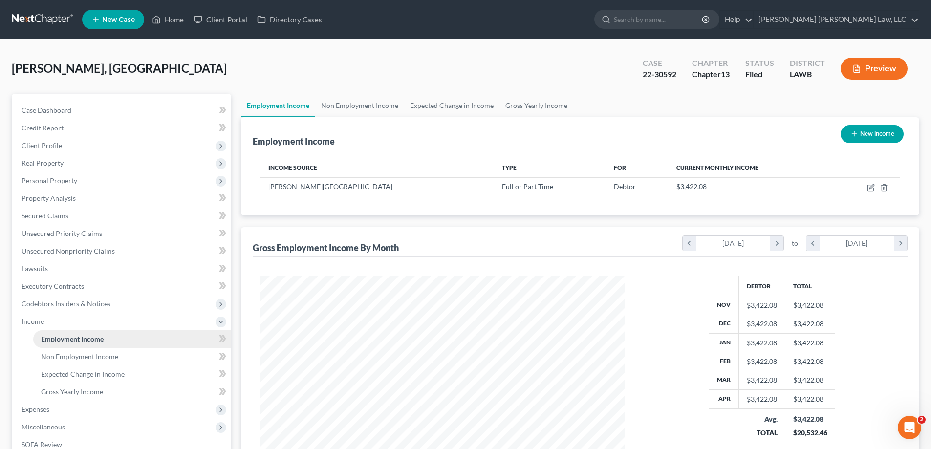
scroll to position [182, 384]
